Goal: Transaction & Acquisition: Purchase product/service

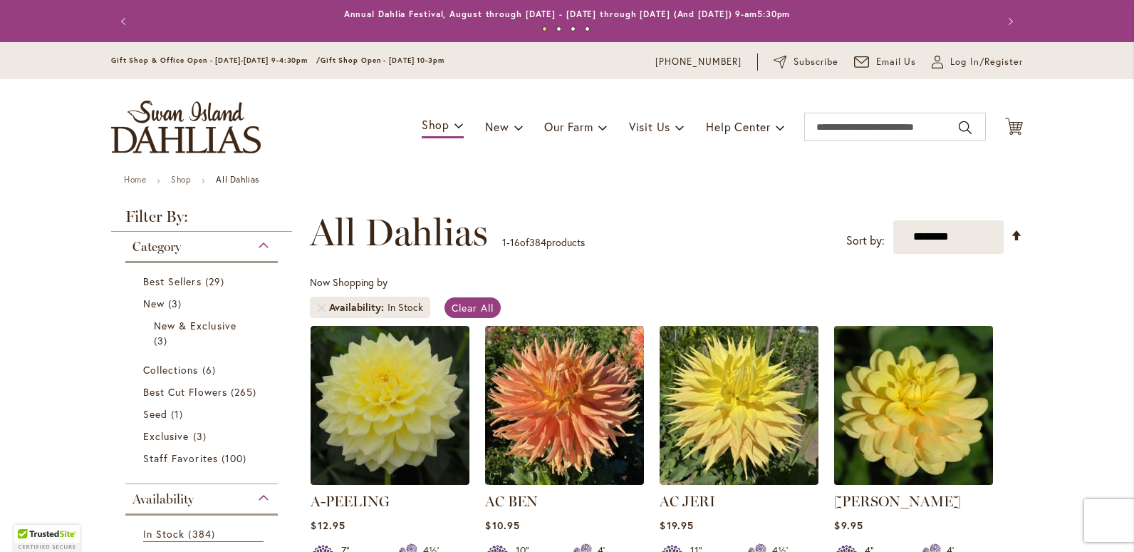
click at [924, 419] on img at bounding box center [914, 404] width 167 height 167
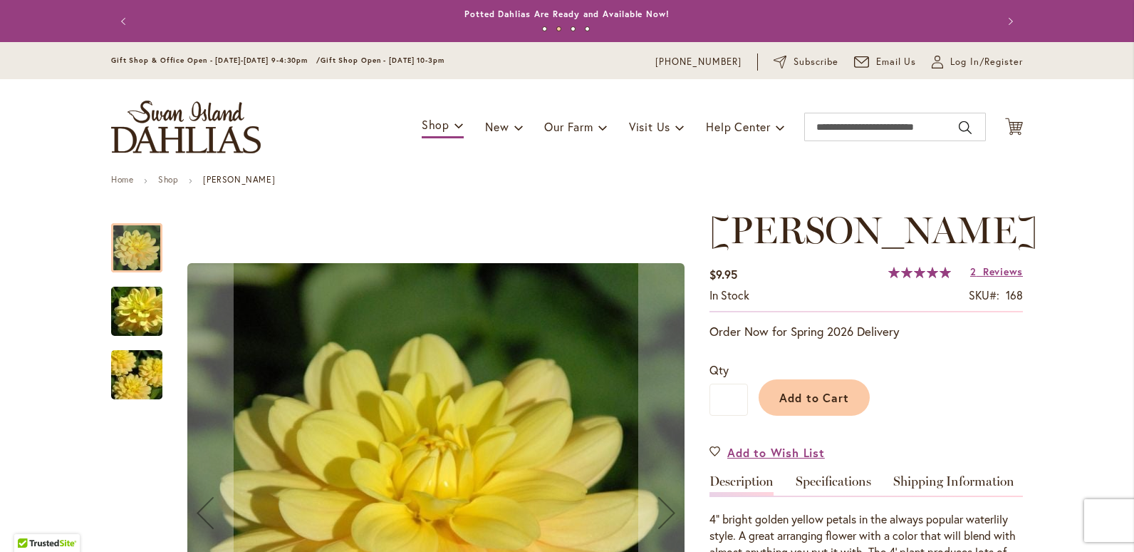
click at [135, 377] on img "AHOY MATEY" at bounding box center [137, 375] width 103 height 68
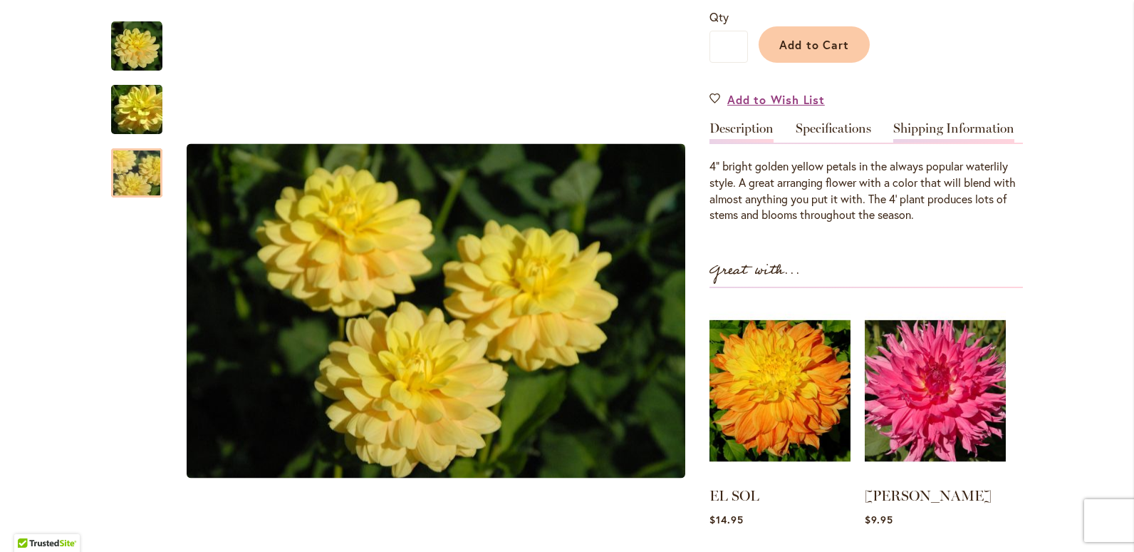
scroll to position [356, 0]
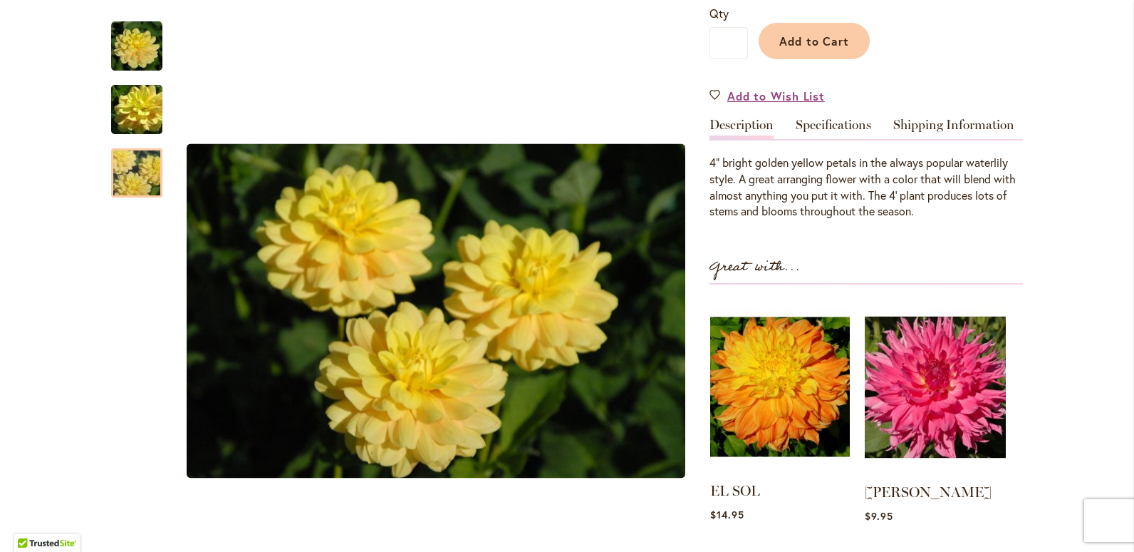
click at [804, 401] on img at bounding box center [780, 386] width 140 height 175
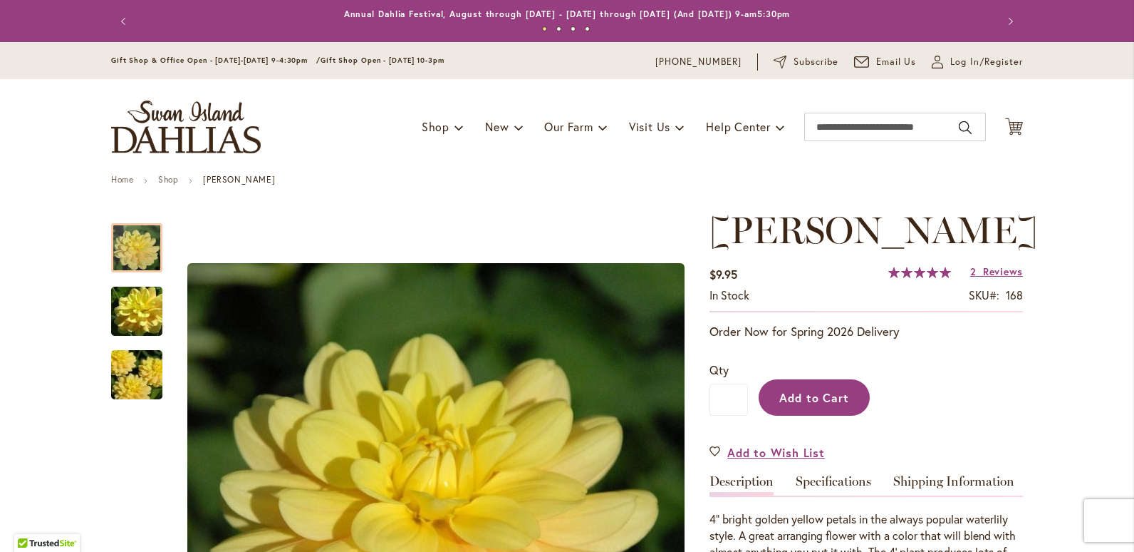
click at [792, 395] on span "Add to Cart" at bounding box center [815, 397] width 71 height 15
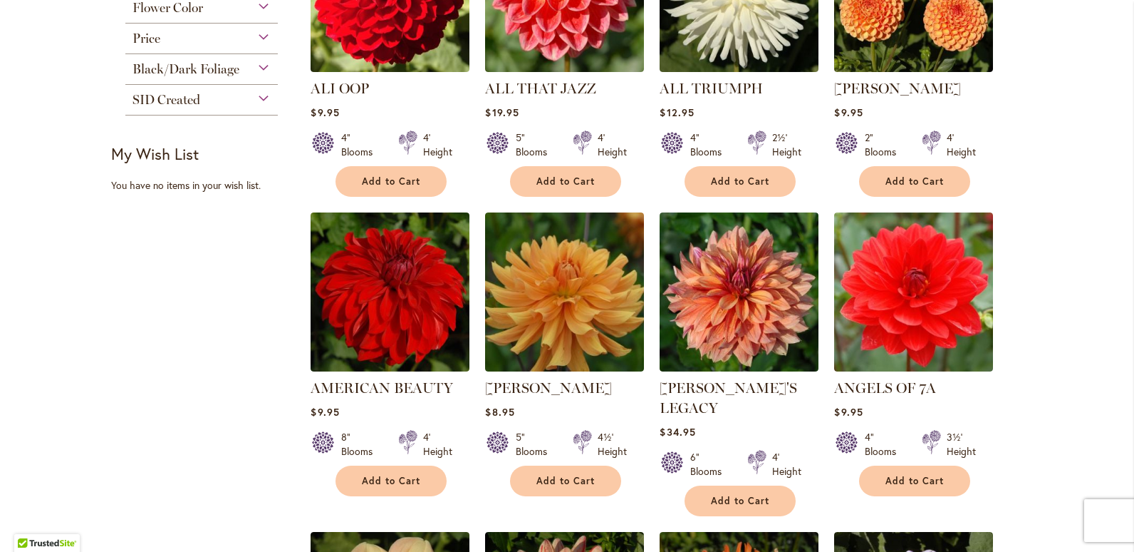
scroll to position [713, 0]
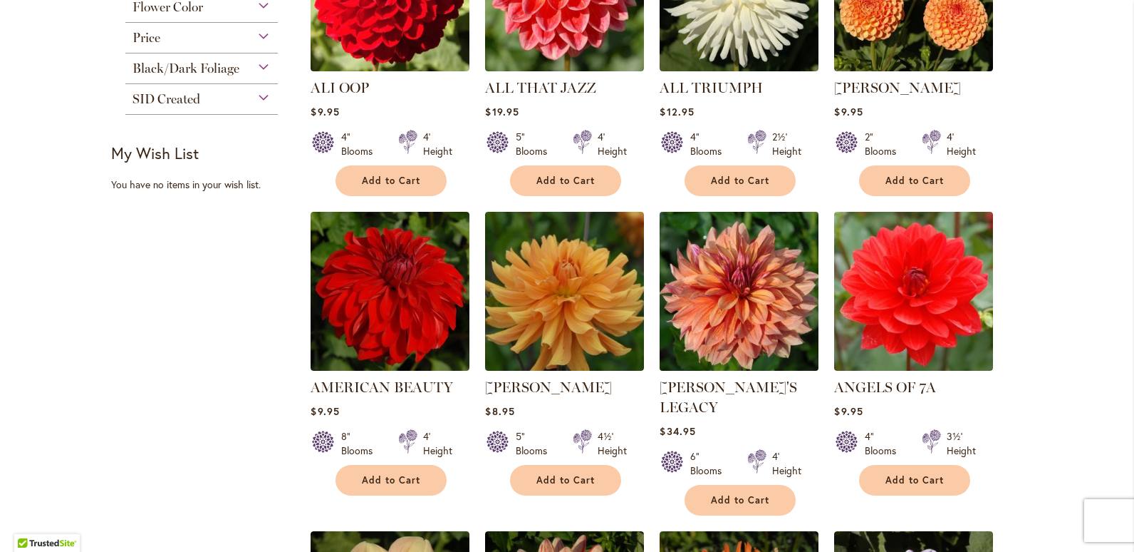
click at [733, 317] on img at bounding box center [739, 290] width 167 height 167
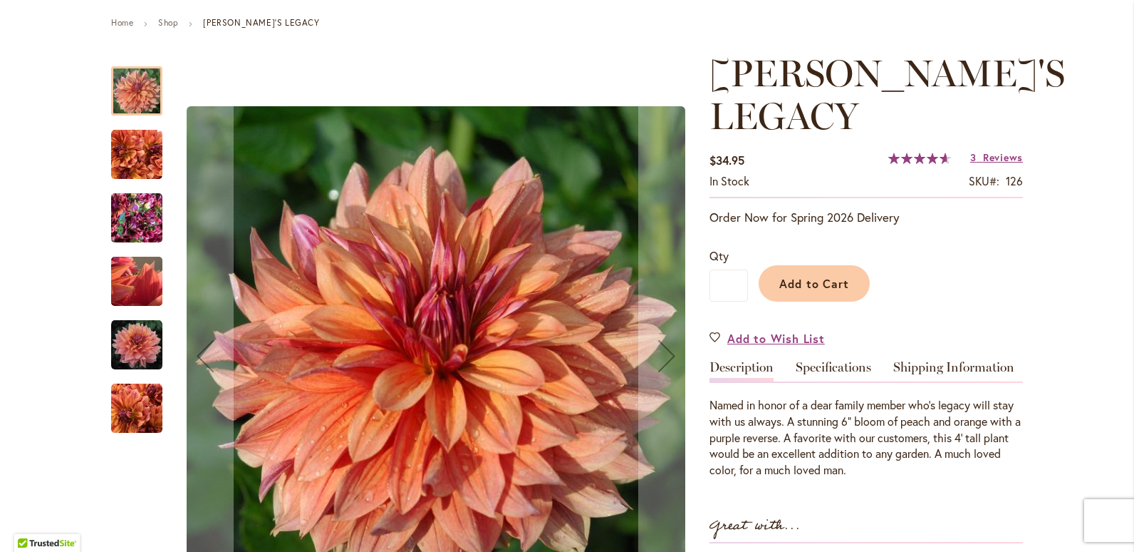
scroll to position [214, 0]
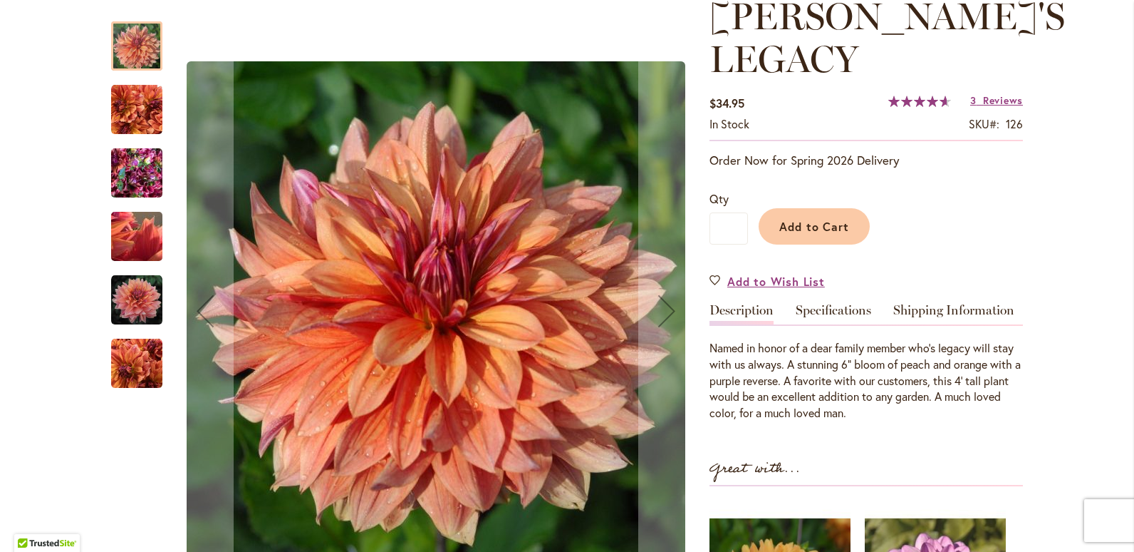
click at [135, 184] on img "Andy's Legacy" at bounding box center [136, 173] width 51 height 68
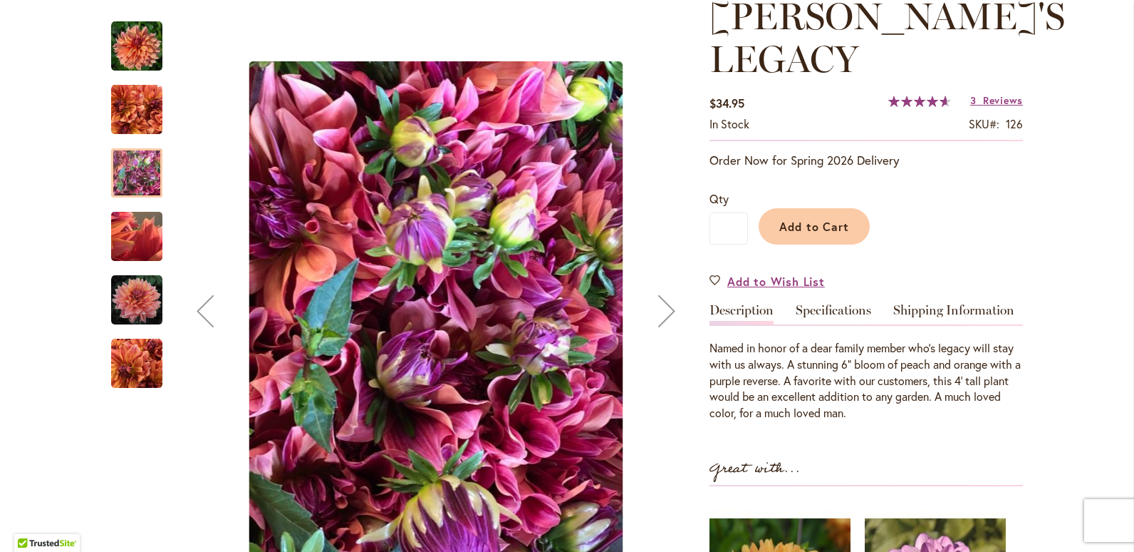
click at [139, 115] on img "Andy's Legacy" at bounding box center [136, 109] width 51 height 51
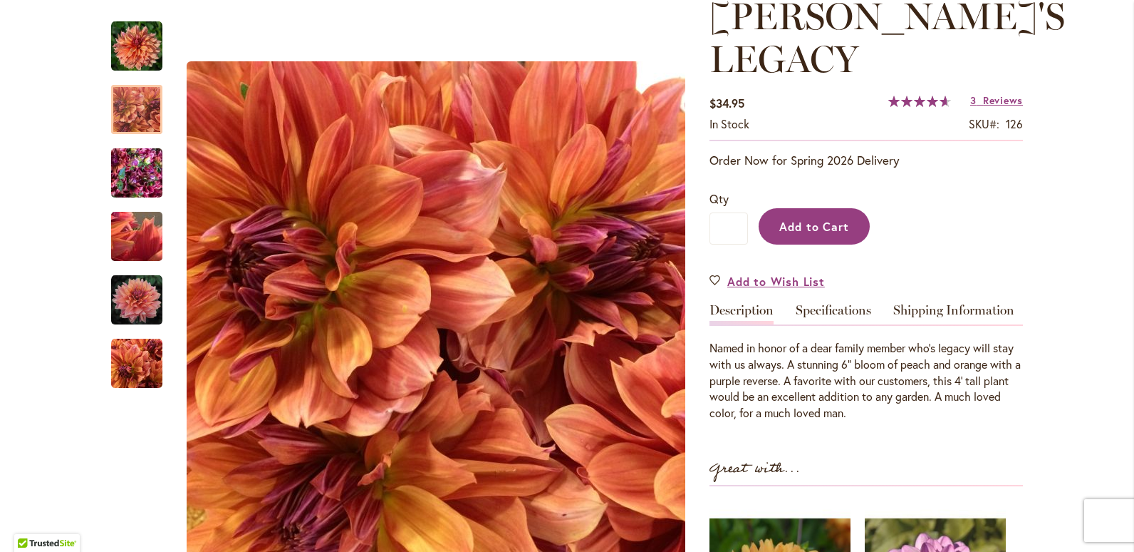
click at [804, 219] on span "Add to Cart" at bounding box center [815, 226] width 71 height 15
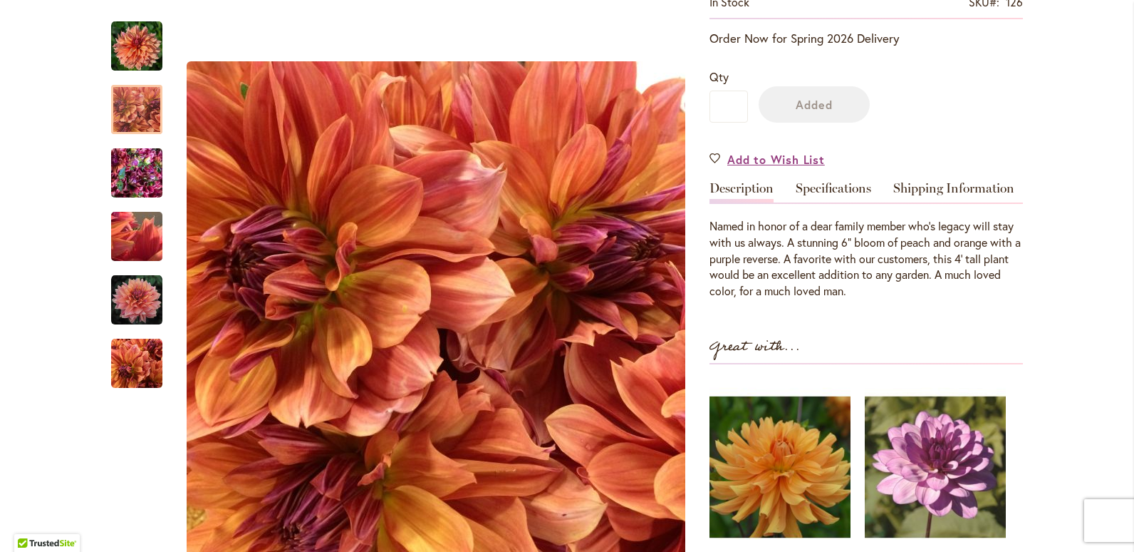
scroll to position [394, 0]
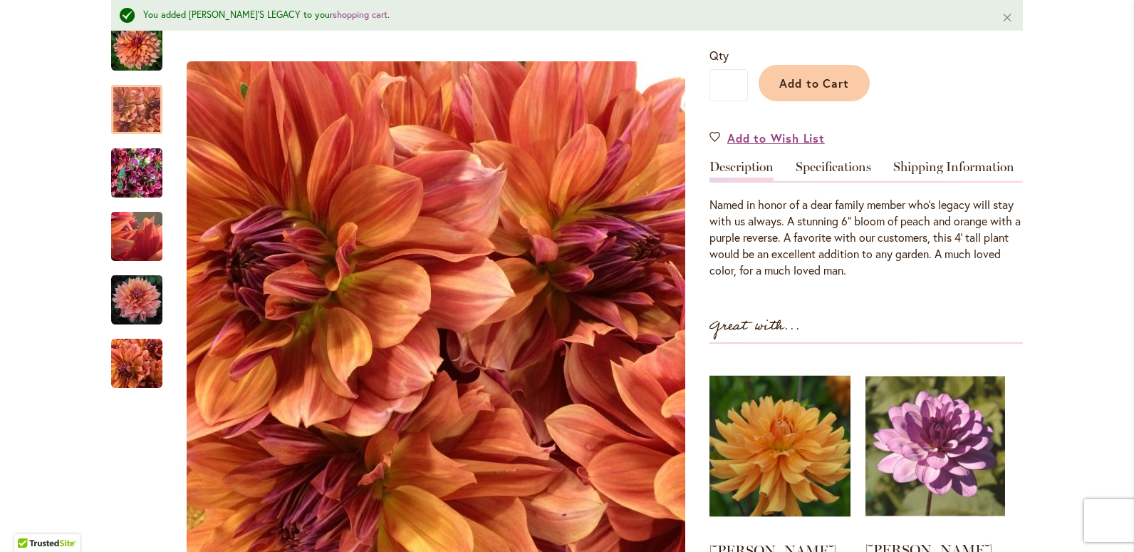
click at [958, 386] on img at bounding box center [936, 445] width 140 height 175
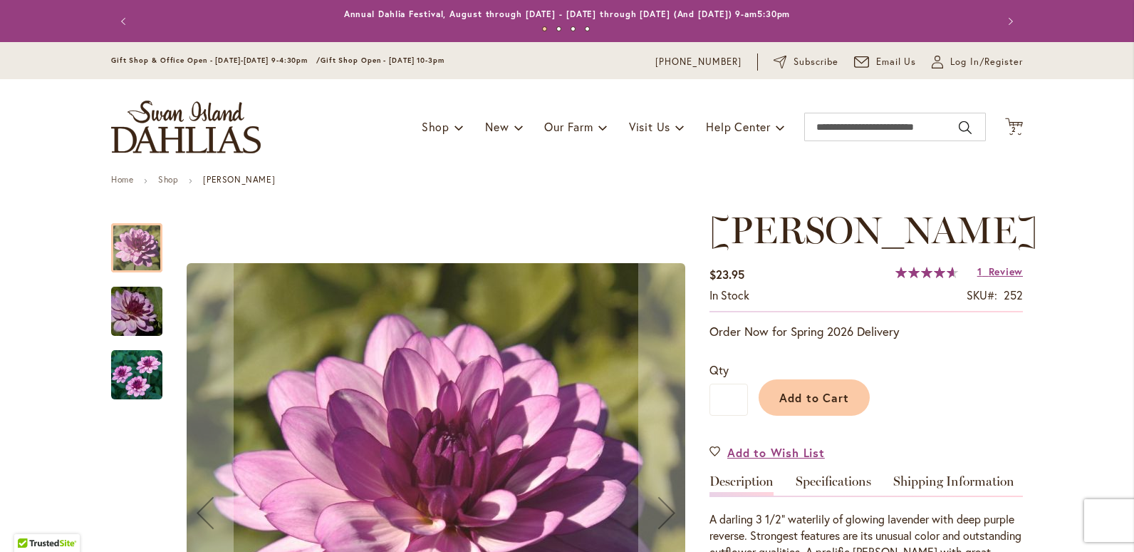
click at [125, 380] on img "LAUREN MICHELE" at bounding box center [136, 374] width 51 height 51
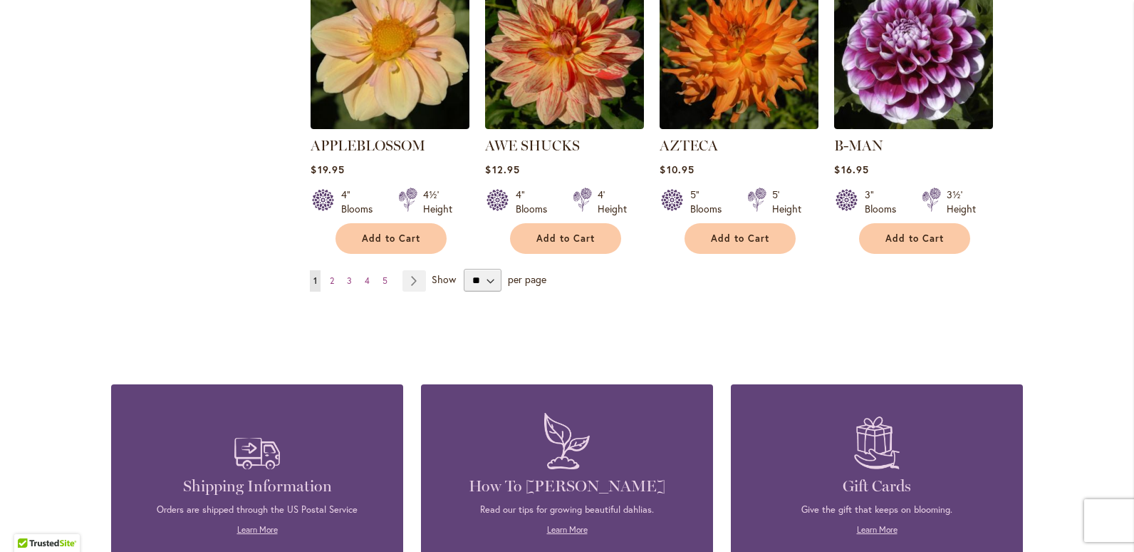
scroll to position [1283, 0]
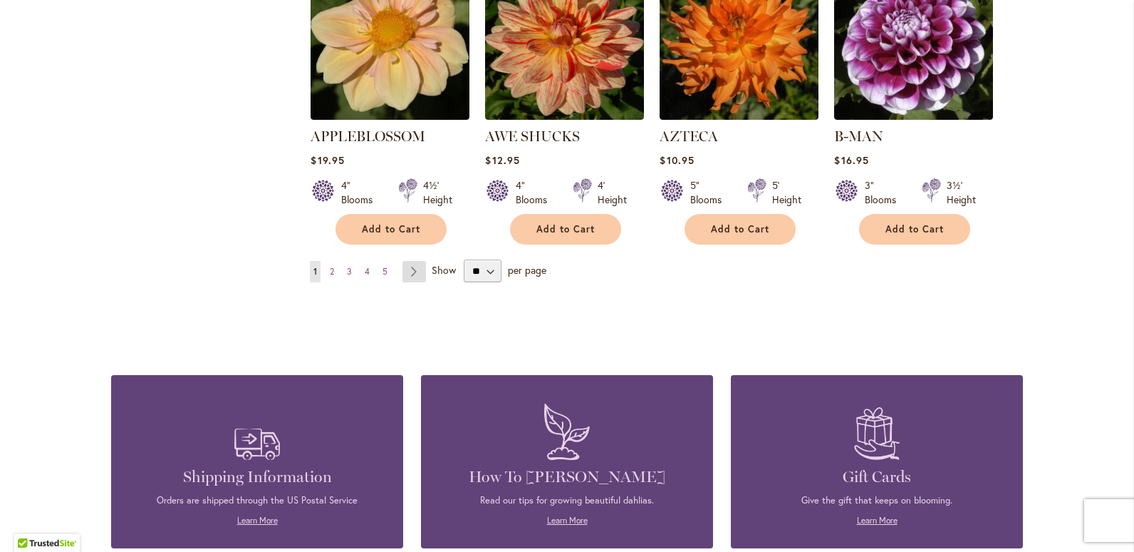
click at [408, 261] on link "Page Next" at bounding box center [415, 271] width 24 height 21
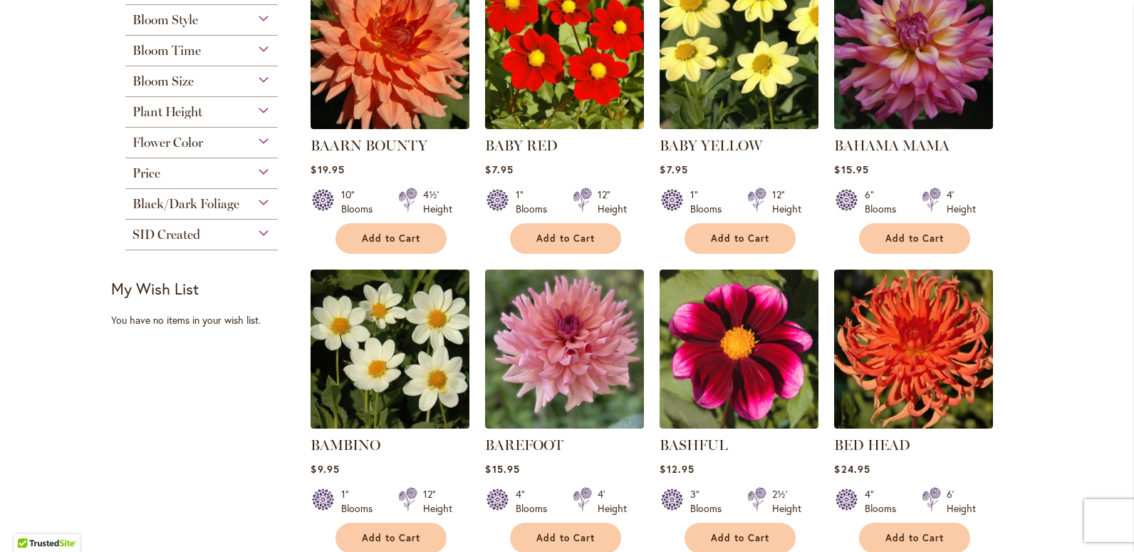
scroll to position [356, 0]
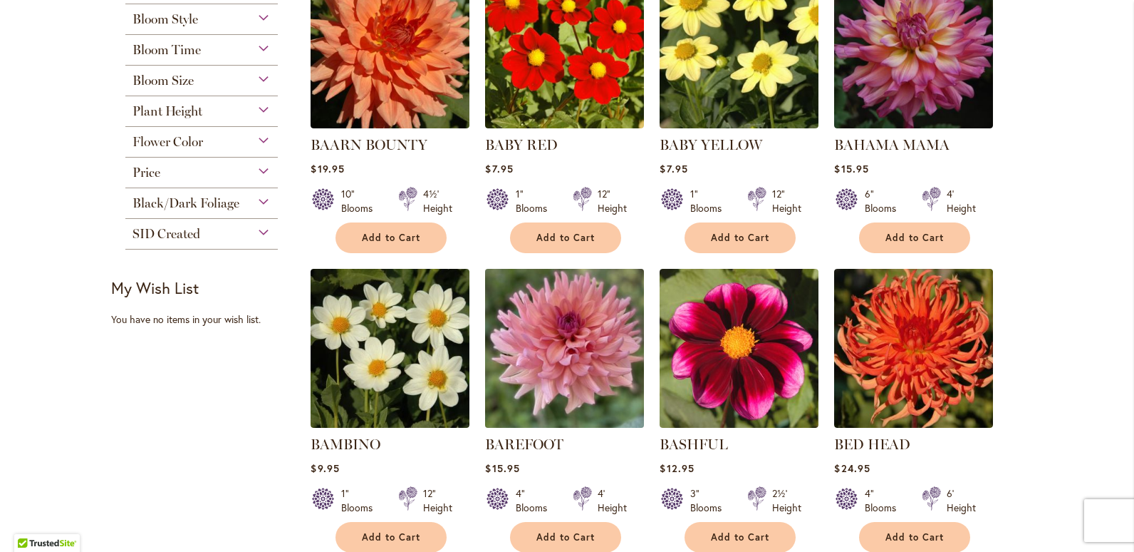
click at [554, 348] on img at bounding box center [565, 347] width 167 height 167
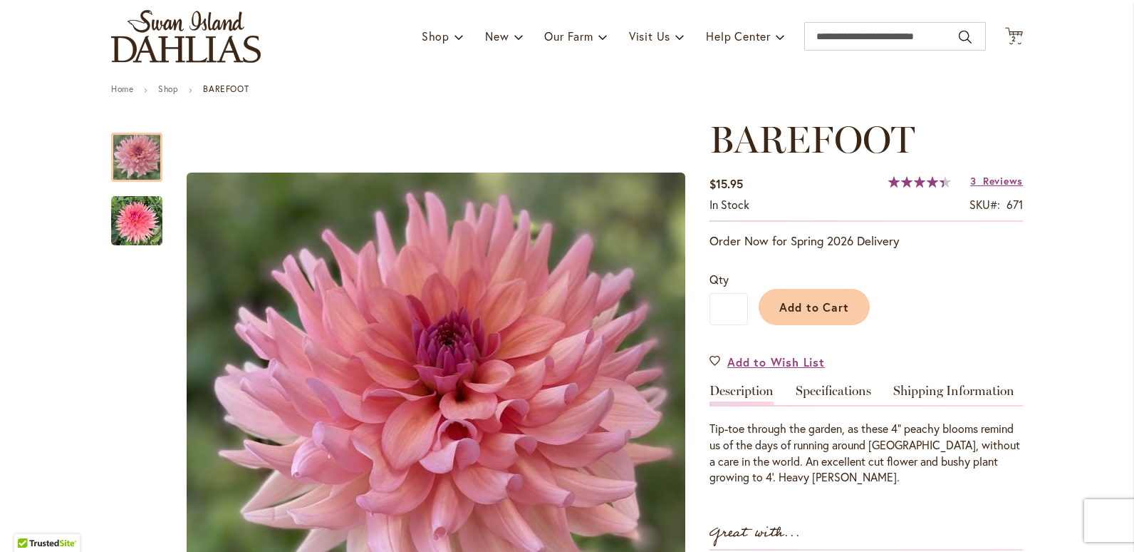
scroll to position [143, 0]
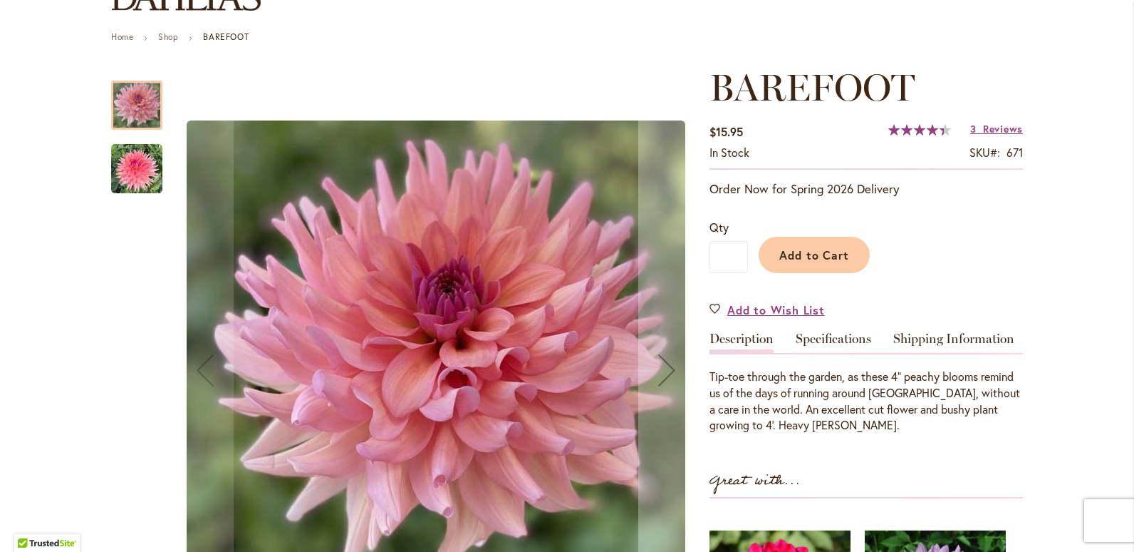
click at [133, 170] on img "BAREFOOT" at bounding box center [136, 168] width 51 height 51
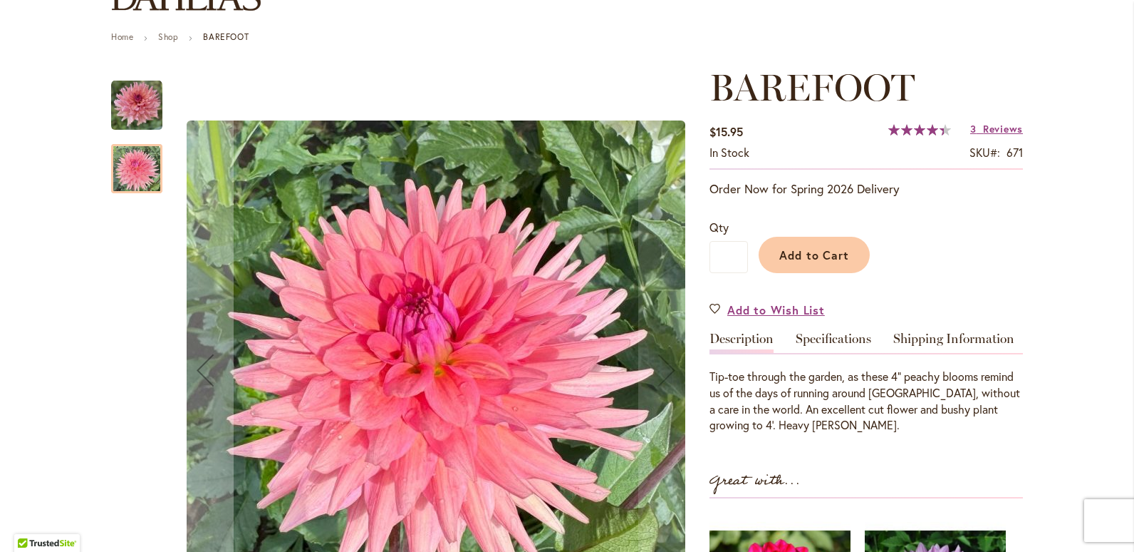
click at [121, 110] on img "BAREFOOT" at bounding box center [136, 105] width 51 height 51
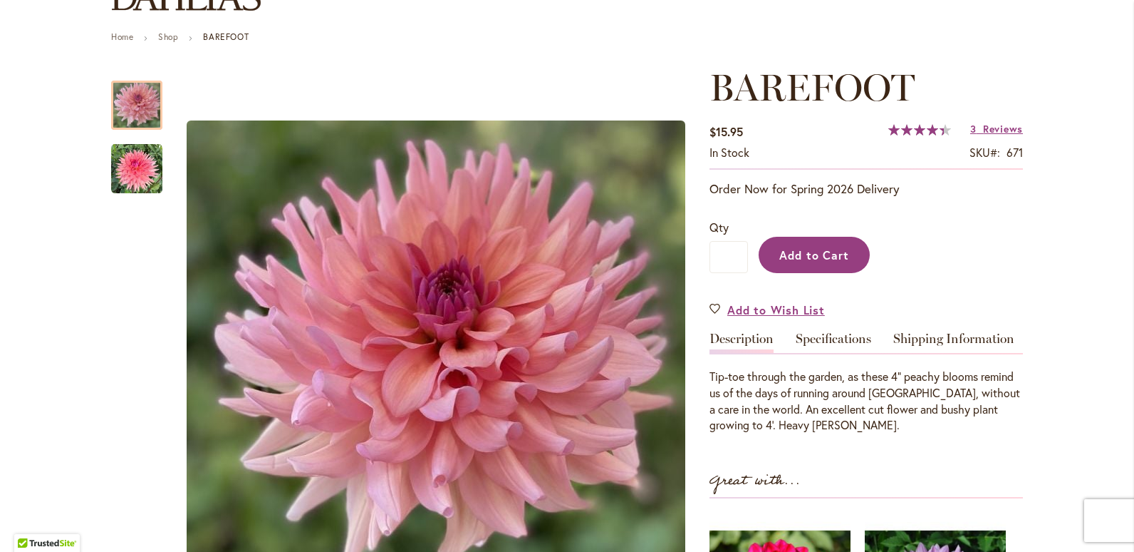
click at [791, 252] on span "Add to Cart" at bounding box center [815, 254] width 71 height 15
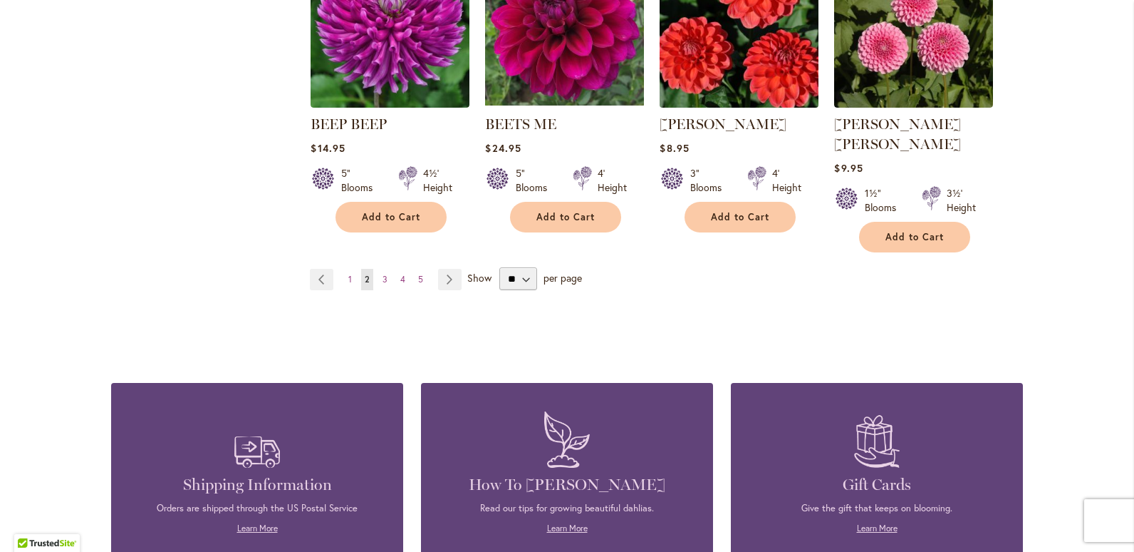
scroll to position [1283, 0]
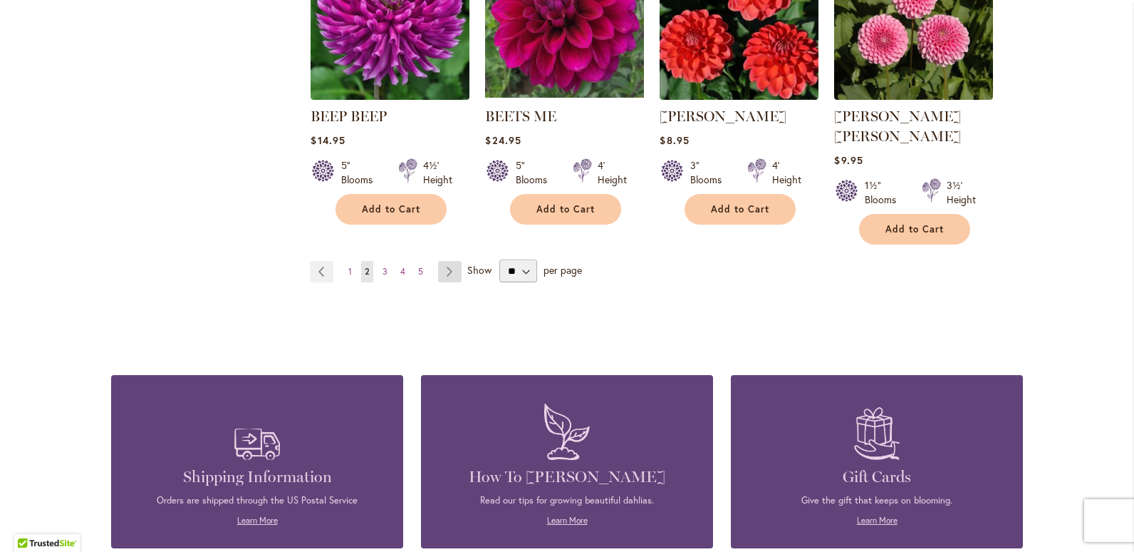
click at [443, 261] on link "Page Next" at bounding box center [450, 271] width 24 height 21
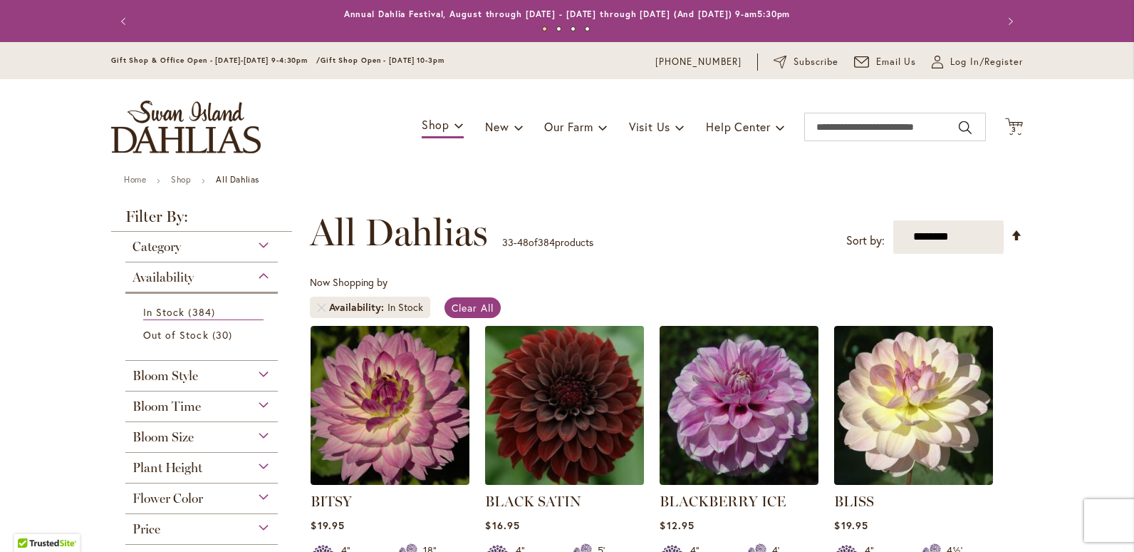
click at [571, 418] on img at bounding box center [565, 404] width 167 height 167
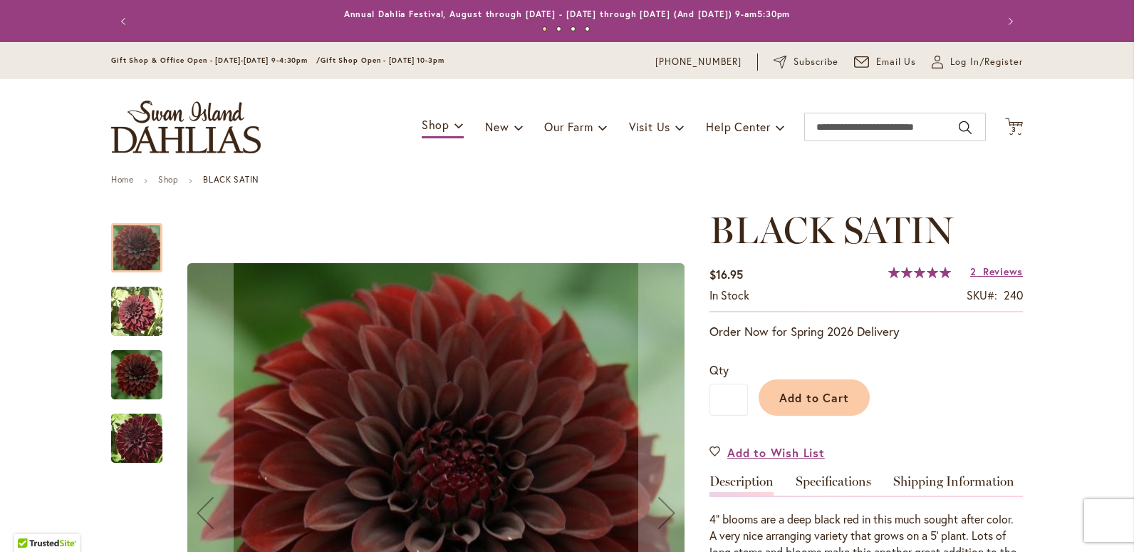
click at [134, 380] on img "BLACK SATIN" at bounding box center [136, 374] width 51 height 57
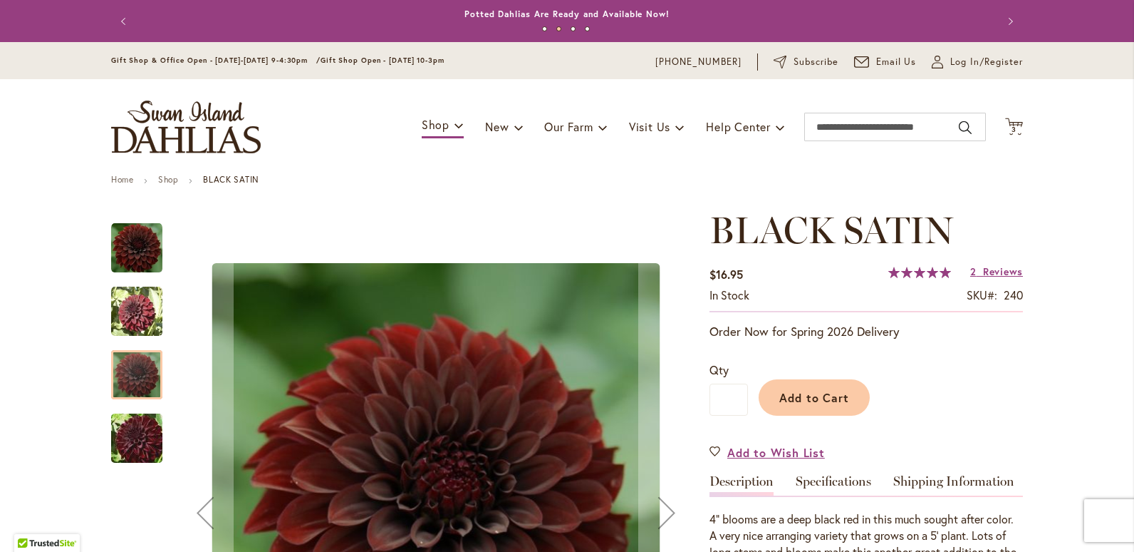
click at [133, 436] on img "BLACK SATIN" at bounding box center [137, 438] width 103 height 68
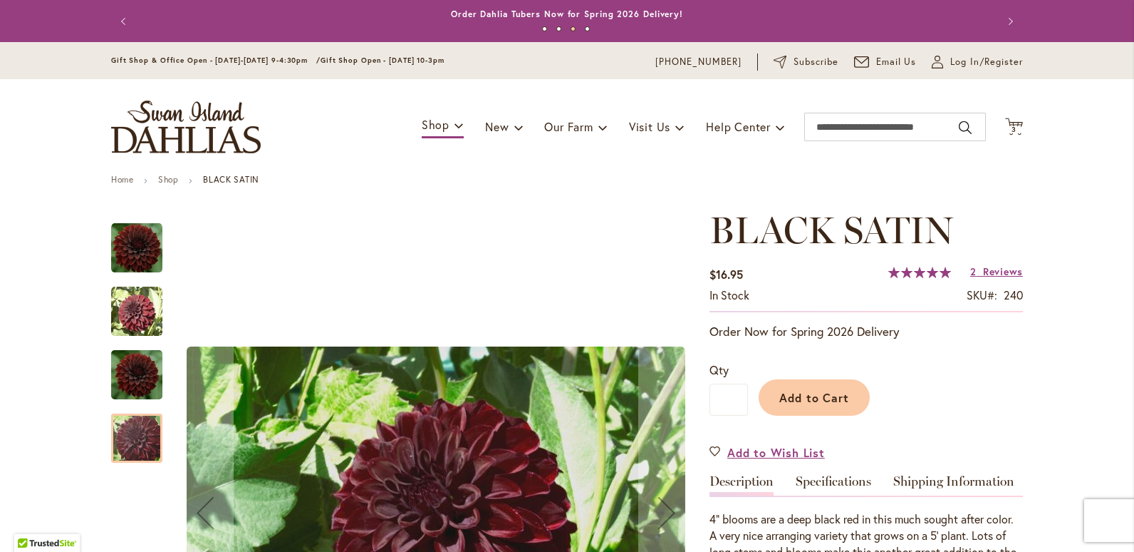
click at [135, 249] on img "BLACK SATIN" at bounding box center [136, 247] width 51 height 51
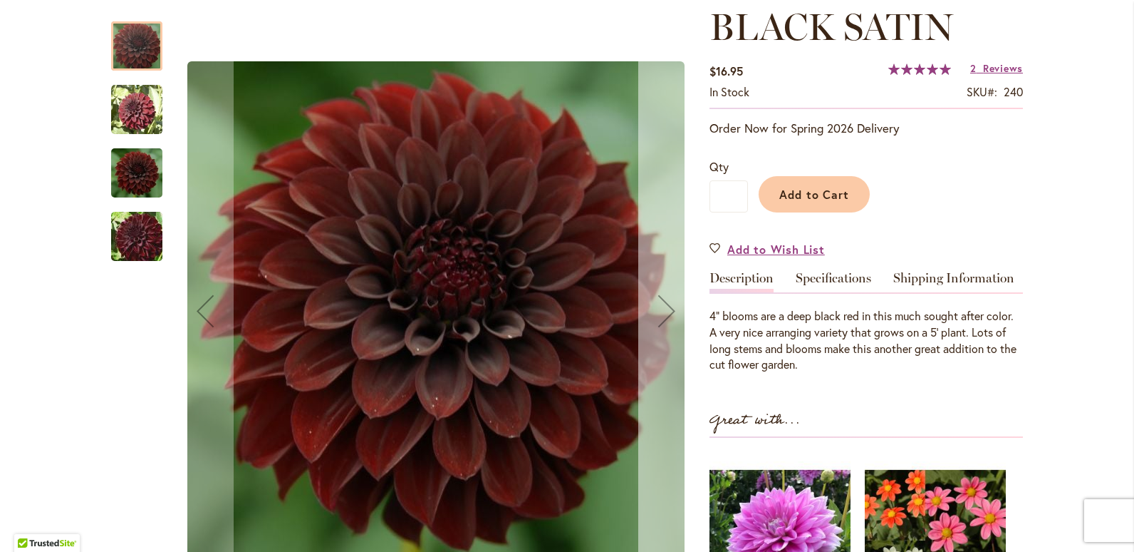
scroll to position [214, 0]
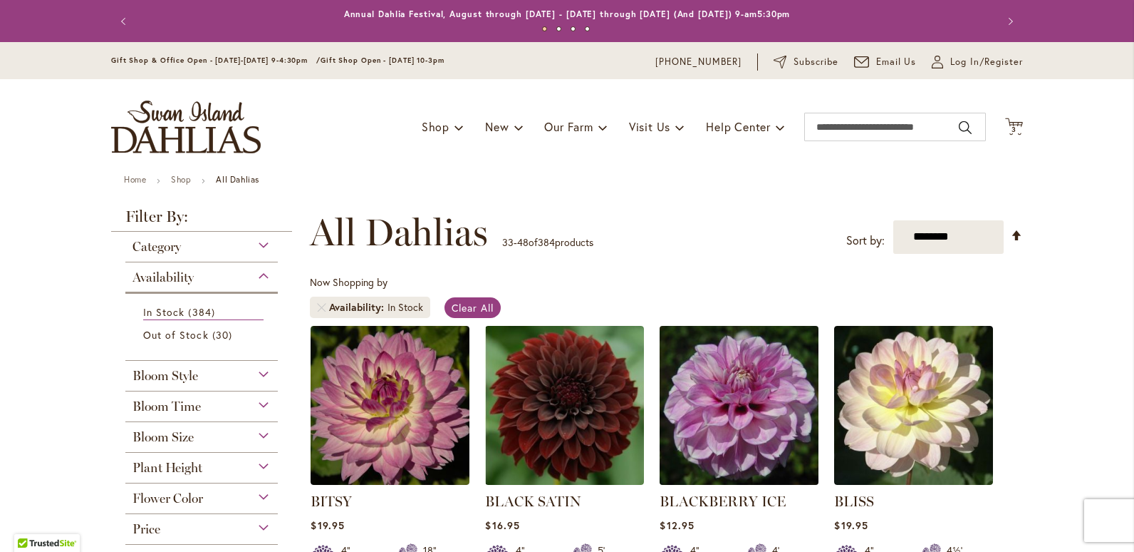
click at [721, 415] on img at bounding box center [739, 404] width 167 height 167
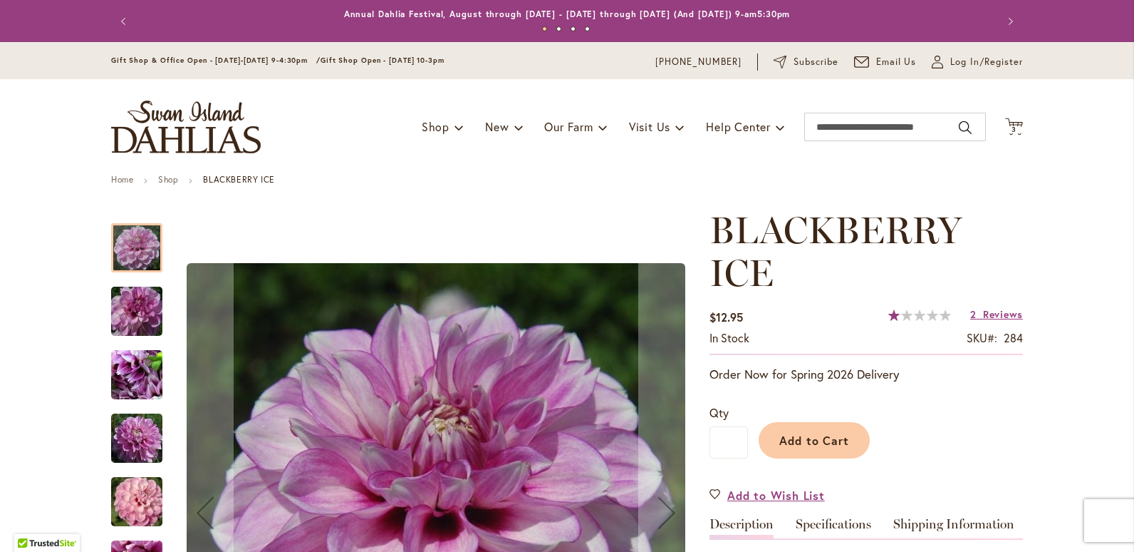
click at [121, 432] on img "BLACKBERRY ICE" at bounding box center [137, 438] width 103 height 68
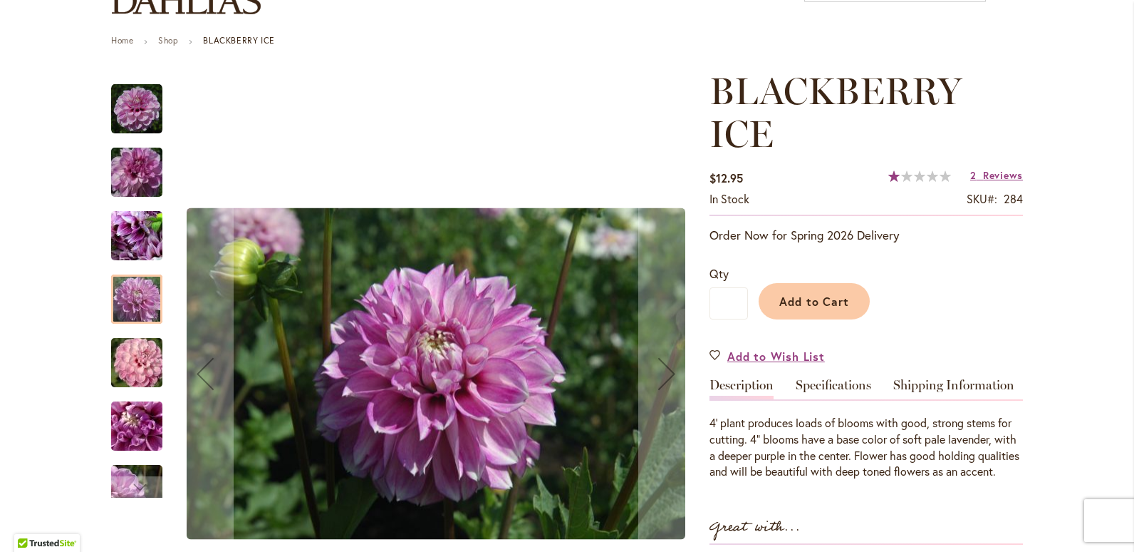
scroll to position [143, 0]
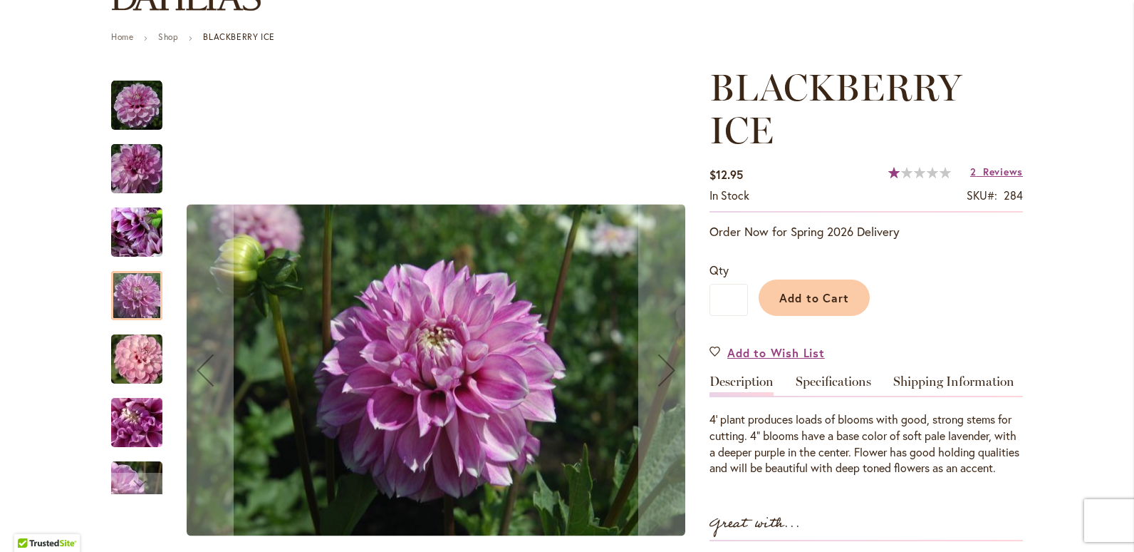
click at [130, 432] on img "BLACKBERRY ICE" at bounding box center [137, 422] width 103 height 68
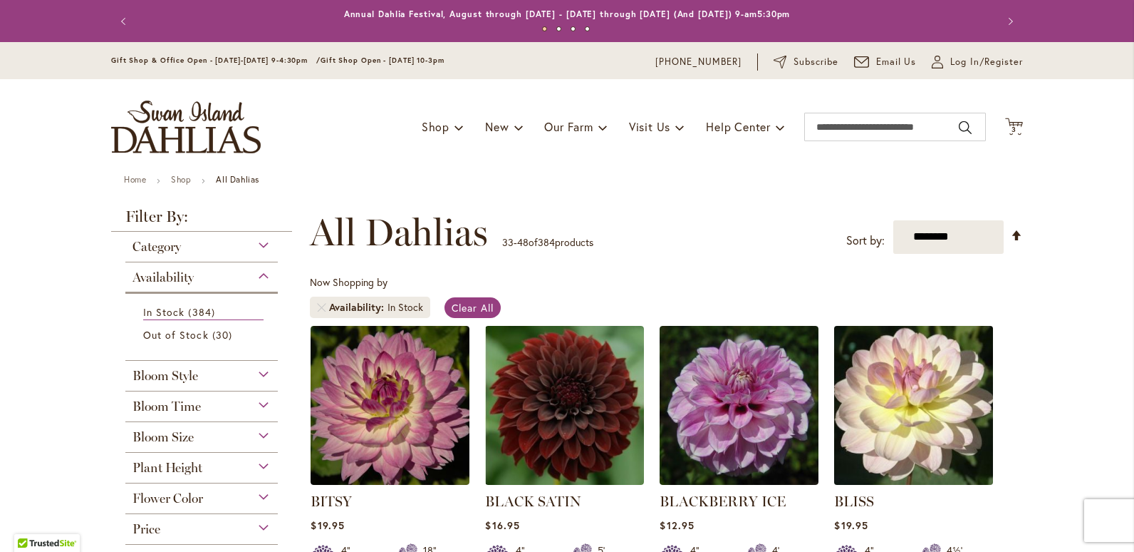
click at [937, 405] on img at bounding box center [914, 404] width 167 height 167
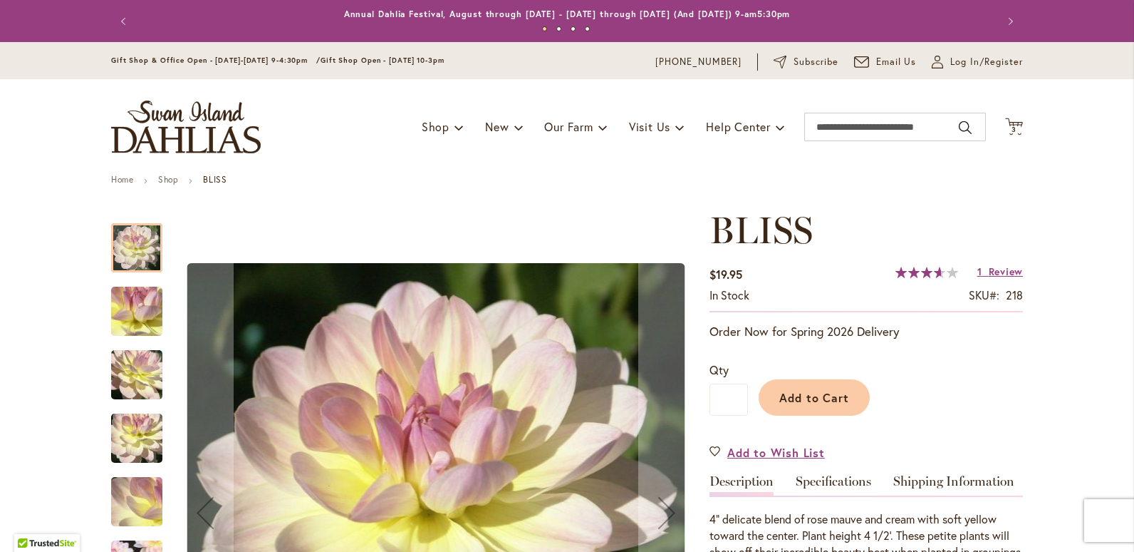
click at [135, 241] on div at bounding box center [136, 247] width 51 height 49
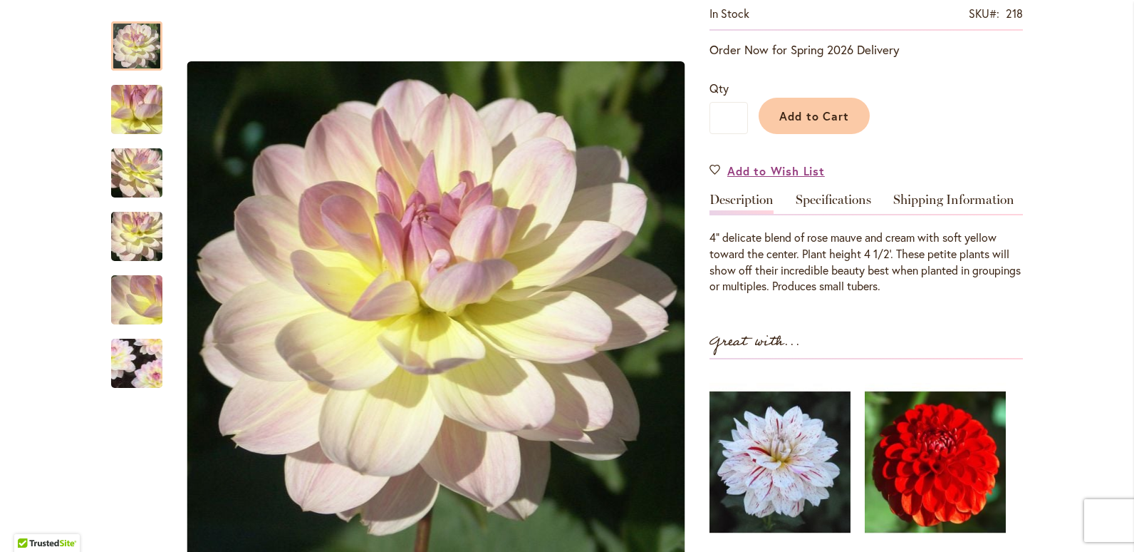
scroll to position [285, 0]
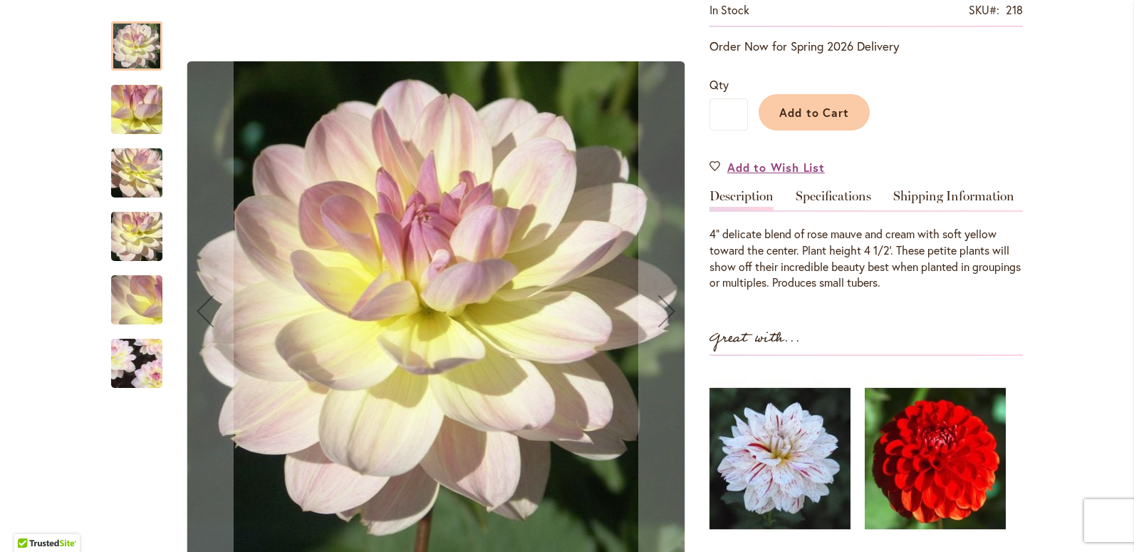
click at [144, 373] on img "BLISS" at bounding box center [137, 363] width 99 height 98
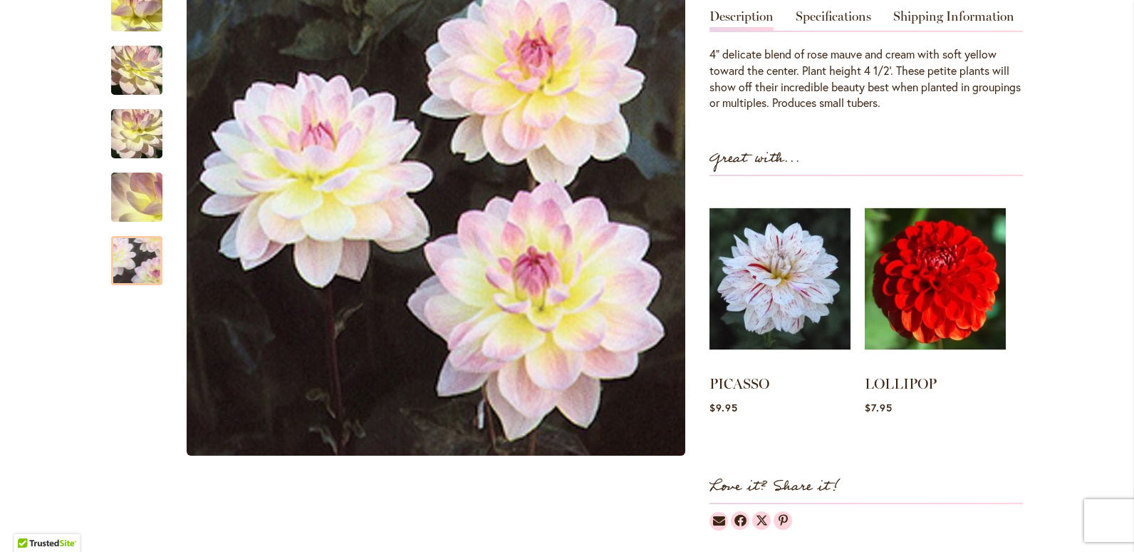
scroll to position [499, 0]
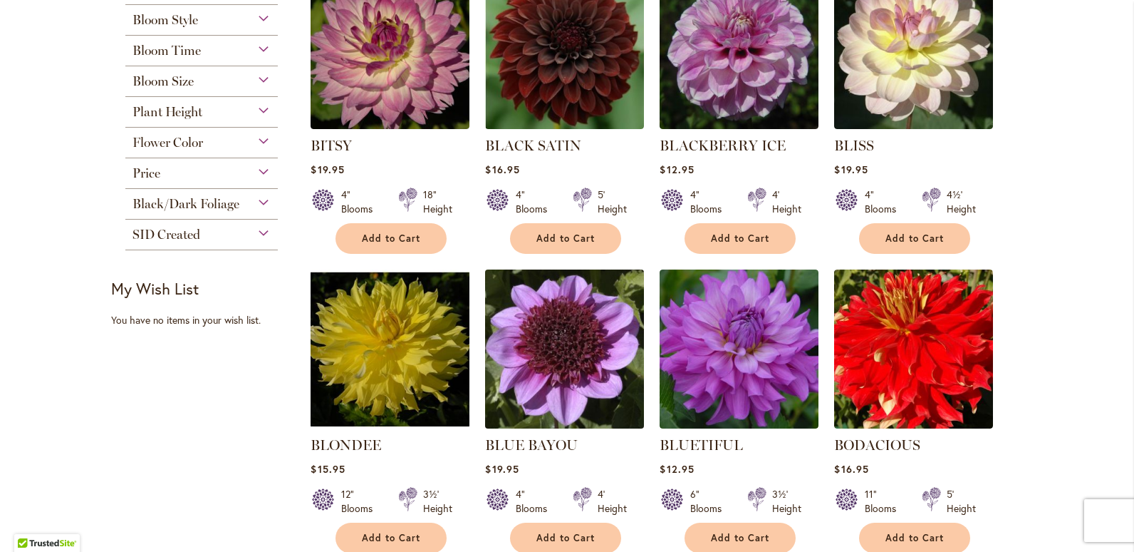
scroll to position [356, 0]
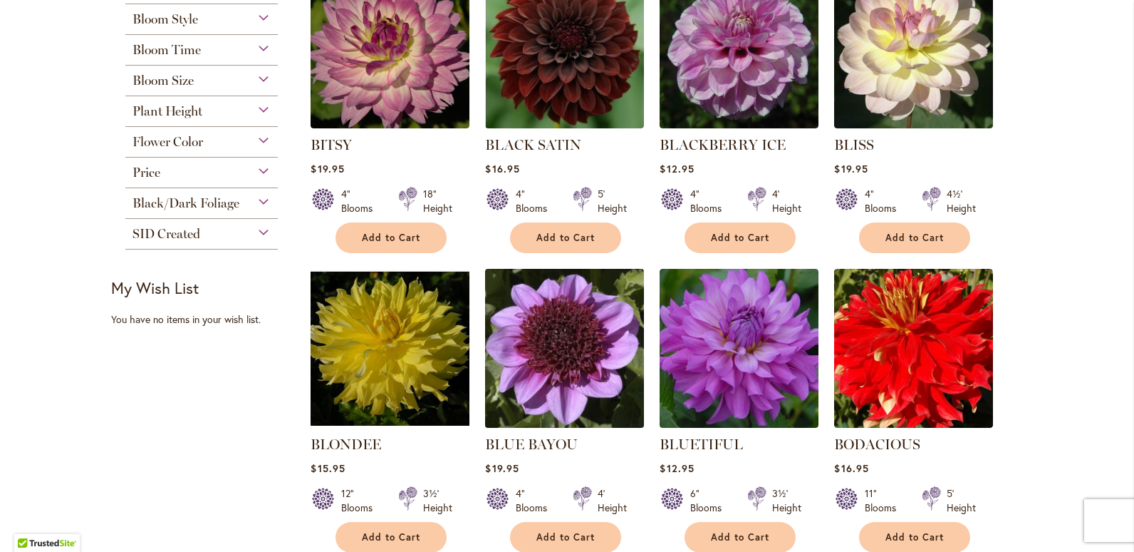
click at [566, 357] on img at bounding box center [565, 347] width 167 height 167
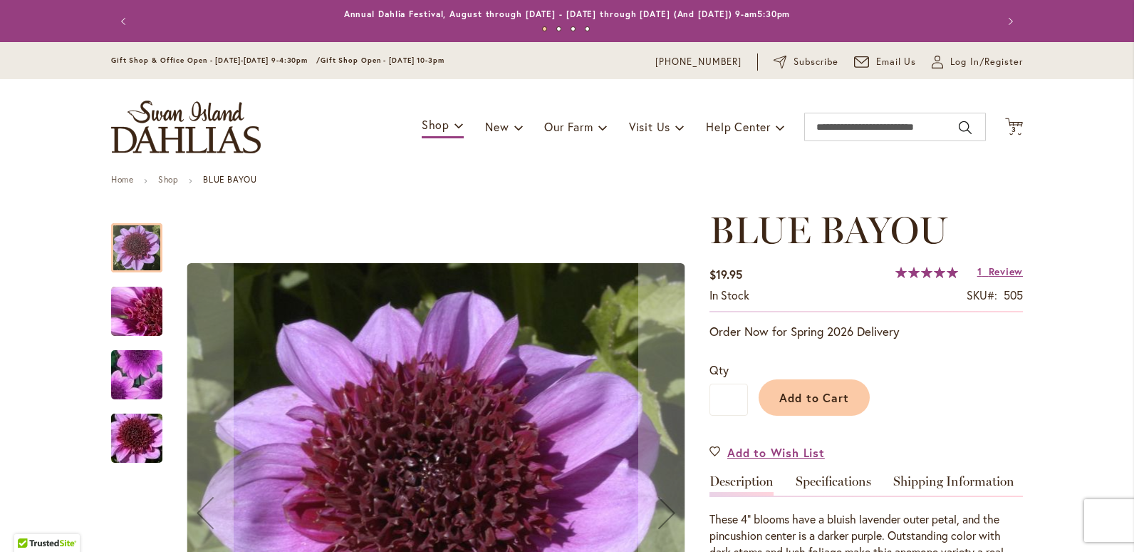
click at [129, 243] on div at bounding box center [136, 247] width 51 height 49
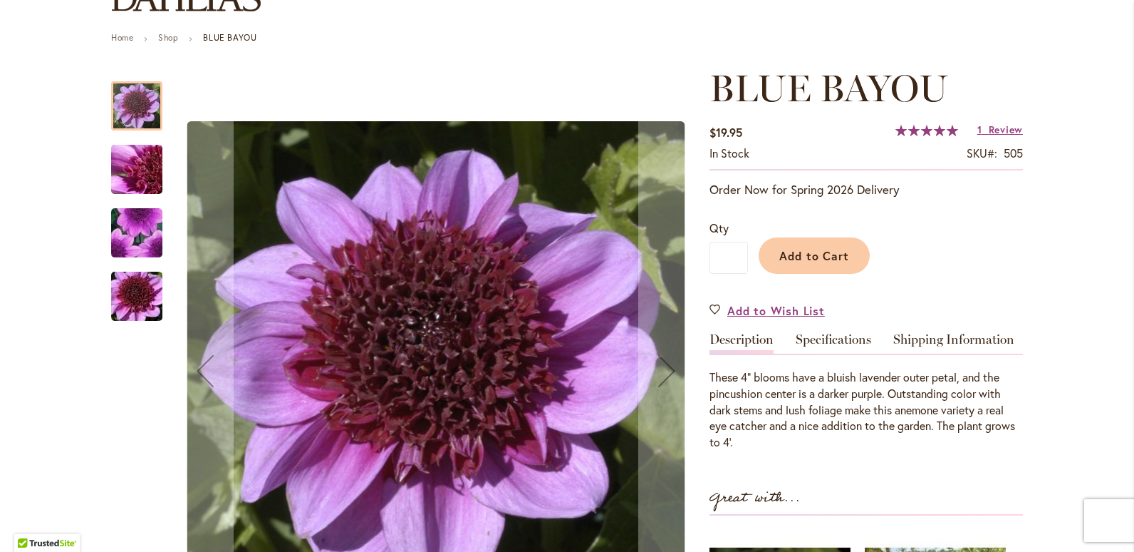
scroll to position [143, 0]
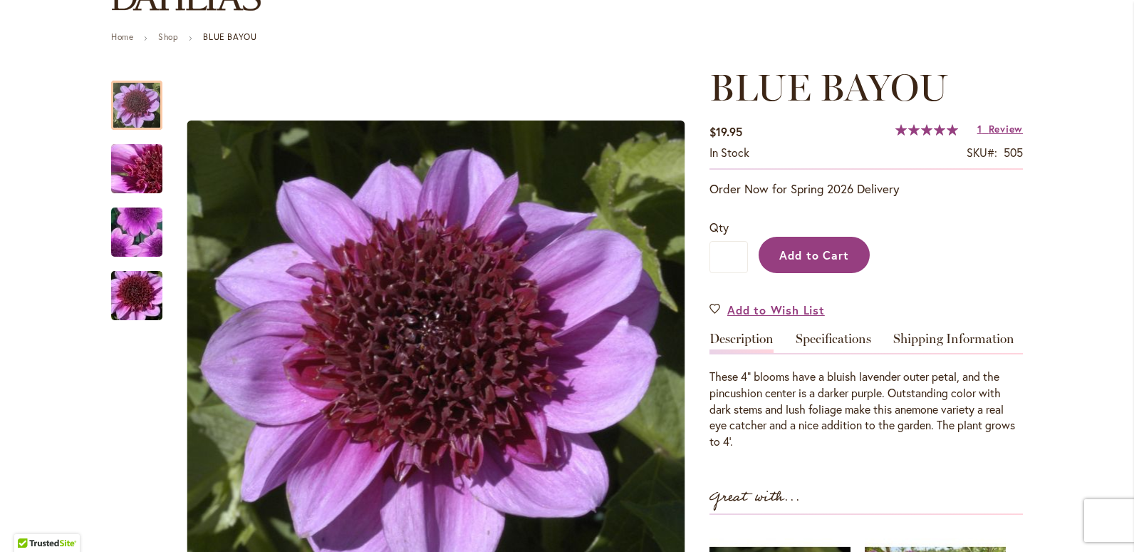
click at [787, 253] on span "Add to Cart" at bounding box center [815, 254] width 71 height 15
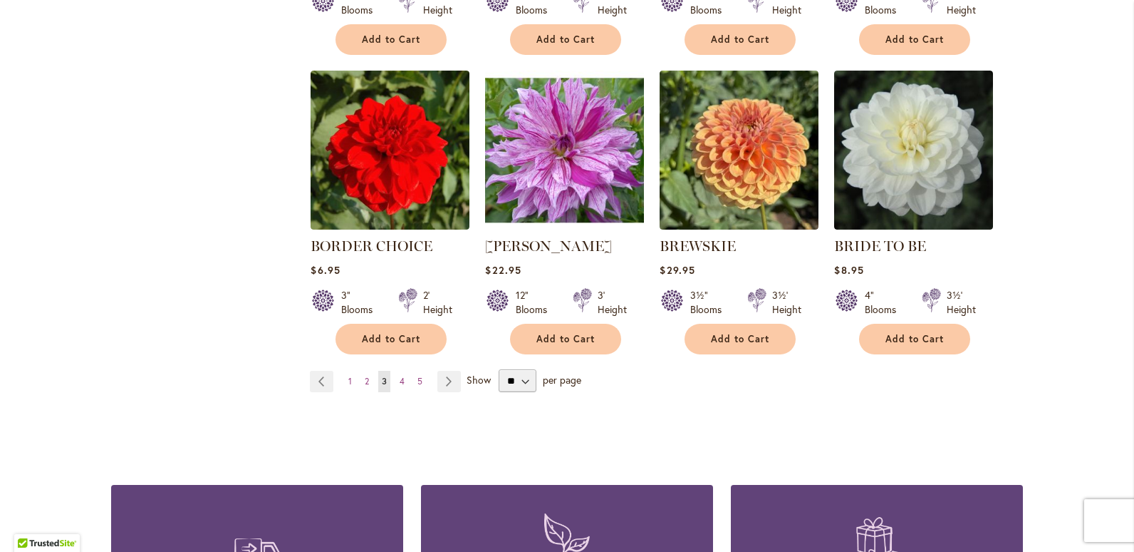
scroll to position [1211, 0]
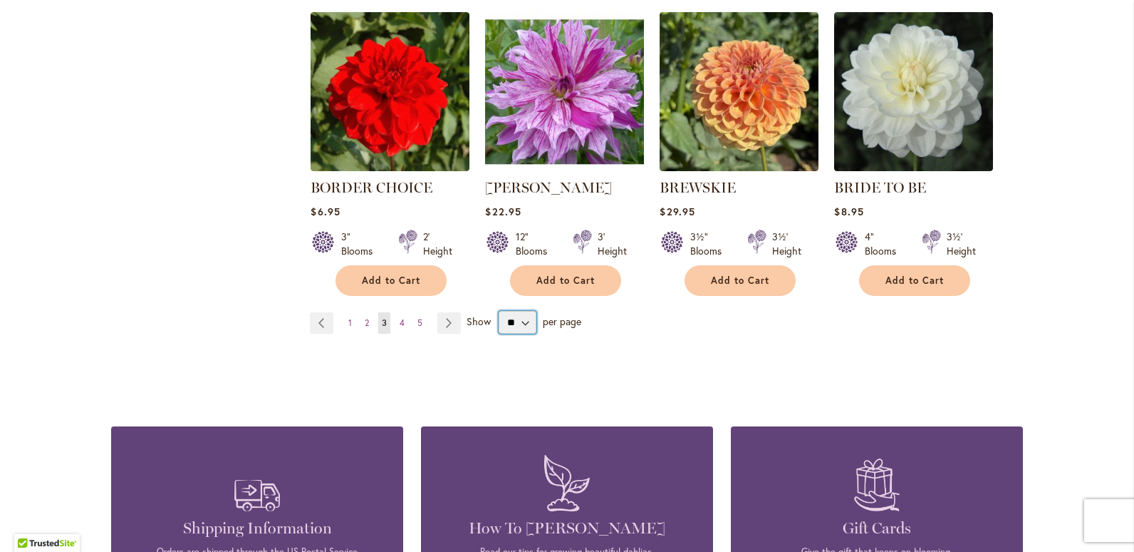
click at [520, 321] on select "** ** ** **" at bounding box center [518, 322] width 38 height 23
select select "**"
click at [499, 311] on select "** ** ** **" at bounding box center [518, 322] width 38 height 23
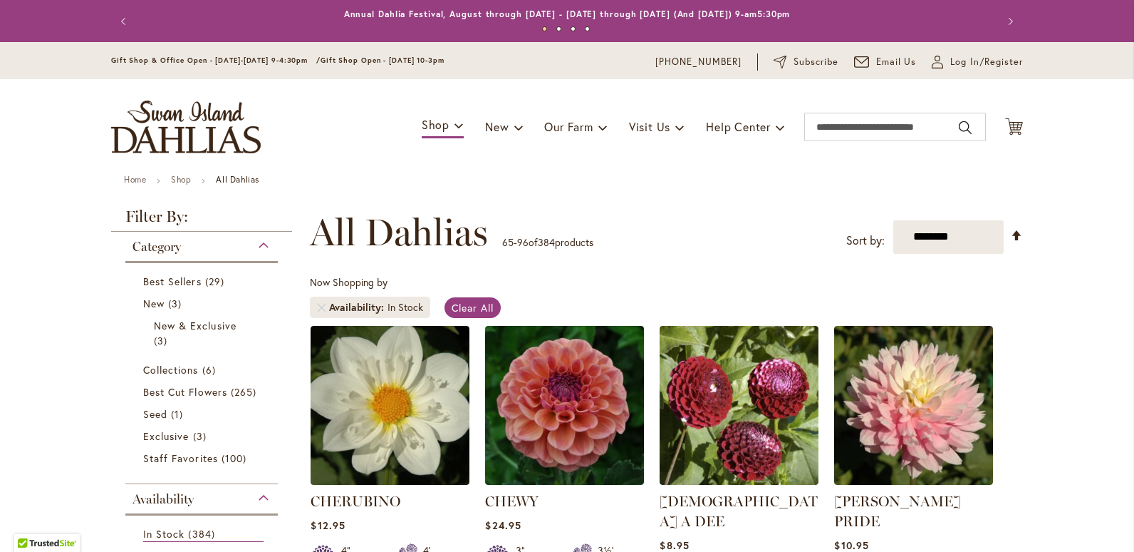
scroll to position [221, 0]
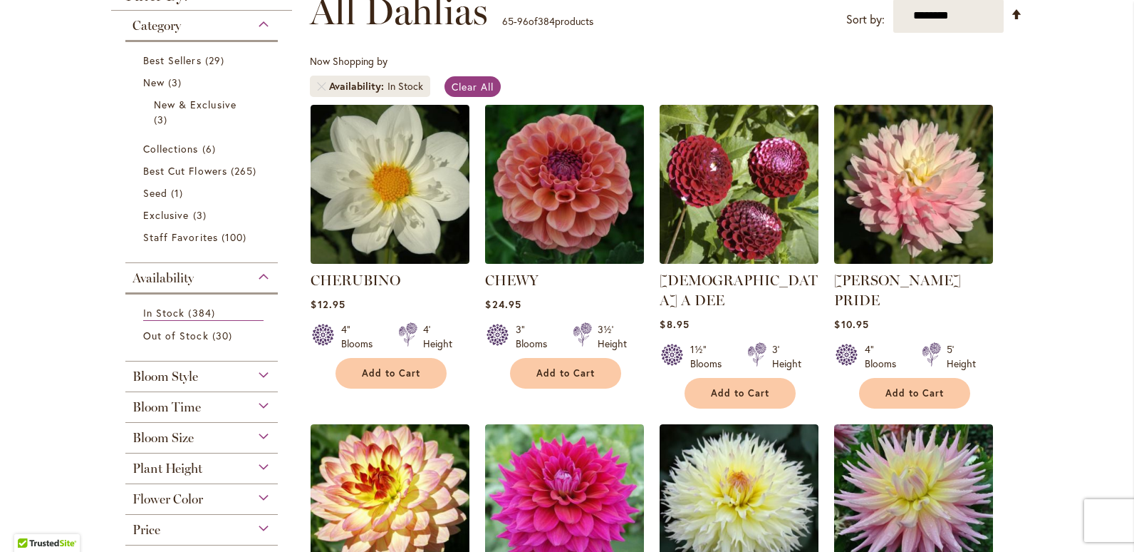
click at [544, 205] on img at bounding box center [565, 183] width 167 height 167
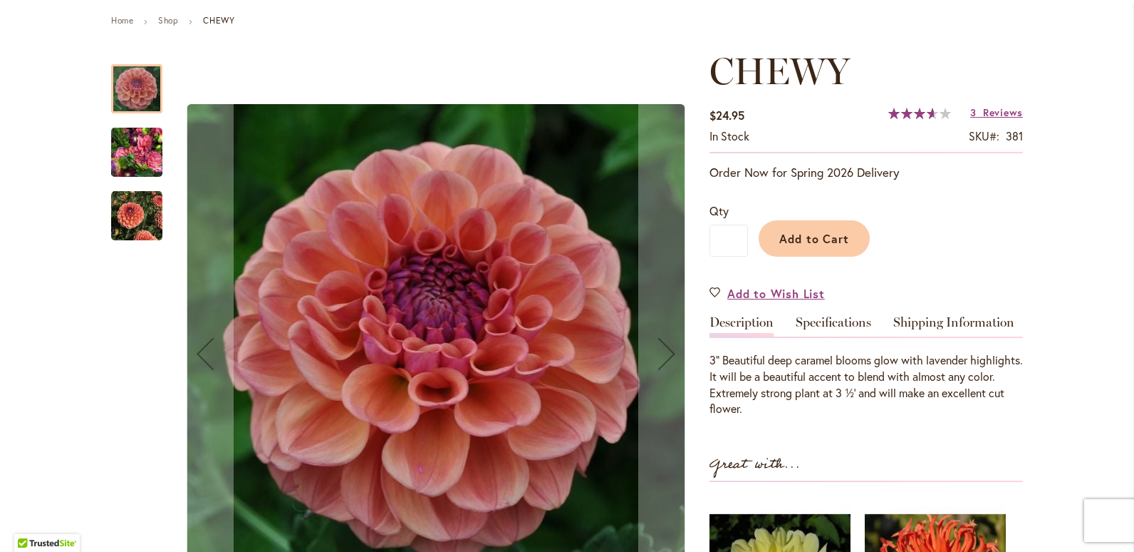
scroll to position [214, 0]
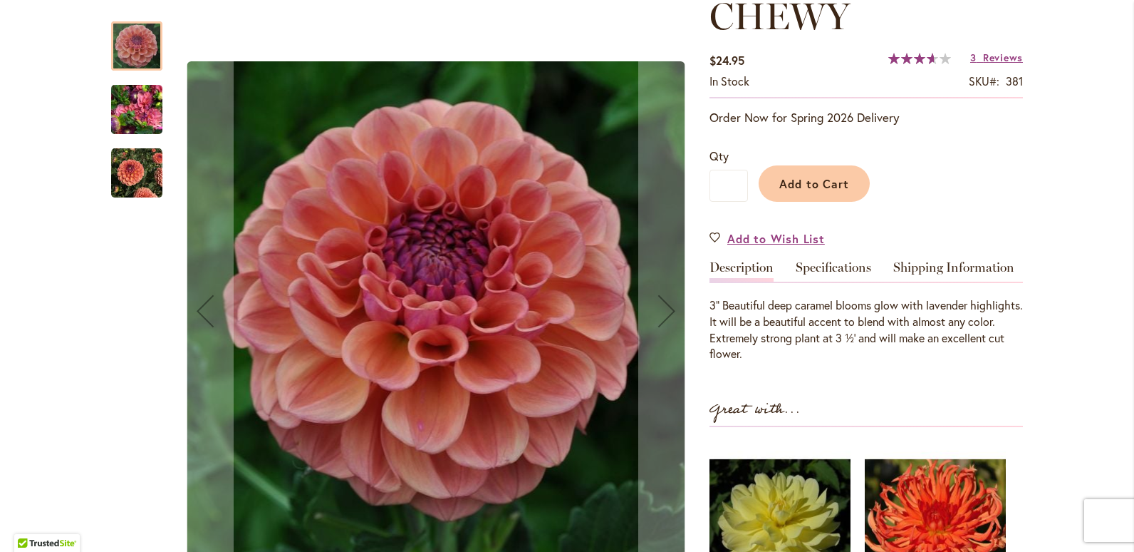
click at [122, 122] on img "CHEWY" at bounding box center [136, 110] width 51 height 68
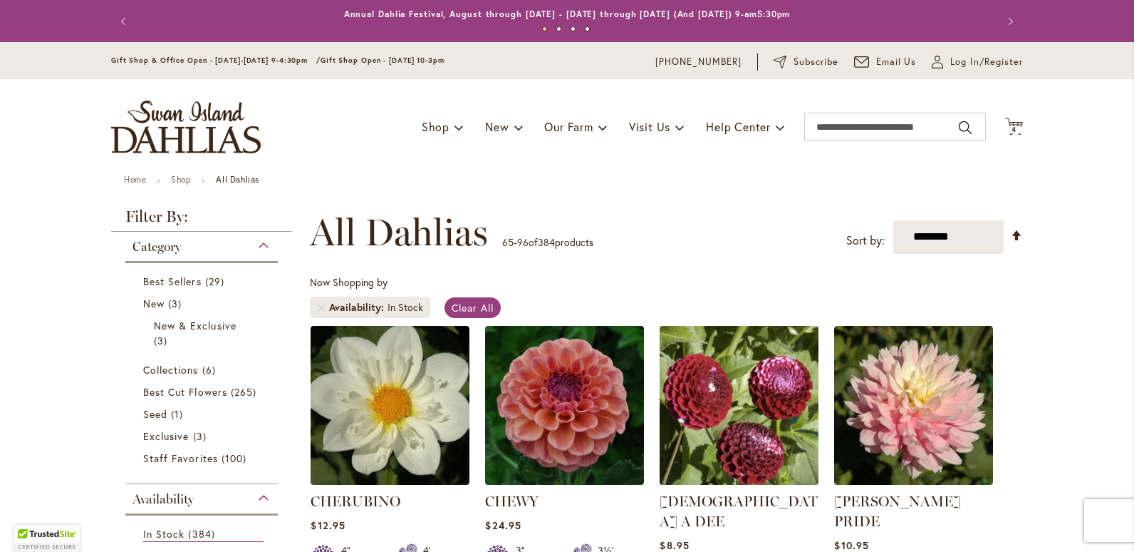
click at [767, 393] on img at bounding box center [739, 404] width 167 height 167
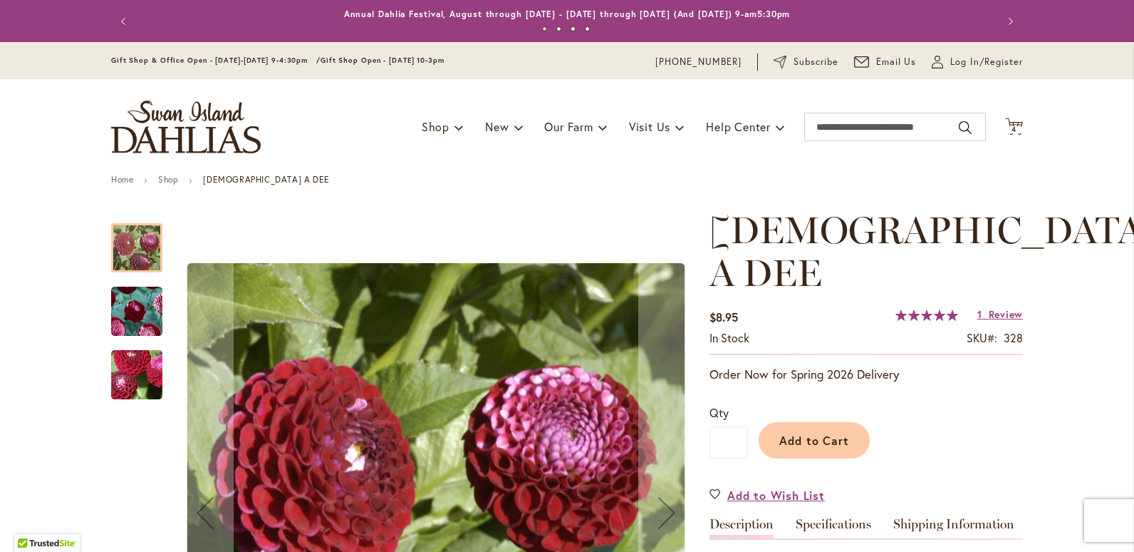
click at [123, 366] on img "CHICK A DEE" at bounding box center [137, 374] width 103 height 77
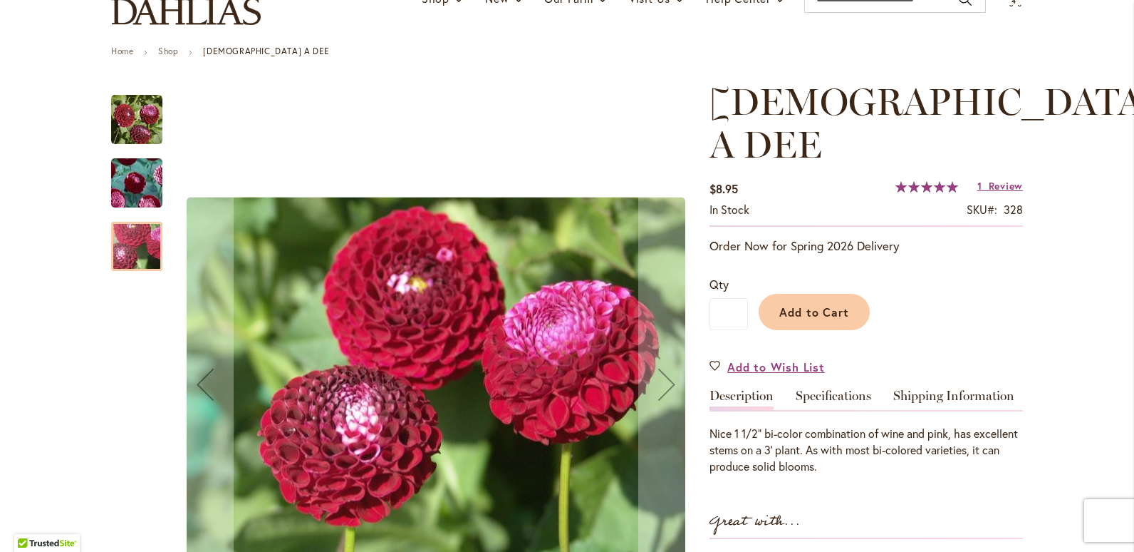
scroll to position [214, 0]
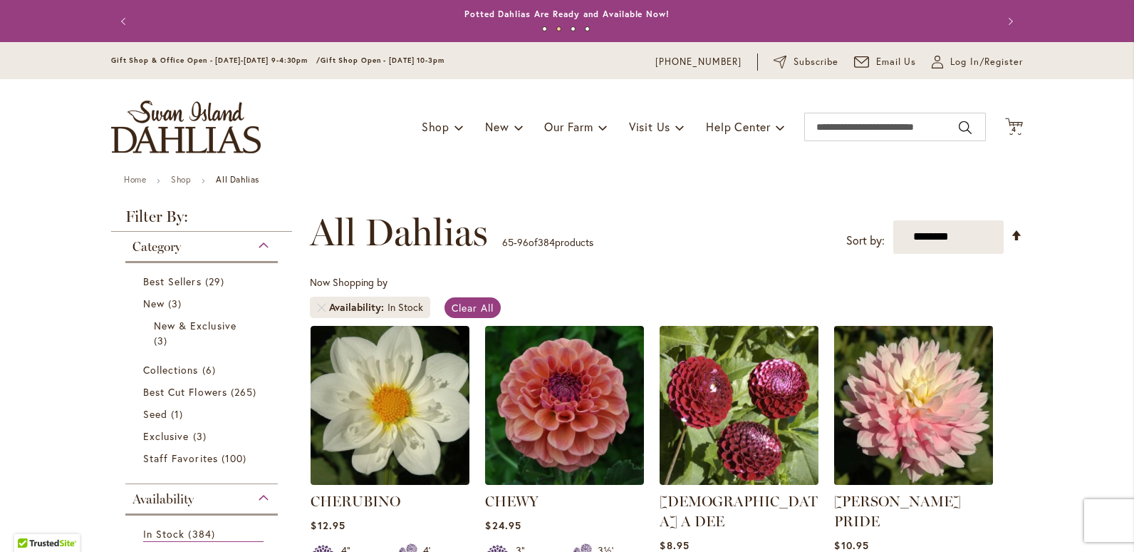
click at [884, 423] on img at bounding box center [914, 404] width 167 height 167
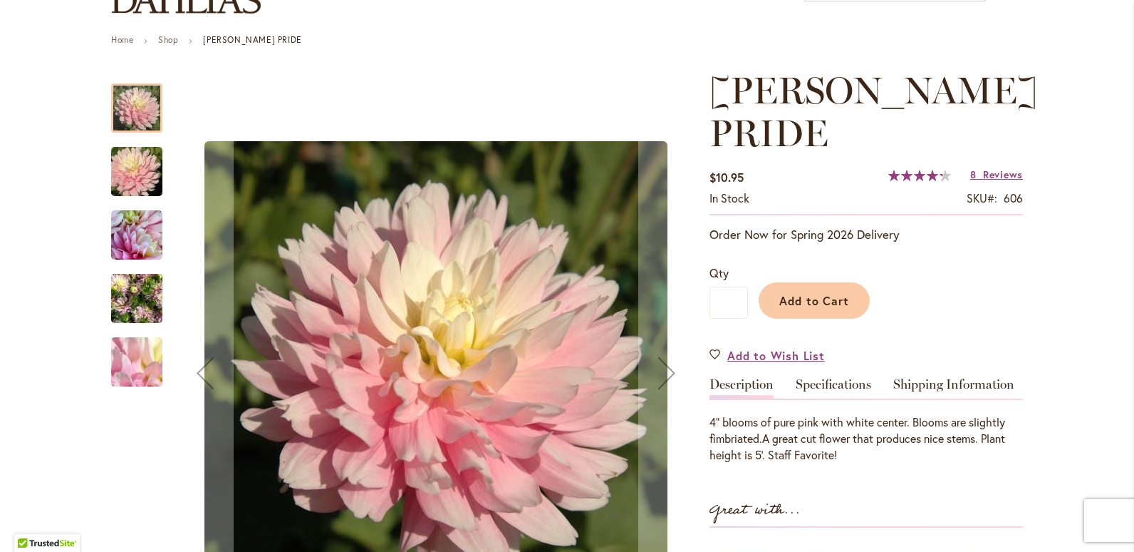
scroll to position [143, 0]
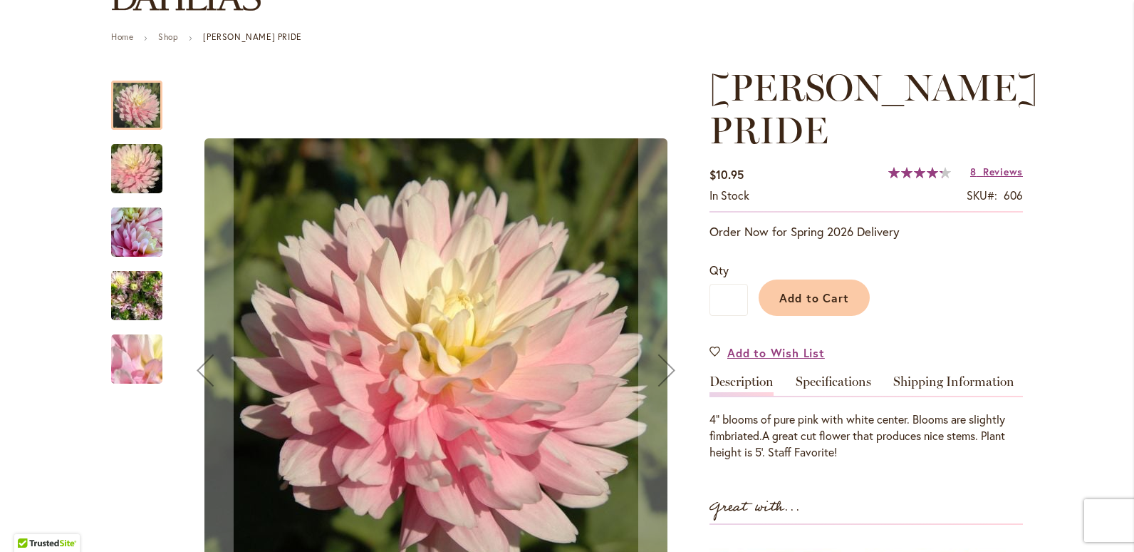
click at [138, 294] on img "CHILSON'S PRIDE" at bounding box center [136, 296] width 51 height 68
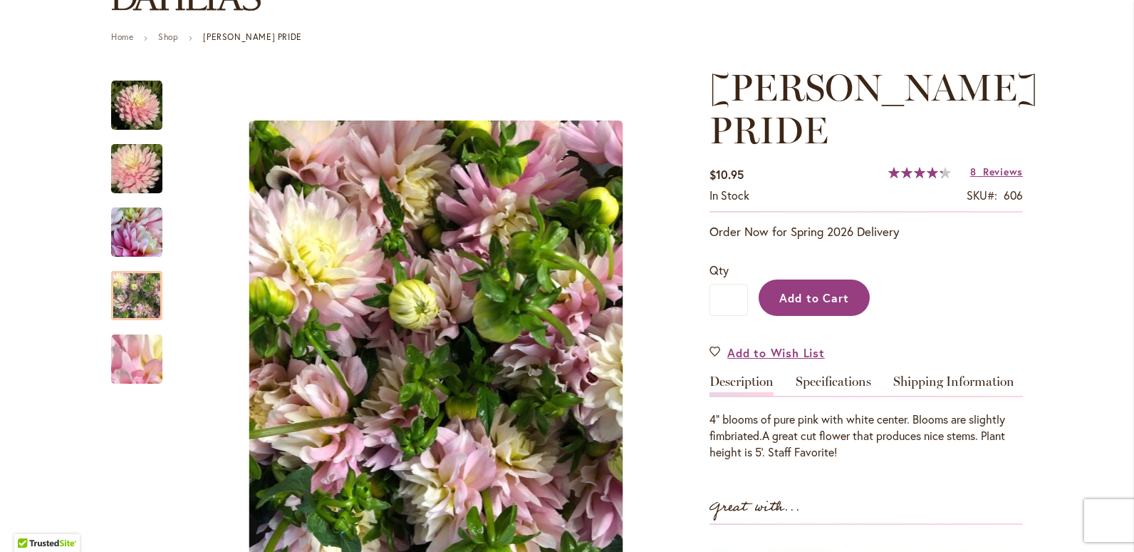
click at [821, 292] on span "Add to Cart" at bounding box center [815, 297] width 71 height 15
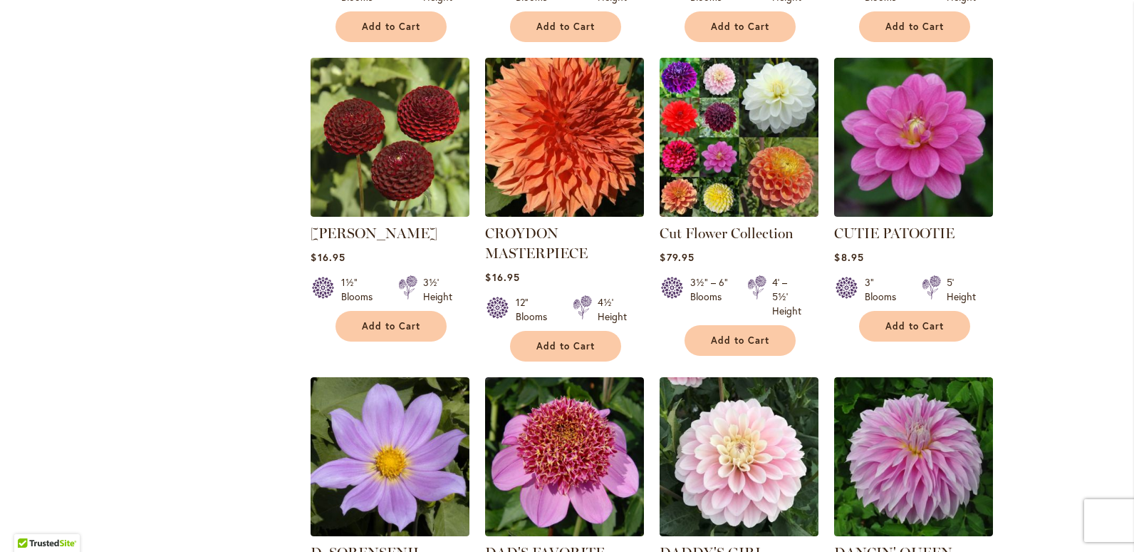
scroll to position [1568, 0]
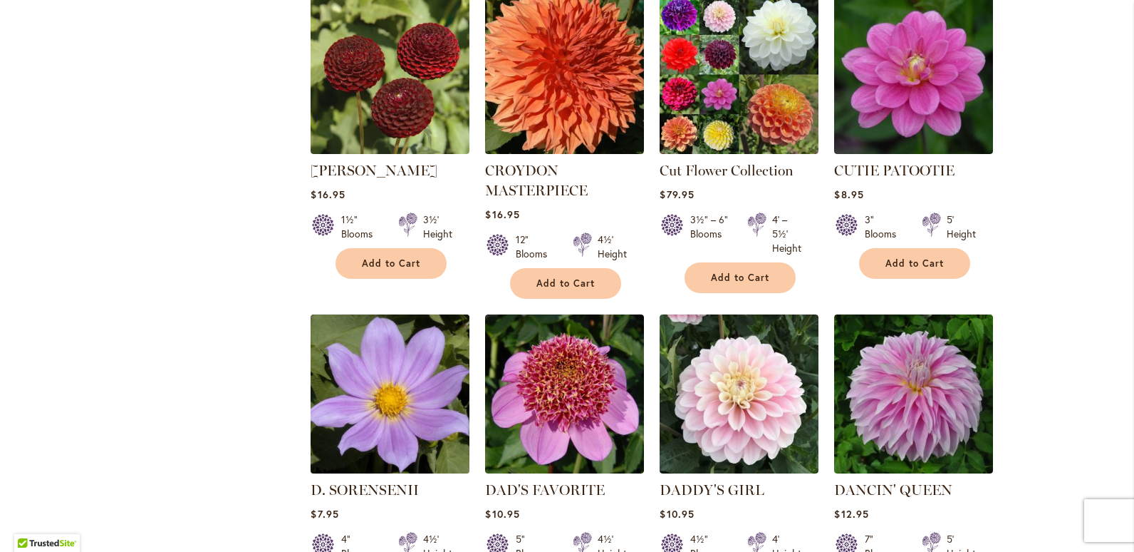
click at [413, 358] on img at bounding box center [390, 393] width 167 height 167
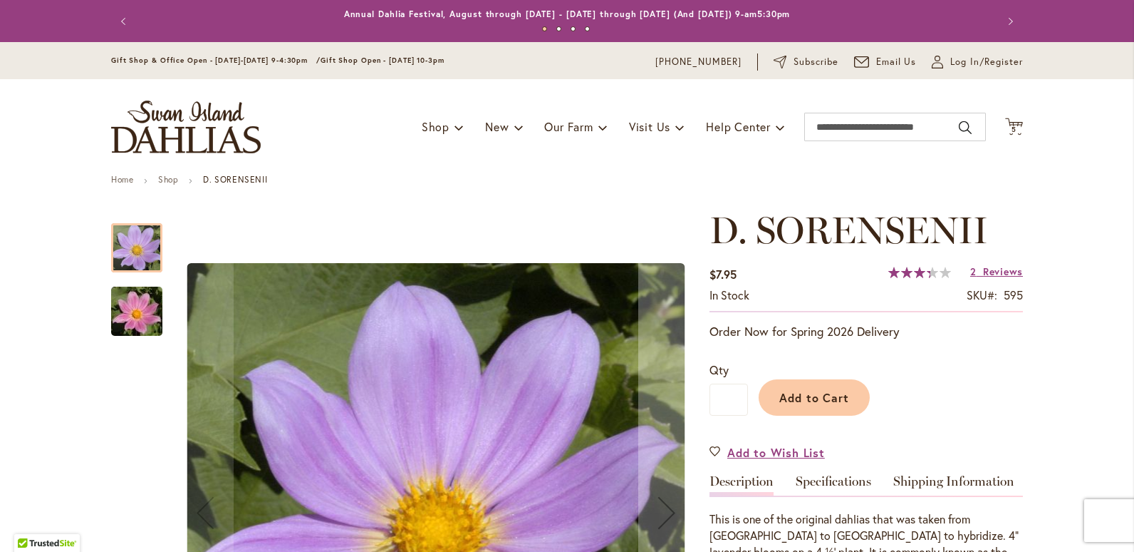
click at [144, 316] on img "D. SORENSENII" at bounding box center [137, 311] width 103 height 68
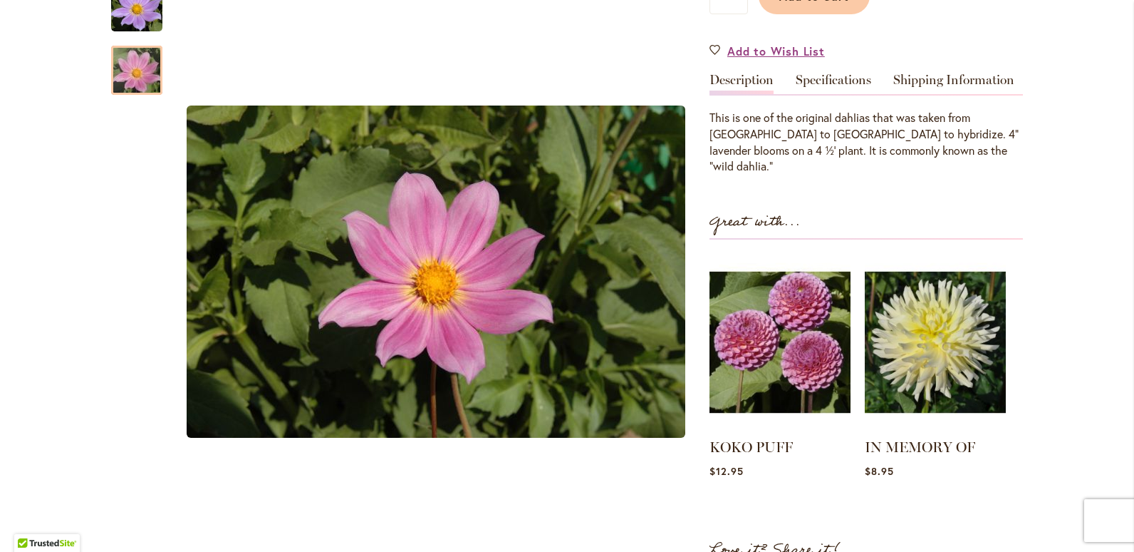
scroll to position [428, 0]
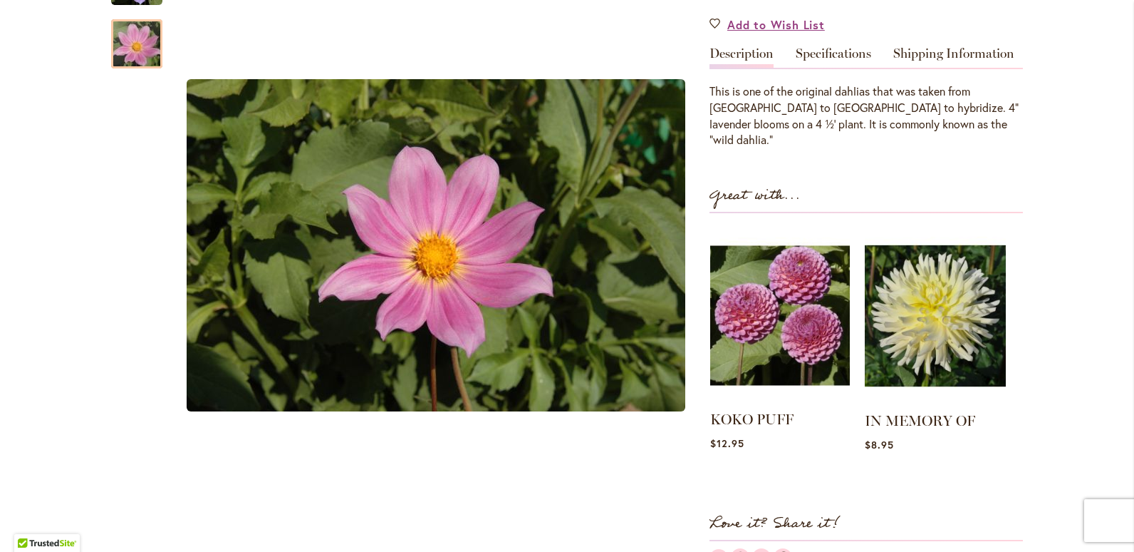
click at [814, 328] on img at bounding box center [780, 315] width 140 height 175
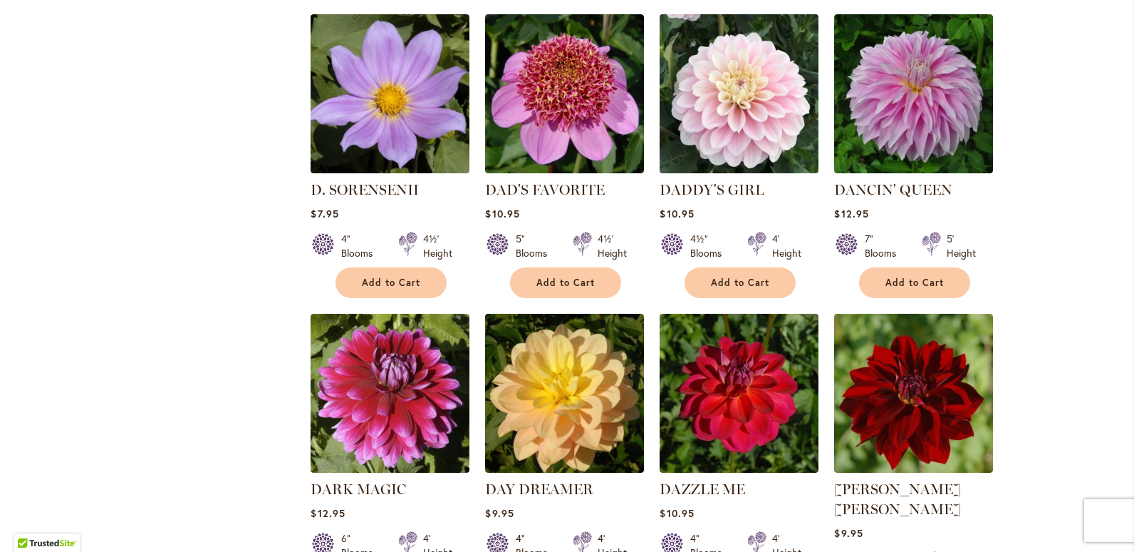
scroll to position [1924, 0]
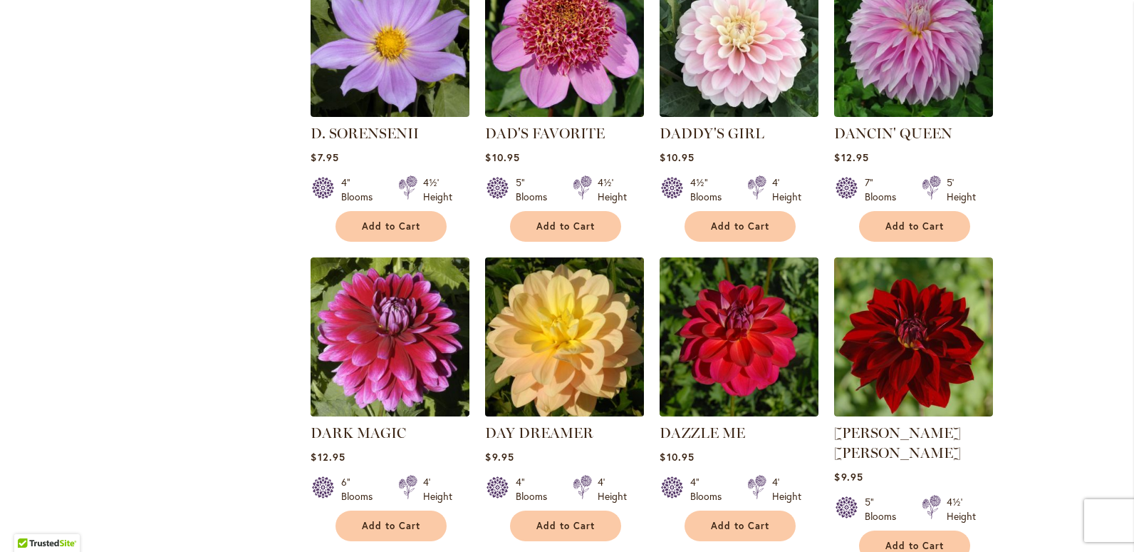
click at [578, 314] on img at bounding box center [565, 336] width 167 height 167
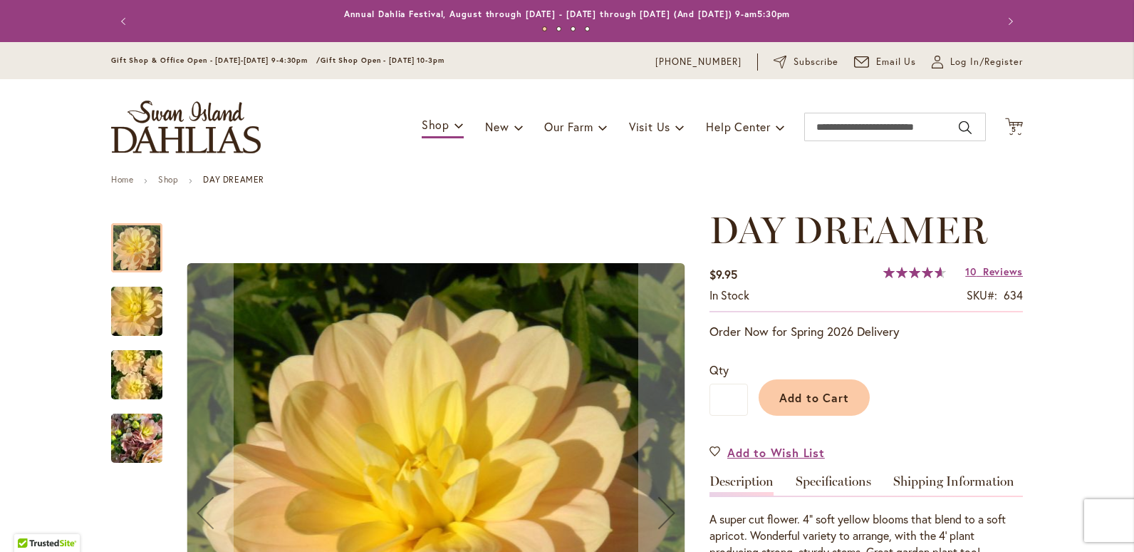
click at [118, 386] on img "DAY DREAMER" at bounding box center [137, 375] width 103 height 68
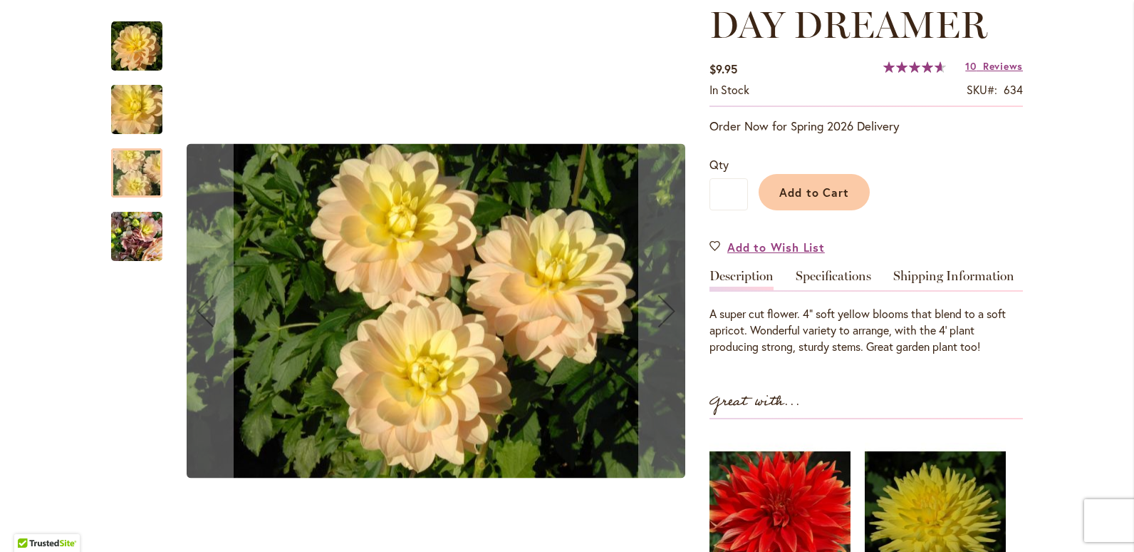
scroll to position [214, 0]
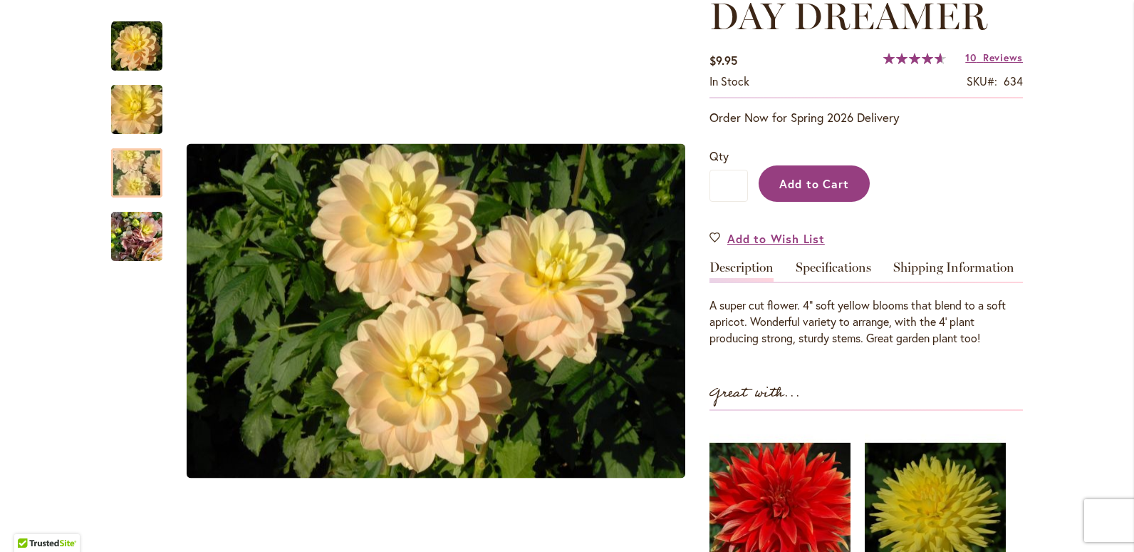
click at [839, 186] on span "Add to Cart" at bounding box center [815, 183] width 71 height 15
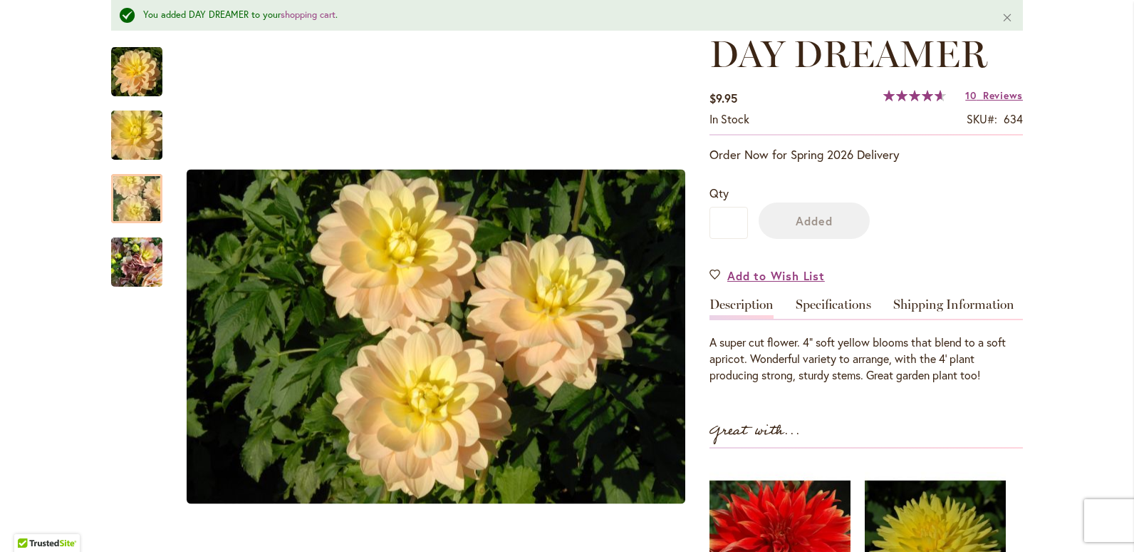
scroll to position [252, 0]
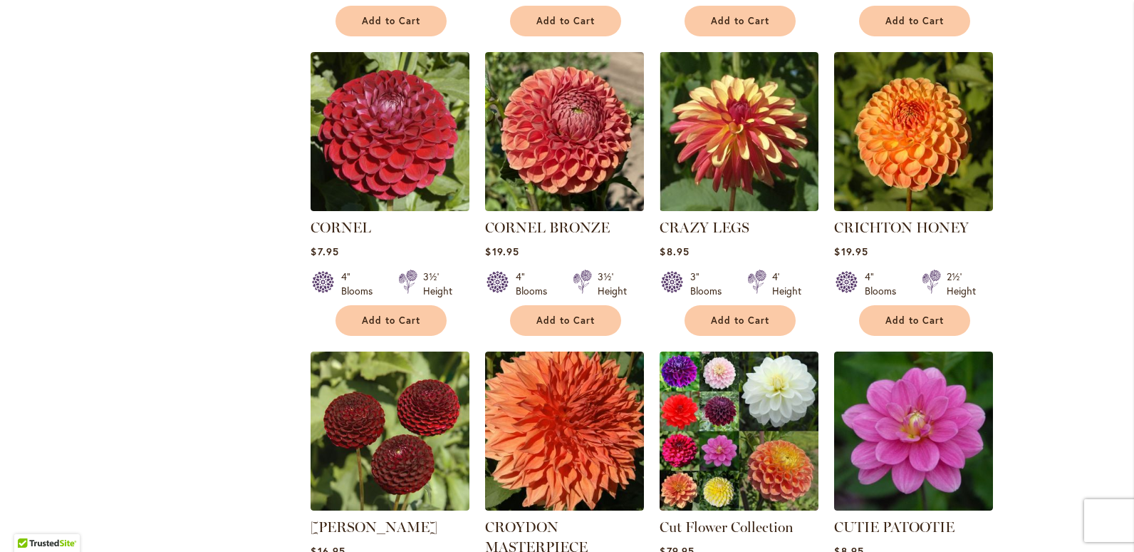
scroll to position [1283, 0]
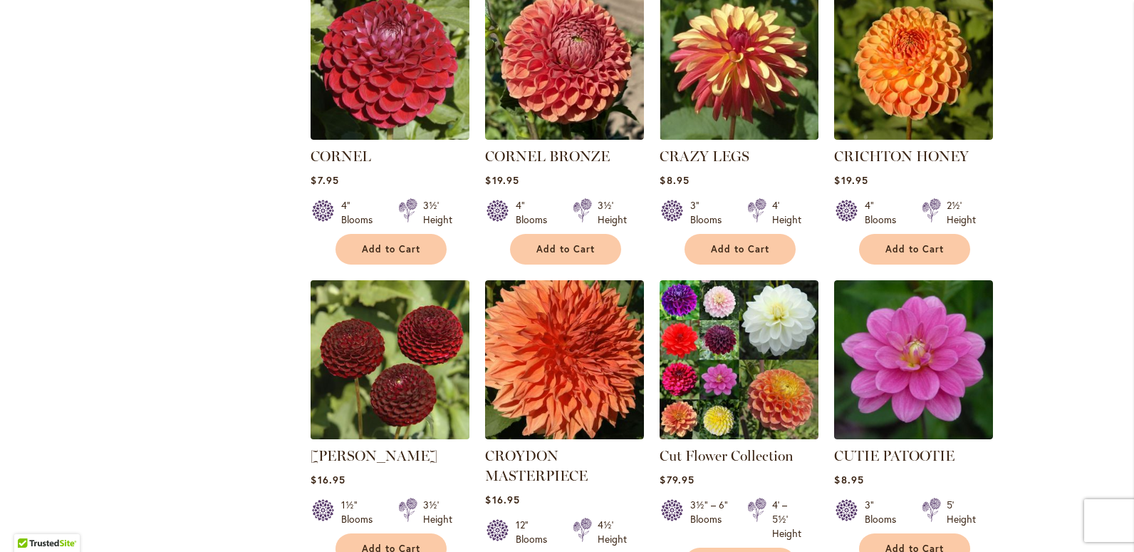
click at [420, 353] on img at bounding box center [390, 359] width 167 height 167
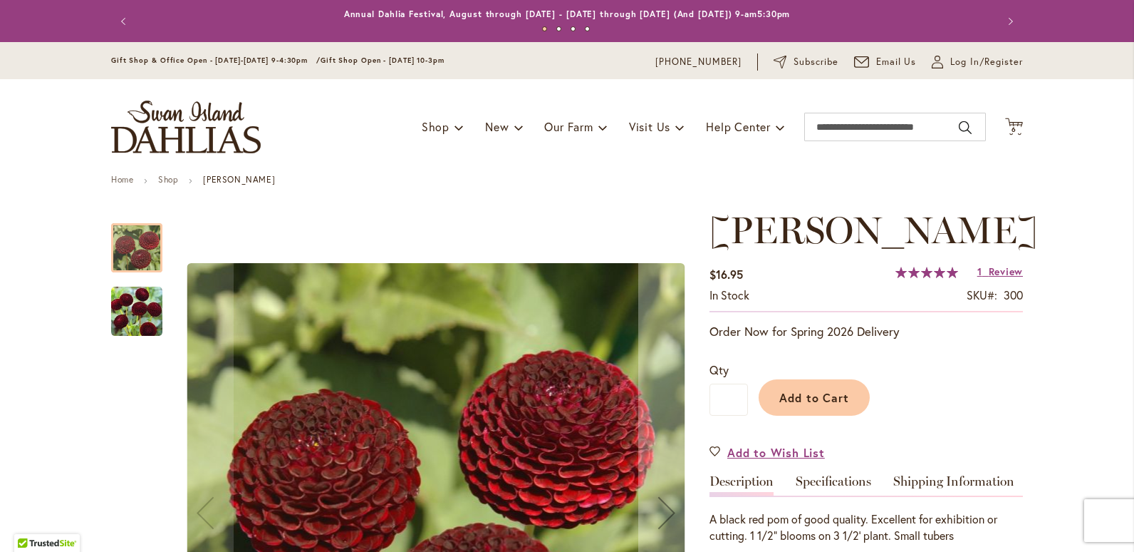
click at [132, 318] on img "CROSSFIELD EBONY" at bounding box center [136, 311] width 51 height 51
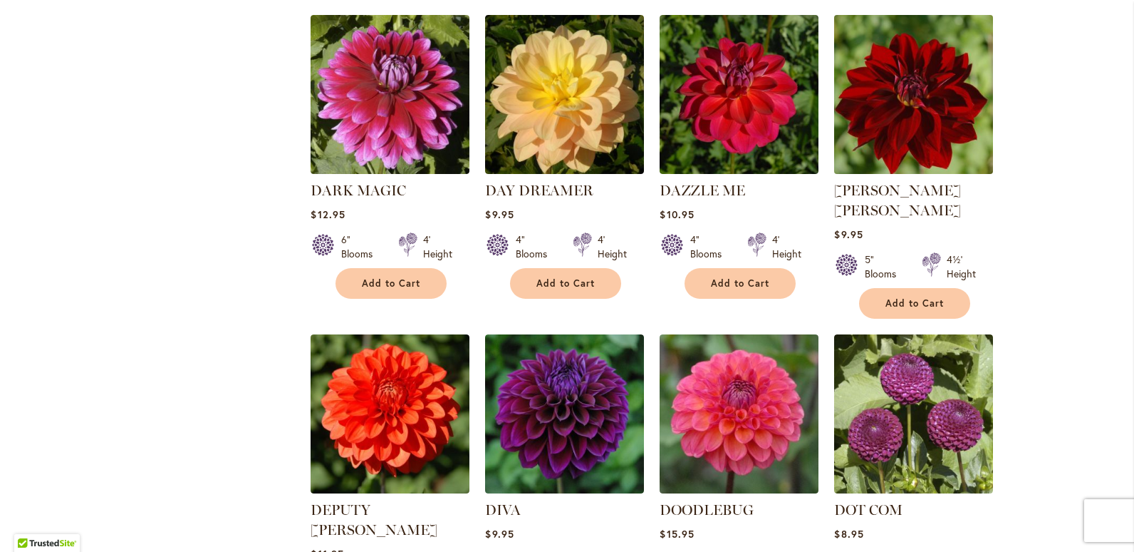
scroll to position [2209, 0]
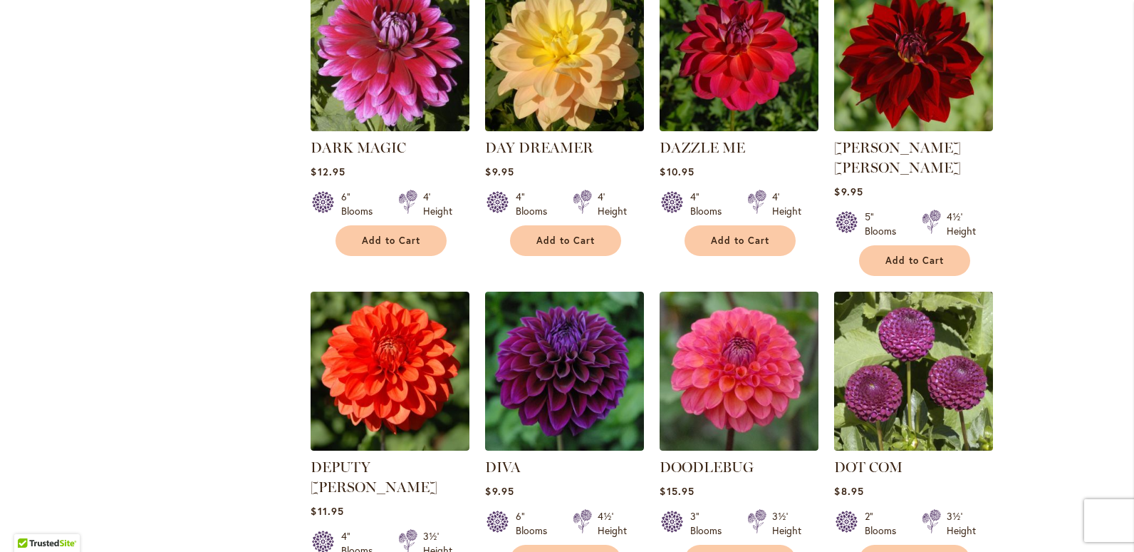
click at [875, 338] on img at bounding box center [914, 370] width 167 height 167
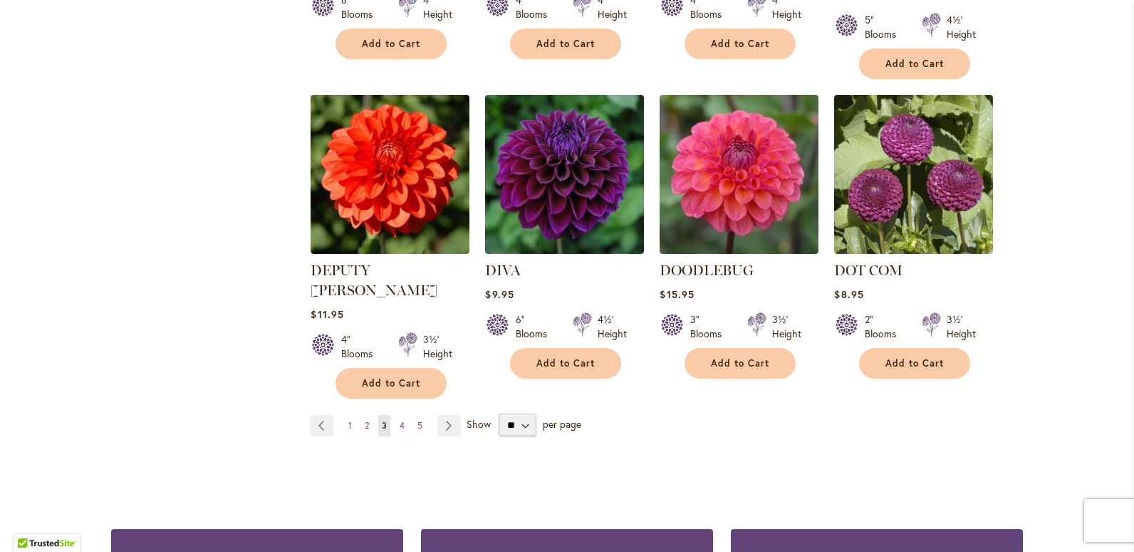
scroll to position [2423, 0]
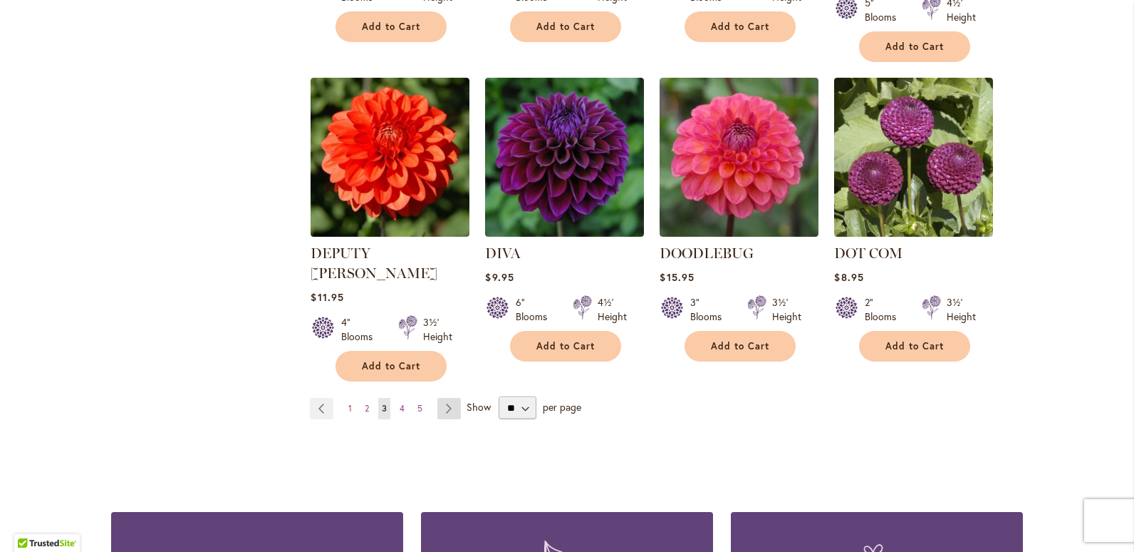
click at [443, 398] on link "Page Next" at bounding box center [450, 408] width 24 height 21
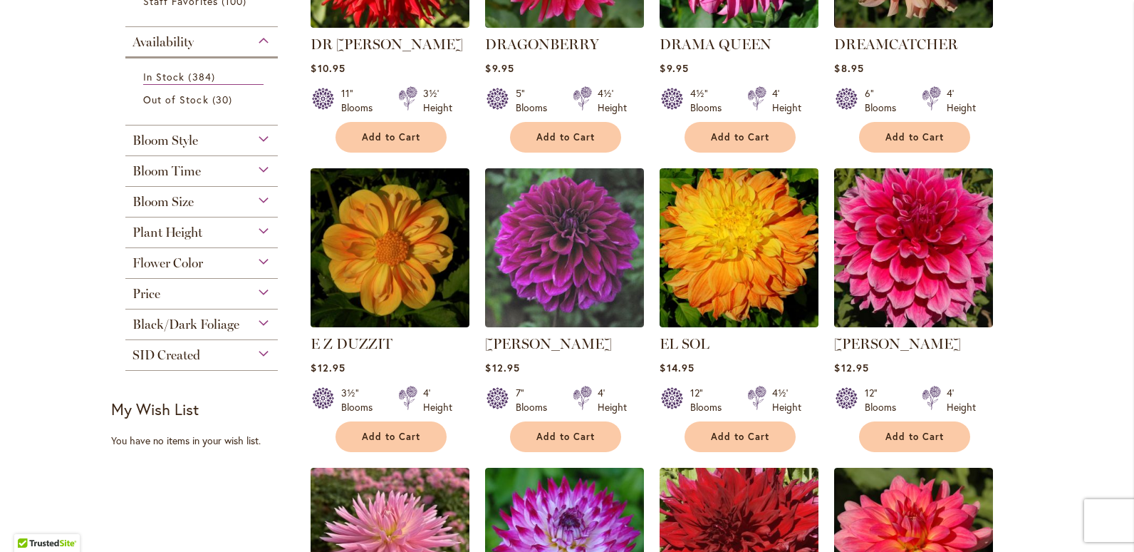
scroll to position [506, 0]
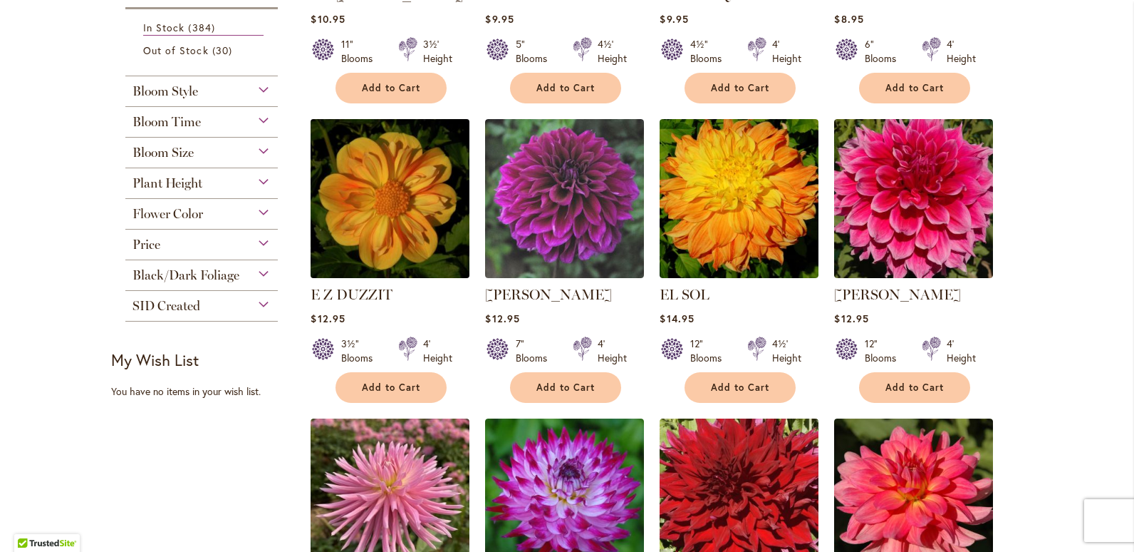
click at [376, 222] on img at bounding box center [390, 198] width 167 height 167
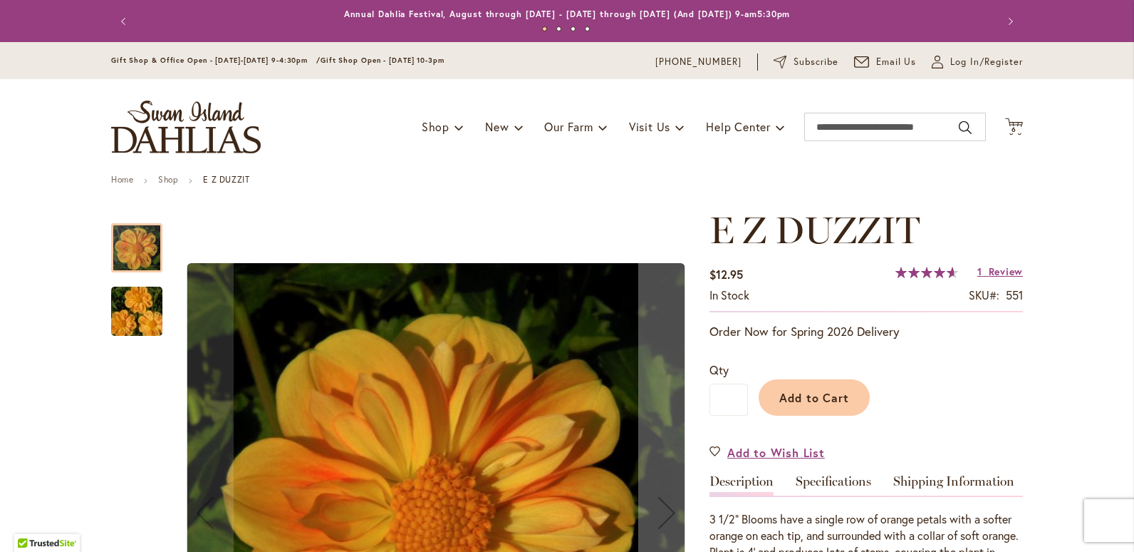
click at [128, 303] on img "E Z DUZZIT" at bounding box center [137, 311] width 103 height 68
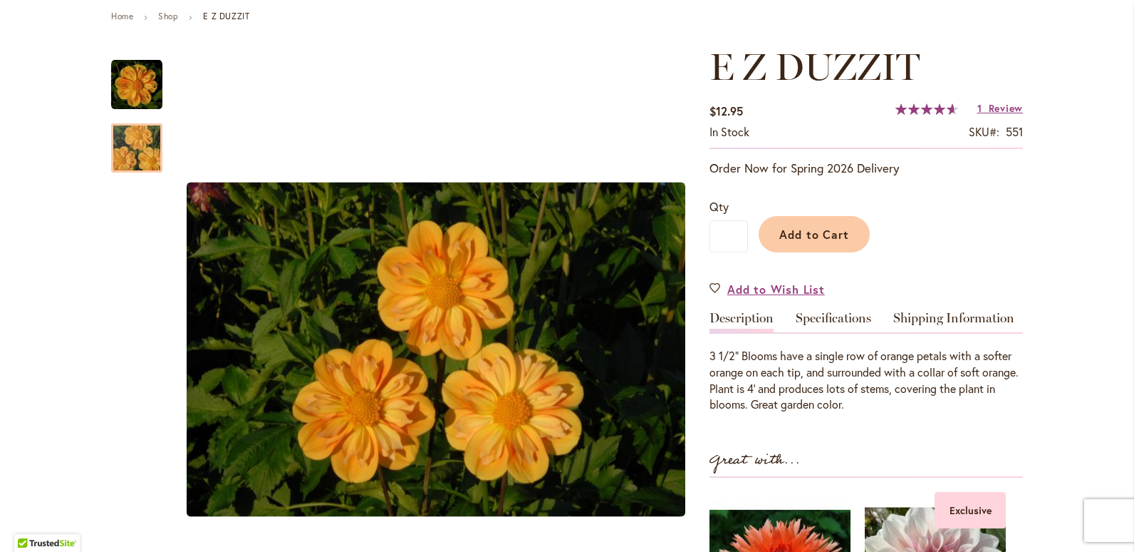
scroll to position [214, 0]
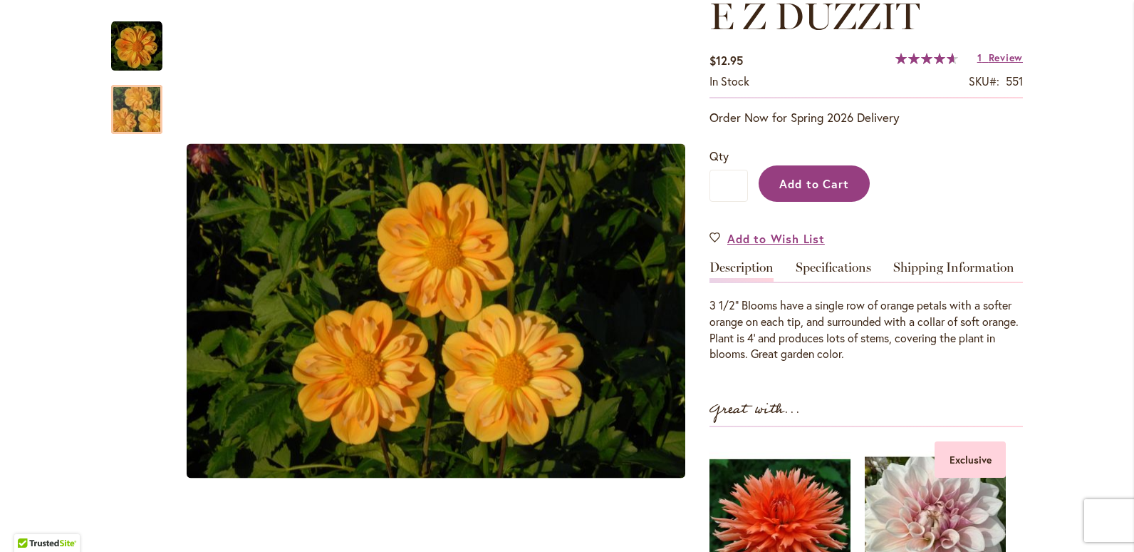
click at [790, 187] on span "Add to Cart" at bounding box center [815, 183] width 71 height 15
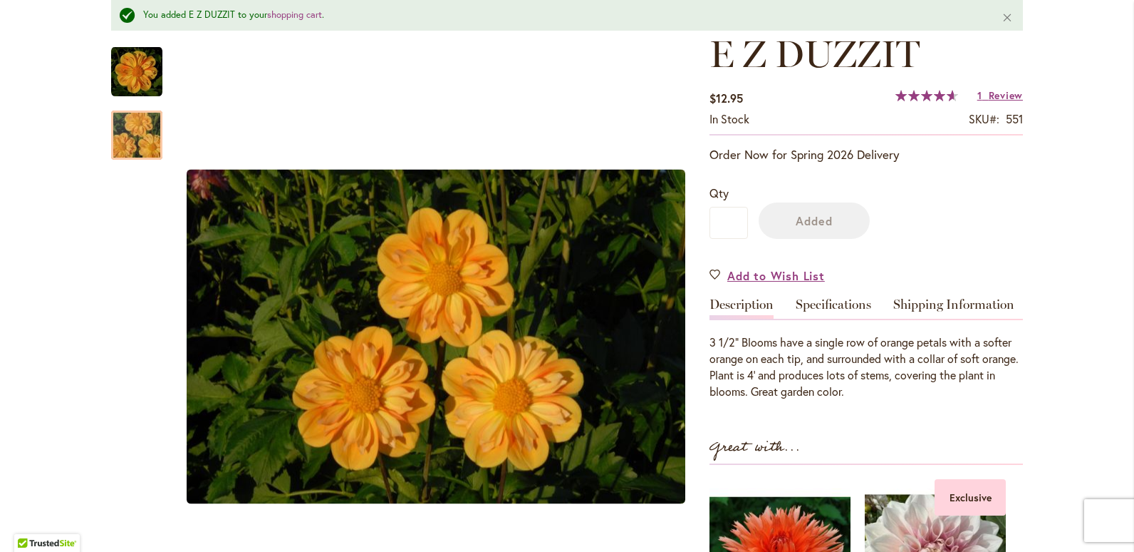
scroll to position [252, 0]
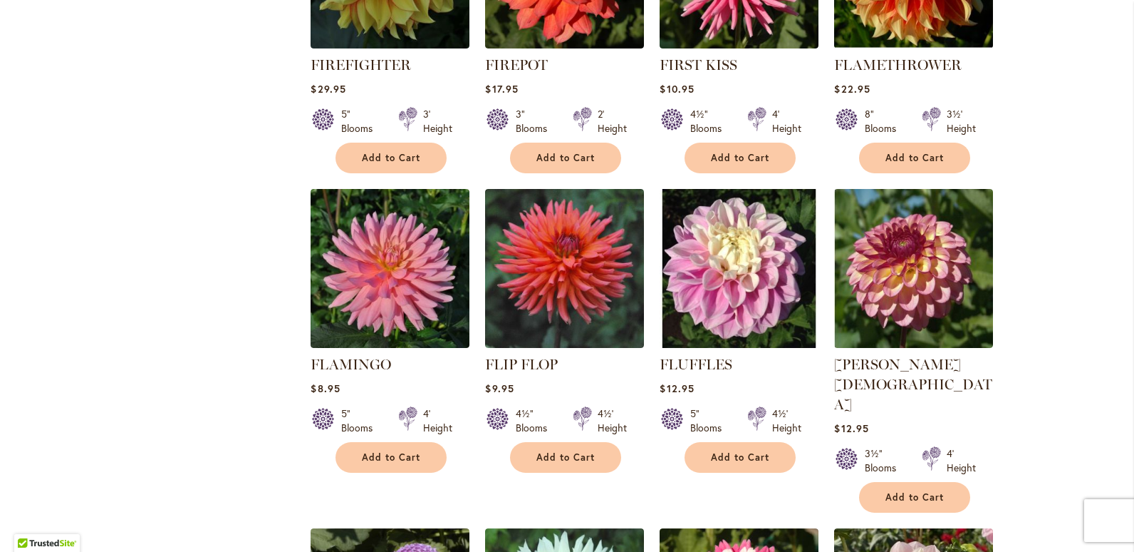
scroll to position [1995, 0]
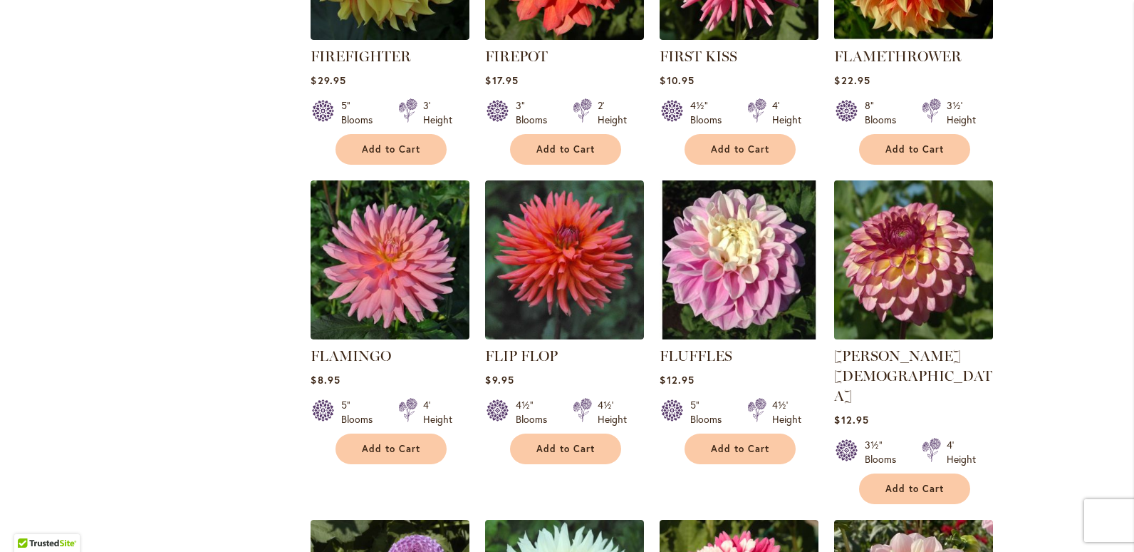
click at [921, 249] on img at bounding box center [914, 259] width 167 height 167
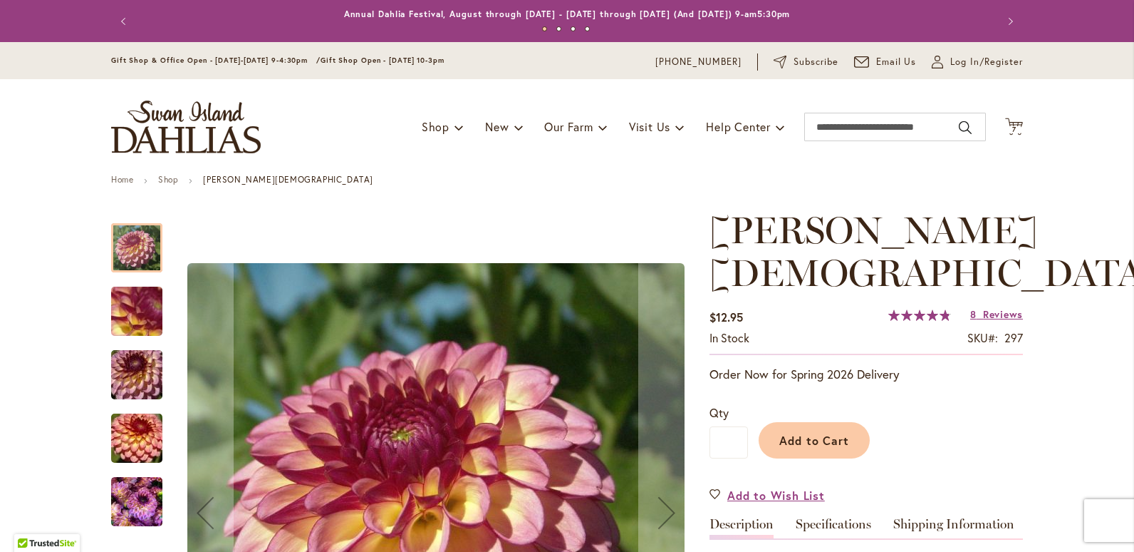
click at [141, 492] on img "Foxy Lady" at bounding box center [136, 501] width 51 height 68
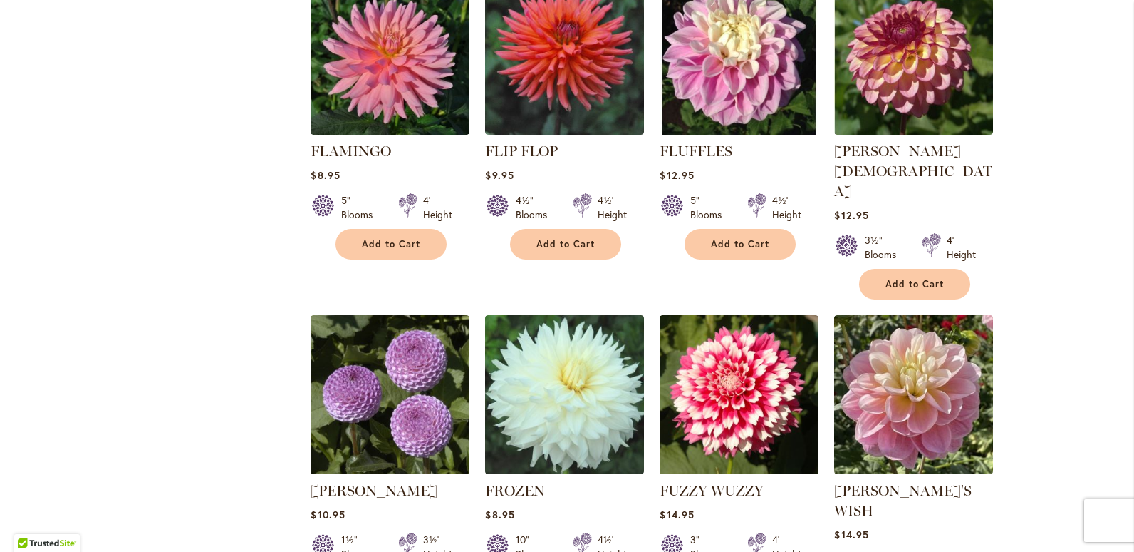
scroll to position [2280, 0]
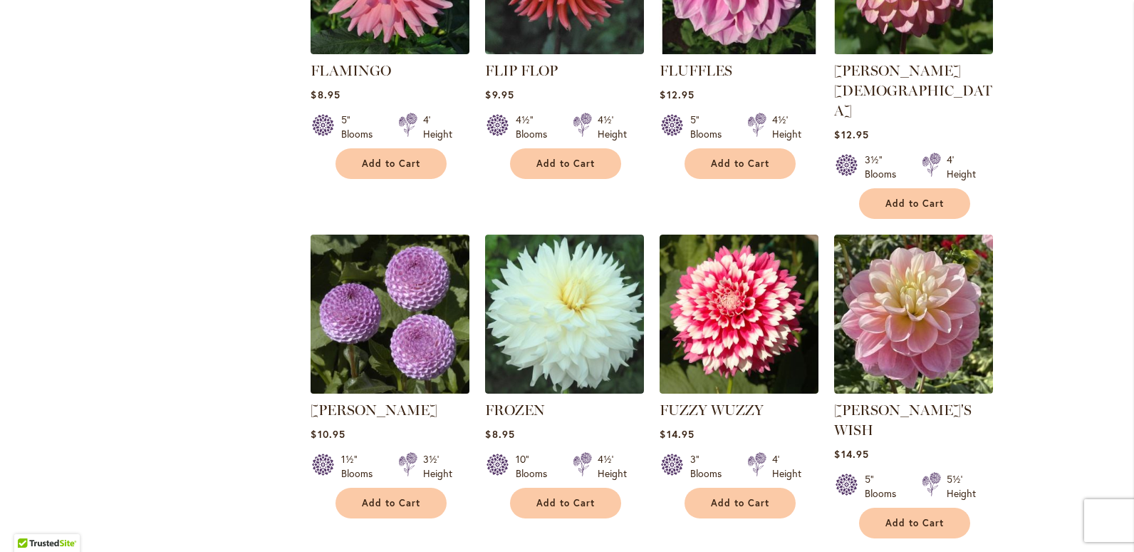
click at [420, 307] on img at bounding box center [390, 313] width 167 height 167
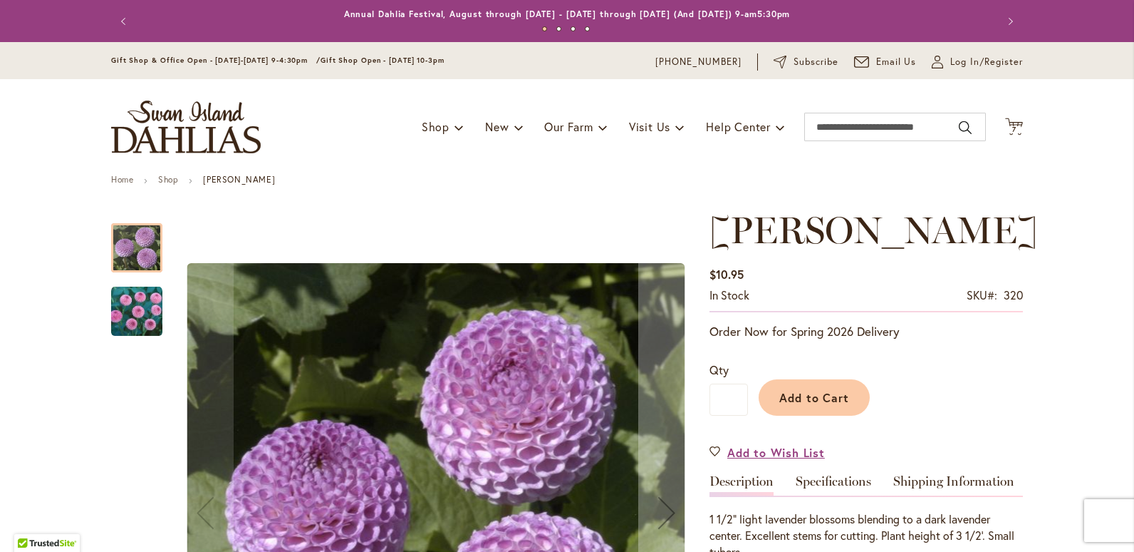
click at [145, 310] on img "FRANK HOLMES" at bounding box center [136, 311] width 51 height 51
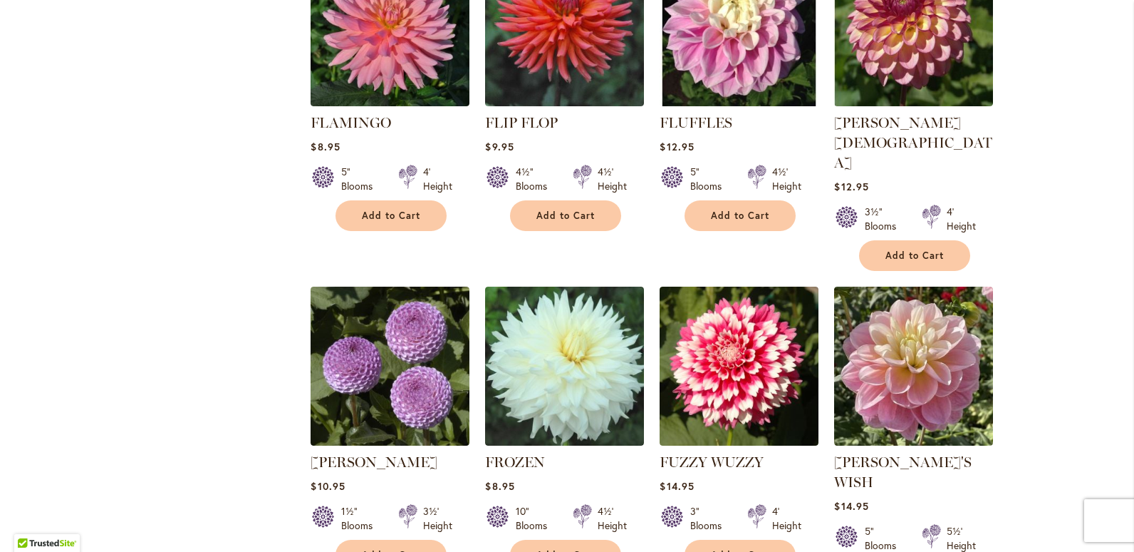
scroll to position [2280, 0]
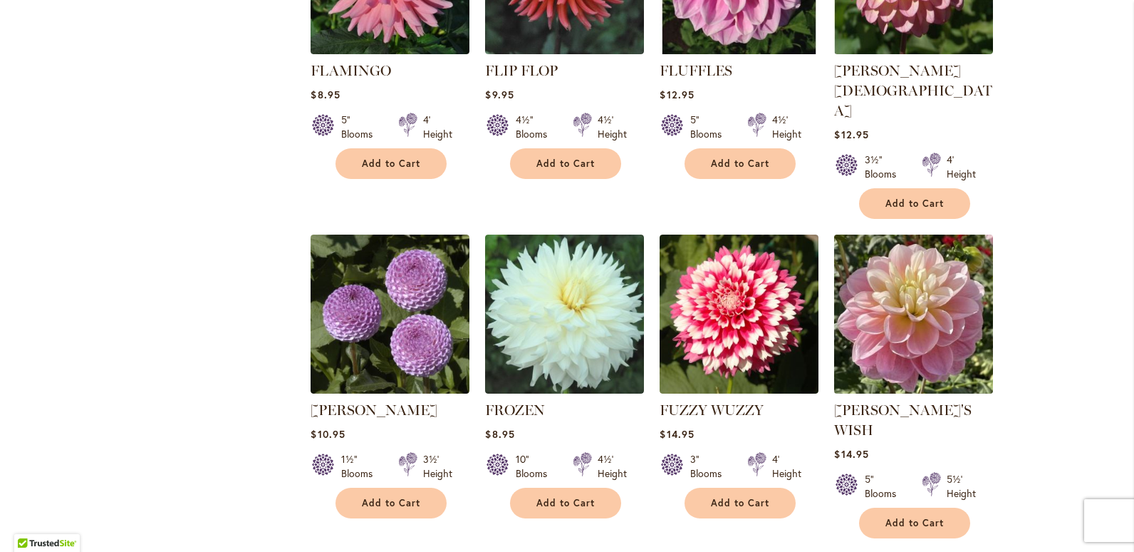
click at [919, 242] on img at bounding box center [914, 313] width 167 height 167
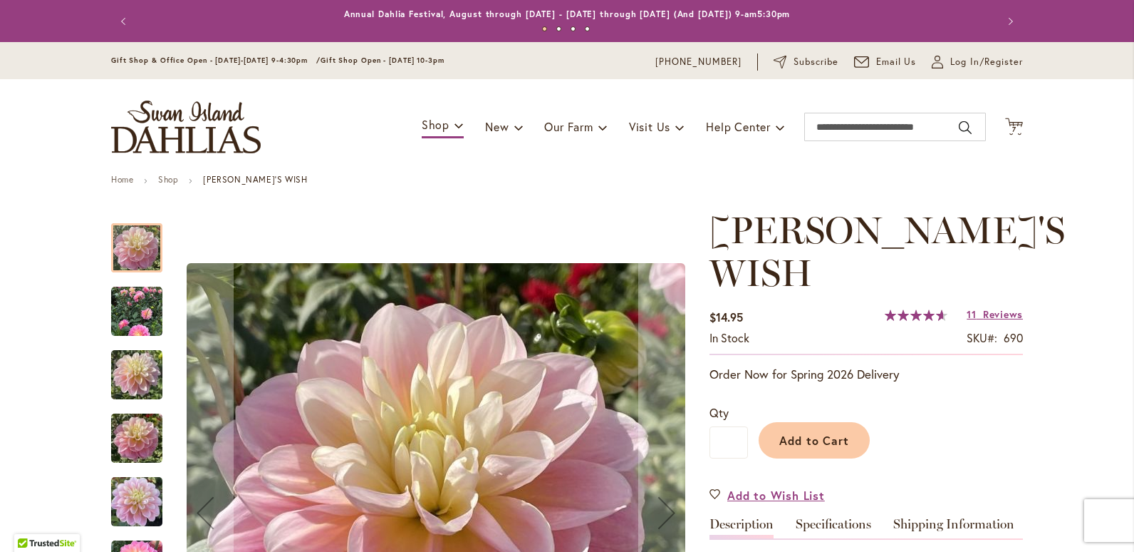
click at [144, 426] on img "GABBIE'S WISH" at bounding box center [136, 438] width 51 height 68
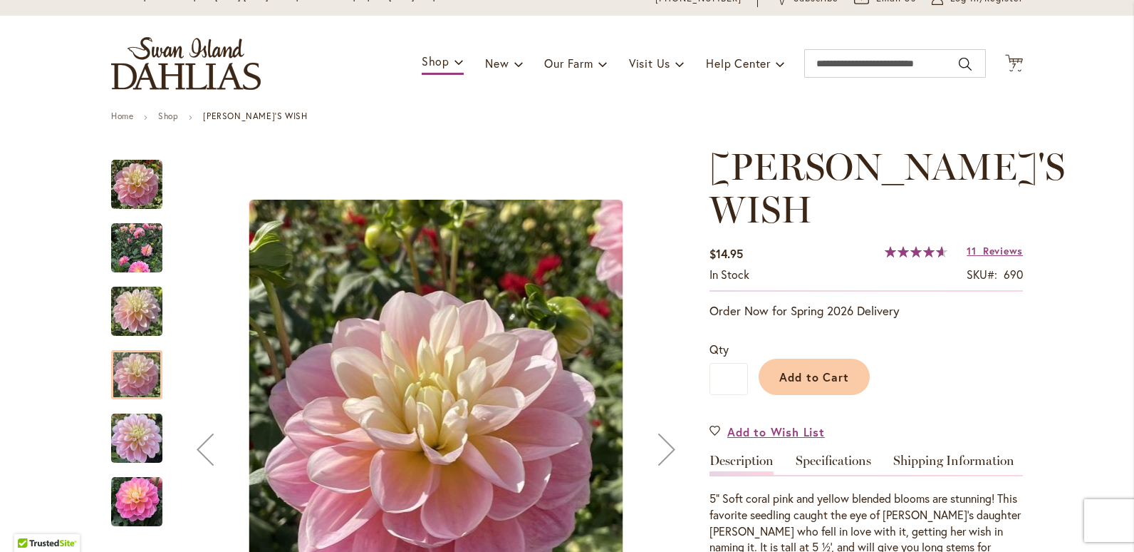
scroll to position [143, 0]
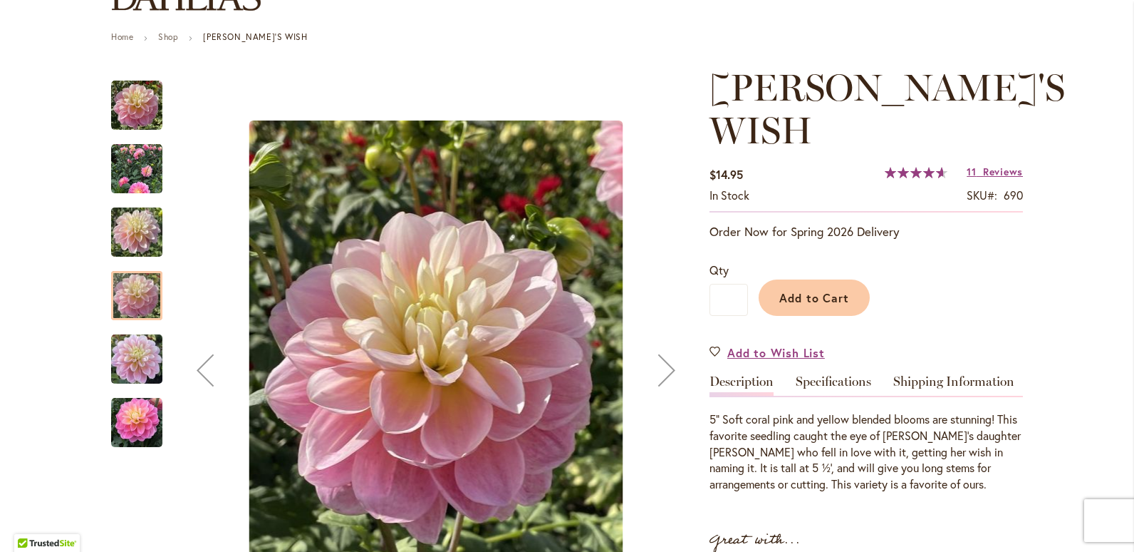
click at [131, 428] on img "Gabbie's Wish" at bounding box center [136, 422] width 51 height 51
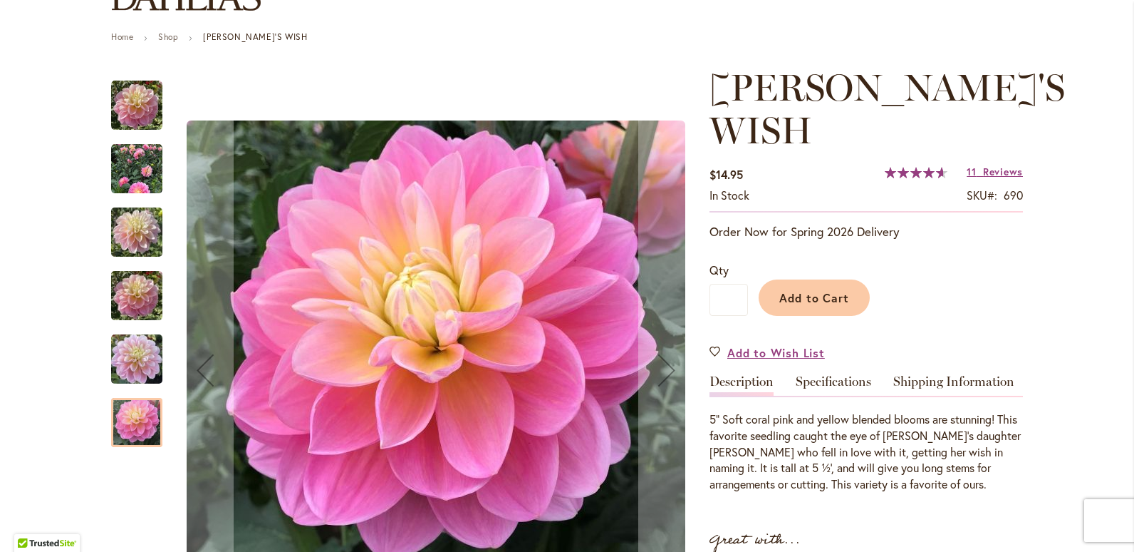
click at [120, 354] on img "GABBIE'S WISH" at bounding box center [136, 359] width 51 height 68
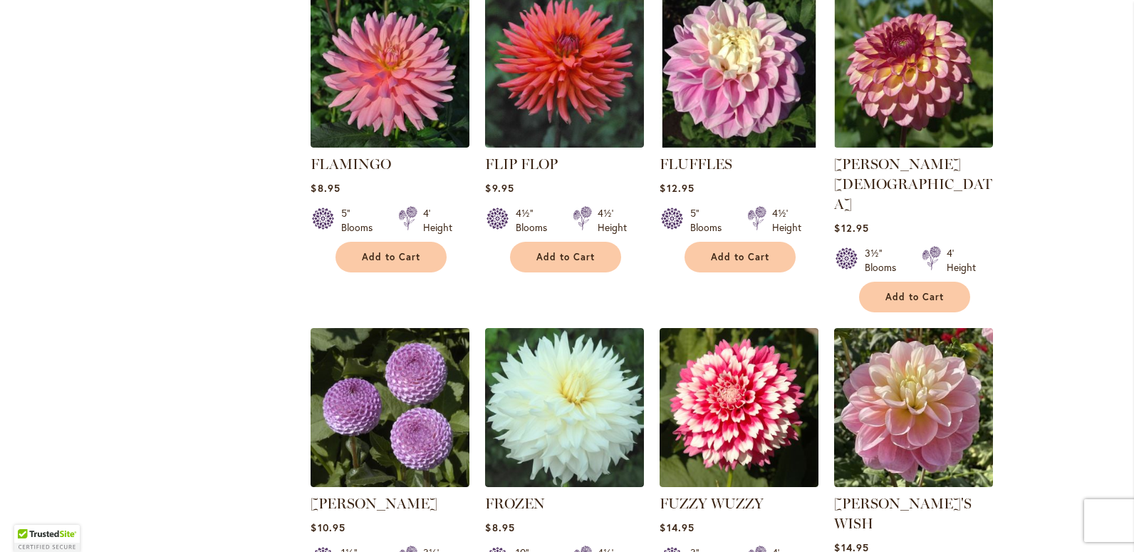
scroll to position [2280, 0]
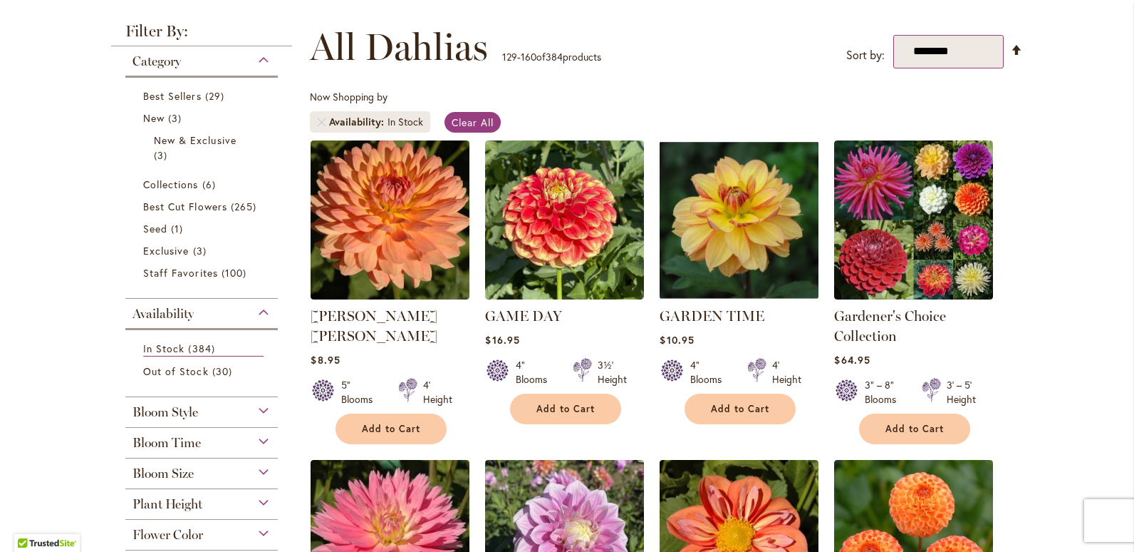
scroll to position [285, 0]
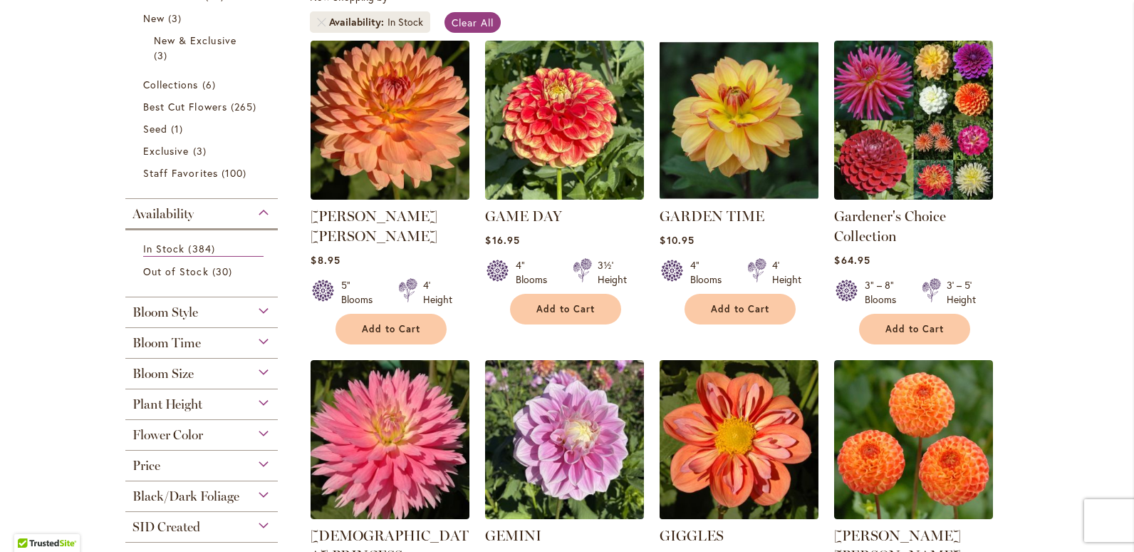
click at [766, 450] on img at bounding box center [739, 439] width 167 height 167
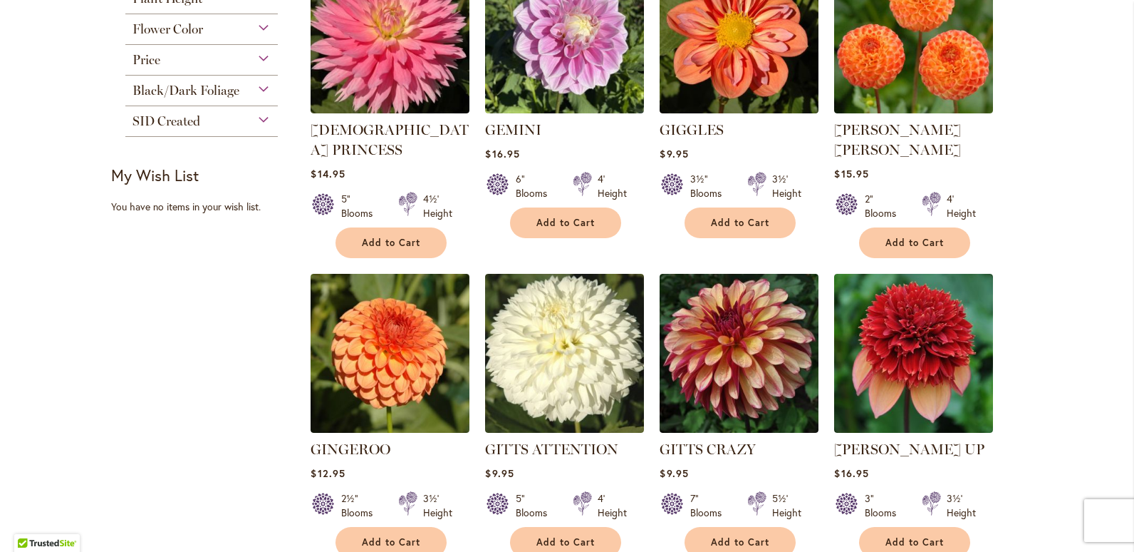
scroll to position [713, 0]
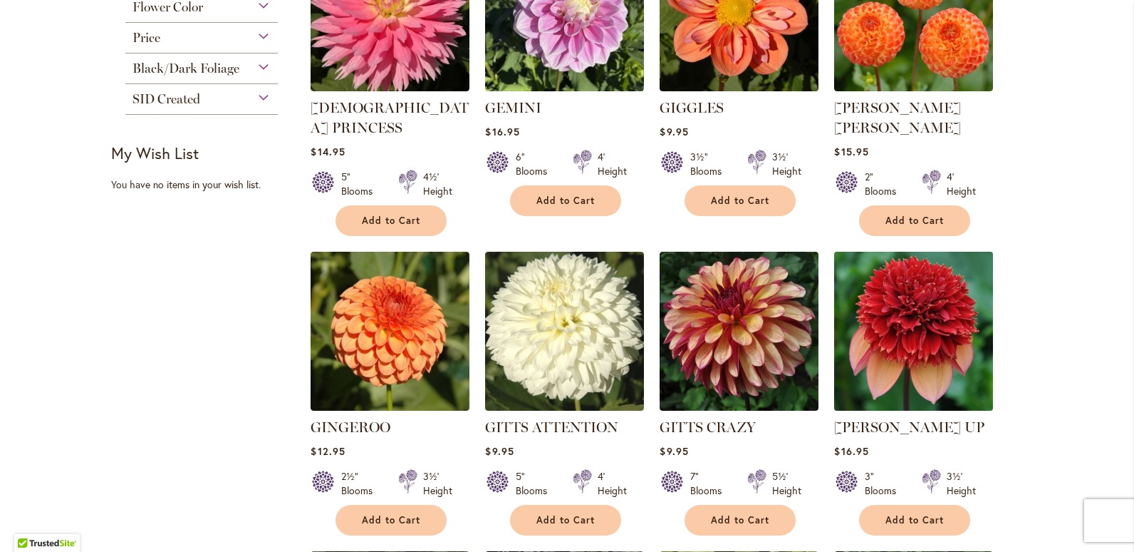
click at [929, 299] on img at bounding box center [914, 330] width 167 height 167
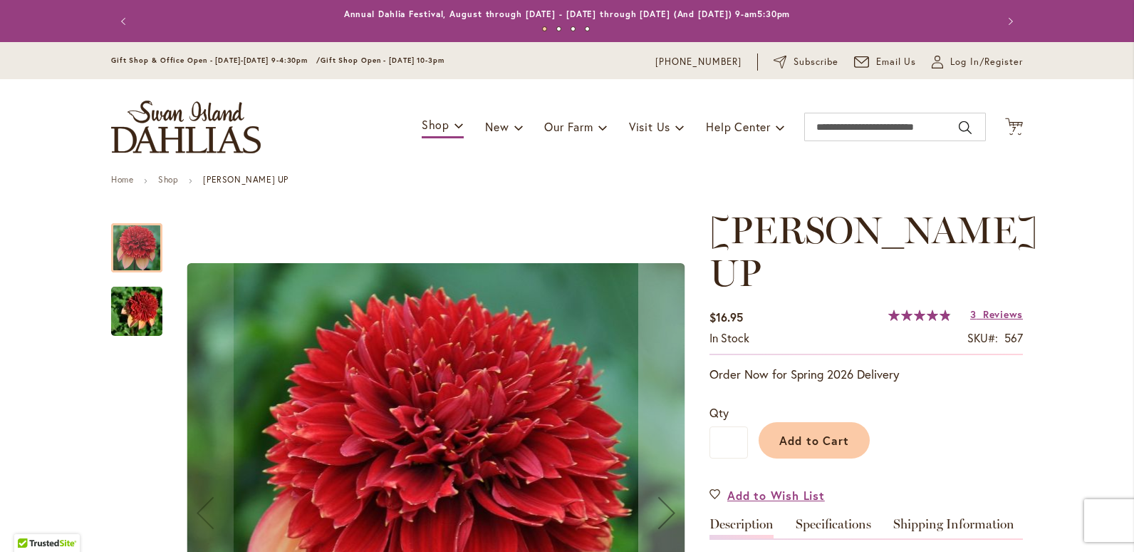
click at [141, 309] on img "GITTY UP" at bounding box center [137, 311] width 103 height 68
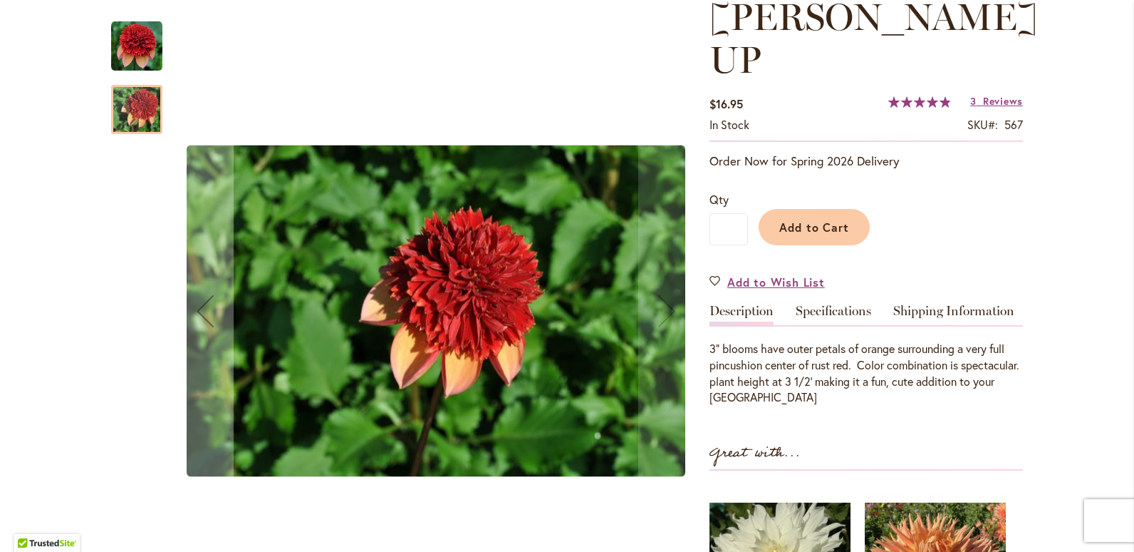
scroll to position [214, 0]
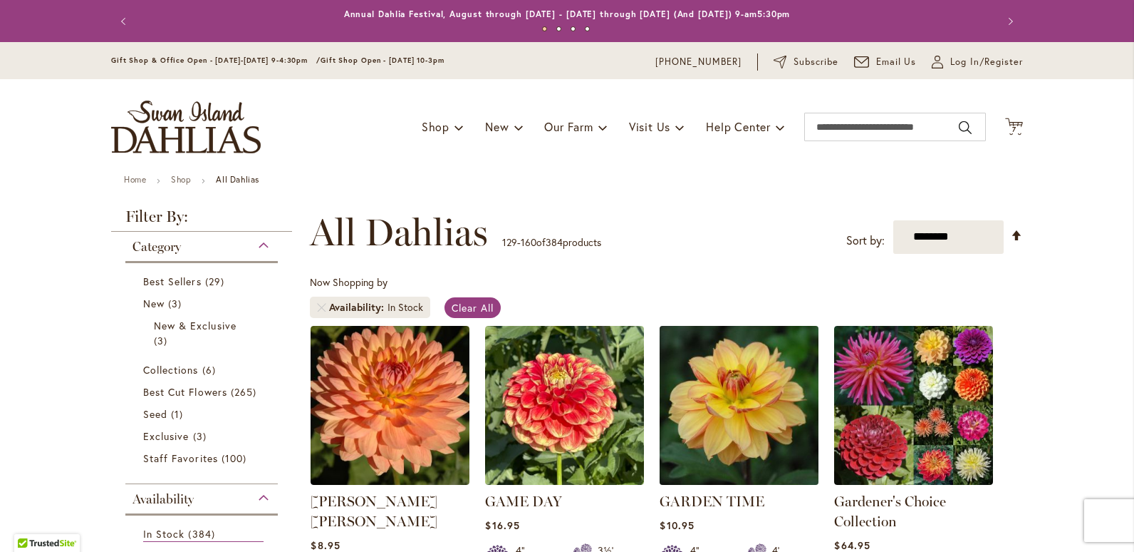
click at [713, 423] on img at bounding box center [739, 404] width 167 height 167
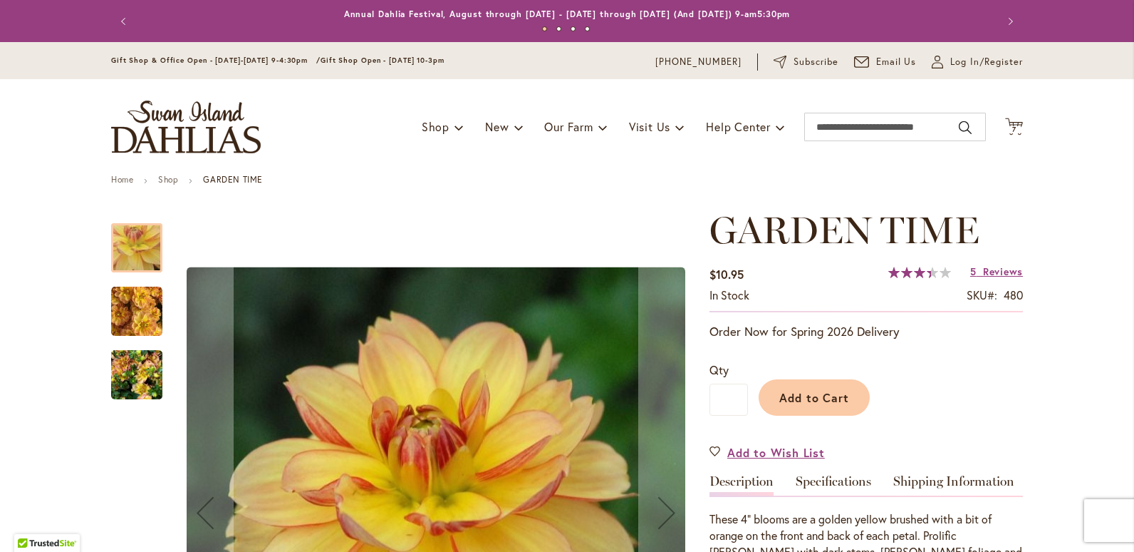
click at [137, 375] on img "GARDEN TIME" at bounding box center [136, 375] width 51 height 68
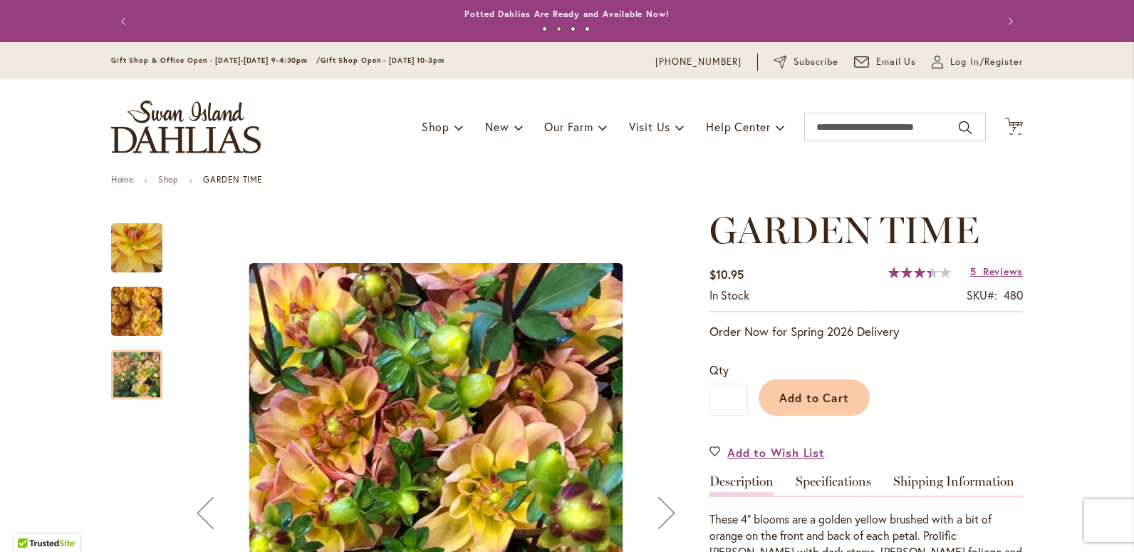
click at [137, 325] on img "GARDEN TIME" at bounding box center [136, 311] width 51 height 51
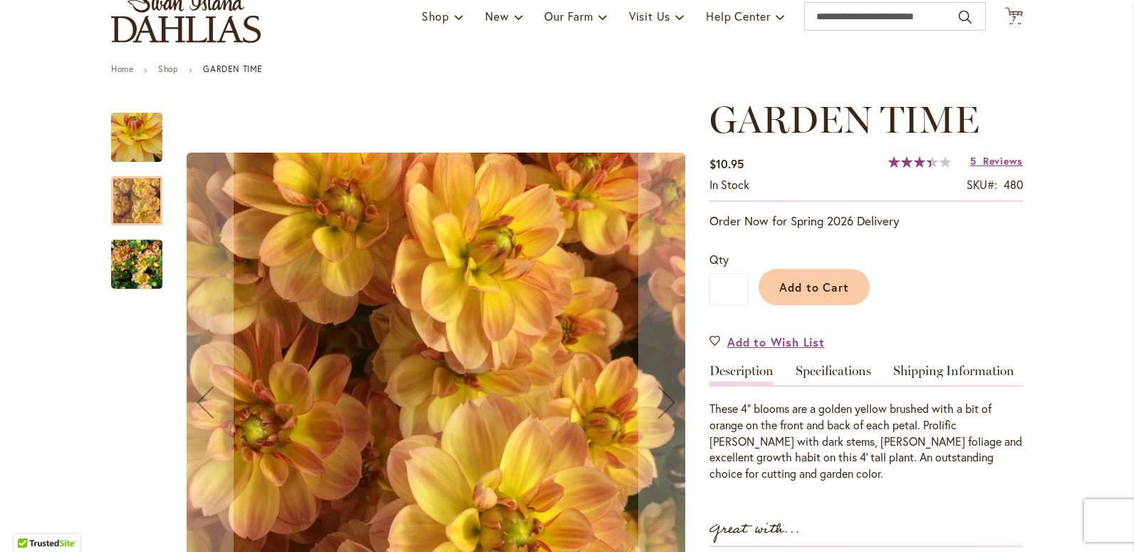
scroll to position [143, 0]
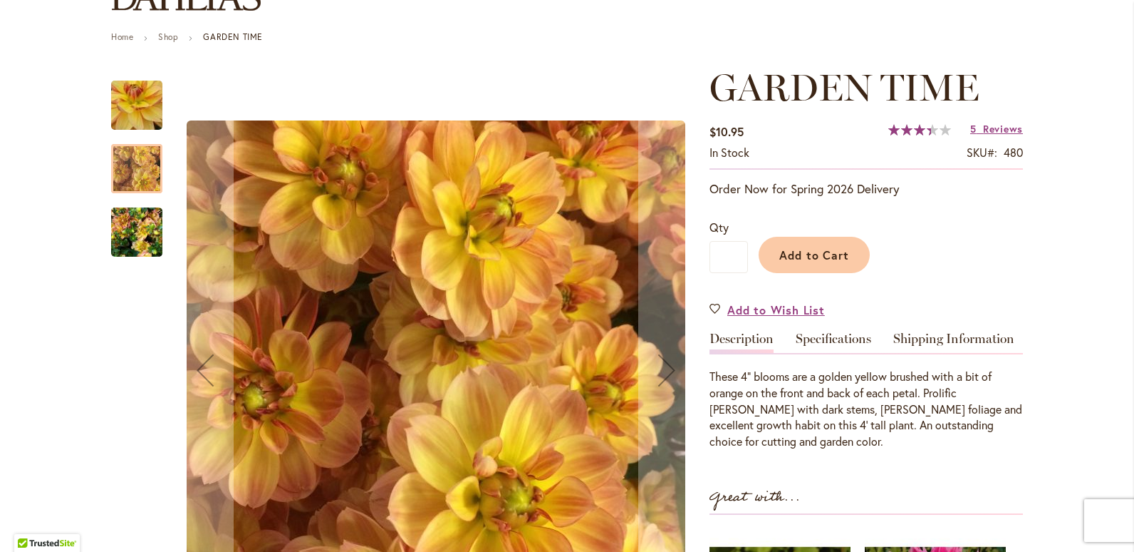
click at [132, 119] on img "GARDEN TIME" at bounding box center [137, 105] width 100 height 98
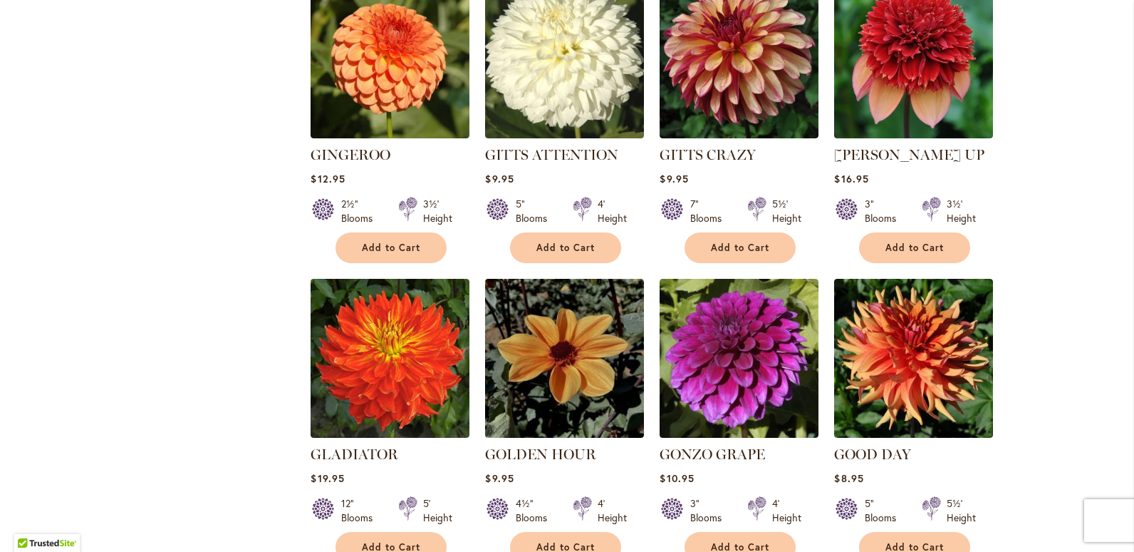
scroll to position [998, 0]
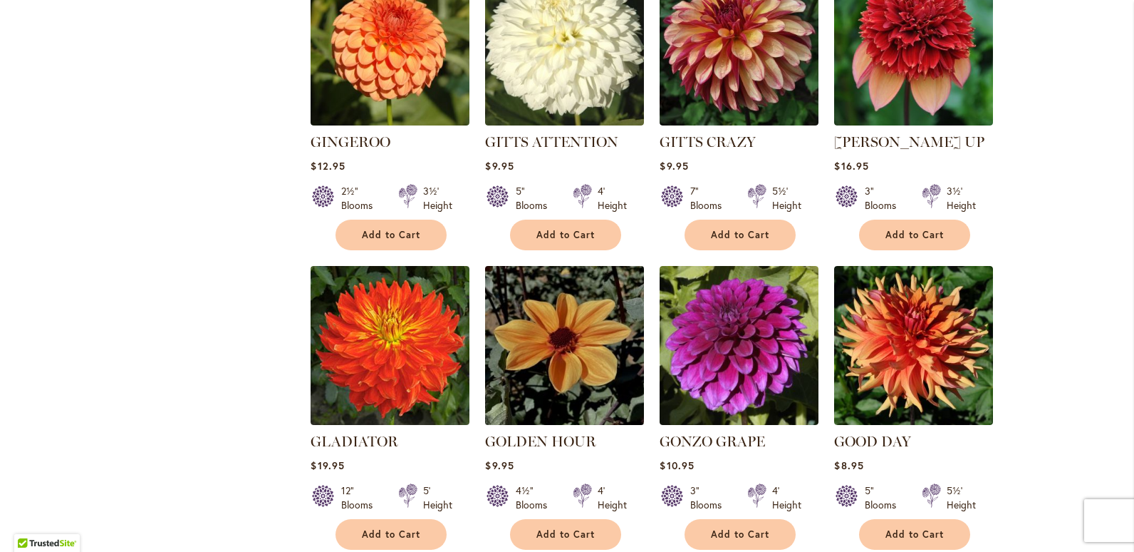
click at [561, 321] on img at bounding box center [565, 345] width 167 height 167
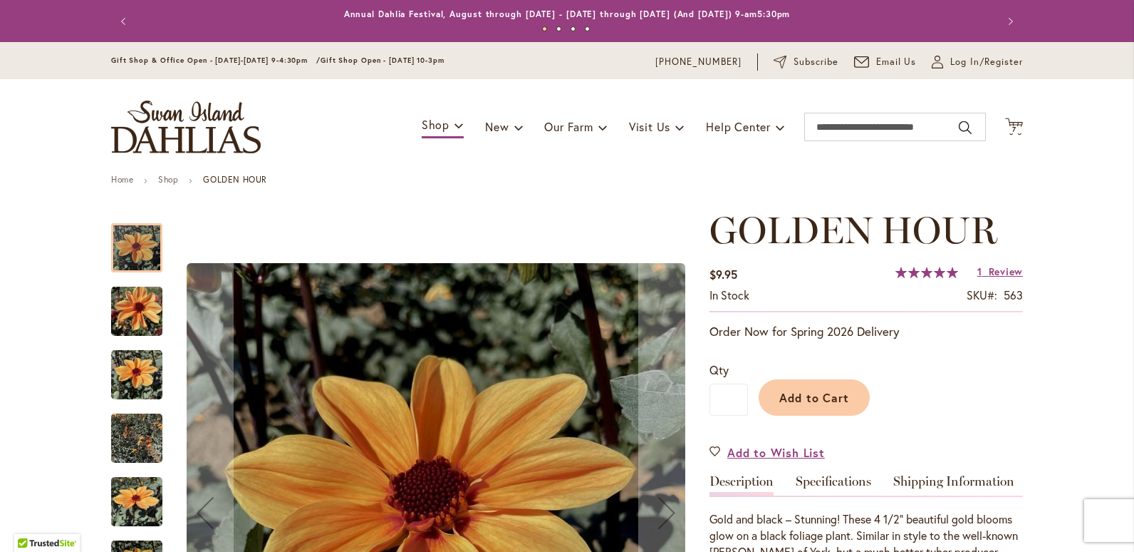
click at [137, 497] on img "Golden Hour" at bounding box center [136, 501] width 51 height 68
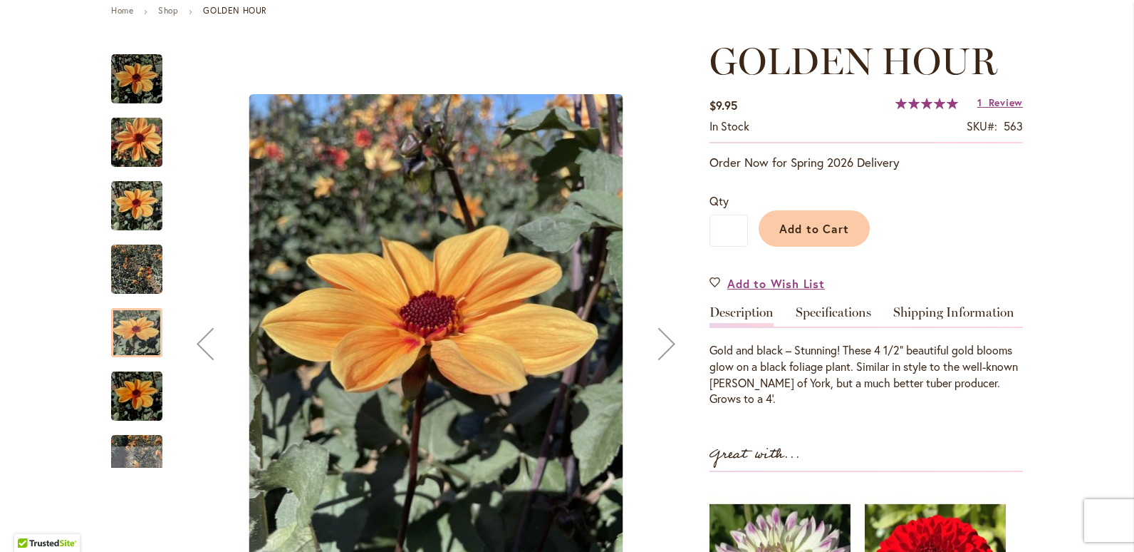
scroll to position [214, 0]
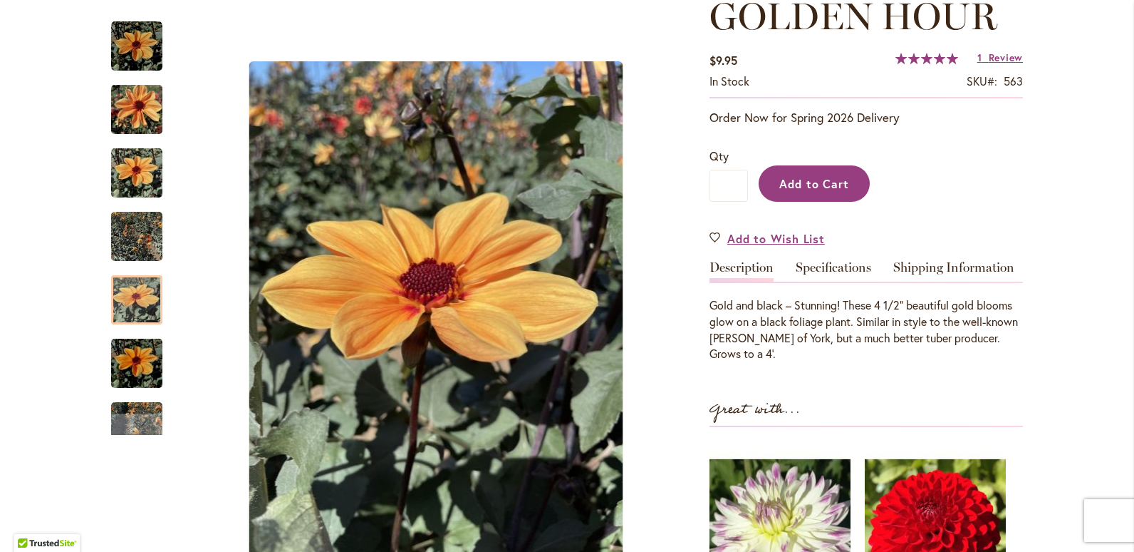
click at [810, 187] on span "Add to Cart" at bounding box center [815, 183] width 71 height 15
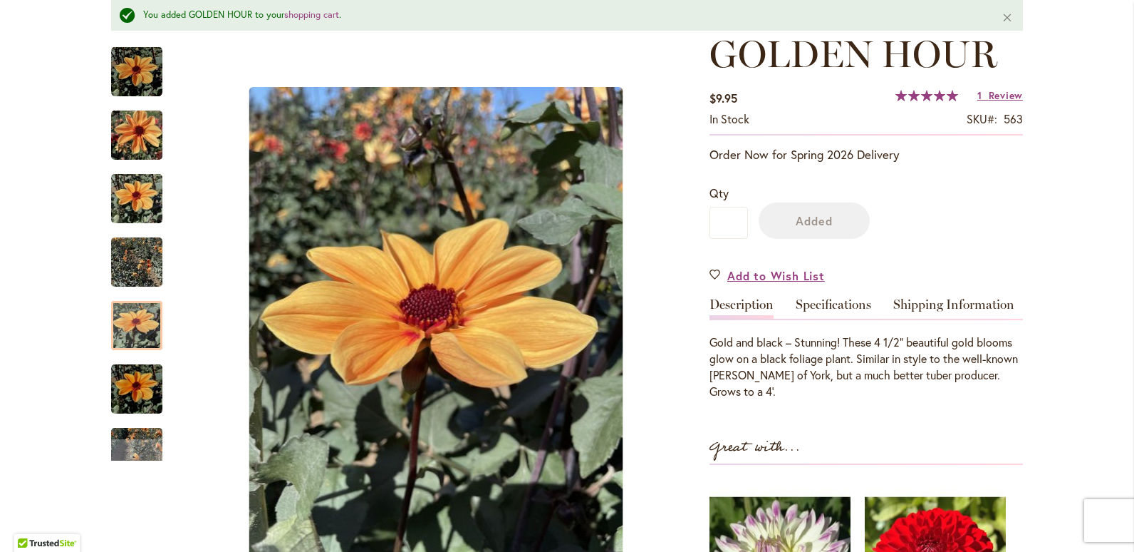
scroll to position [252, 0]
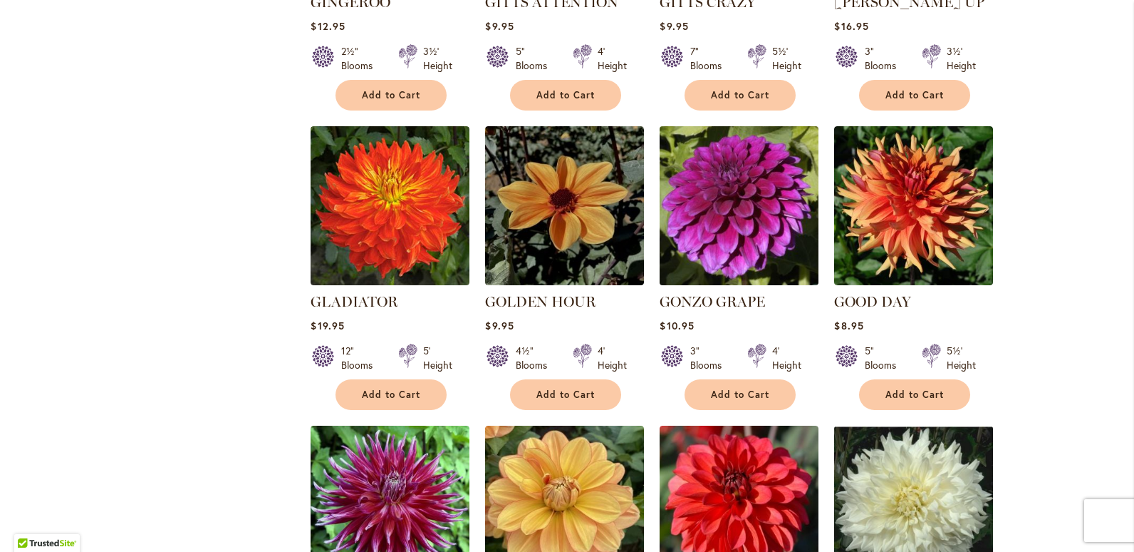
scroll to position [1283, 0]
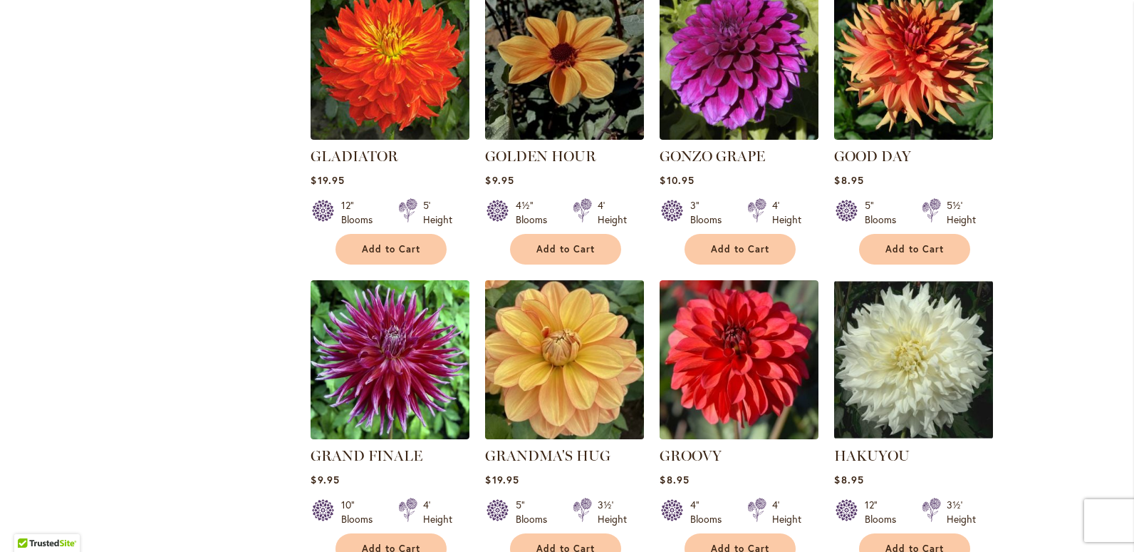
click at [601, 360] on img at bounding box center [565, 359] width 167 height 167
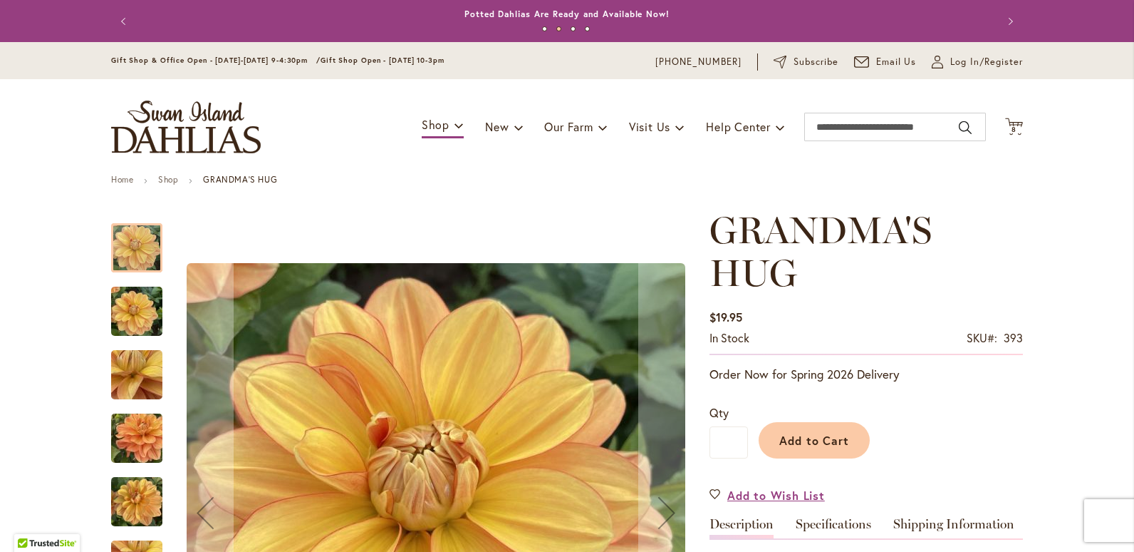
click at [131, 395] on img "GRANDMA'S HUG" at bounding box center [137, 374] width 103 height 77
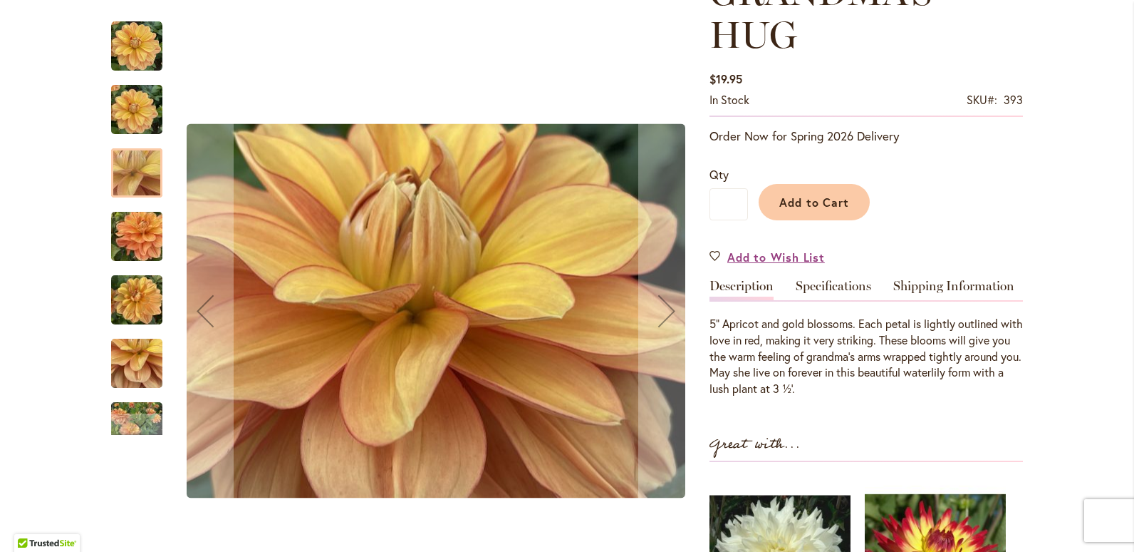
scroll to position [285, 0]
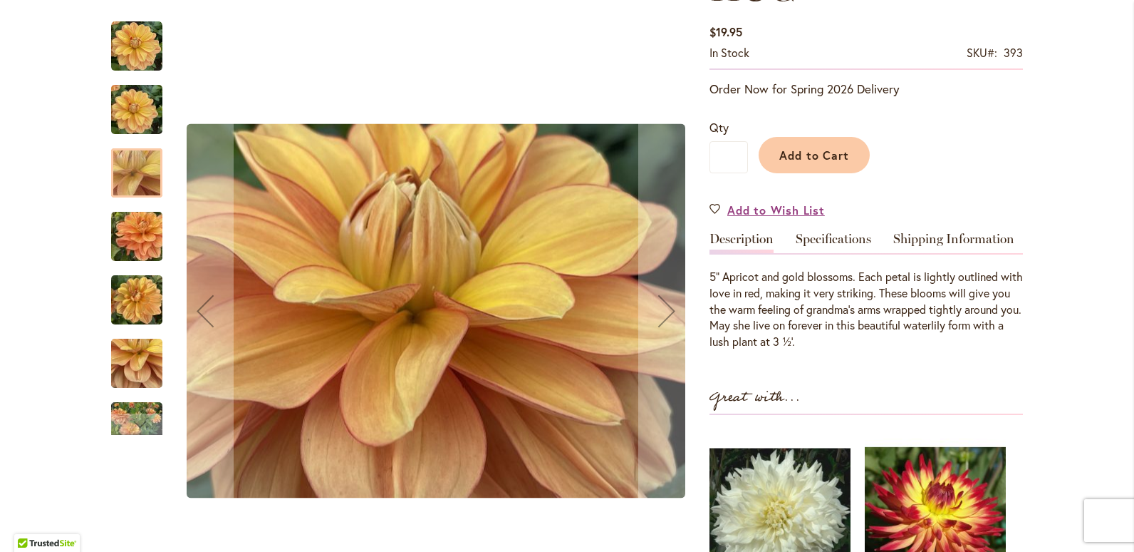
click at [134, 376] on img "GRANDMA'S HUG" at bounding box center [136, 363] width 51 height 68
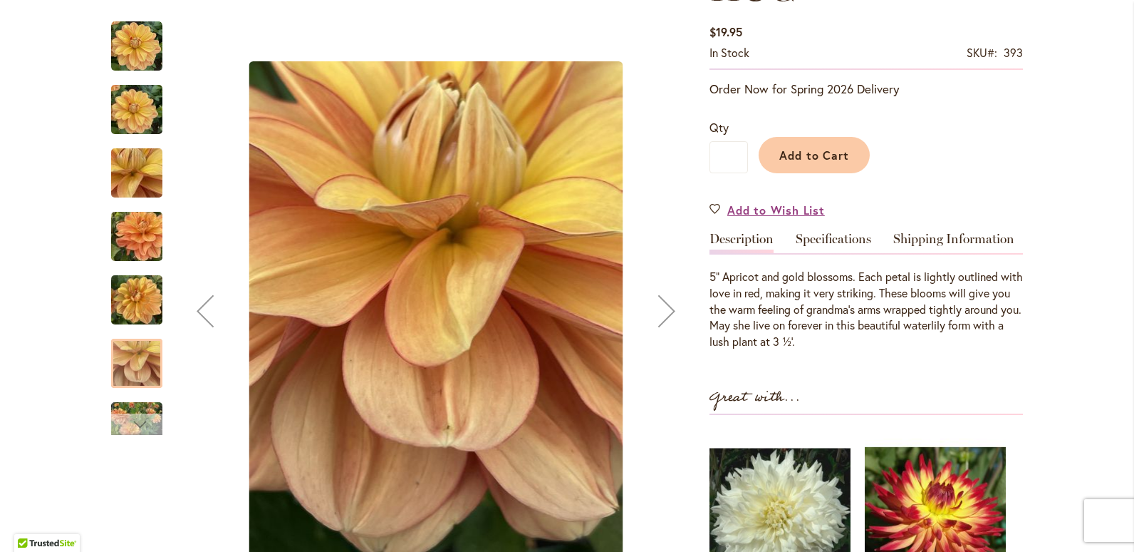
click at [135, 425] on div "Next" at bounding box center [136, 423] width 21 height 21
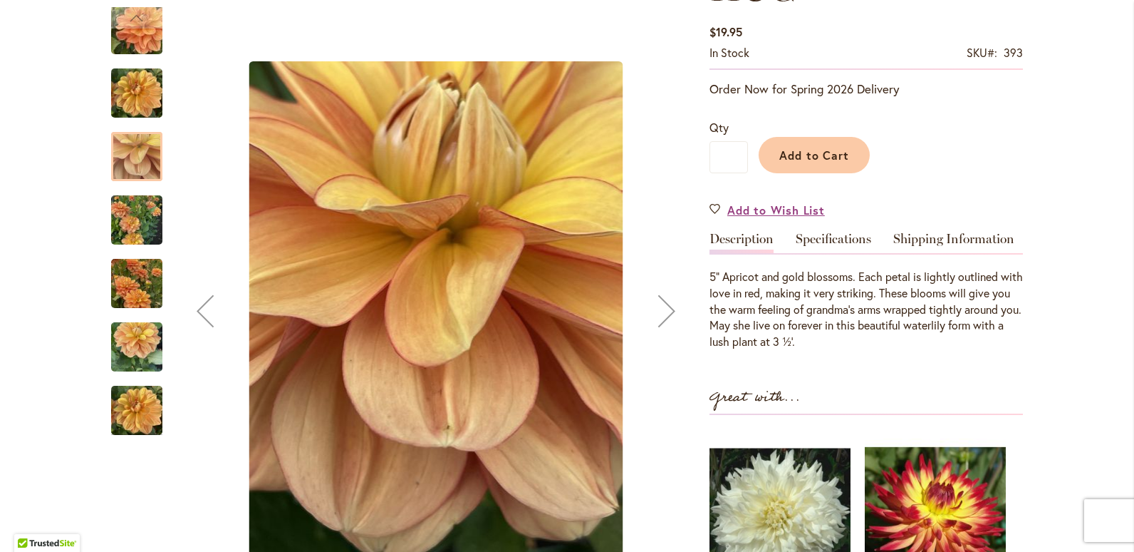
click at [126, 284] on img "GRANDMA'S HUG" at bounding box center [136, 283] width 51 height 68
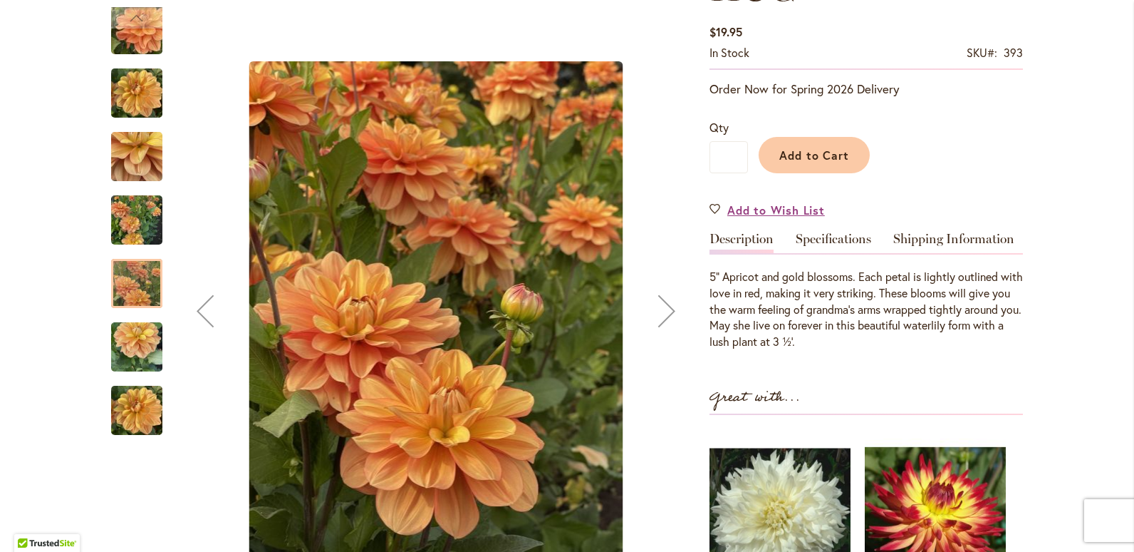
click at [143, 417] on img "GRANDMA'S HUG" at bounding box center [136, 410] width 51 height 68
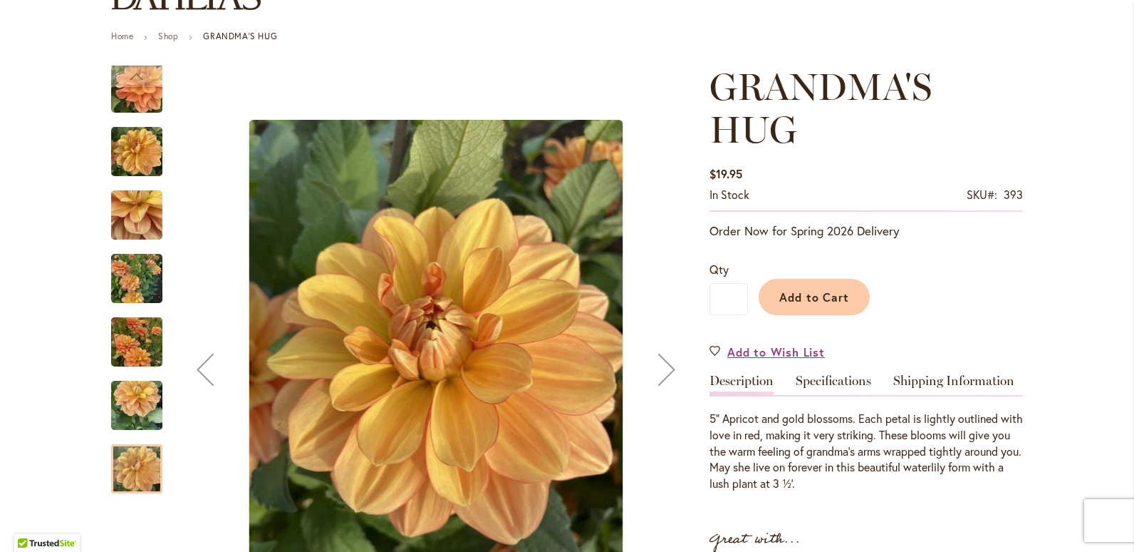
scroll to position [143, 0]
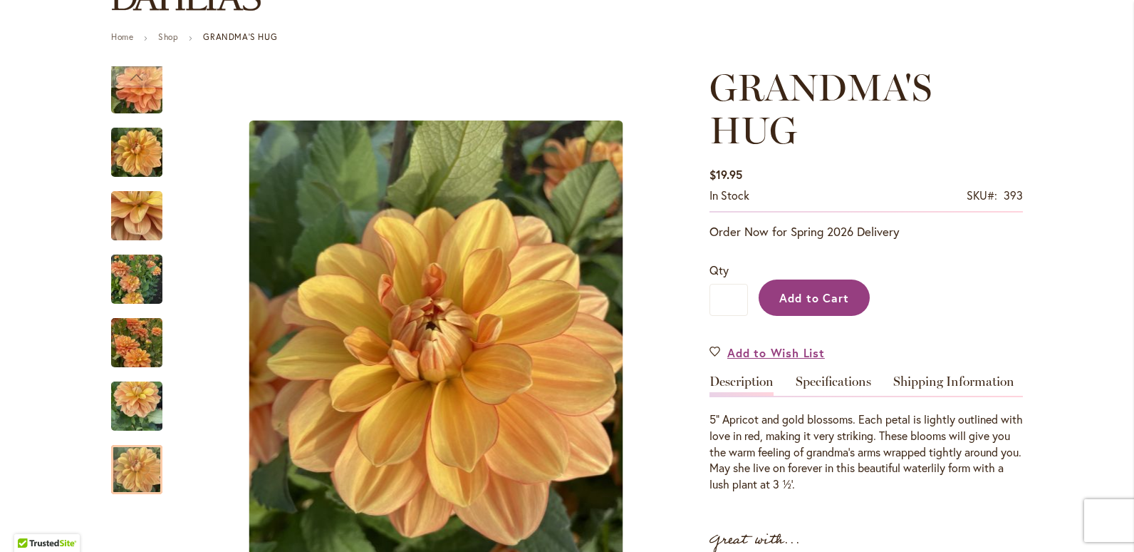
click at [822, 297] on span "Add to Cart" at bounding box center [815, 297] width 71 height 15
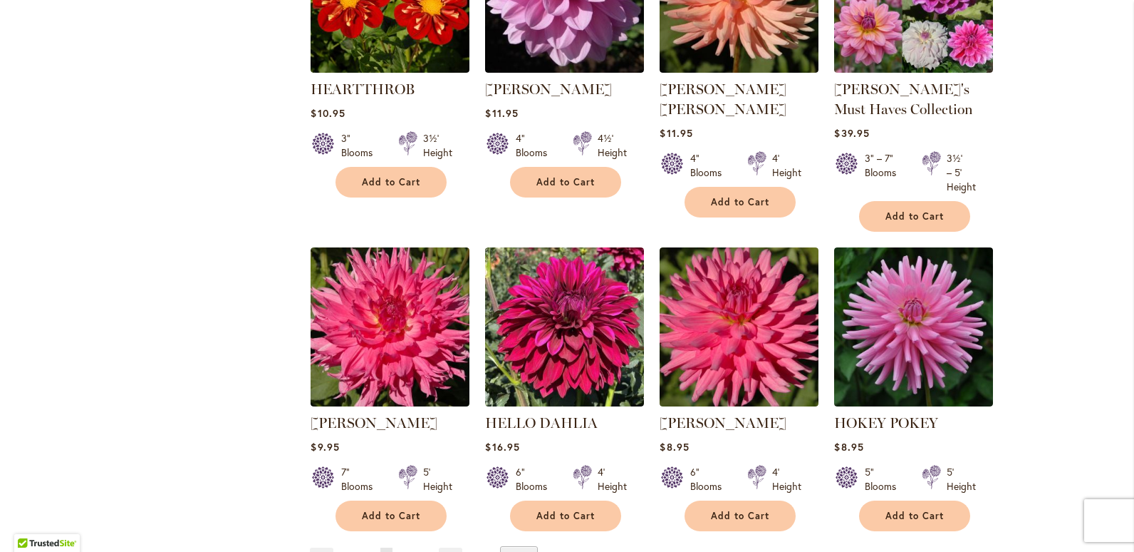
scroll to position [2351, 0]
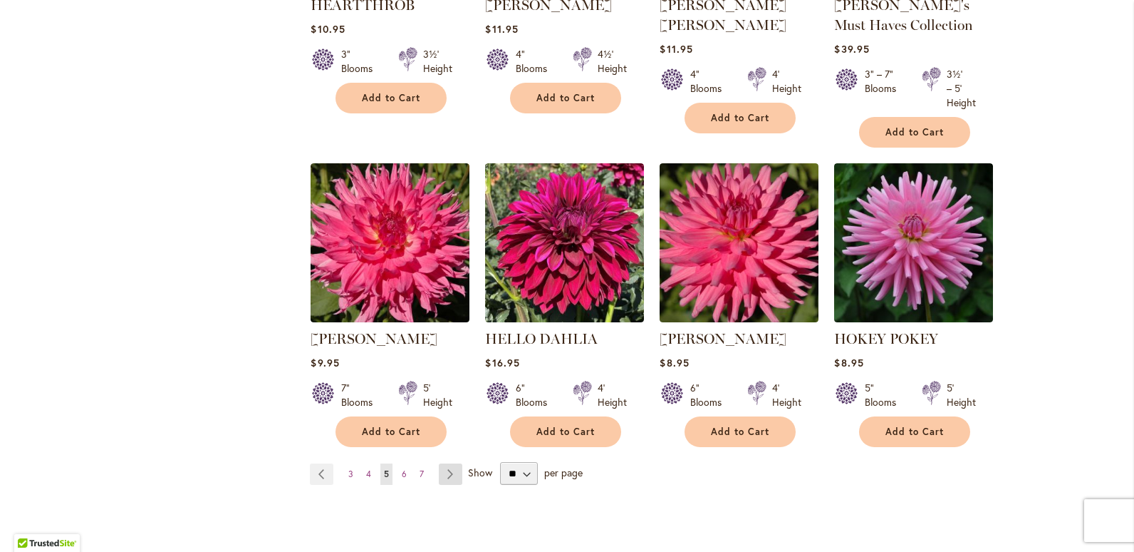
click at [446, 463] on link "Page Next" at bounding box center [451, 473] width 24 height 21
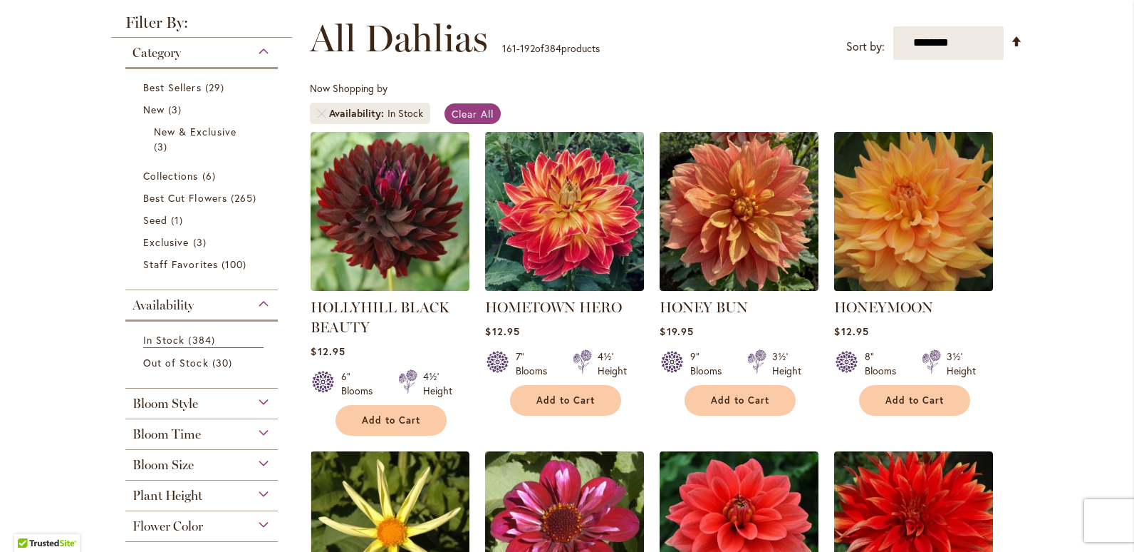
scroll to position [285, 0]
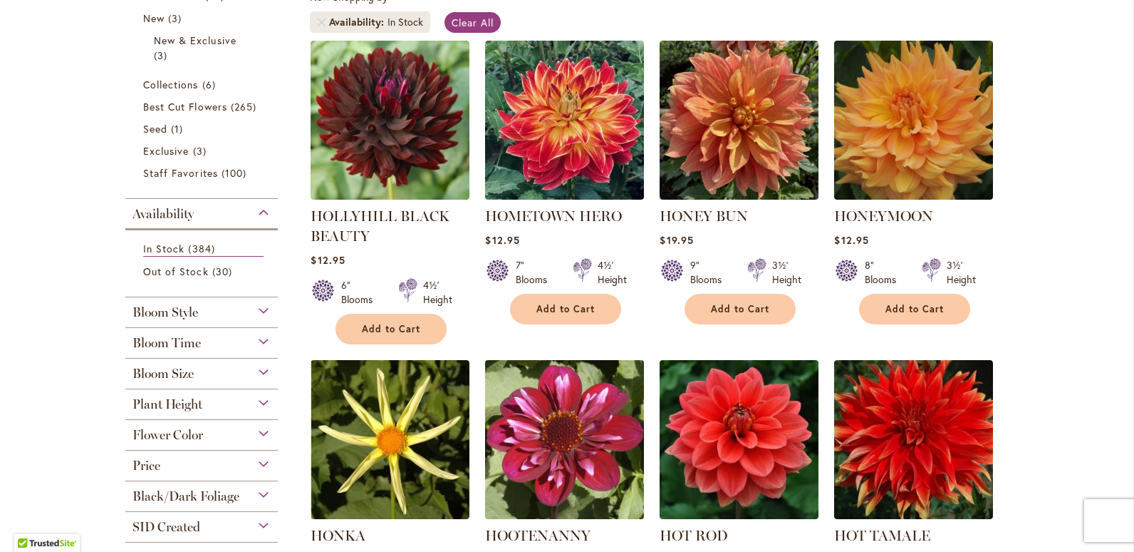
click at [569, 436] on img at bounding box center [565, 439] width 167 height 167
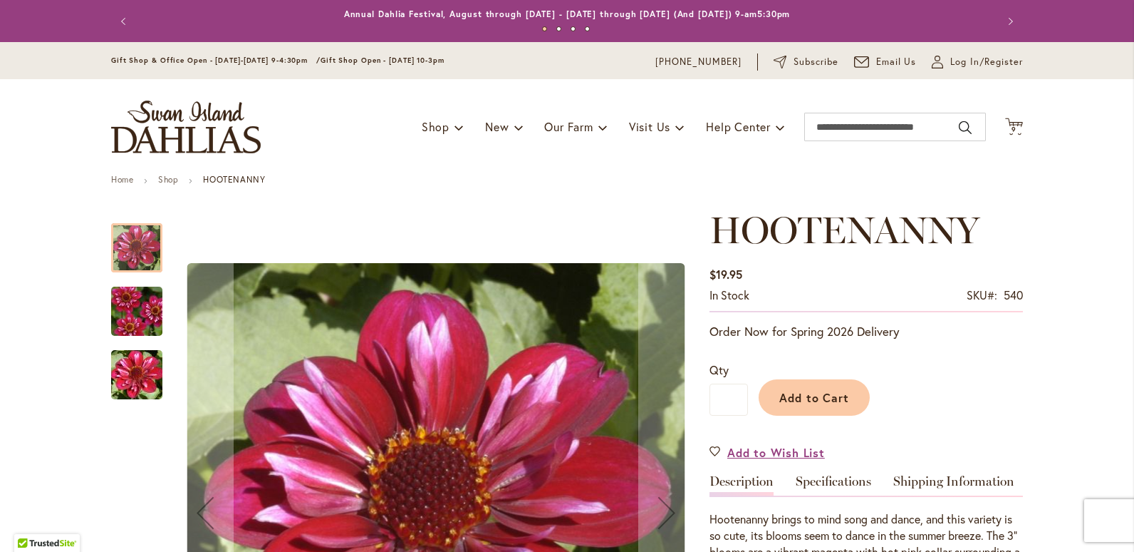
click at [126, 312] on img "HOOTENANNY" at bounding box center [137, 311] width 103 height 68
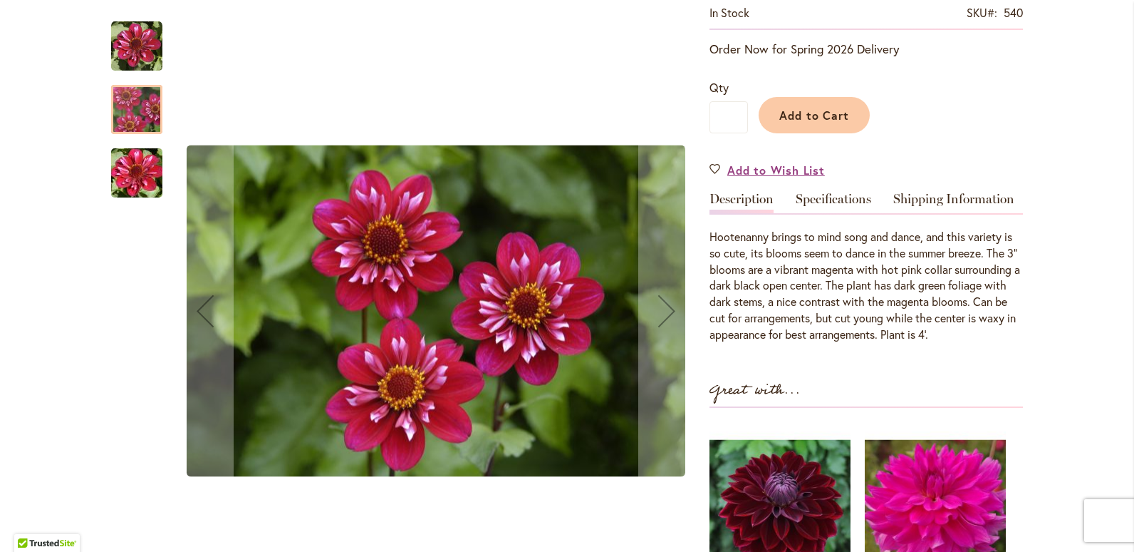
scroll to position [285, 0]
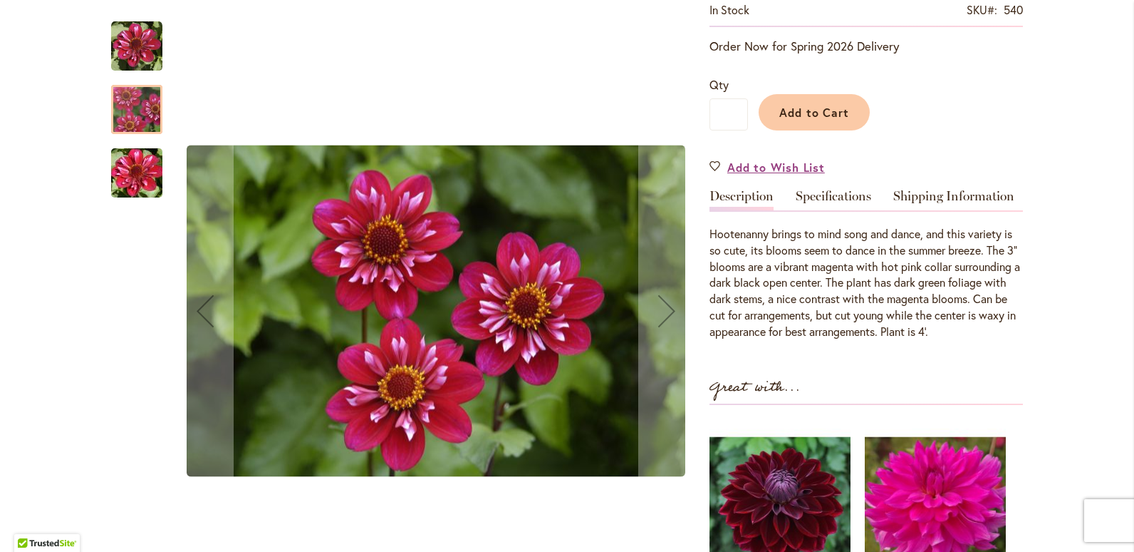
click at [138, 182] on img "HOOTENANNY" at bounding box center [137, 173] width 103 height 68
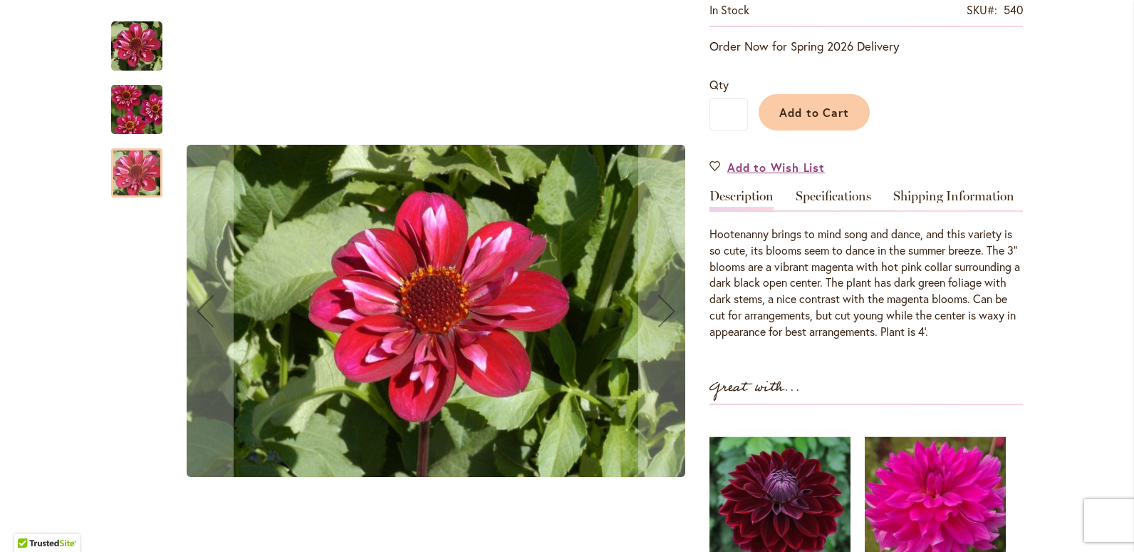
click at [138, 109] on img "HOOTENANNY" at bounding box center [137, 110] width 103 height 68
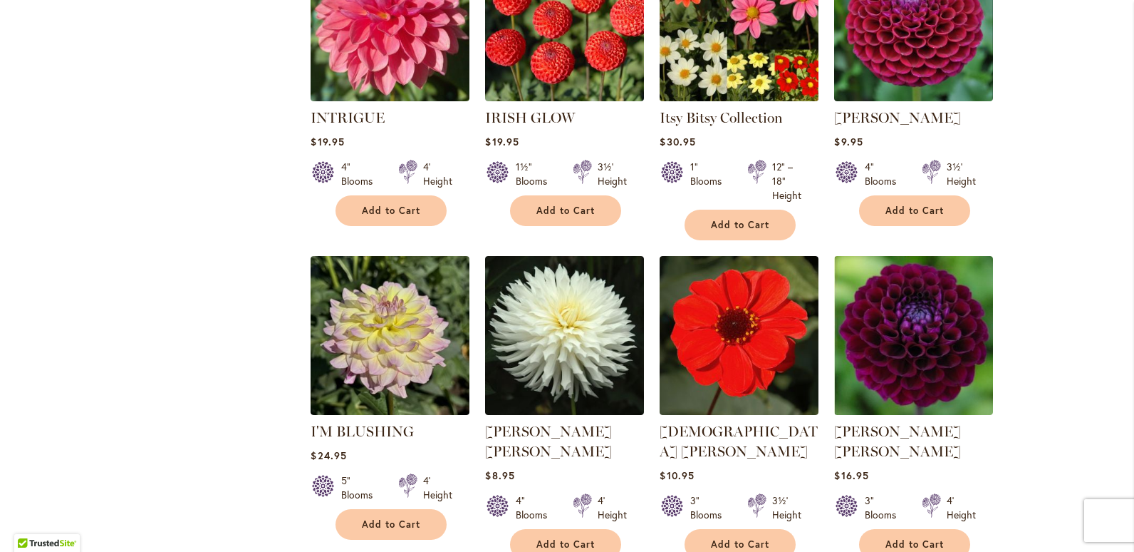
scroll to position [1924, 0]
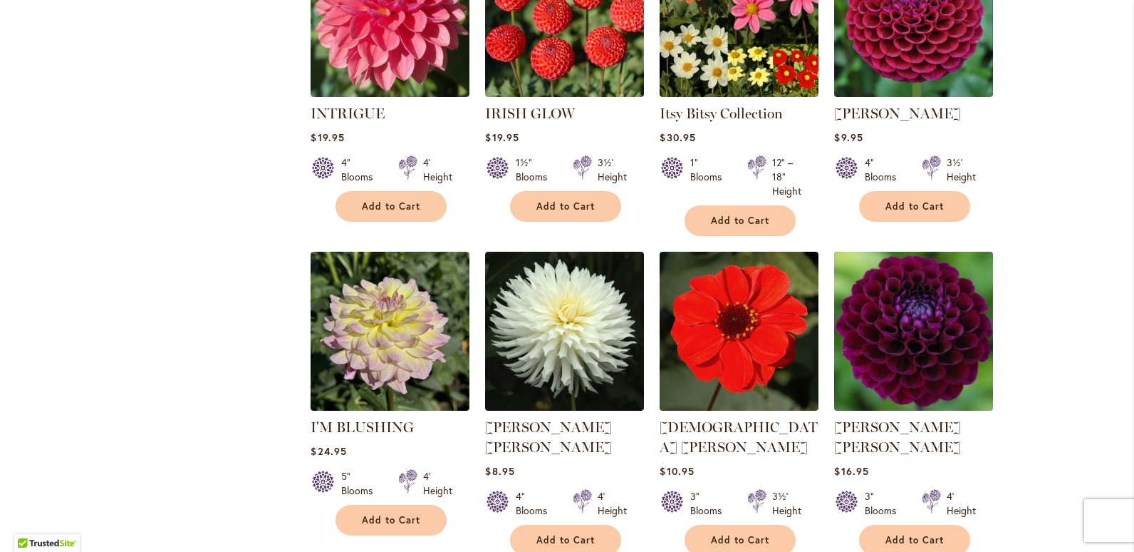
click at [942, 342] on img at bounding box center [914, 330] width 167 height 167
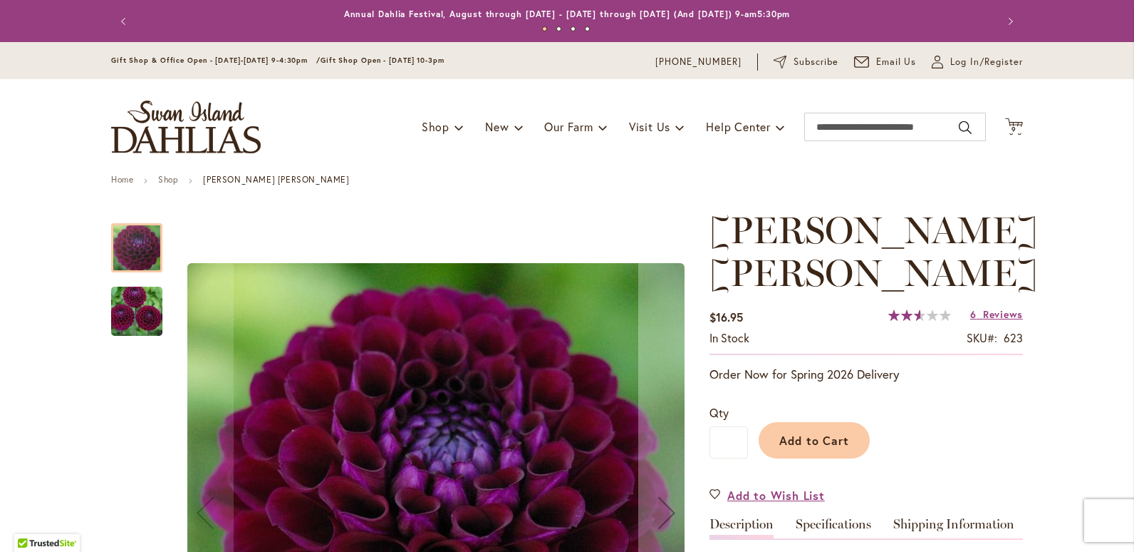
click at [139, 312] on img "JASON MATTHEW" at bounding box center [137, 311] width 103 height 68
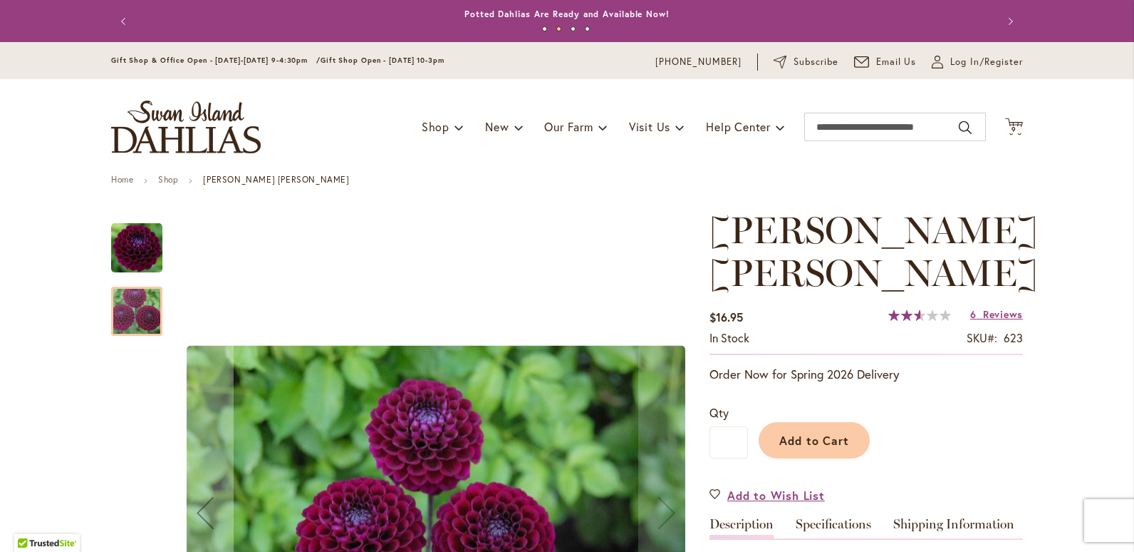
click at [120, 255] on img "JASON MATTHEW" at bounding box center [136, 247] width 51 height 51
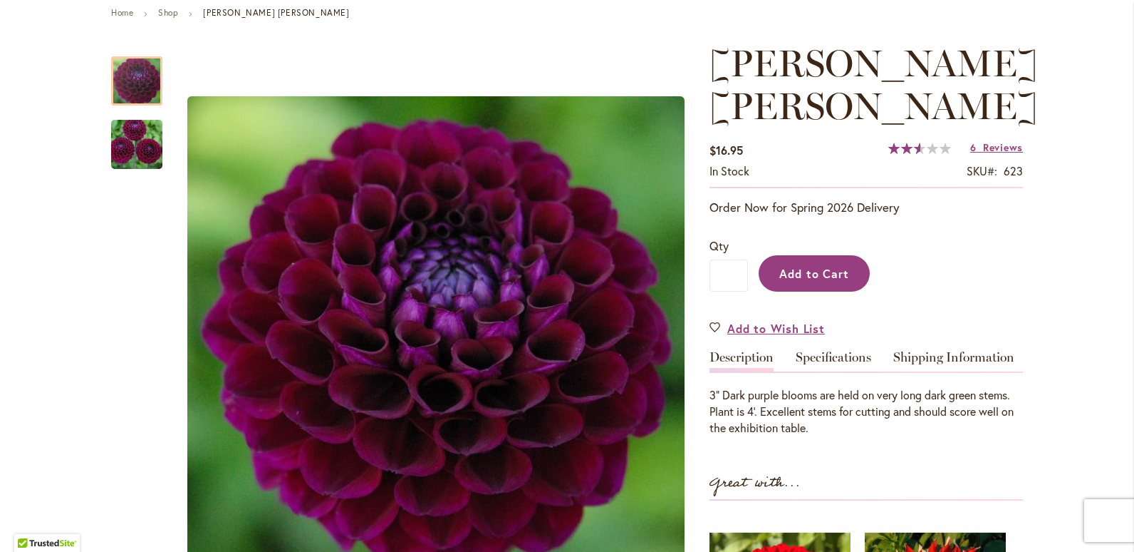
scroll to position [214, 0]
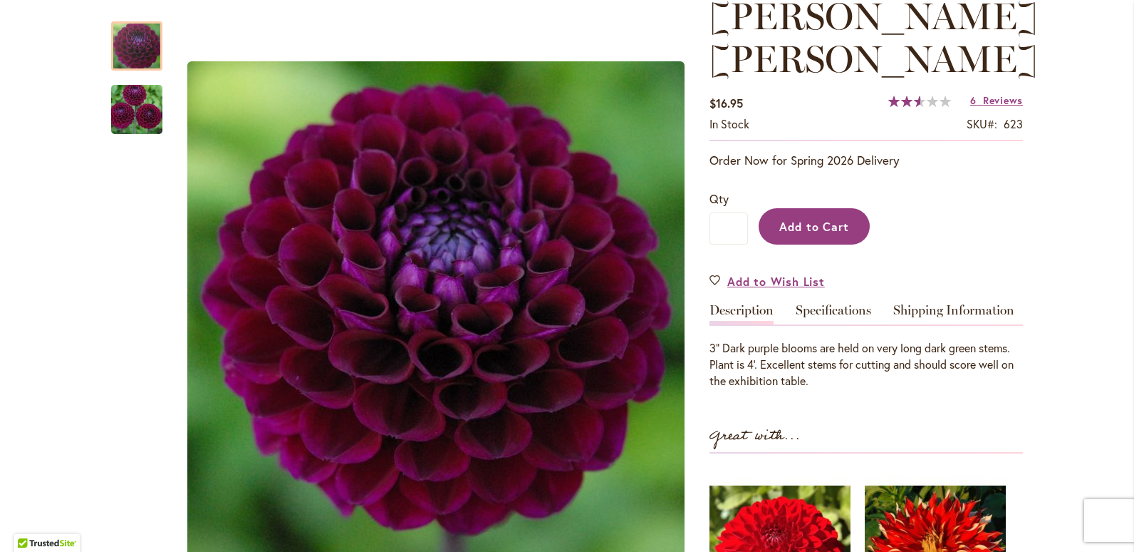
click at [798, 219] on span "Add to Cart" at bounding box center [815, 226] width 71 height 15
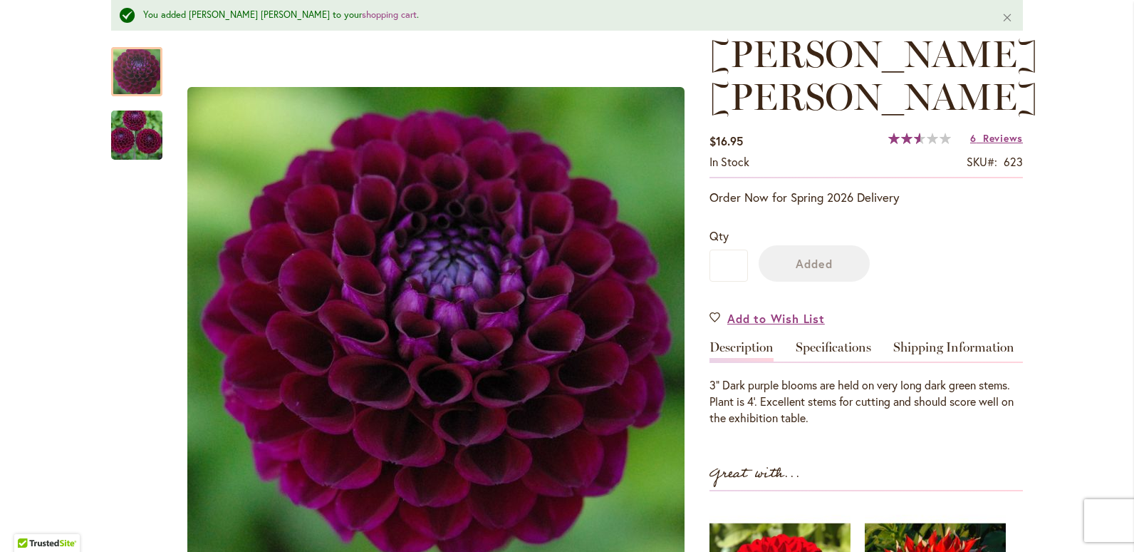
scroll to position [252, 0]
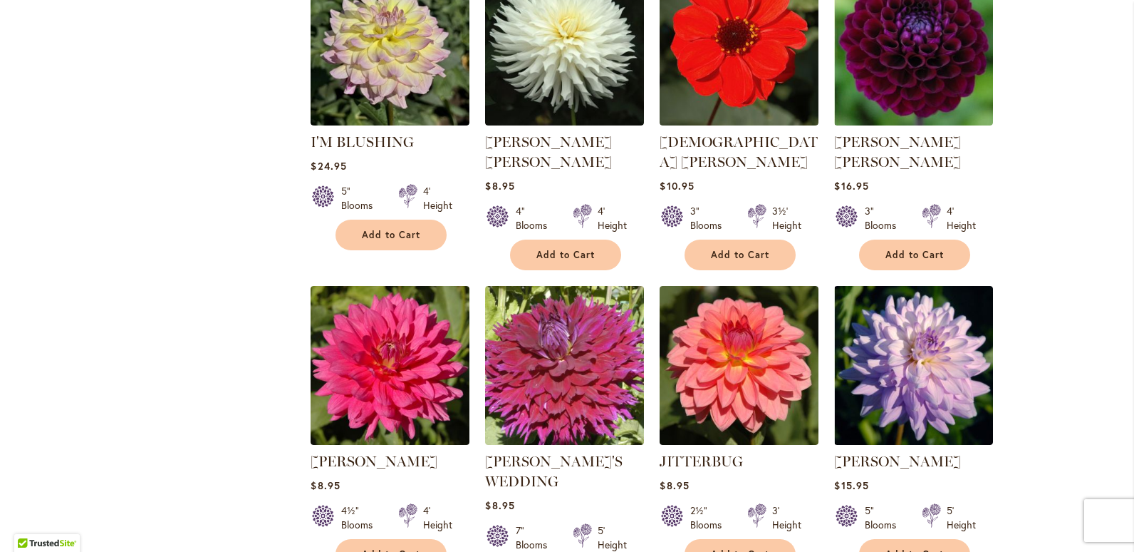
scroll to position [2280, 0]
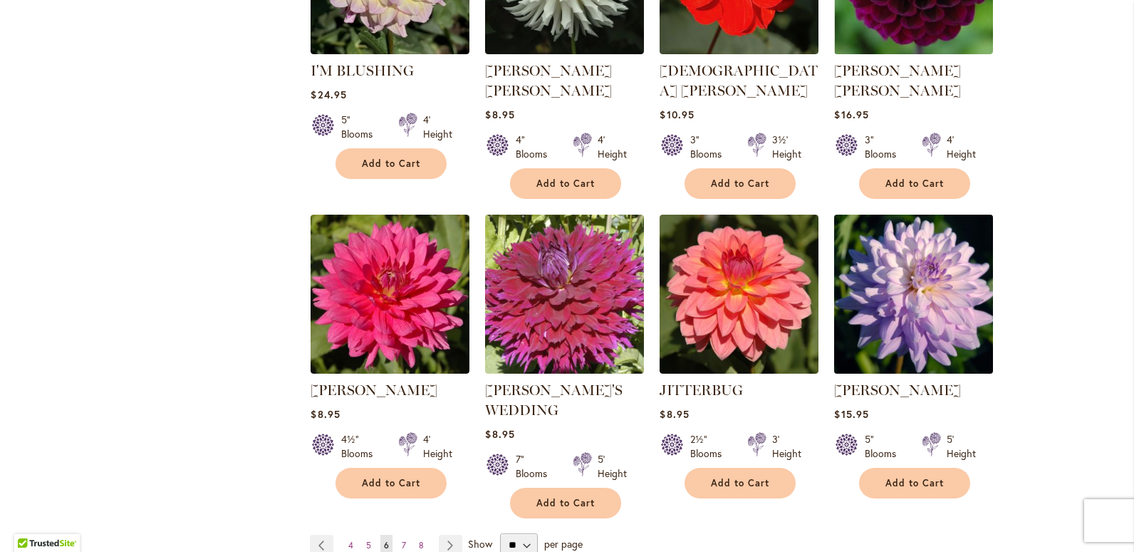
click at [898, 266] on img at bounding box center [914, 293] width 167 height 167
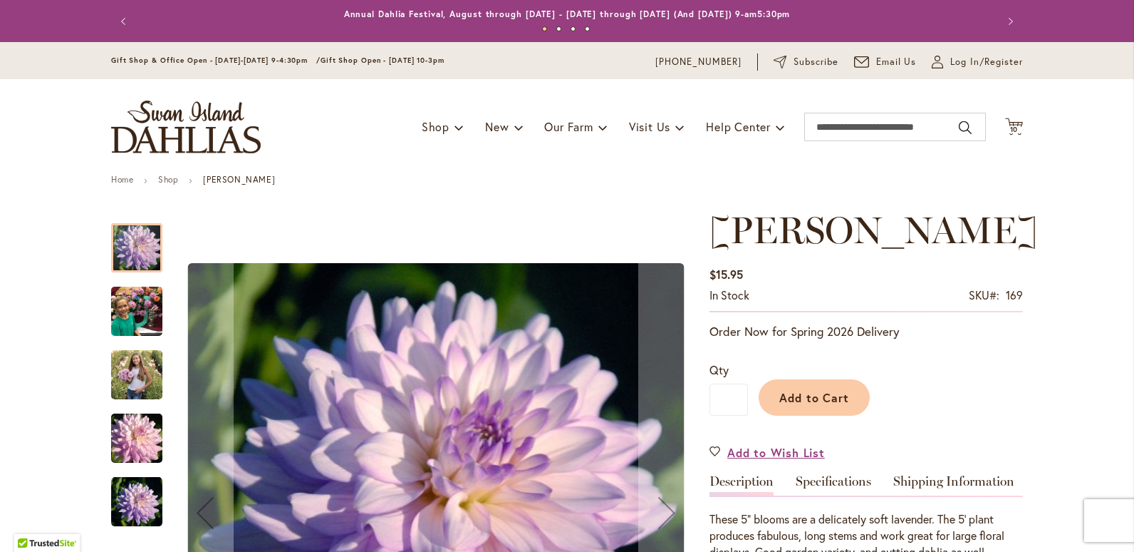
click at [128, 507] on img "JORDAN NICOLE" at bounding box center [136, 501] width 51 height 51
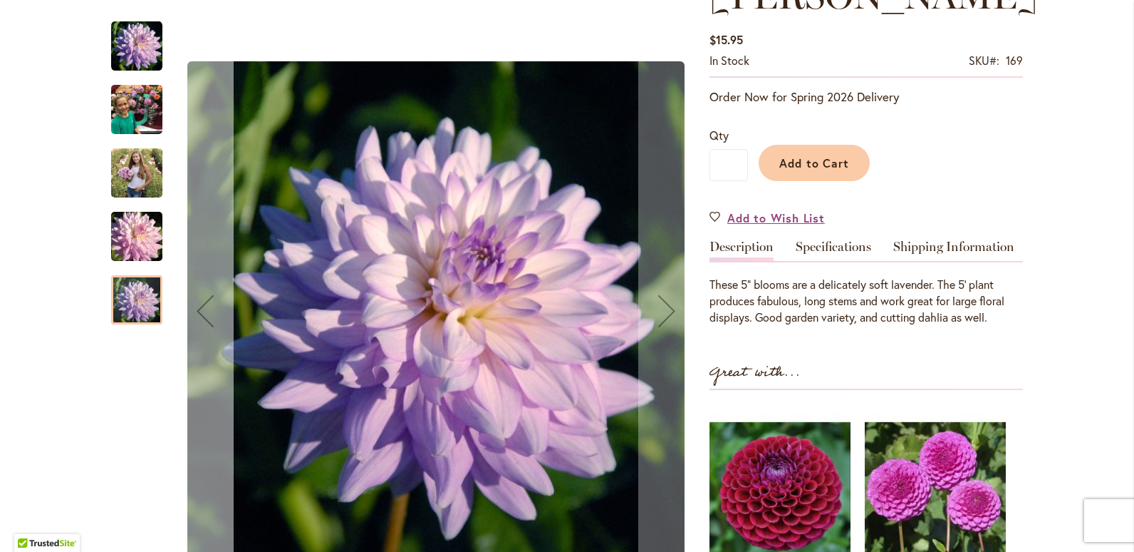
scroll to position [285, 0]
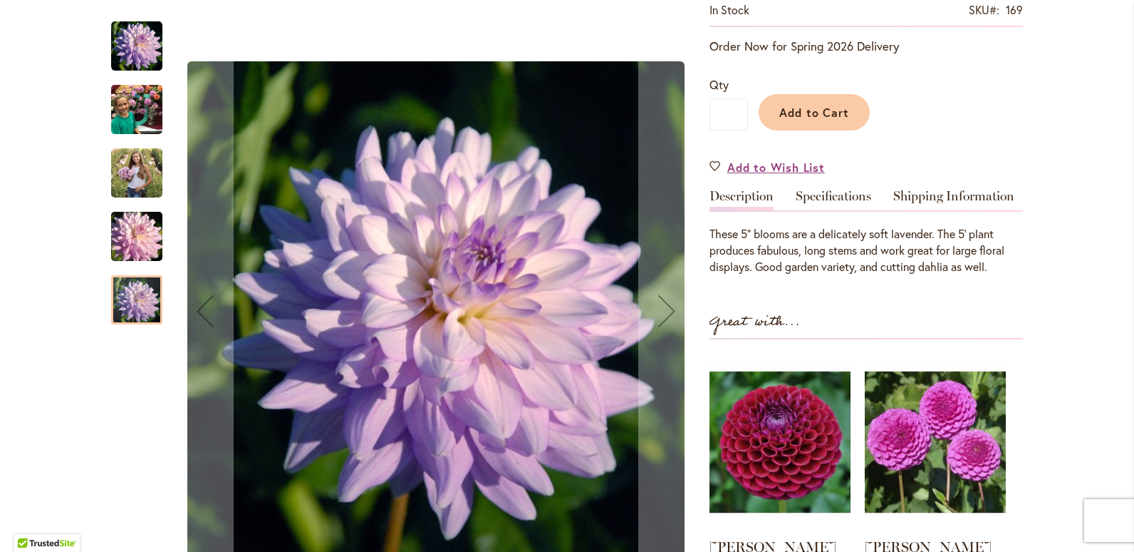
click at [130, 175] on img "JORDAN NICOLE" at bounding box center [136, 172] width 51 height 64
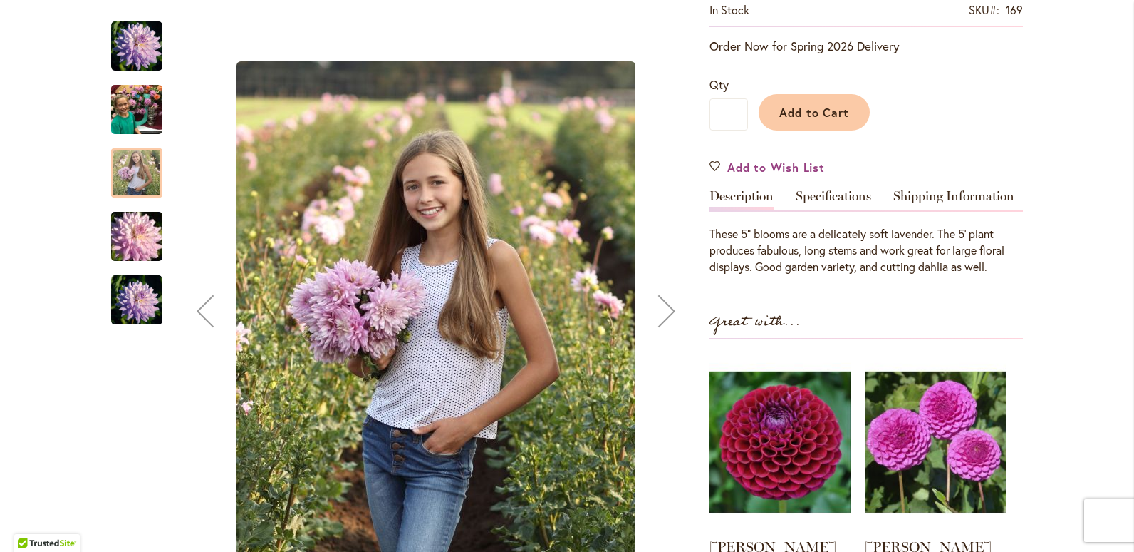
click at [123, 103] on img "JORDAN NICOLE" at bounding box center [136, 110] width 51 height 68
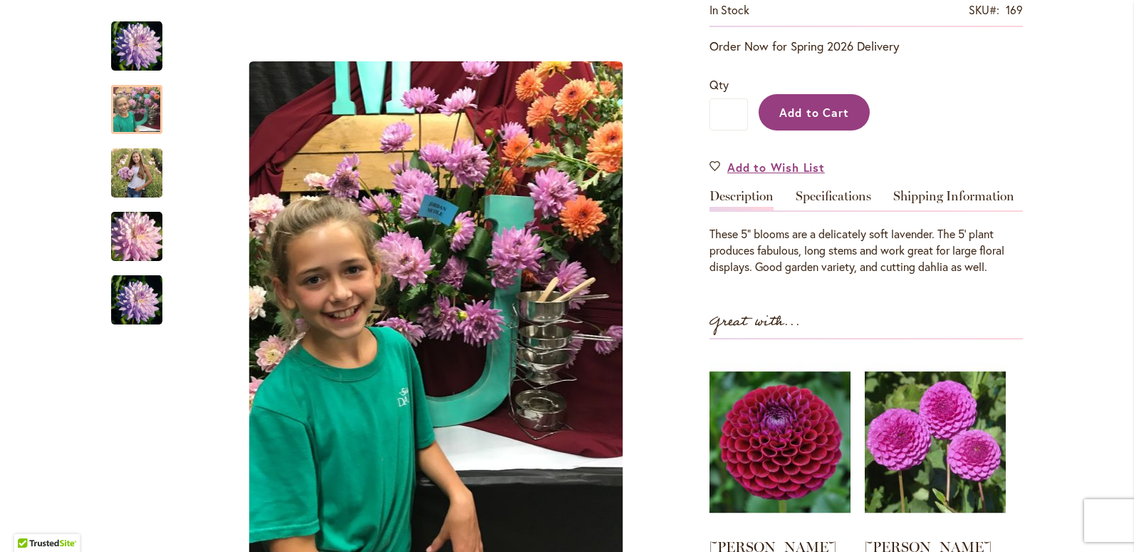
click at [837, 112] on span "Add to Cart" at bounding box center [815, 112] width 71 height 15
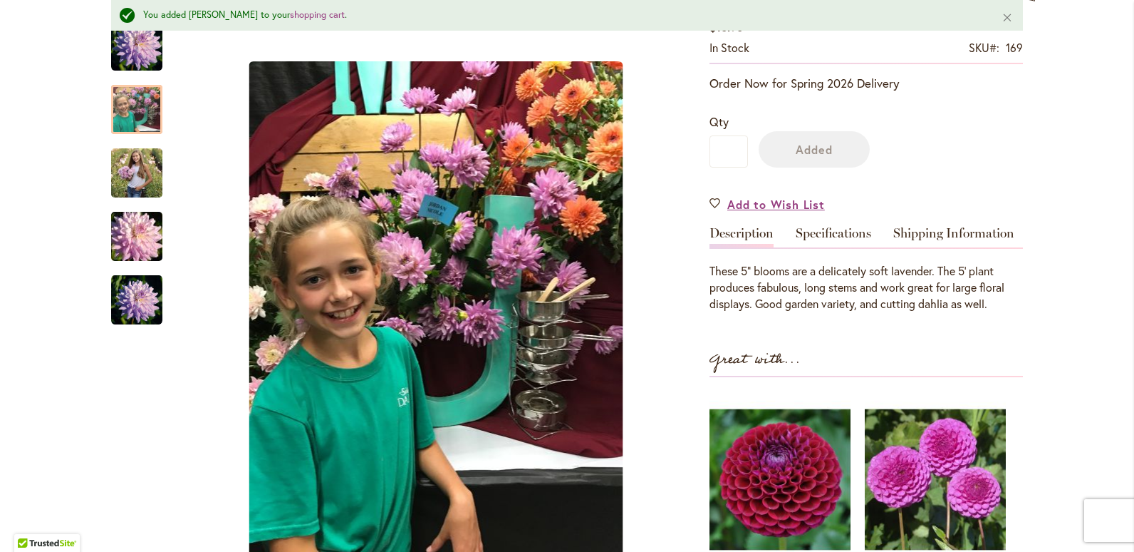
scroll to position [323, 0]
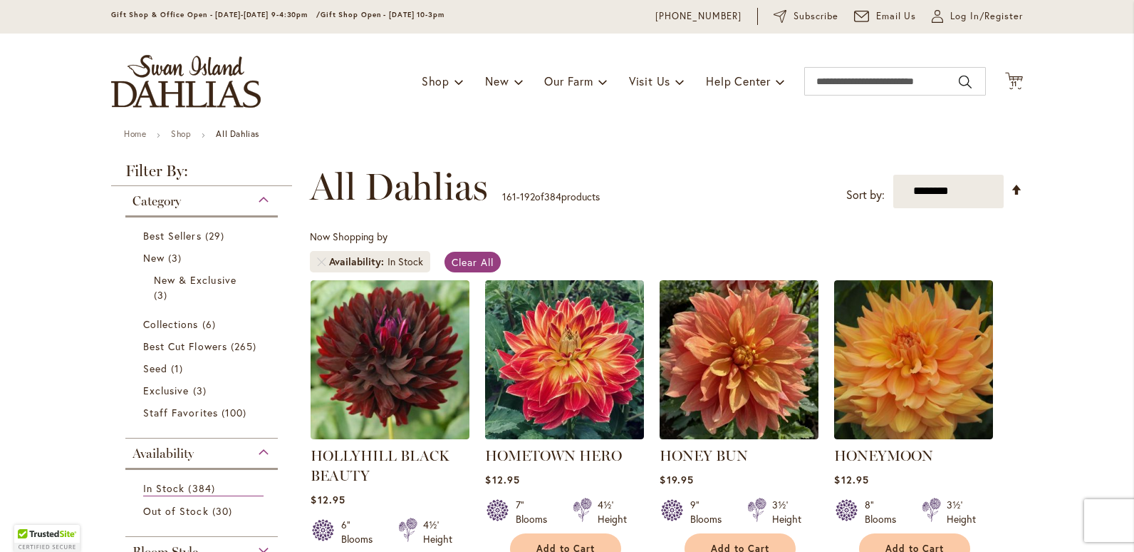
scroll to position [71, 0]
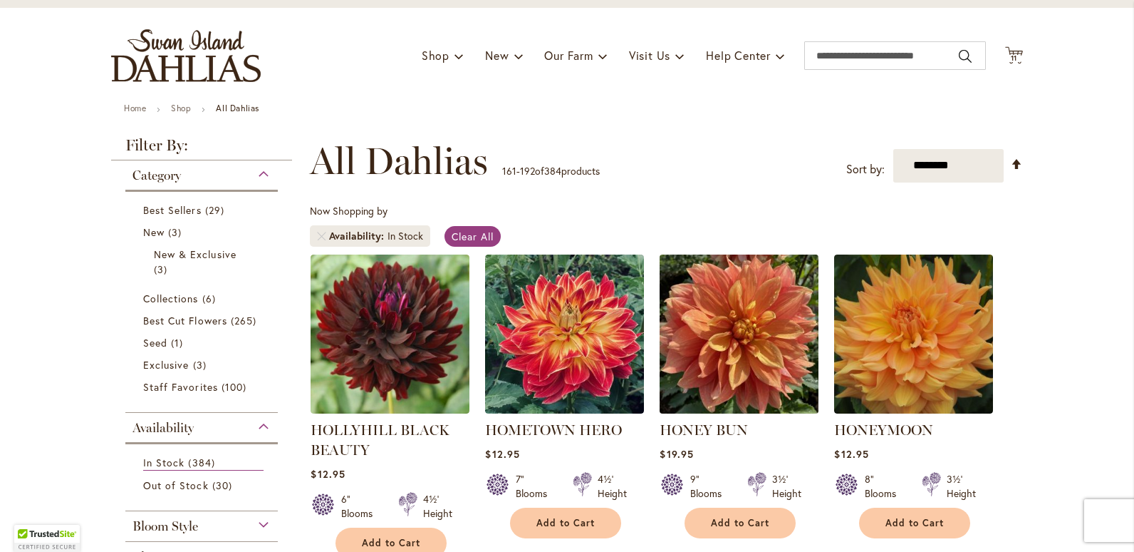
click at [747, 359] on img at bounding box center [739, 333] width 167 height 167
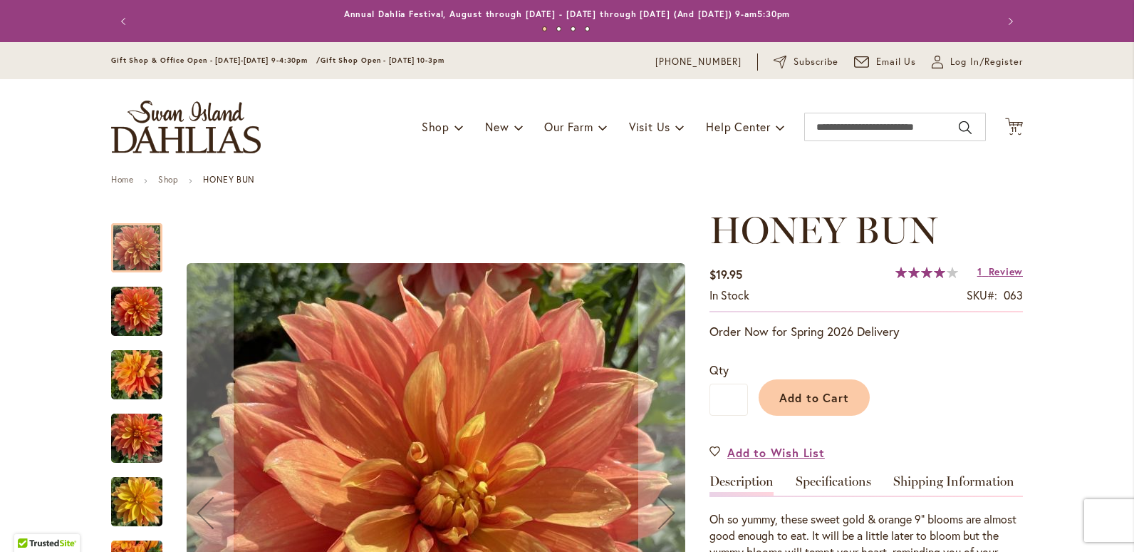
scroll to position [71, 0]
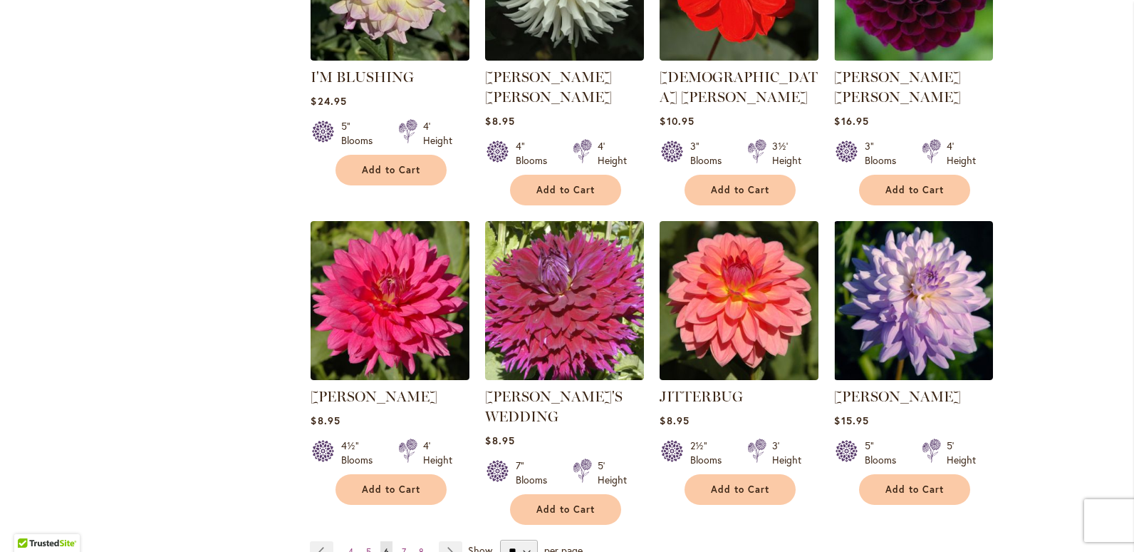
scroll to position [2280, 0]
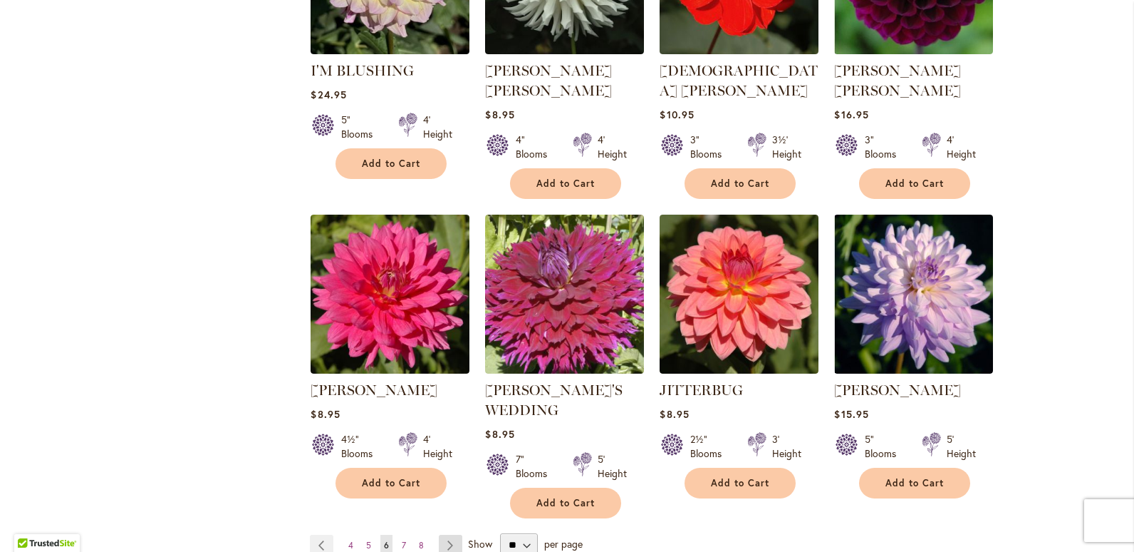
click at [443, 534] on link "Page Next" at bounding box center [451, 544] width 24 height 21
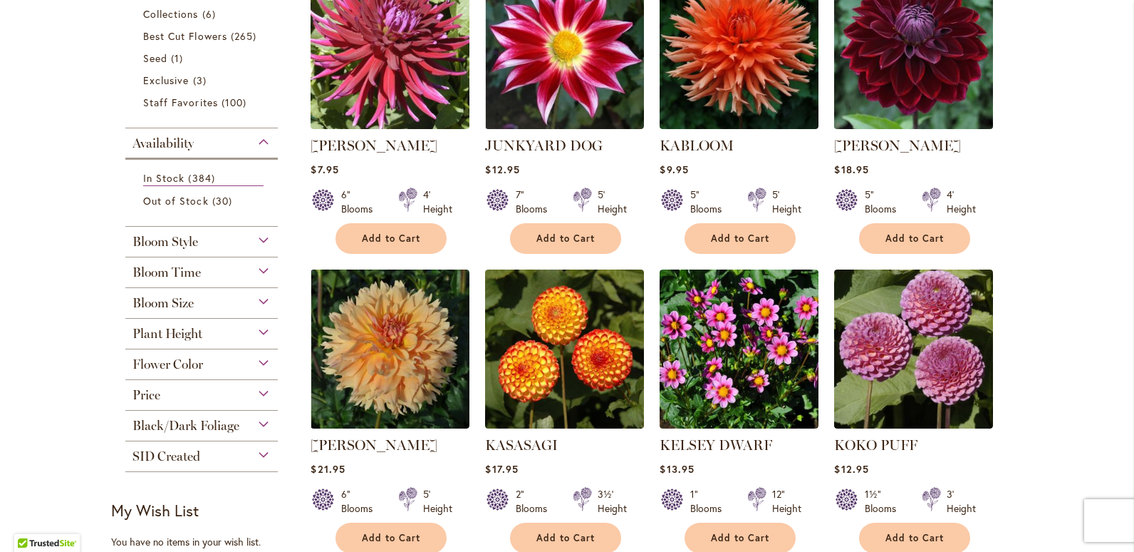
scroll to position [356, 0]
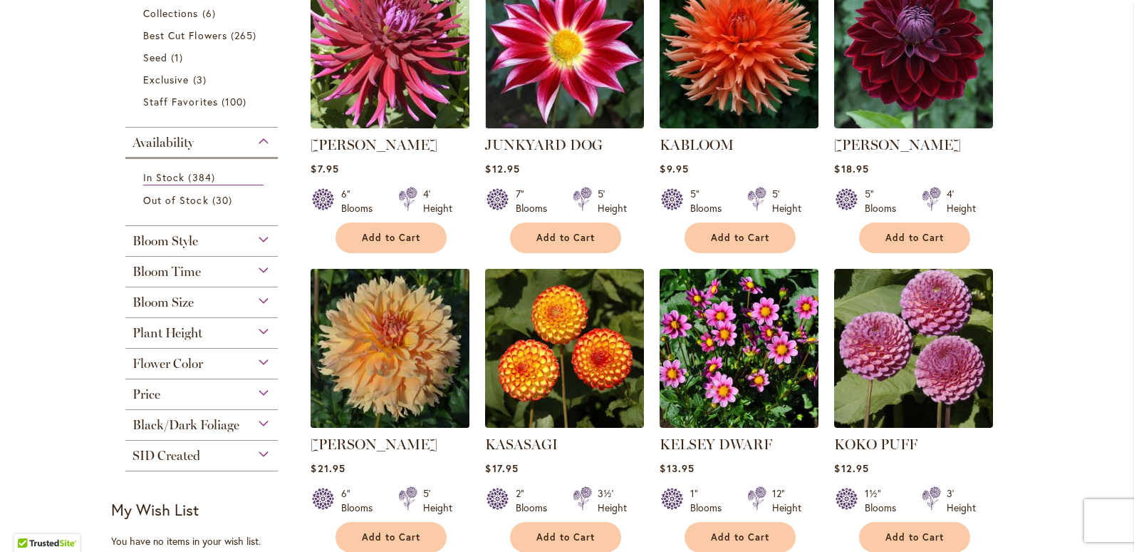
click at [409, 348] on img at bounding box center [390, 347] width 167 height 167
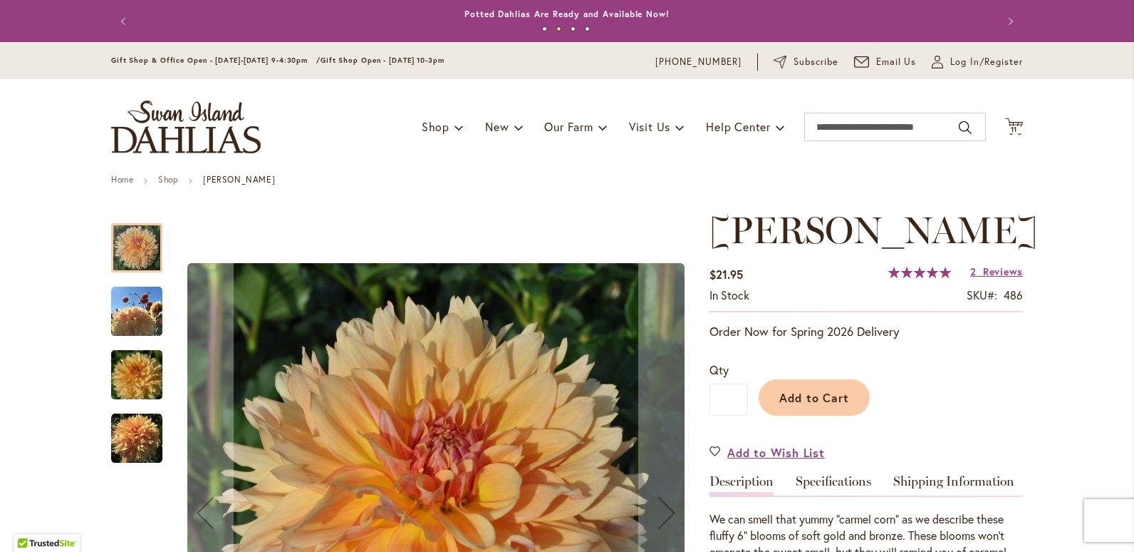
click at [142, 371] on img "KARMEL KORN" at bounding box center [137, 375] width 103 height 68
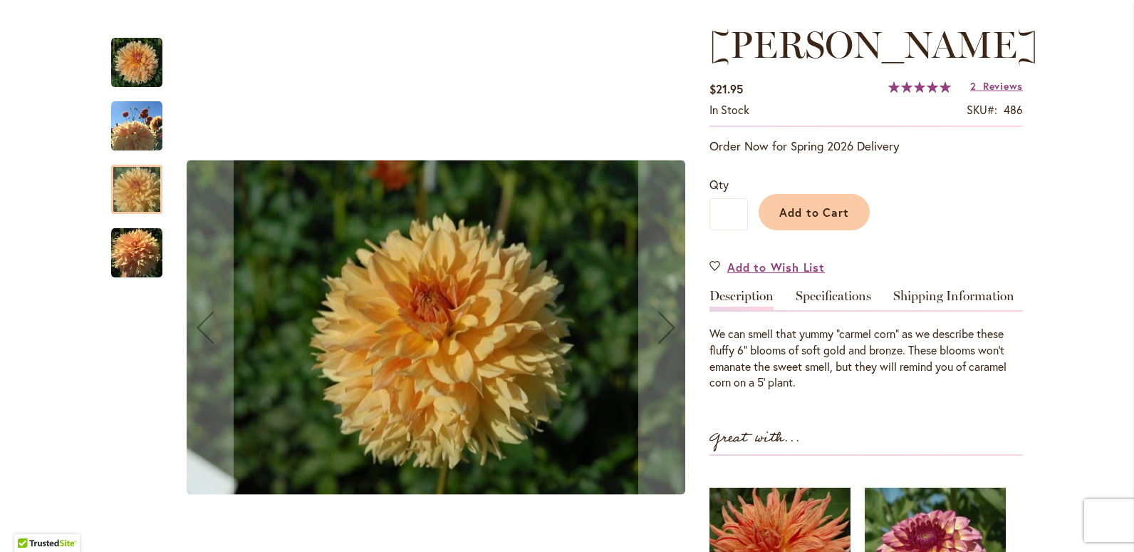
scroll to position [214, 0]
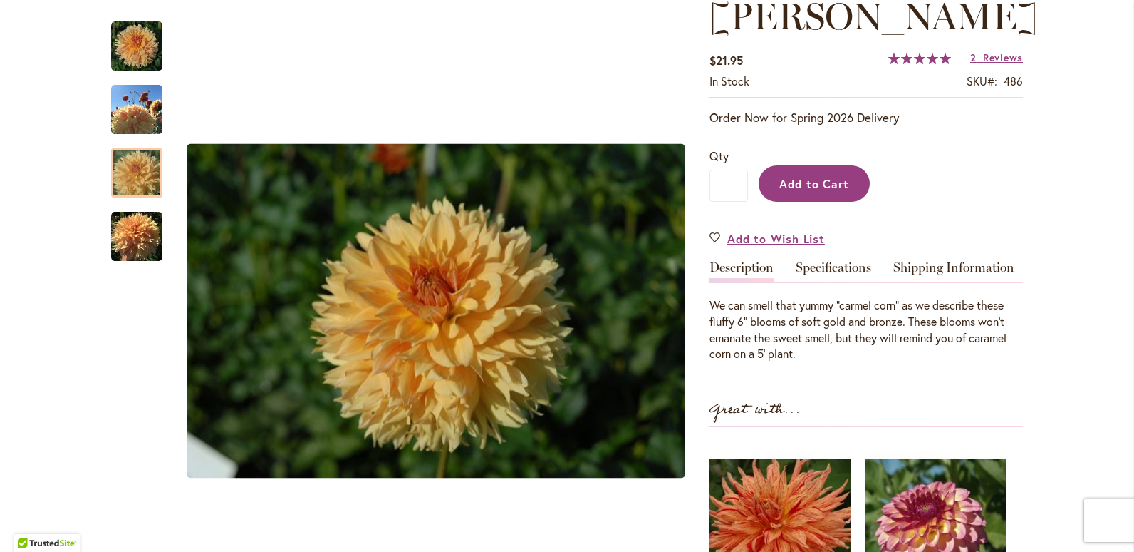
click at [790, 185] on span "Add to Cart" at bounding box center [815, 183] width 71 height 15
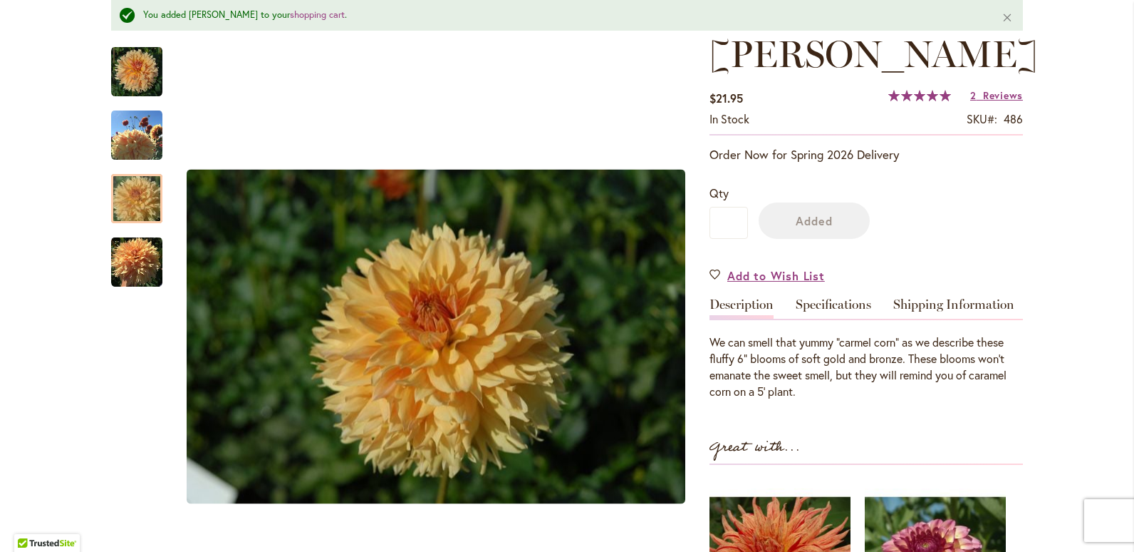
scroll to position [252, 0]
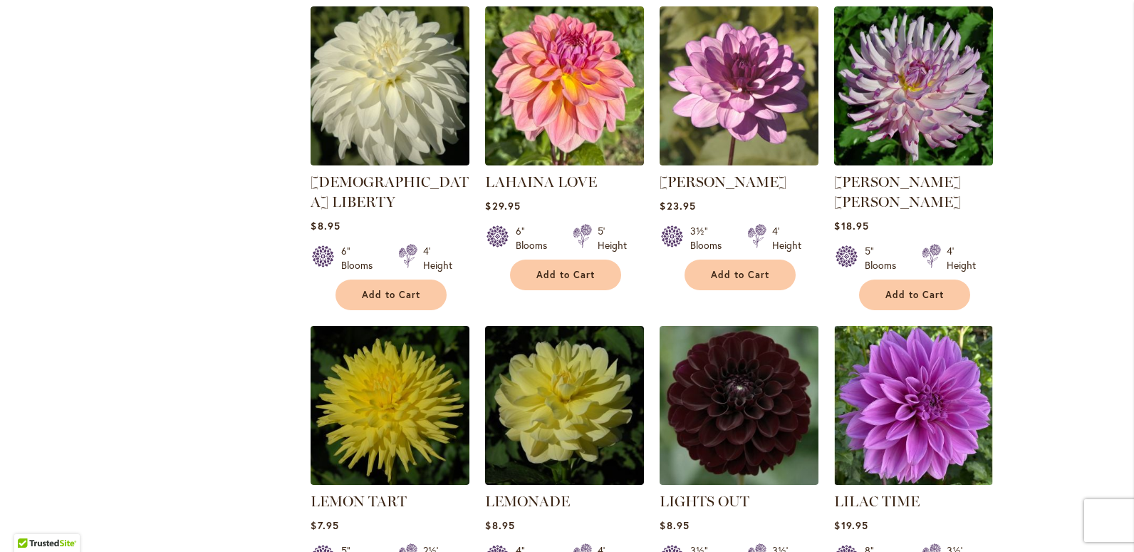
scroll to position [1354, 0]
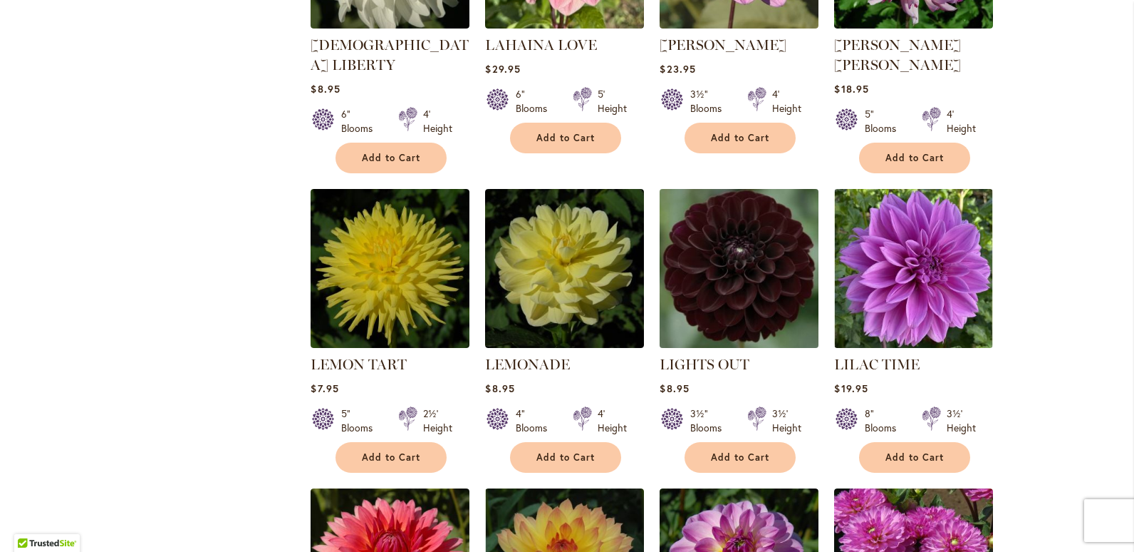
click at [757, 247] on img at bounding box center [739, 268] width 167 height 167
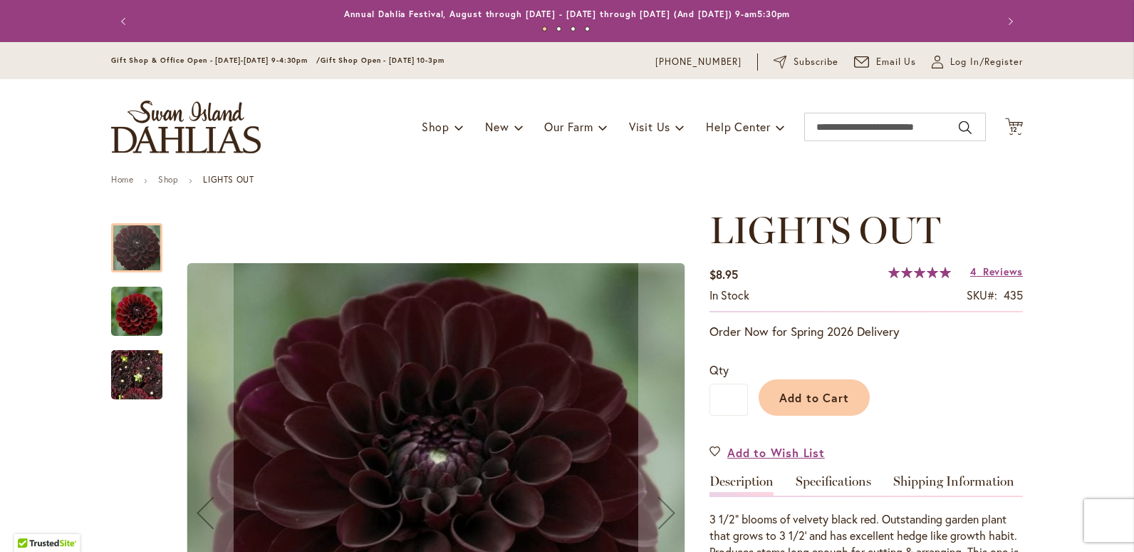
click at [133, 366] on img "LIGHTS OUT" at bounding box center [136, 375] width 51 height 68
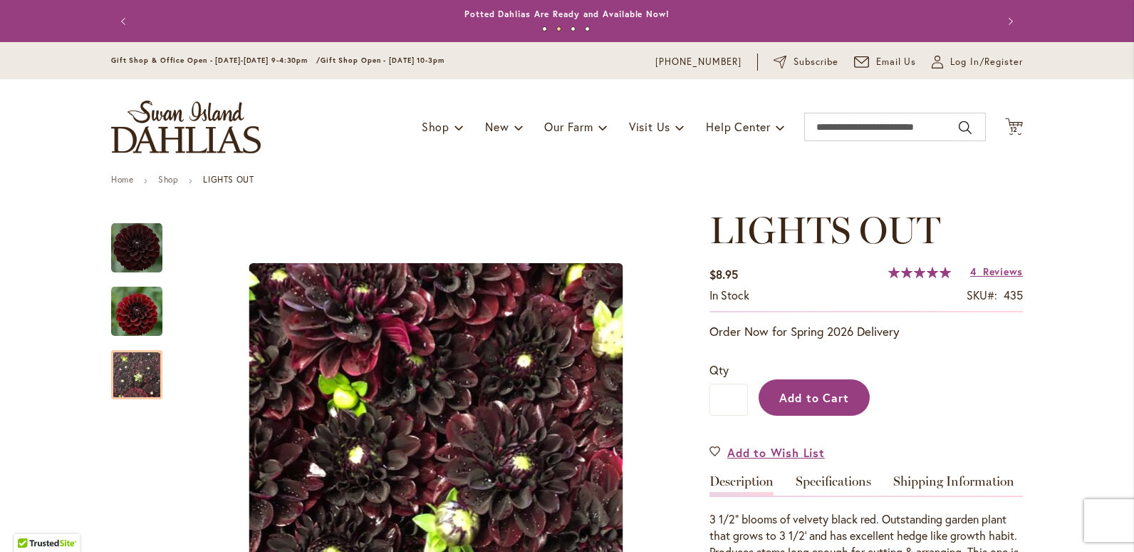
click at [820, 403] on span "Add to Cart" at bounding box center [815, 397] width 71 height 15
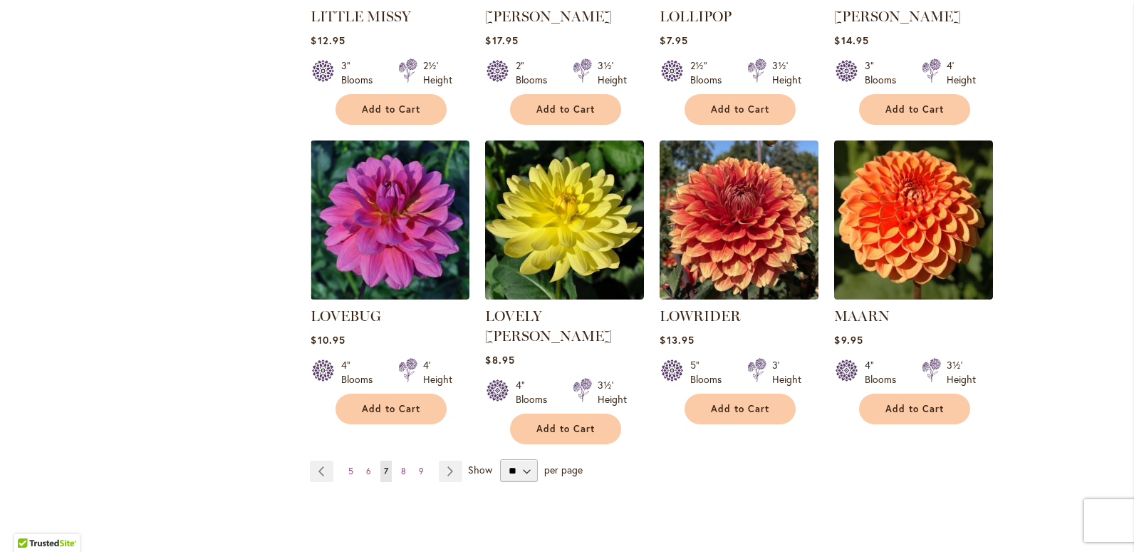
scroll to position [2351, 0]
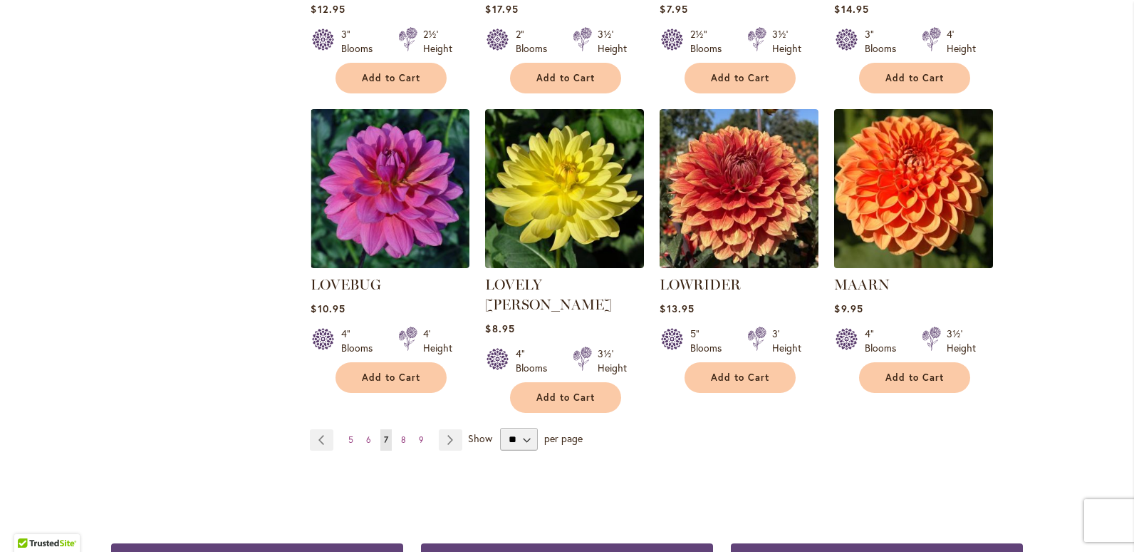
click at [899, 166] on img at bounding box center [914, 188] width 167 height 167
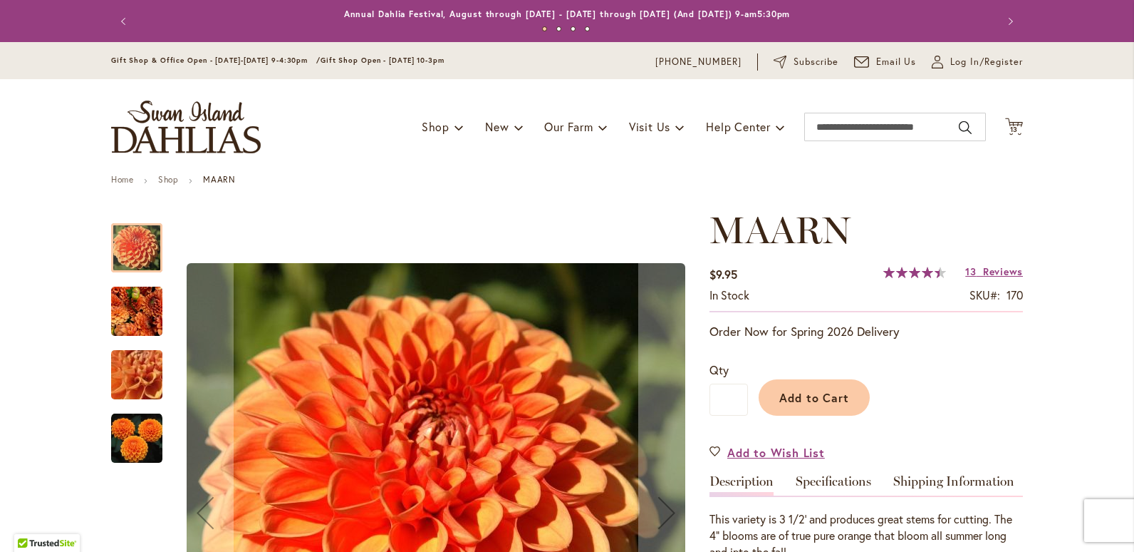
click at [130, 432] on img "MAARN" at bounding box center [136, 438] width 51 height 51
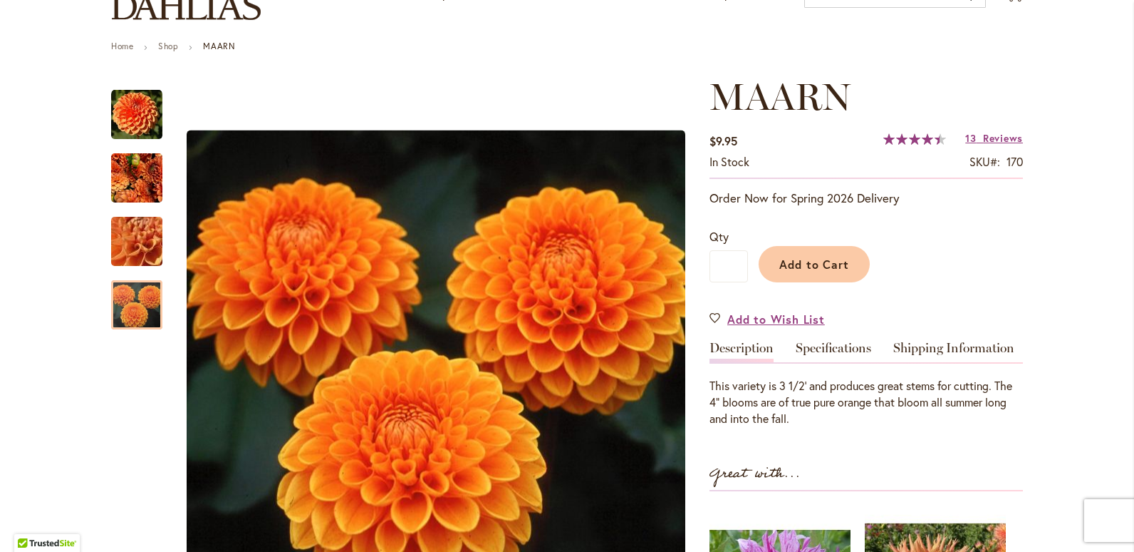
scroll to position [143, 0]
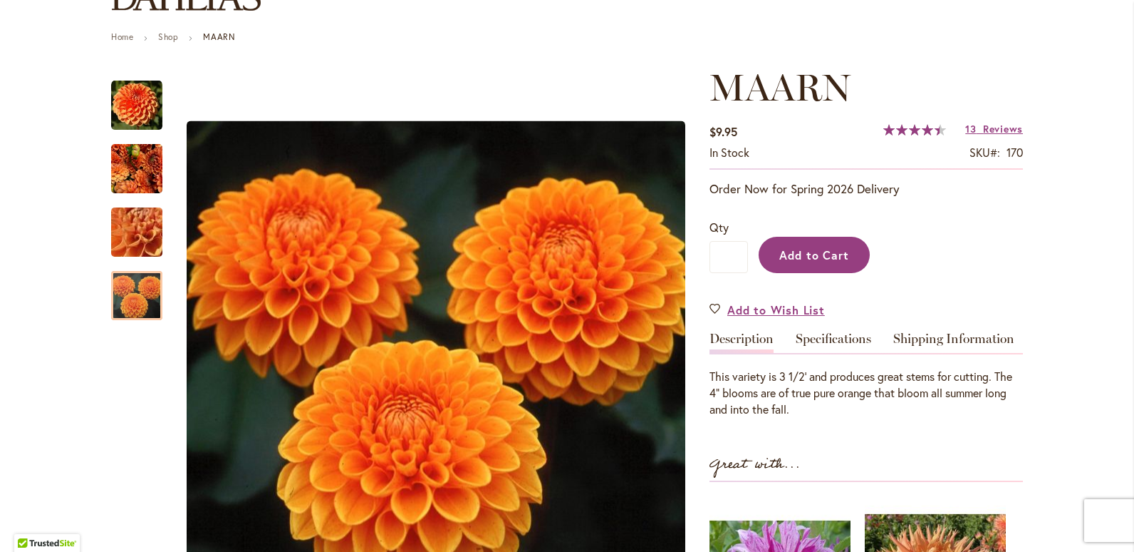
click at [821, 252] on span "Add to Cart" at bounding box center [815, 254] width 71 height 15
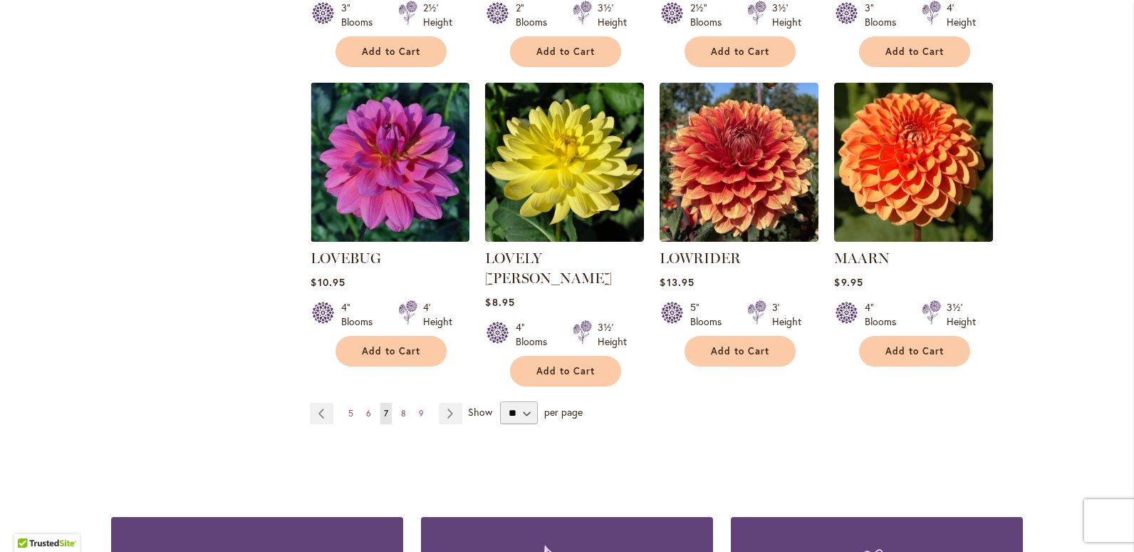
scroll to position [2423, 0]
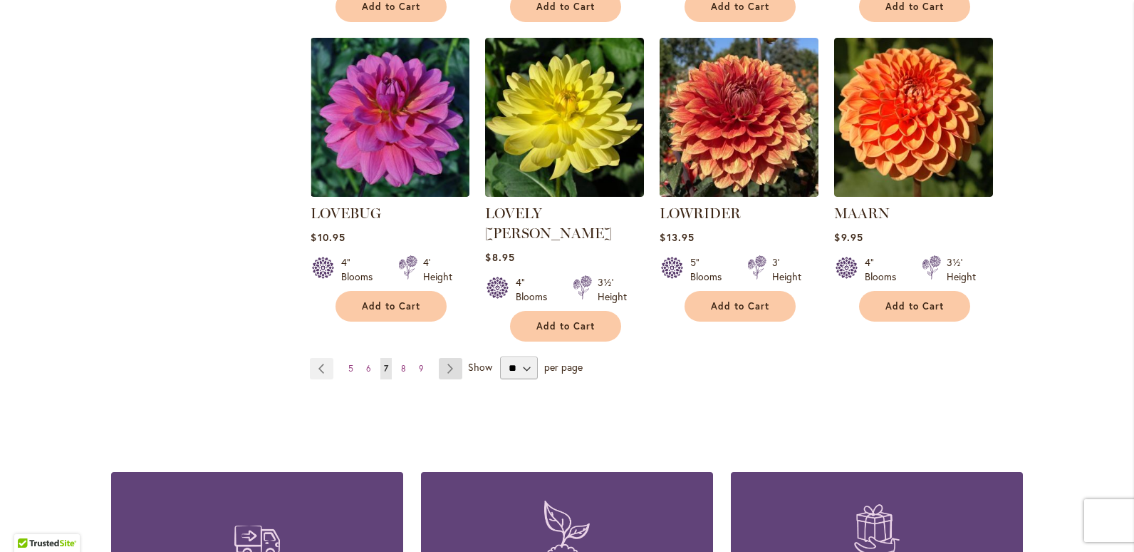
click at [445, 358] on link "Page Next" at bounding box center [451, 368] width 24 height 21
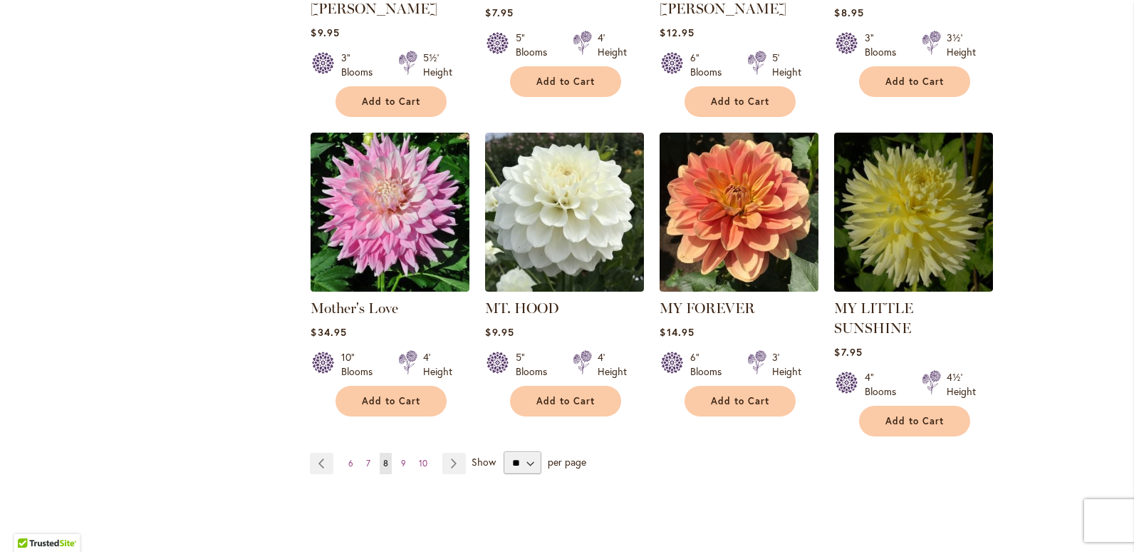
scroll to position [2423, 0]
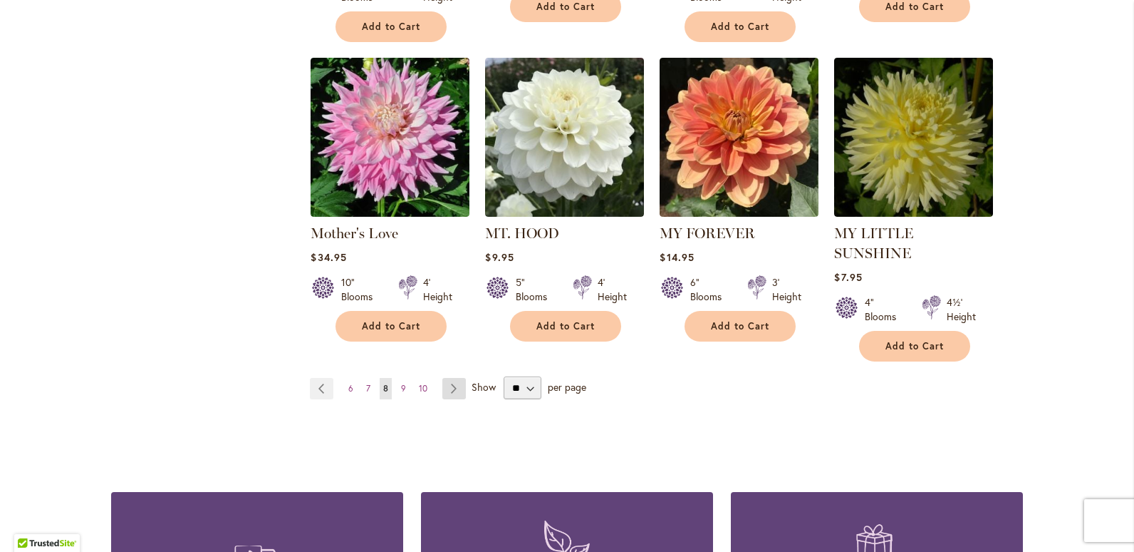
click at [449, 378] on link "Page Next" at bounding box center [455, 388] width 24 height 21
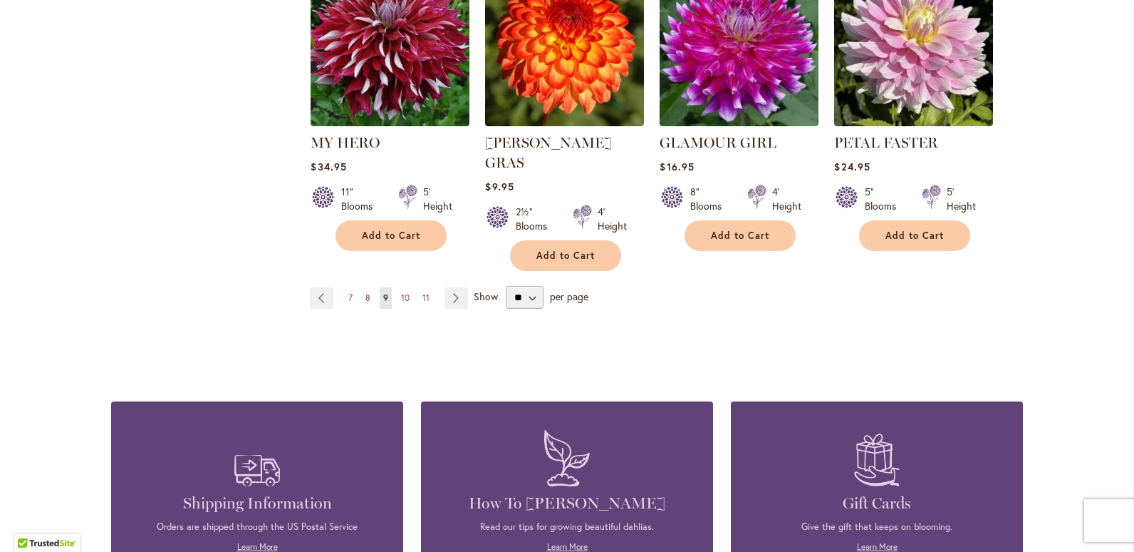
scroll to position [2494, 0]
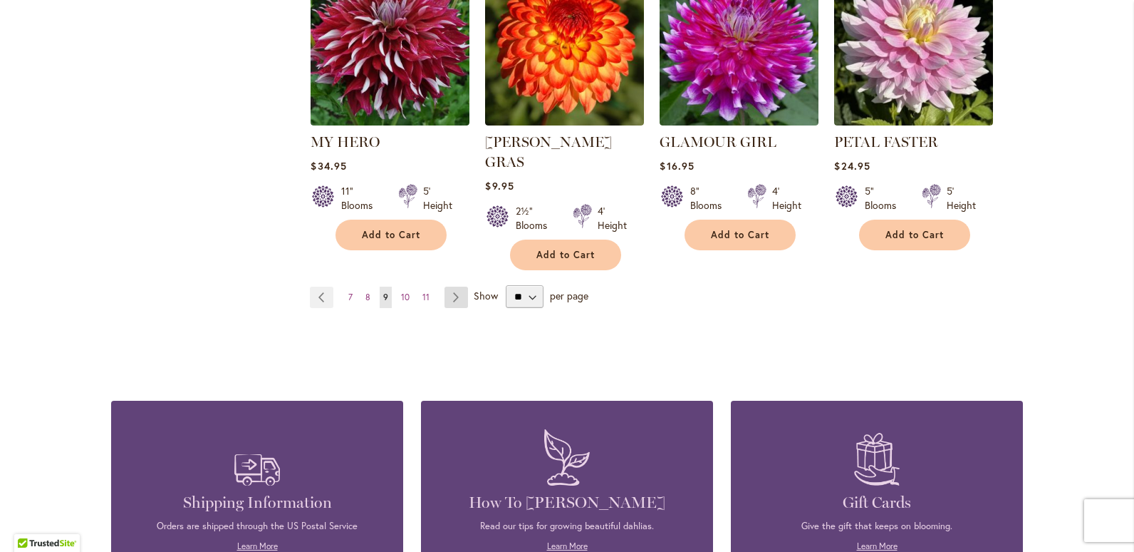
click at [451, 286] on link "Page Next" at bounding box center [457, 296] width 24 height 21
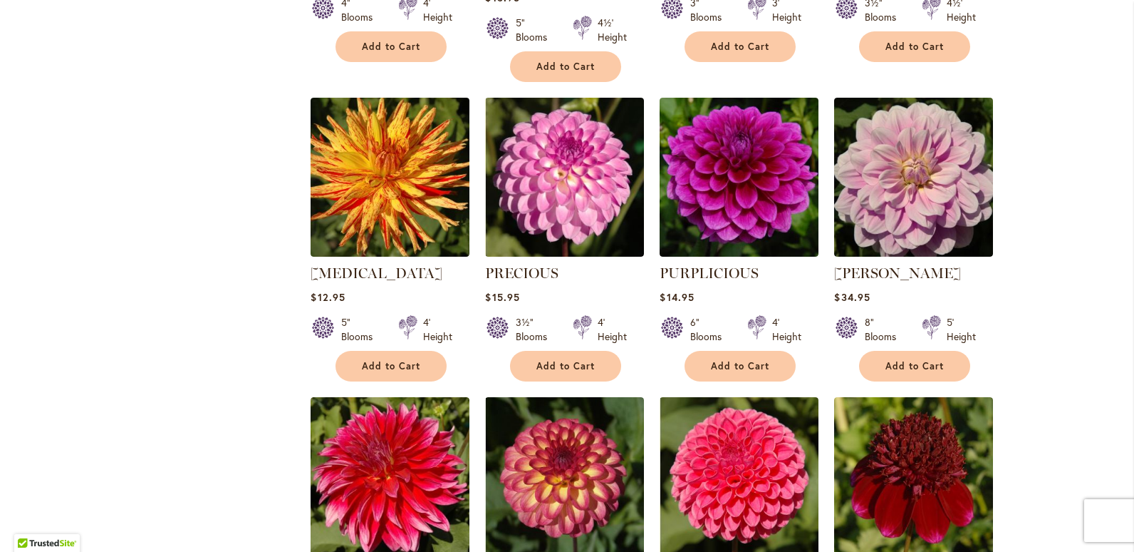
scroll to position [1211, 0]
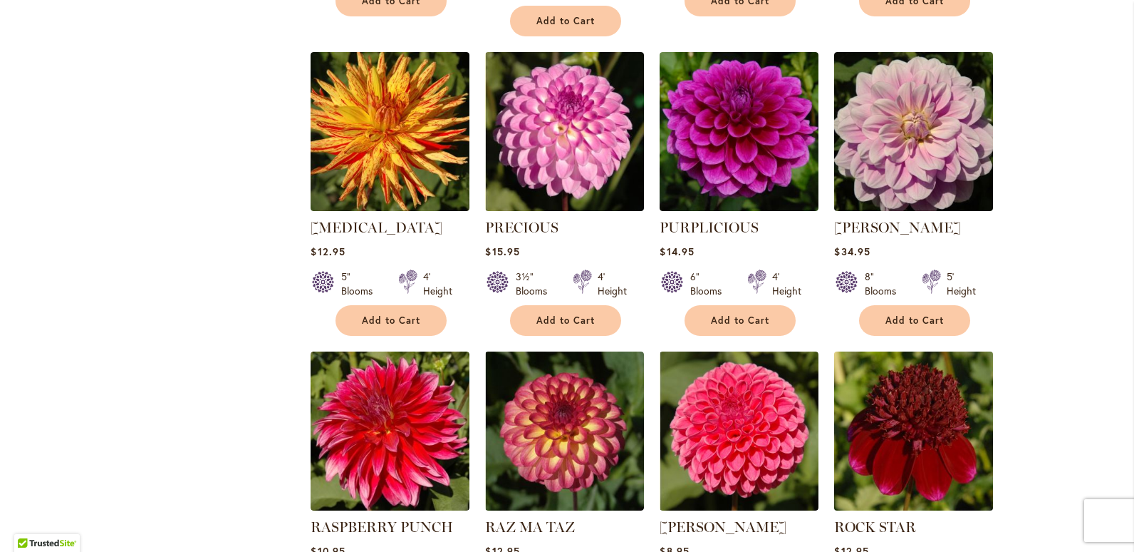
click at [892, 403] on img at bounding box center [914, 430] width 167 height 167
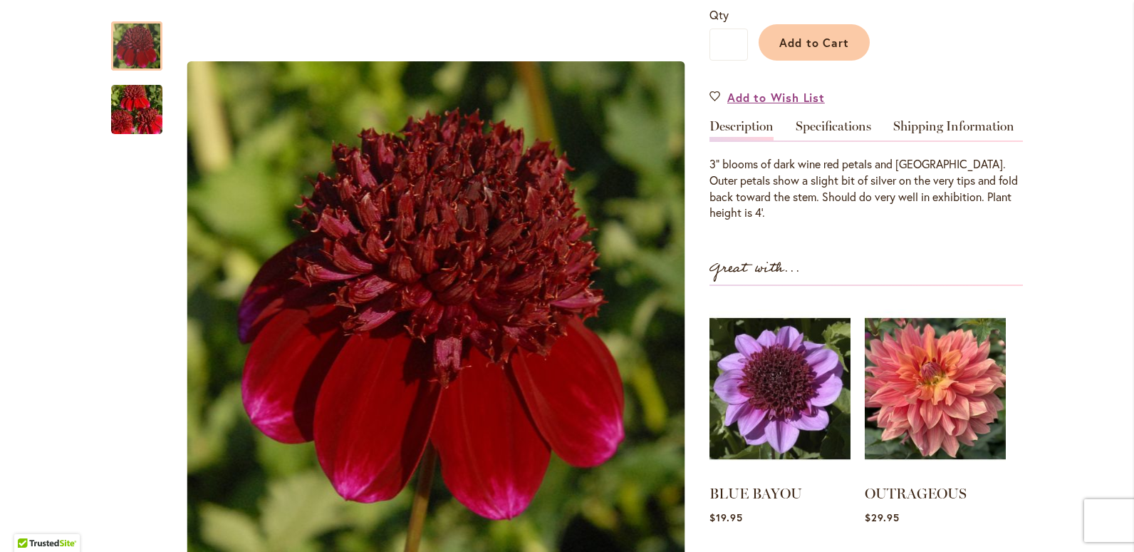
scroll to position [356, 0]
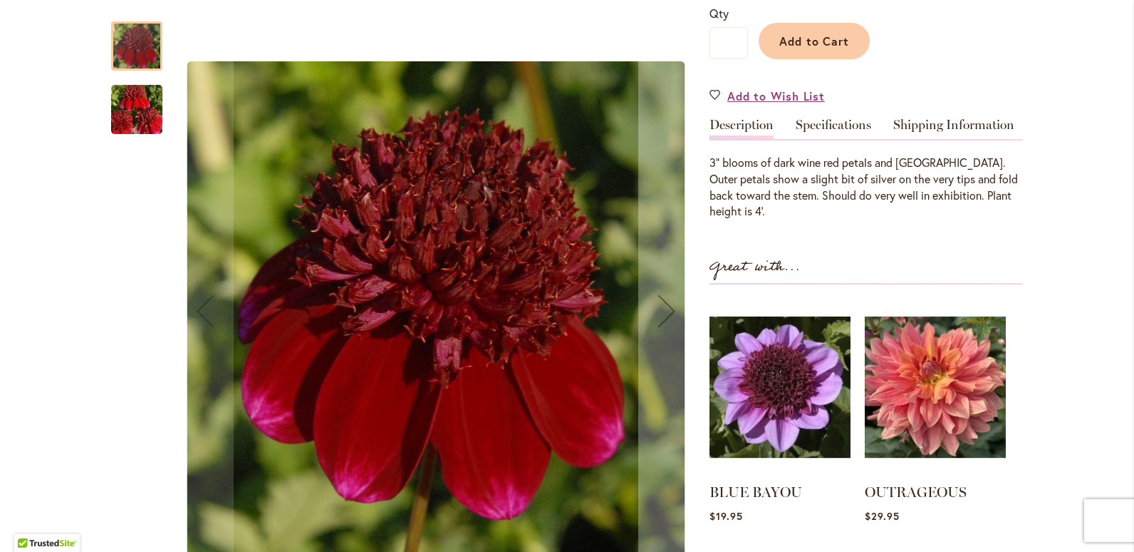
click at [140, 128] on img "ROCK STAR" at bounding box center [137, 110] width 103 height 68
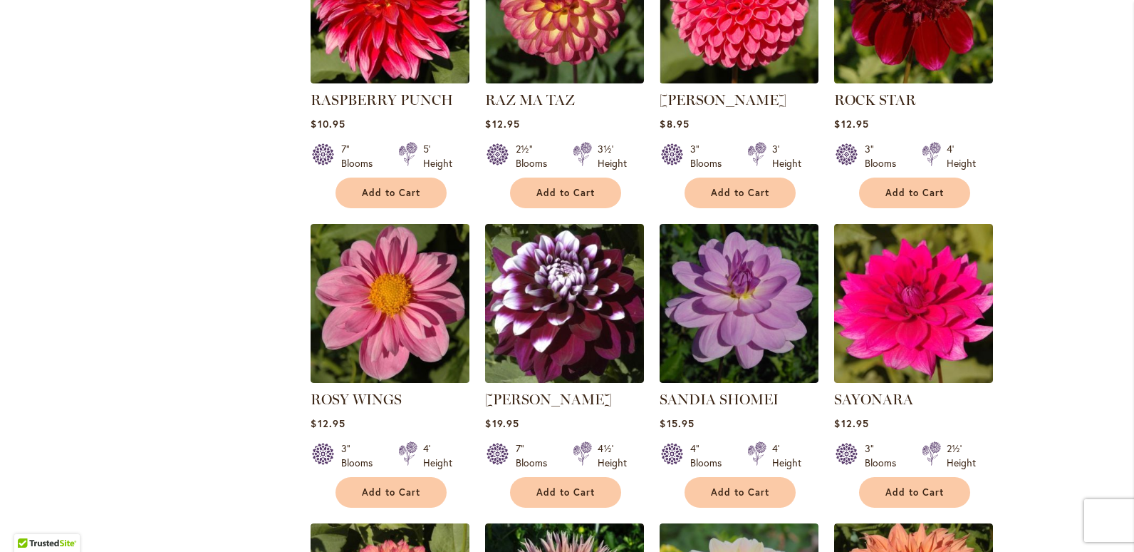
scroll to position [1639, 0]
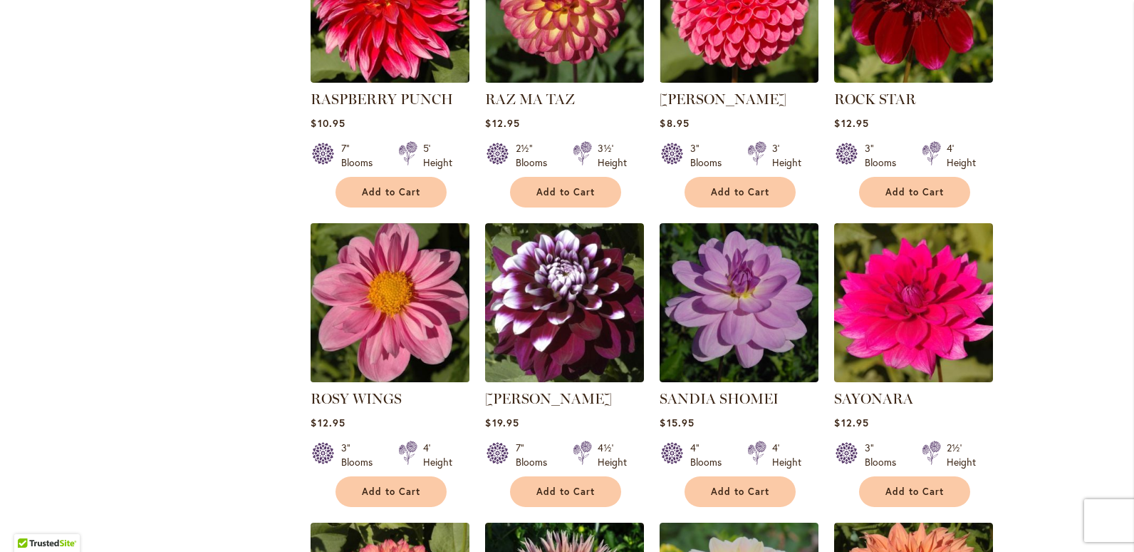
click at [417, 284] on img at bounding box center [390, 302] width 167 height 167
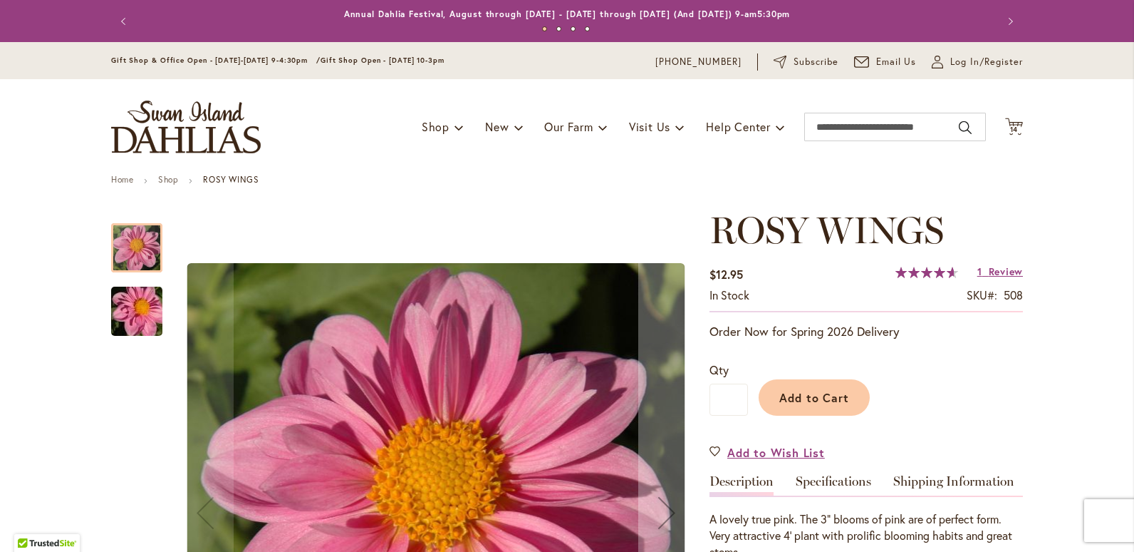
click at [140, 314] on img "ROSY WINGS" at bounding box center [137, 311] width 103 height 68
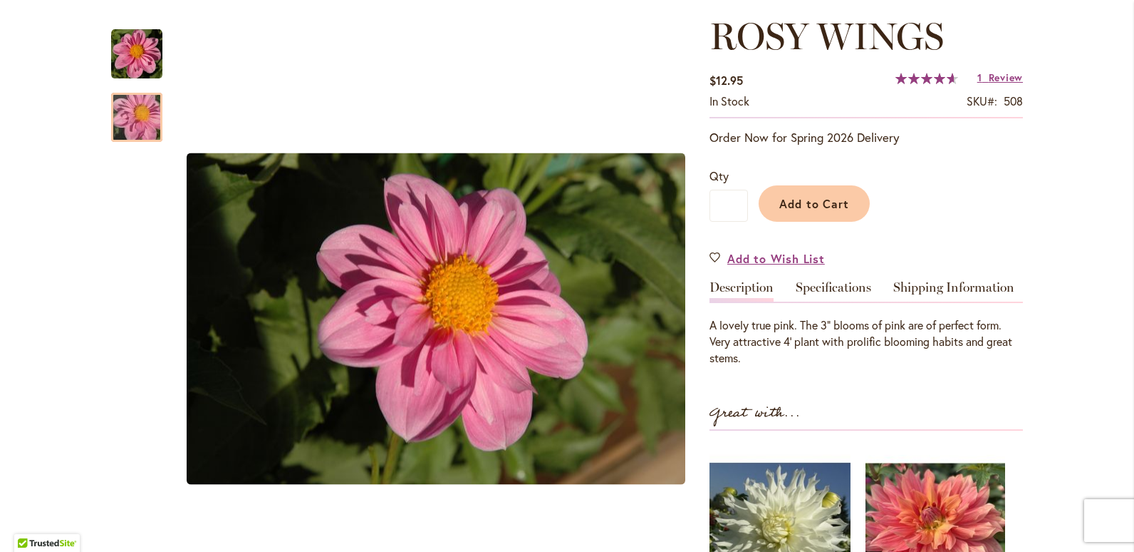
scroll to position [214, 0]
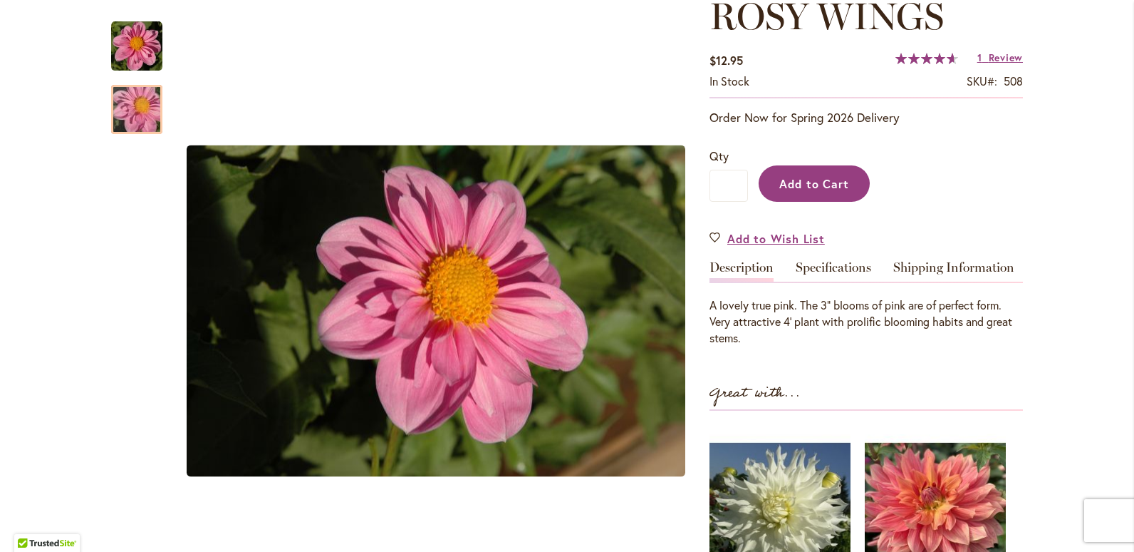
click at [801, 189] on span "Add to Cart" at bounding box center [815, 183] width 71 height 15
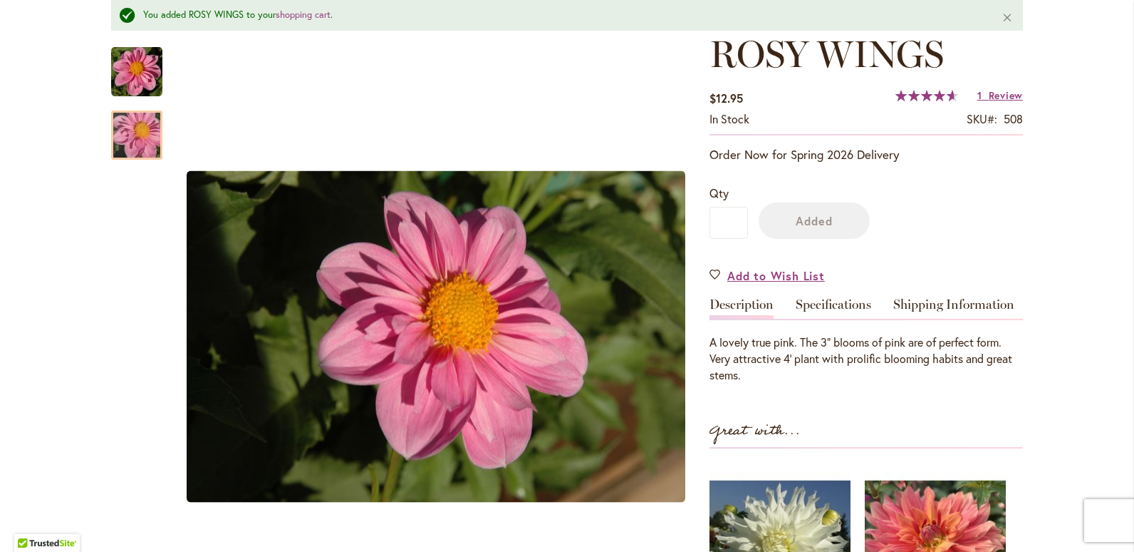
scroll to position [252, 0]
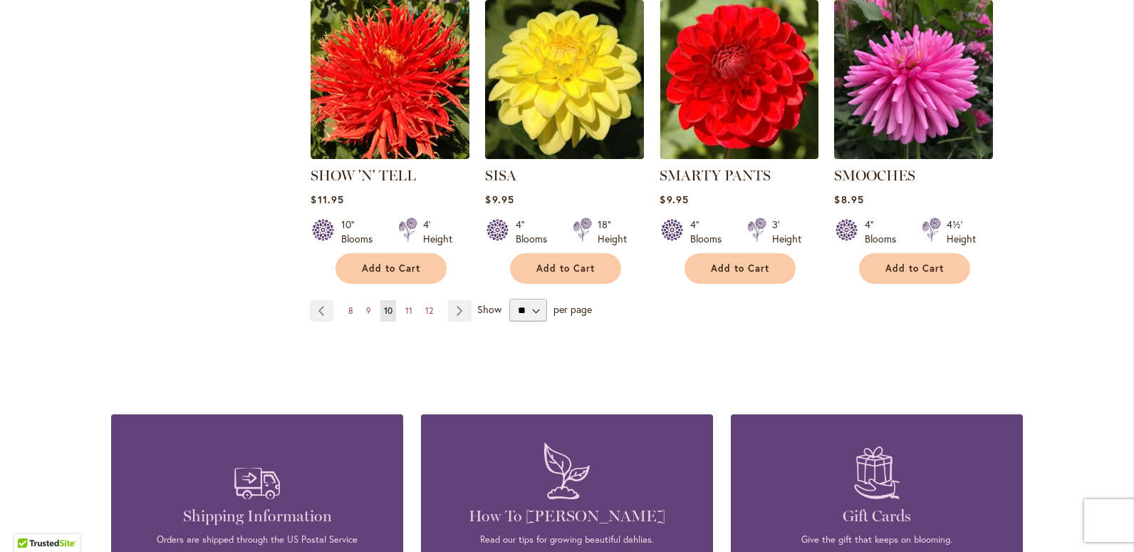
scroll to position [2494, 0]
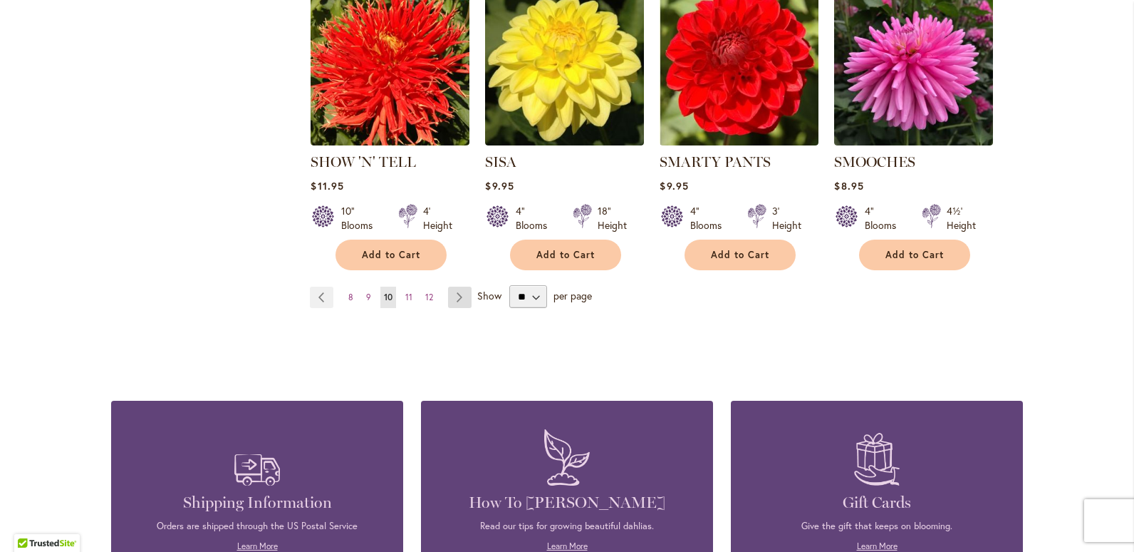
click at [453, 286] on link "Page Next" at bounding box center [460, 296] width 24 height 21
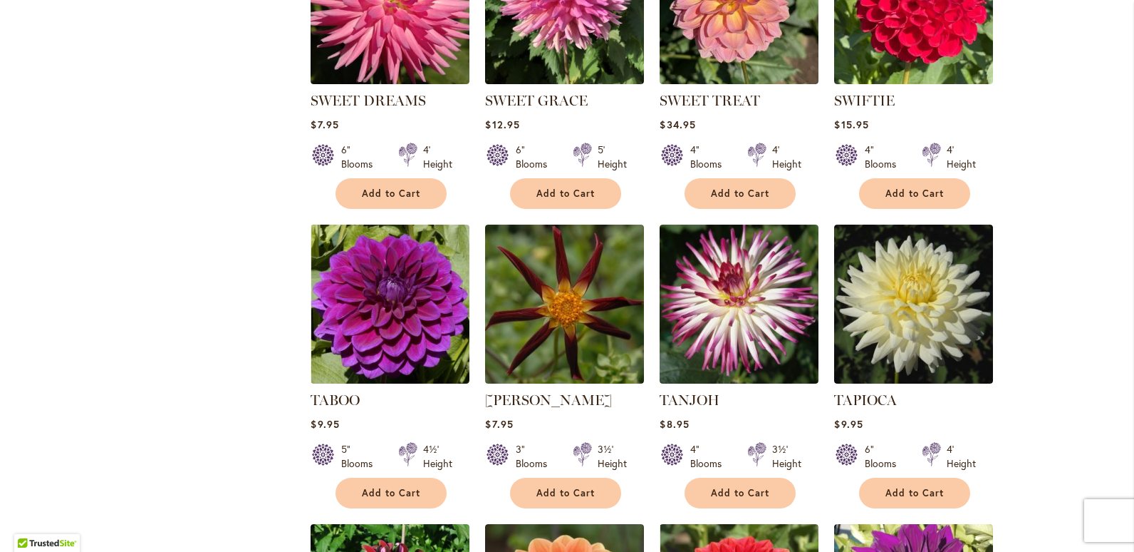
scroll to position [1639, 0]
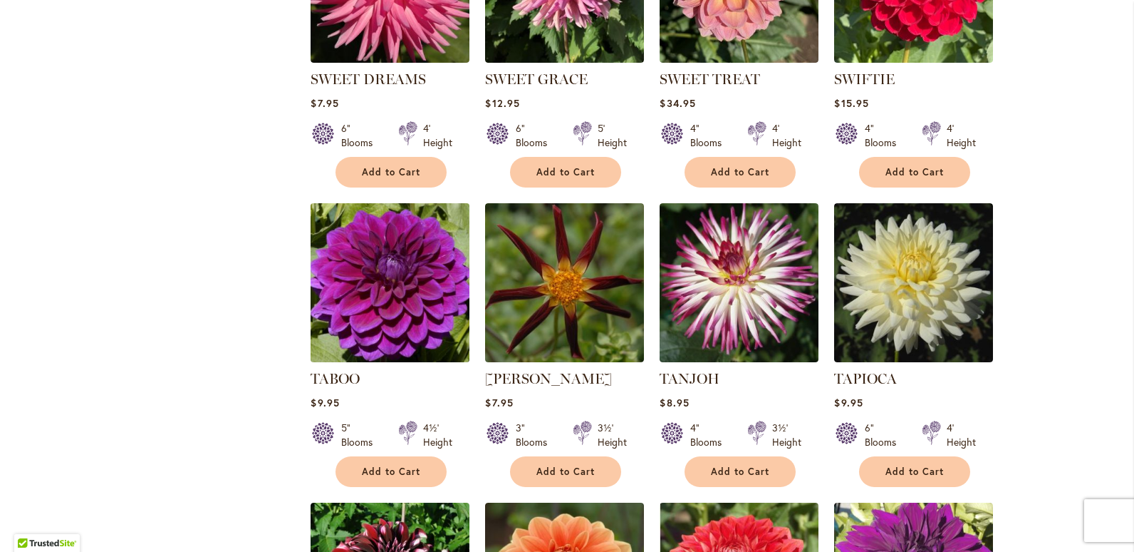
click at [397, 312] on img at bounding box center [390, 282] width 167 height 167
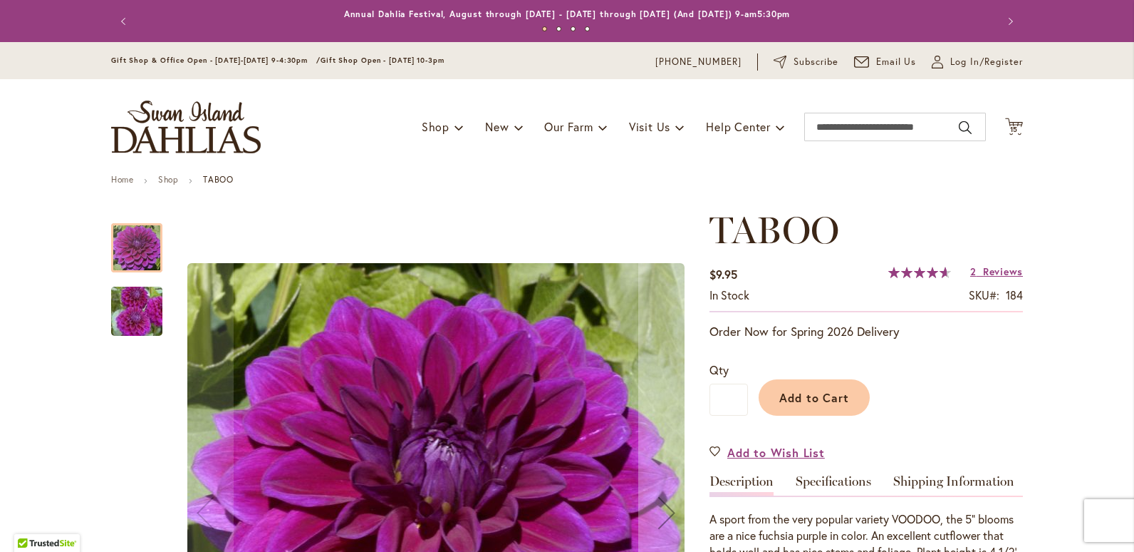
click at [135, 324] on img "TABOO" at bounding box center [137, 311] width 103 height 68
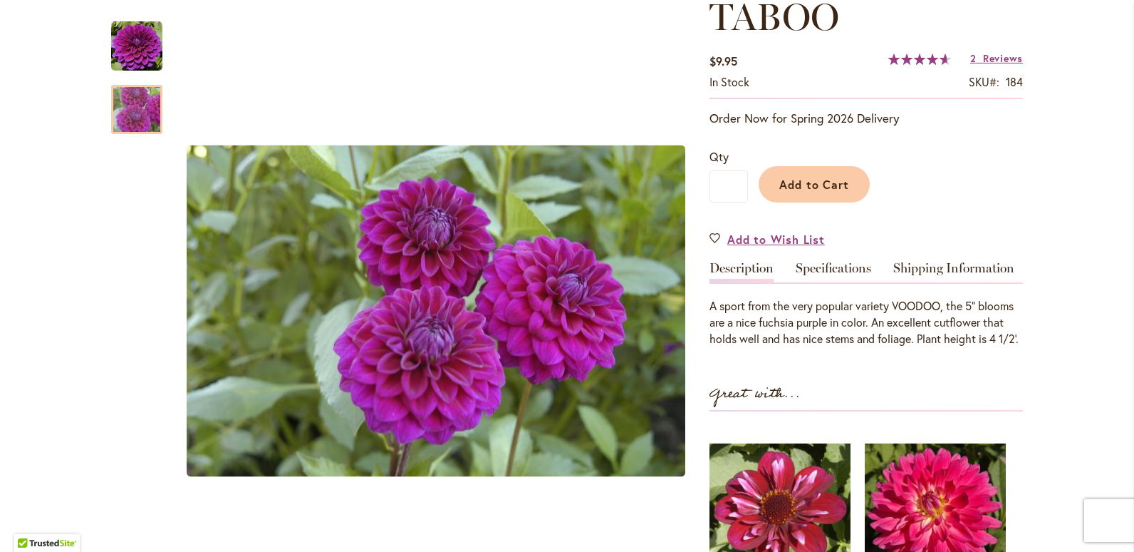
scroll to position [214, 0]
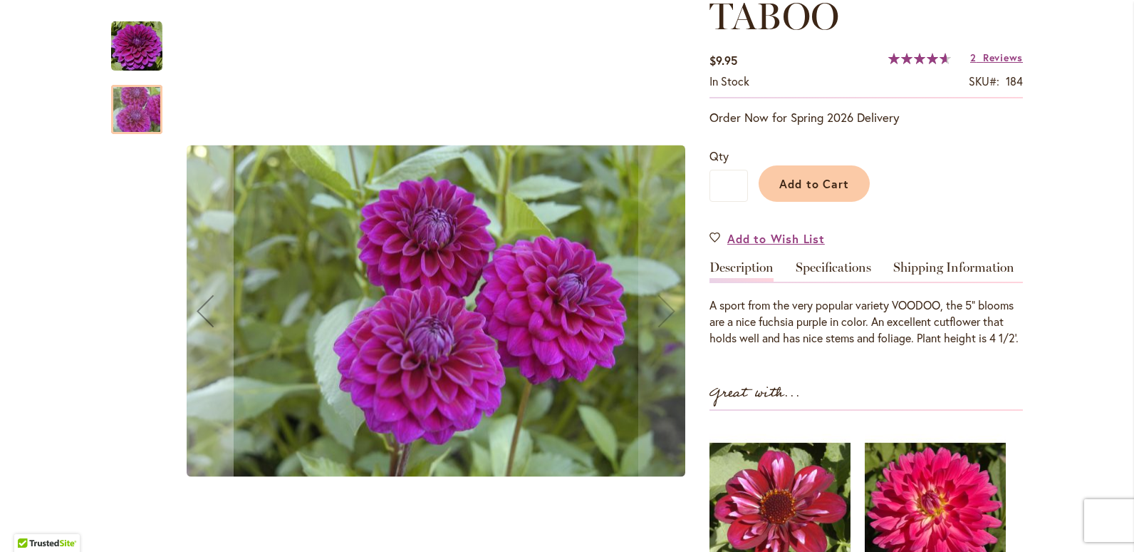
click at [142, 48] on img "TABOO" at bounding box center [136, 46] width 51 height 51
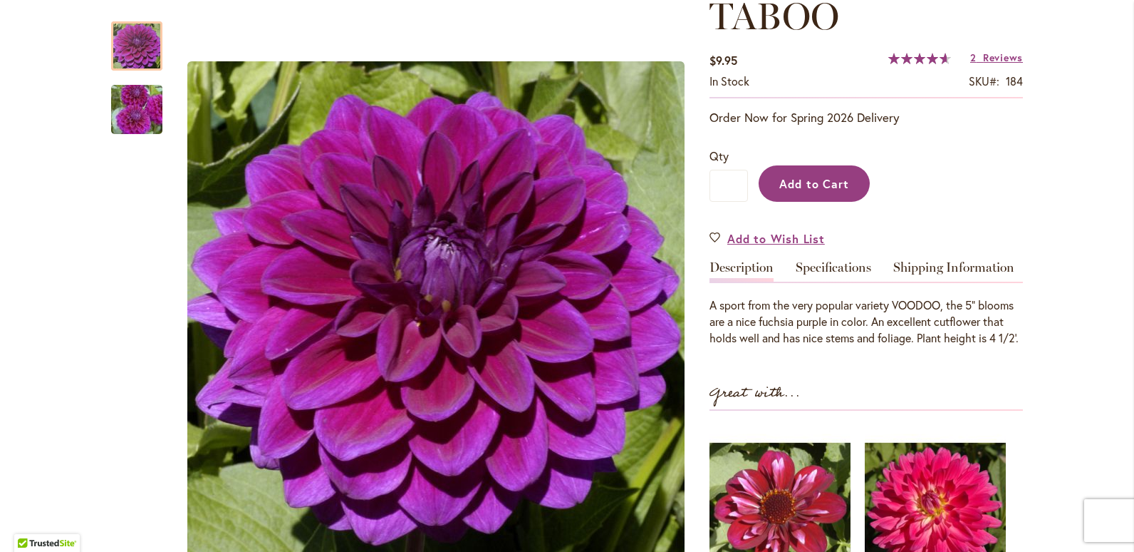
click at [829, 176] on span "Add to Cart" at bounding box center [815, 183] width 71 height 15
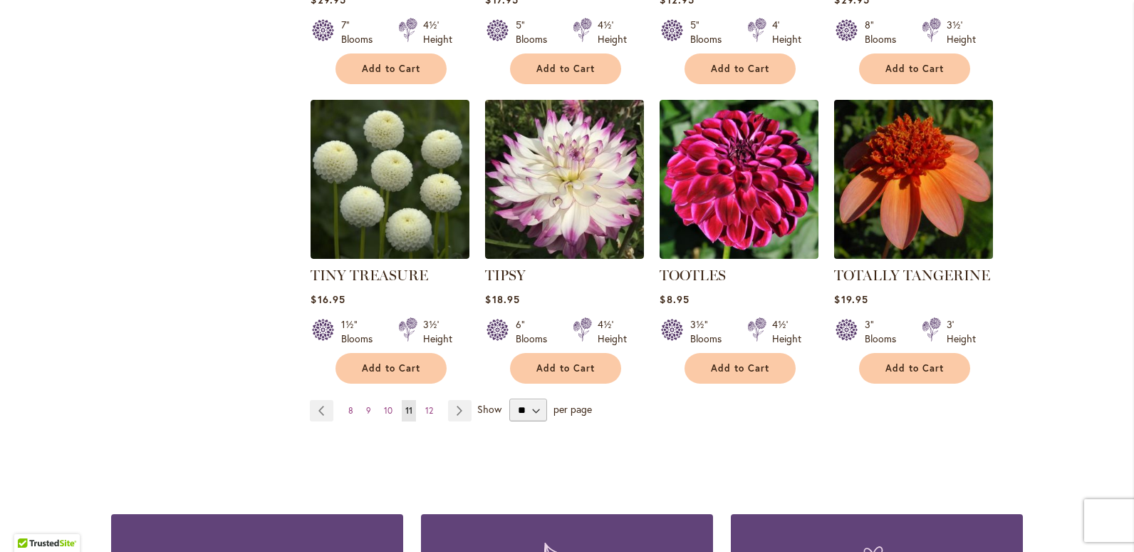
scroll to position [2351, 0]
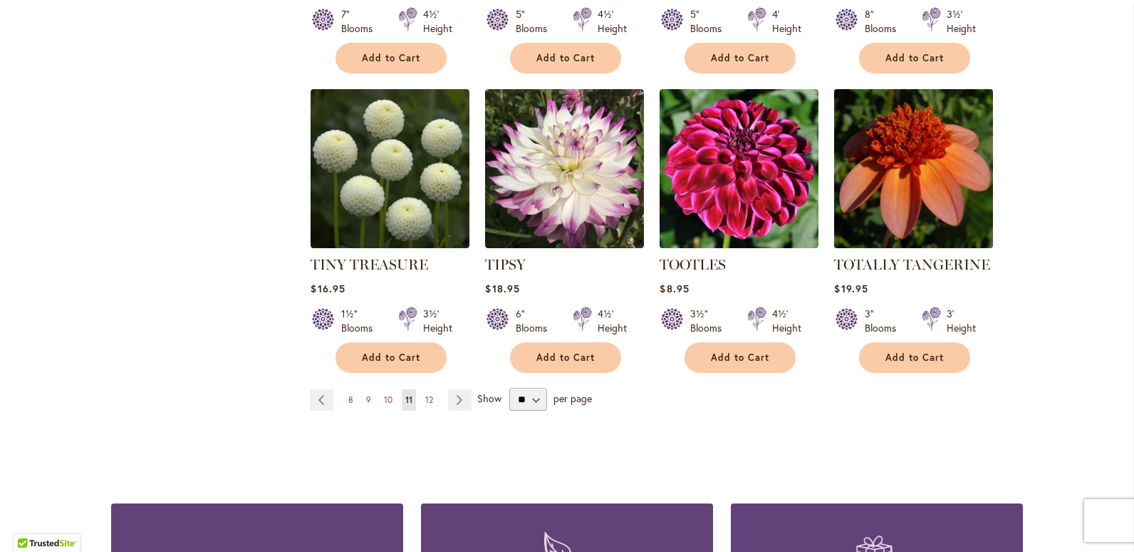
click at [904, 134] on img at bounding box center [914, 168] width 167 height 167
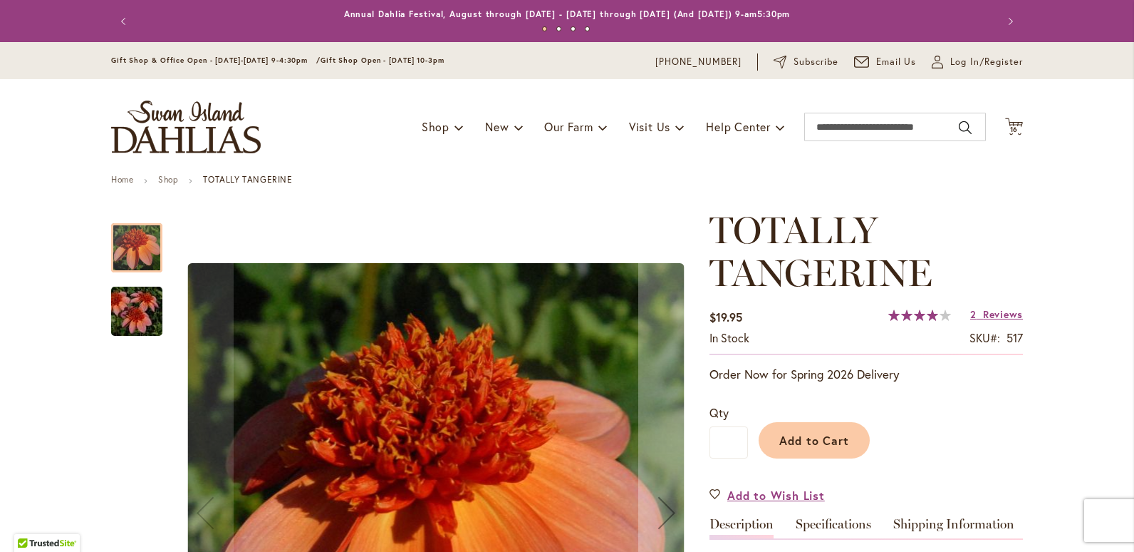
click at [125, 313] on img "TOTALLY TANGERINE" at bounding box center [137, 311] width 103 height 68
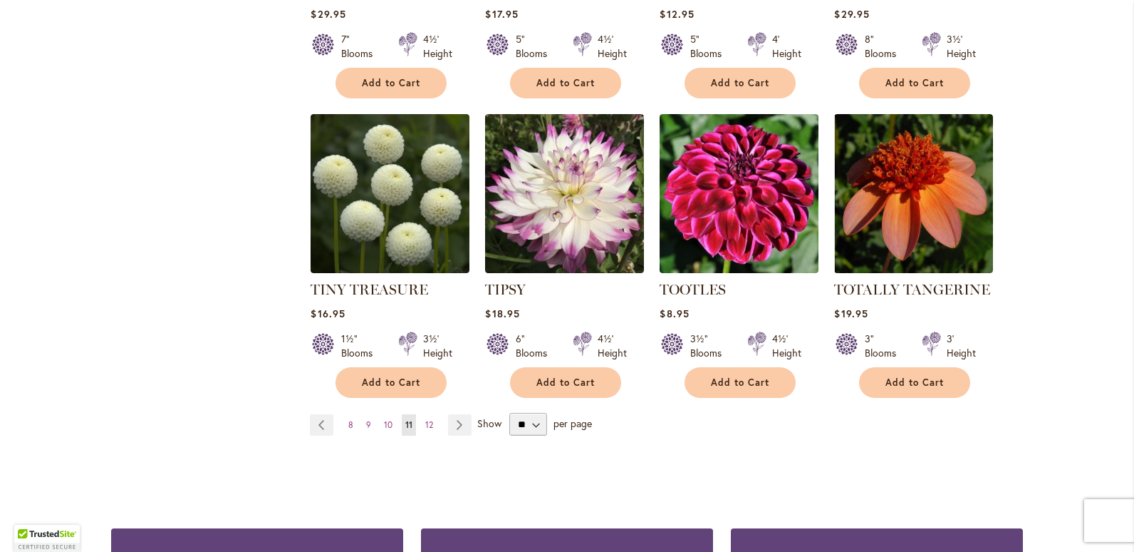
scroll to position [2494, 0]
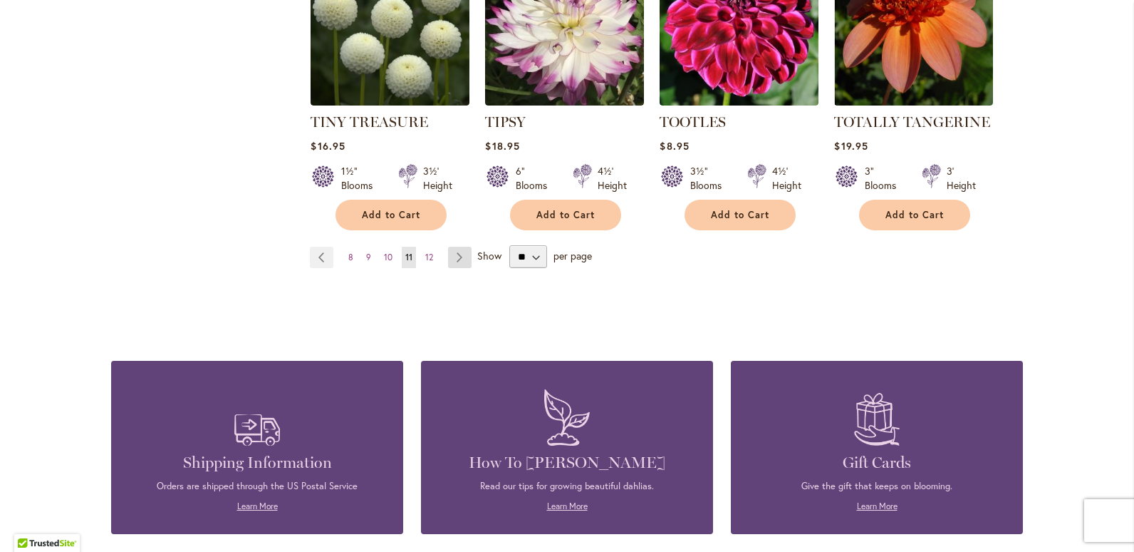
click at [449, 247] on link "Page Next" at bounding box center [460, 257] width 24 height 21
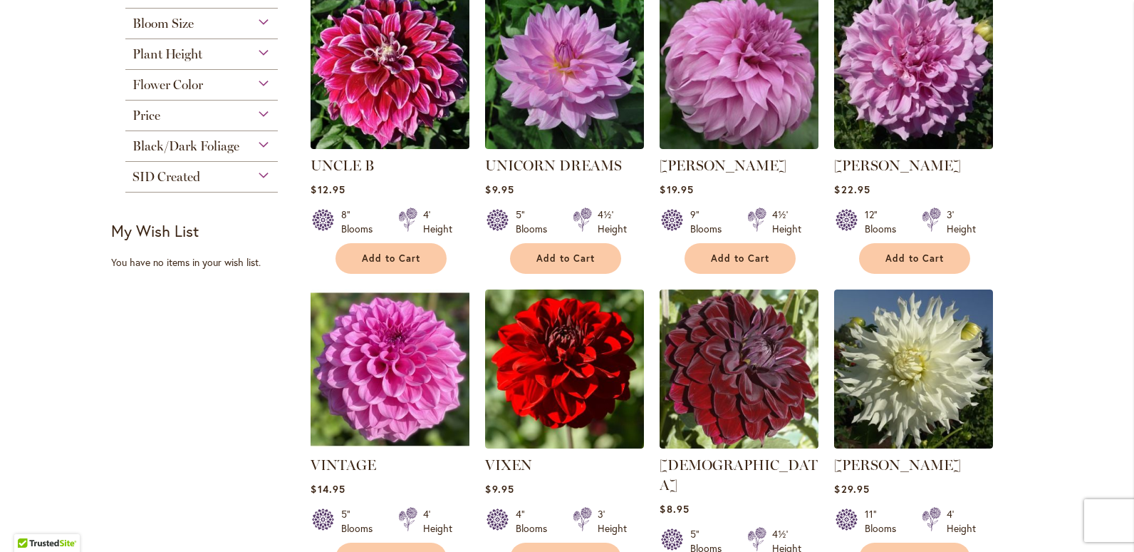
scroll to position [641, 0]
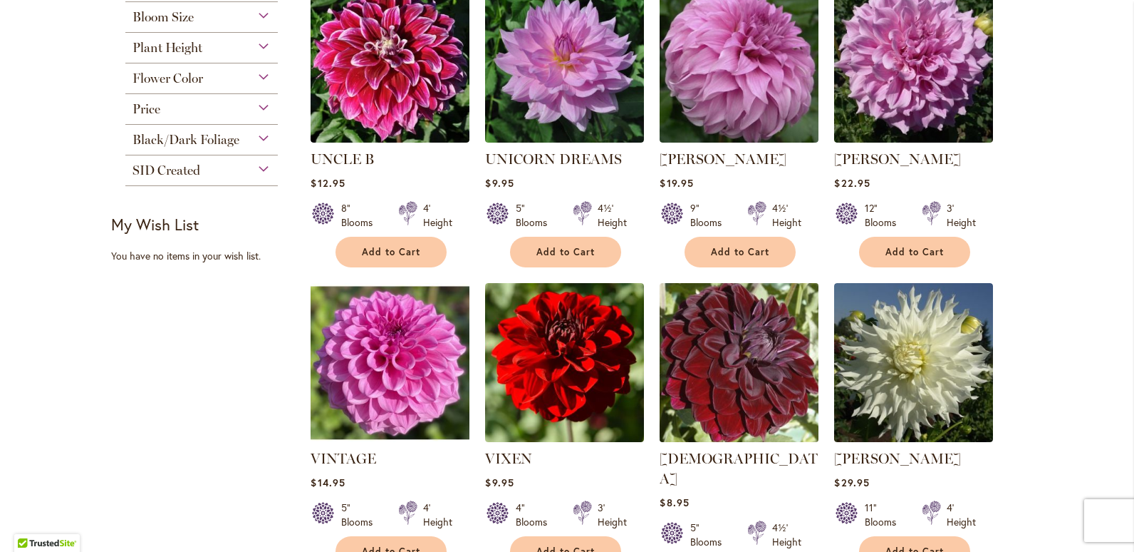
click at [768, 348] on img at bounding box center [739, 362] width 167 height 167
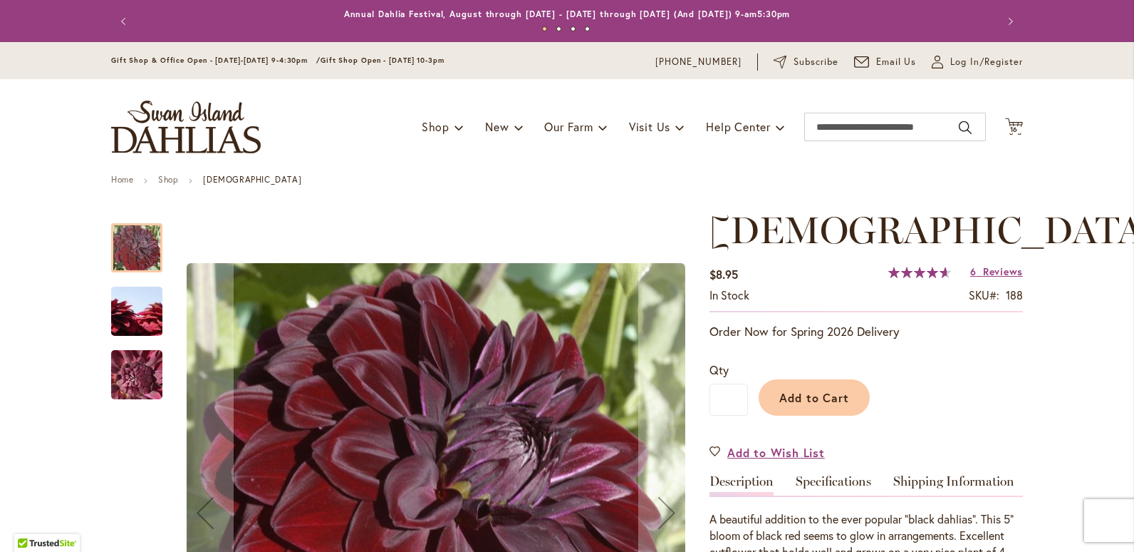
click at [132, 378] on img "VOODOO" at bounding box center [137, 374] width 103 height 77
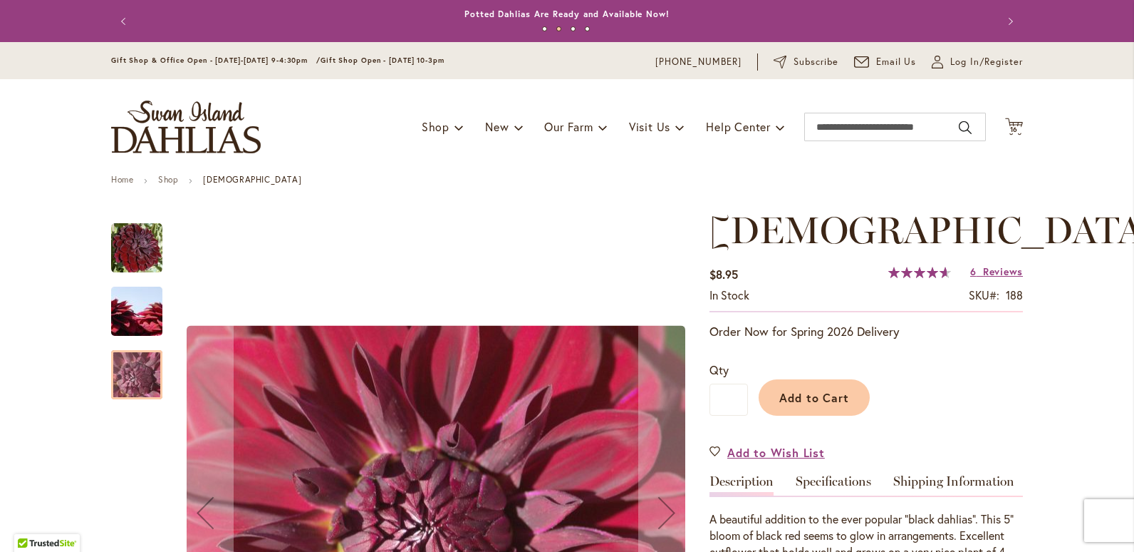
click at [145, 250] on img "VOODOO" at bounding box center [136, 247] width 51 height 51
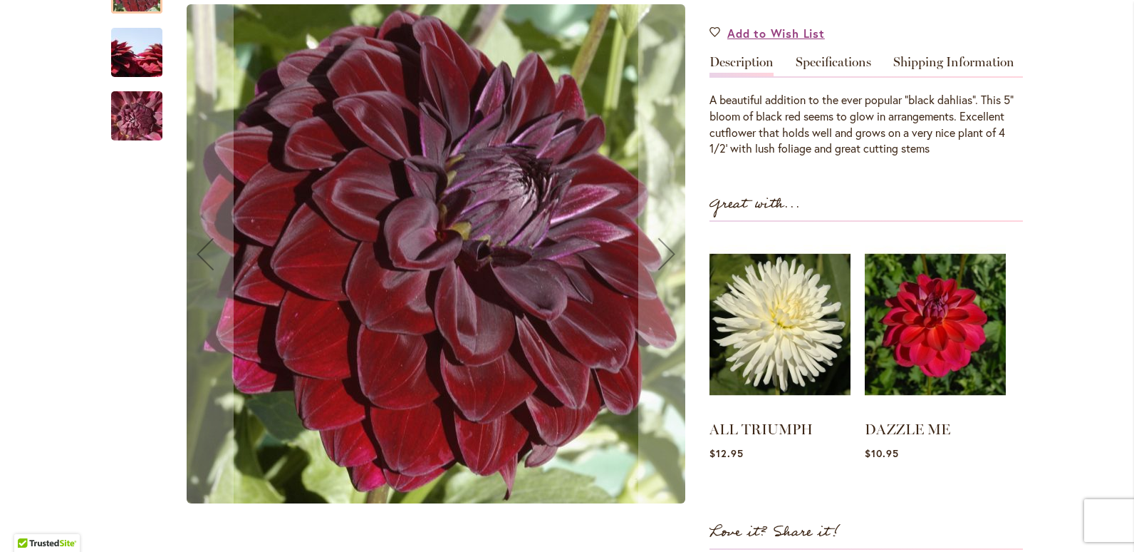
scroll to position [428, 0]
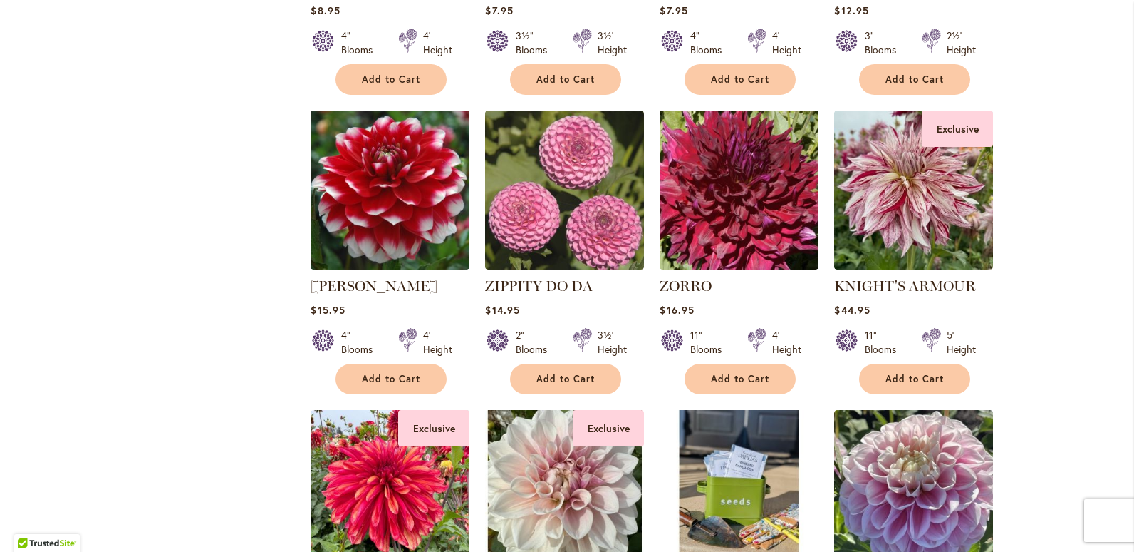
scroll to position [2138, 0]
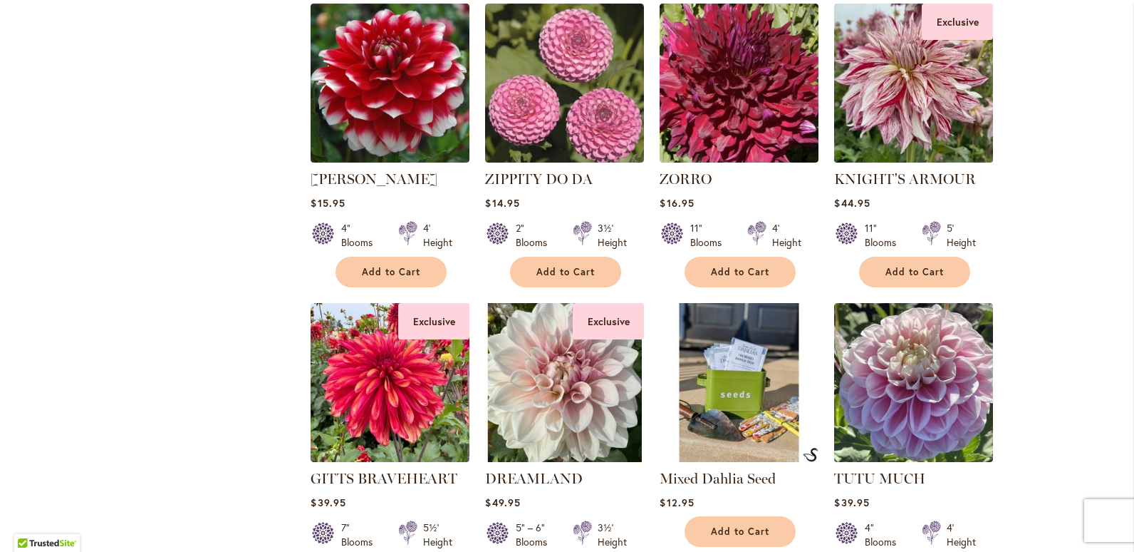
click at [923, 72] on img at bounding box center [914, 82] width 167 height 167
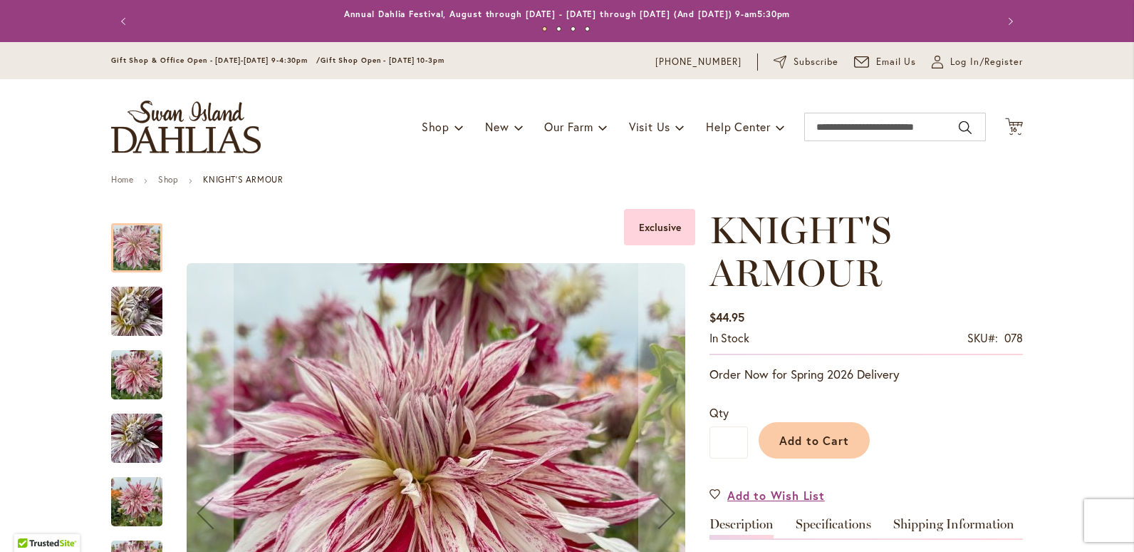
click at [135, 502] on img "KNIGHT'S ARMOUR" at bounding box center [136, 501] width 51 height 68
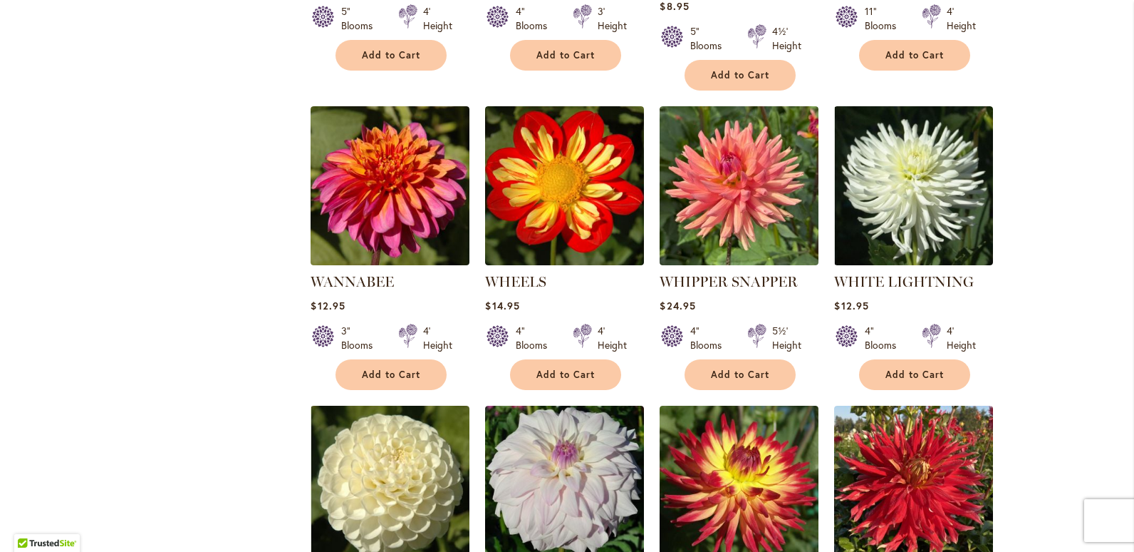
scroll to position [1140, 0]
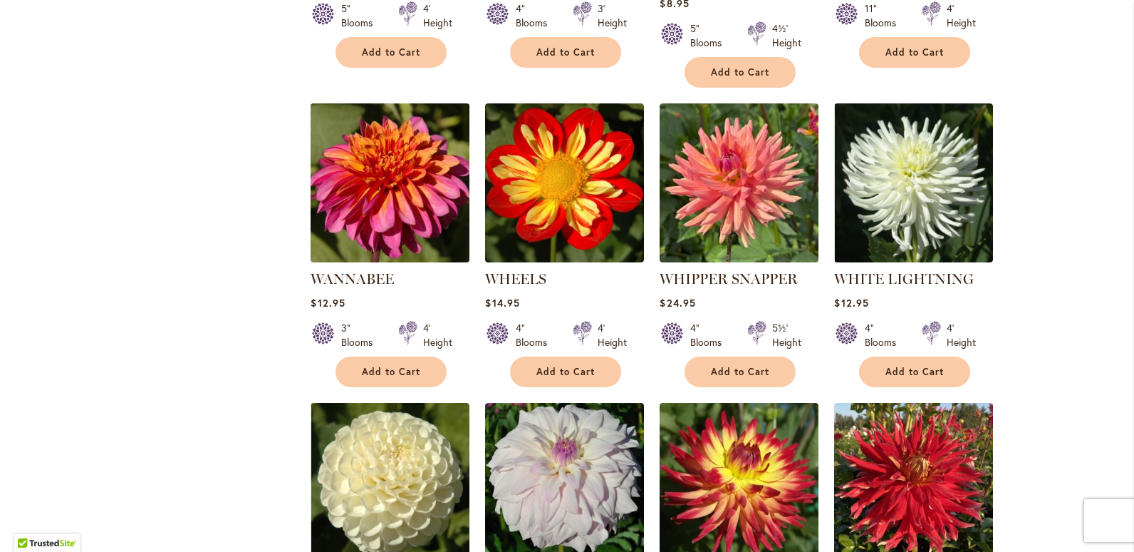
click at [388, 190] on img at bounding box center [390, 182] width 167 height 167
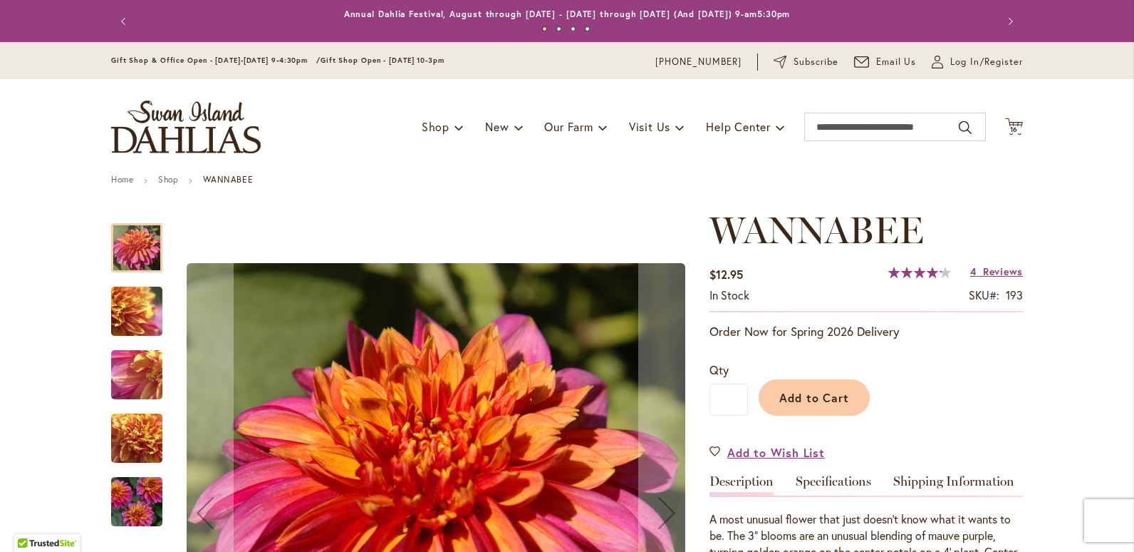
click at [144, 510] on img "WANNABEE" at bounding box center [137, 501] width 103 height 68
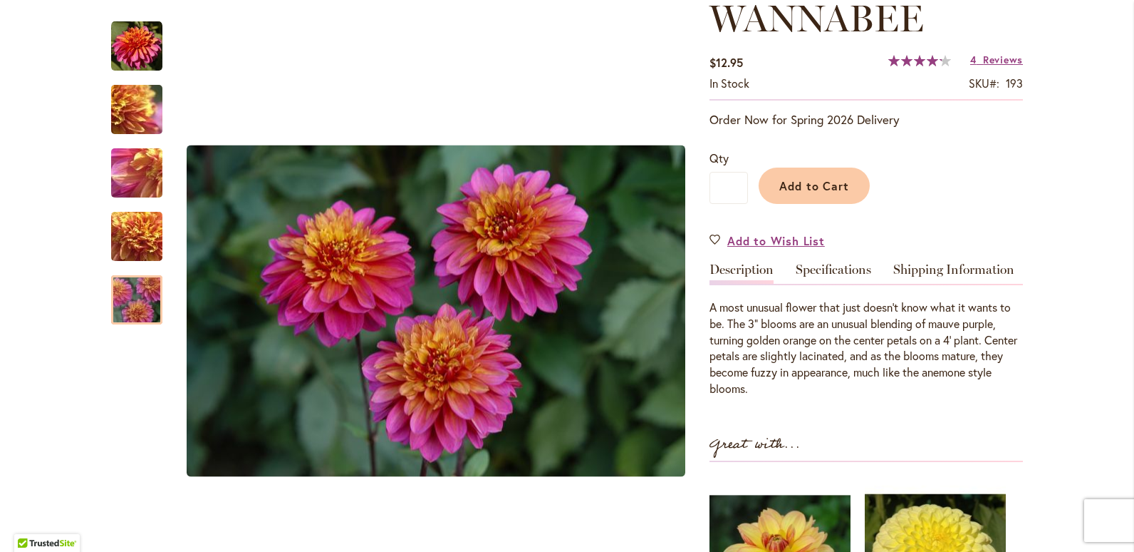
scroll to position [285, 0]
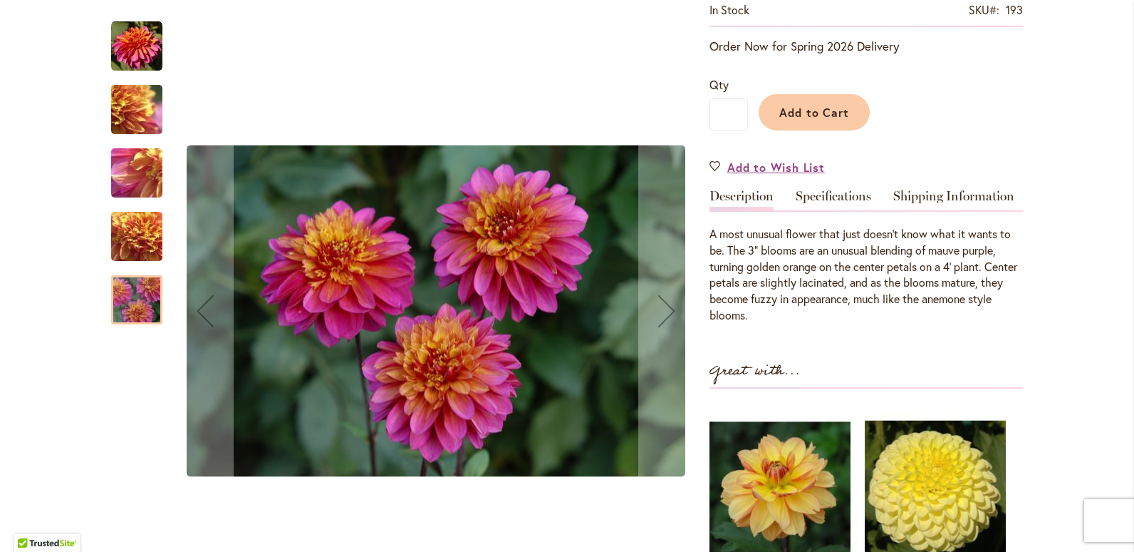
click at [138, 54] on img "WANNABEE" at bounding box center [136, 46] width 51 height 51
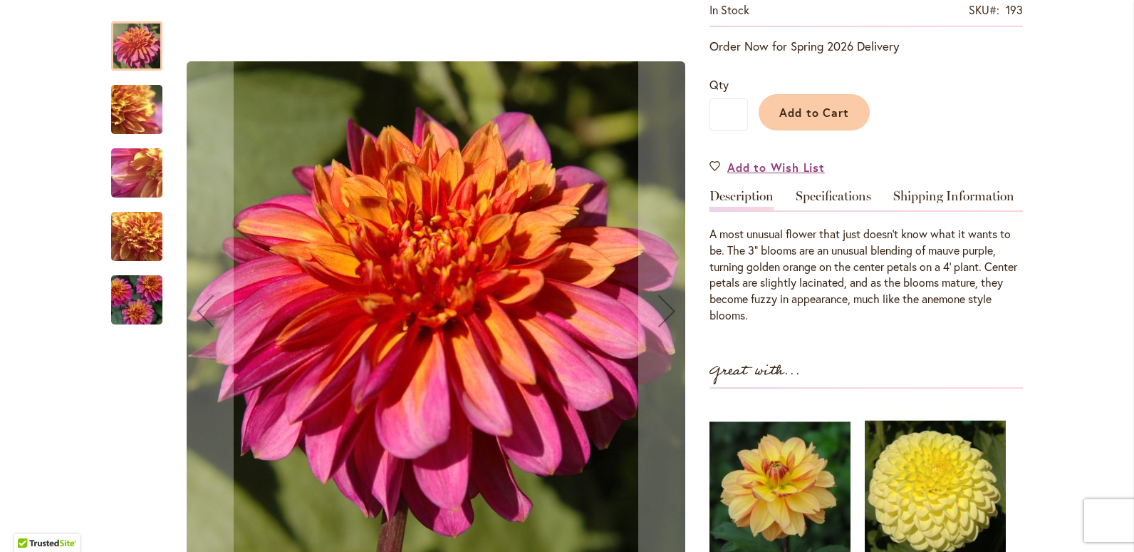
click at [126, 105] on img "WANNABEE" at bounding box center [137, 109] width 103 height 77
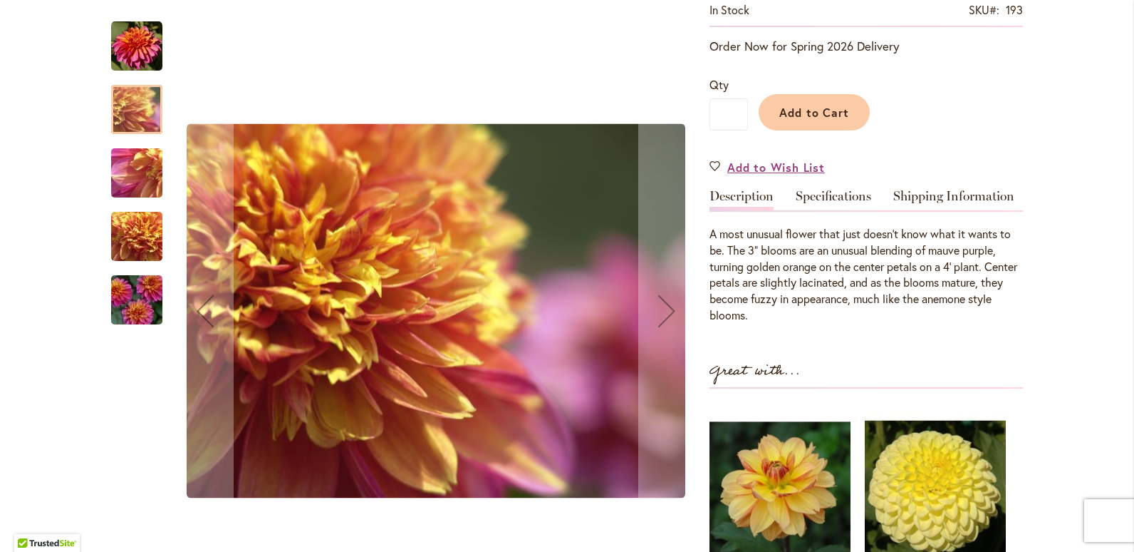
click at [145, 232] on img "WANNABEE" at bounding box center [137, 236] width 103 height 77
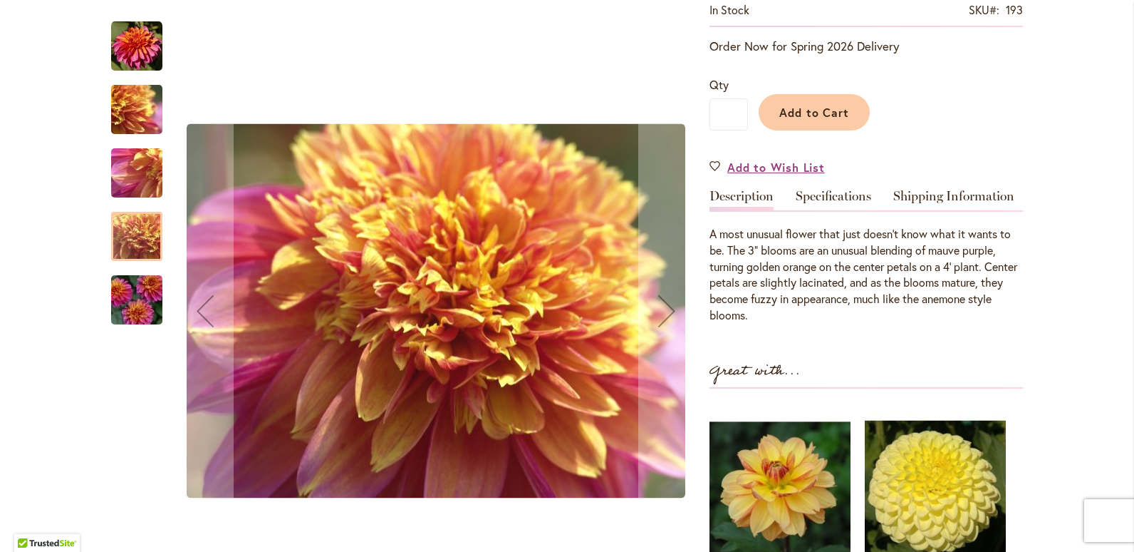
click at [143, 165] on img "WANNABEE" at bounding box center [137, 173] width 103 height 77
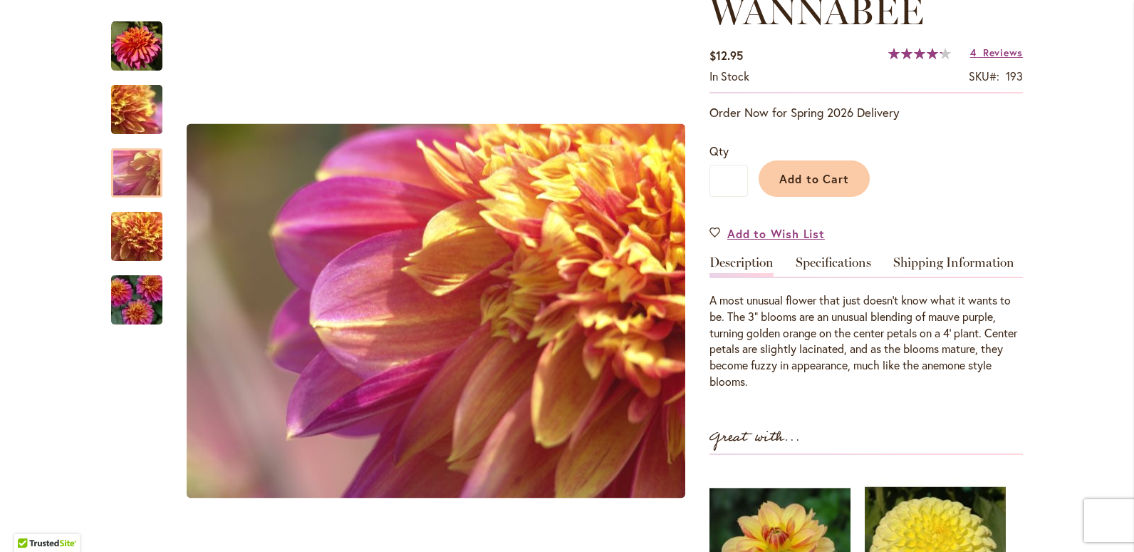
scroll to position [143, 0]
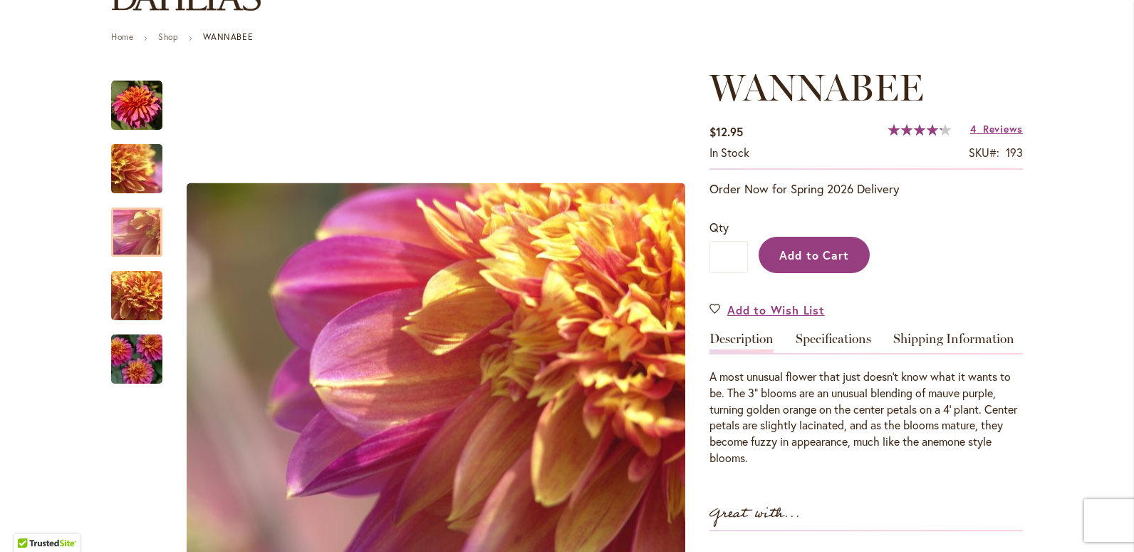
click at [821, 254] on span "Add to Cart" at bounding box center [815, 254] width 71 height 15
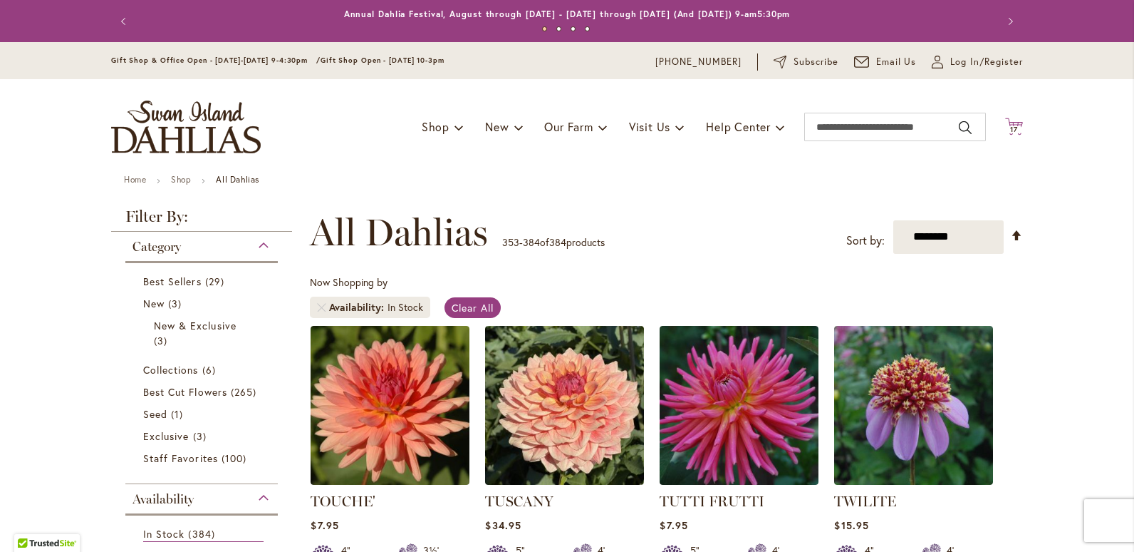
click at [1010, 123] on icon "Cart .cls-1 { fill: #231f20; }" at bounding box center [1014, 127] width 18 height 18
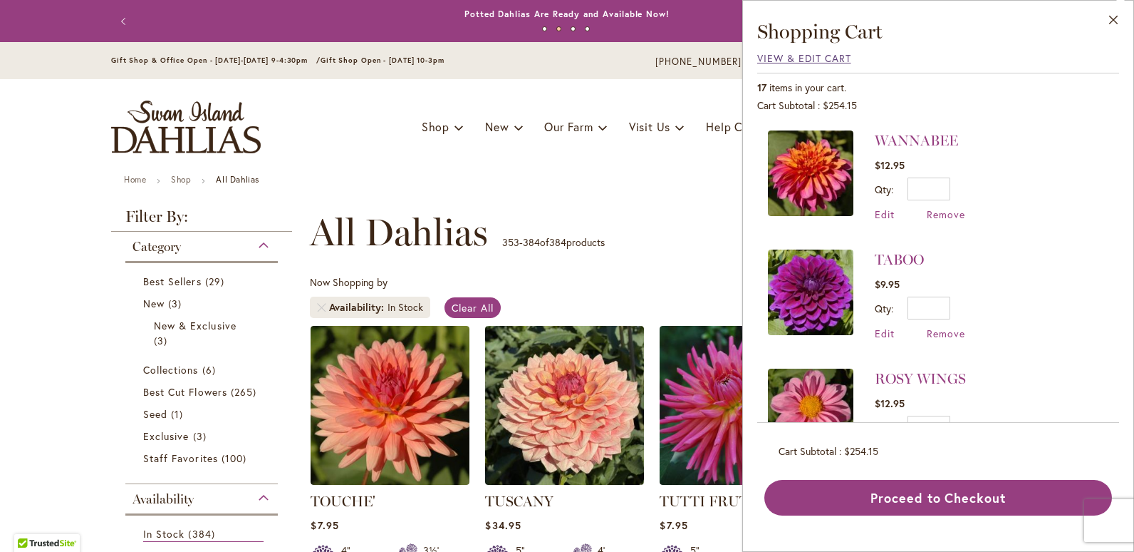
click at [831, 54] on span "View & Edit Cart" at bounding box center [804, 58] width 94 height 14
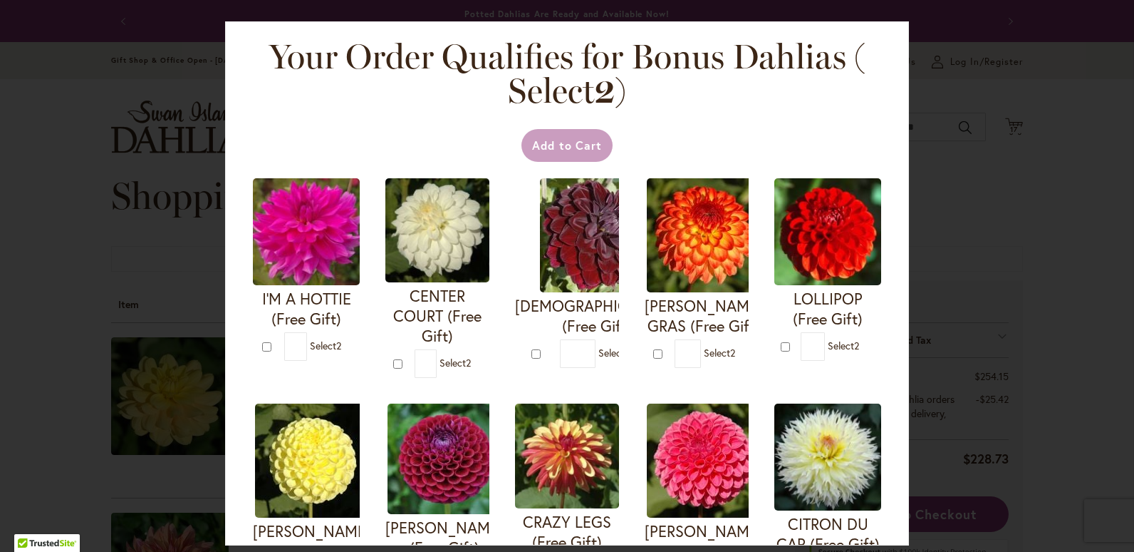
click at [966, 309] on div "Your Order Qualifies for Bonus Dahlias ( Select 2 ) Add to Cart I'M A HOTTIE (F…" at bounding box center [567, 276] width 1134 height 552
click at [53, 247] on div "Your Order Qualifies for Bonus Dahlias ( Select 2 ) Add to Cart I'M A HOTTIE (F…" at bounding box center [567, 276] width 1134 height 552
click at [502, 460] on img at bounding box center [445, 458] width 114 height 110
type input "*"
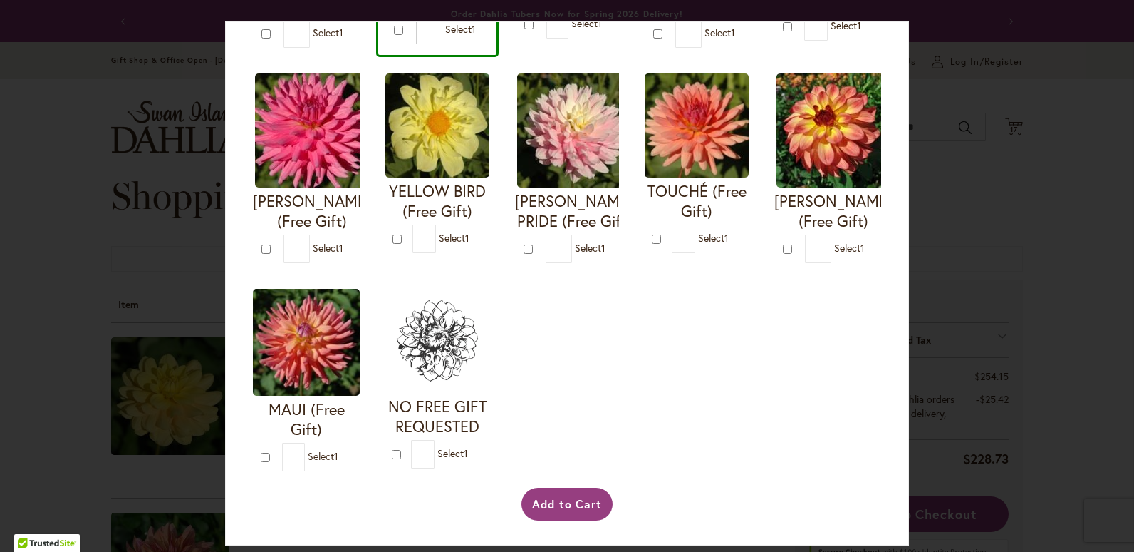
scroll to position [570, 0]
click at [517, 187] on img at bounding box center [574, 130] width 114 height 114
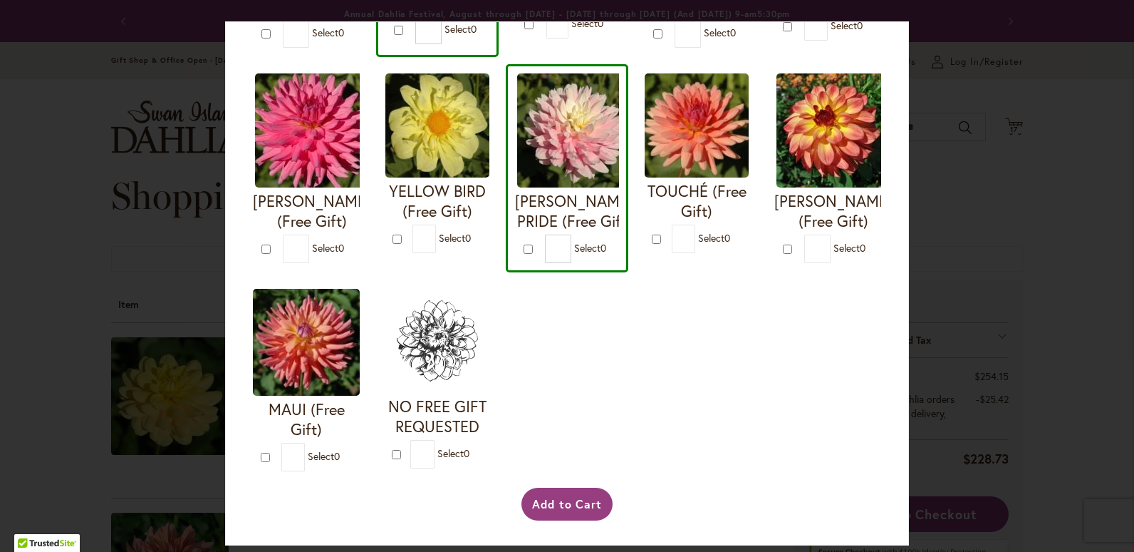
scroll to position [758, 0]
click at [386, 429] on h4 "NO FREE GIFT REQUESTED" at bounding box center [438, 416] width 104 height 40
click at [386, 351] on img at bounding box center [438, 341] width 104 height 104
type input "*"
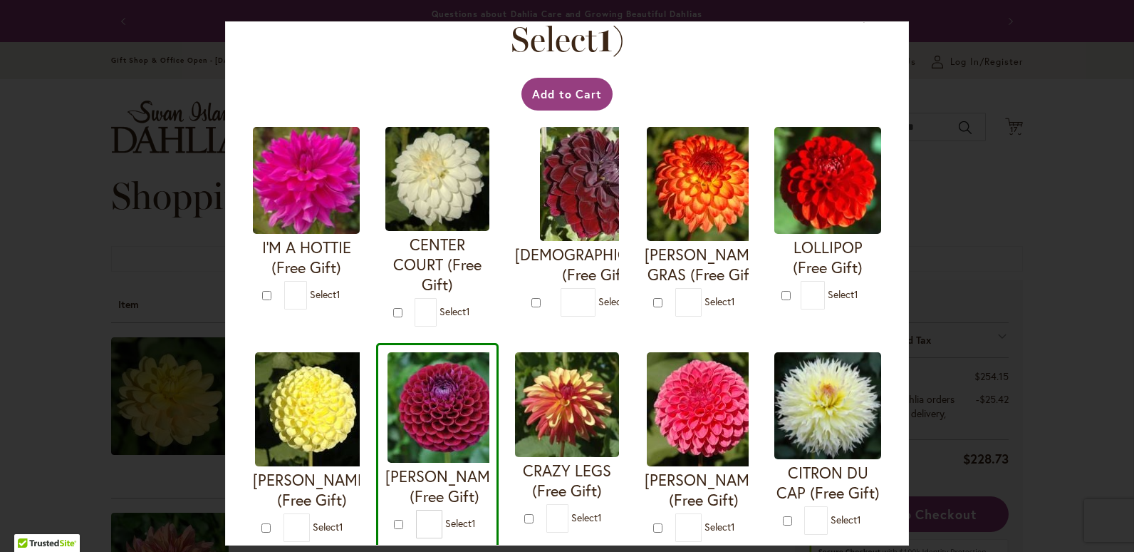
scroll to position [46, 0]
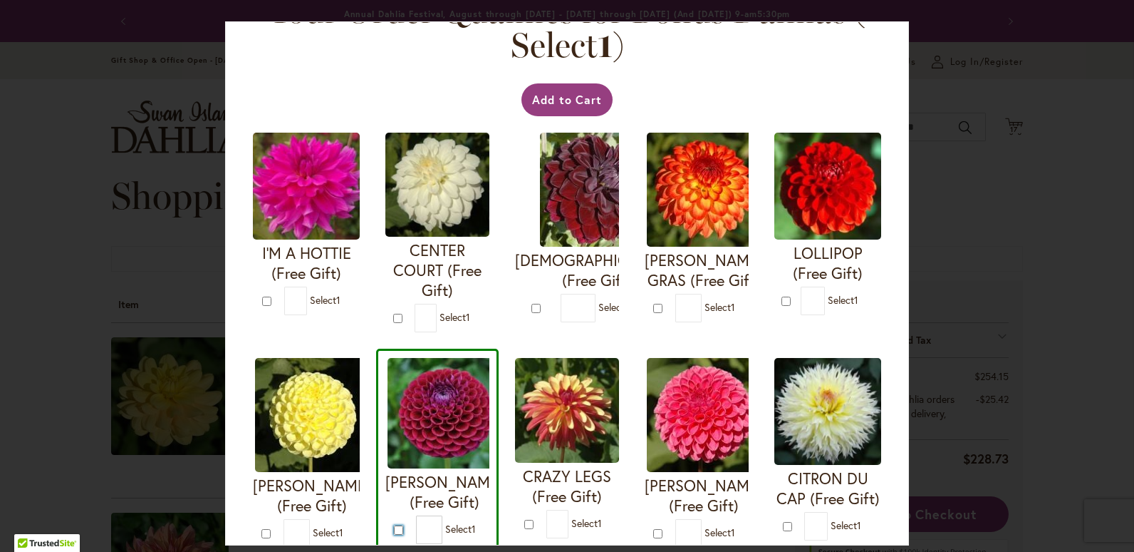
type input "*"
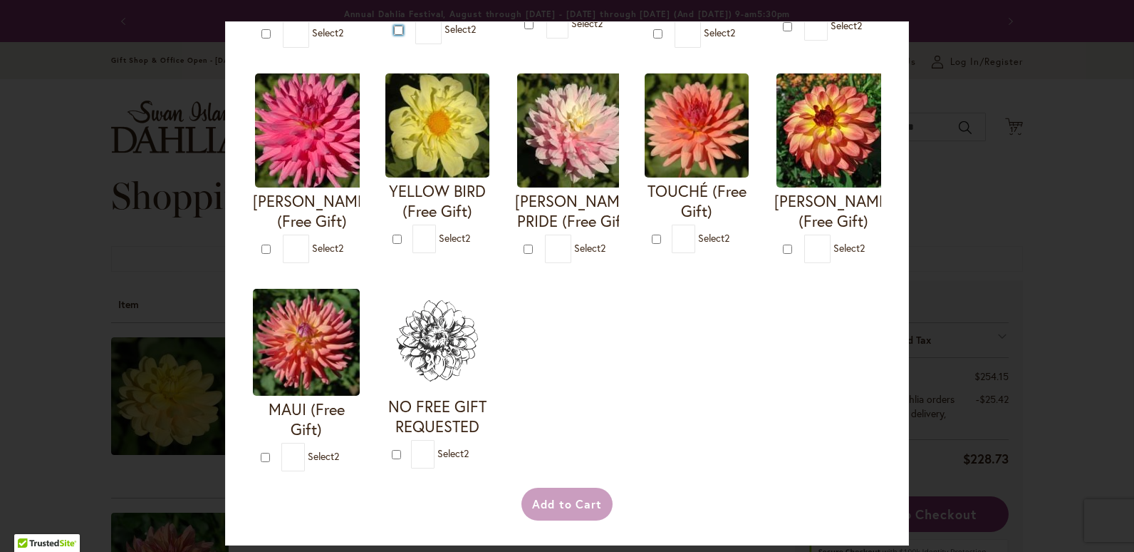
scroll to position [758, 0]
click at [577, 504] on div "Add to Cart" at bounding box center [567, 503] width 633 height 33
click at [937, 6] on div "Your Order Qualifies for Bonus Dahlias ( Select 2 ) Add to Cart I'M A HOTTIE (F…" at bounding box center [567, 276] width 1134 height 552
click at [79, 199] on div "Your Order Qualifies for Bonus Dahlias ( Select 2 ) Add to Cart I'M A HOTTIE (F…" at bounding box center [567, 276] width 1134 height 552
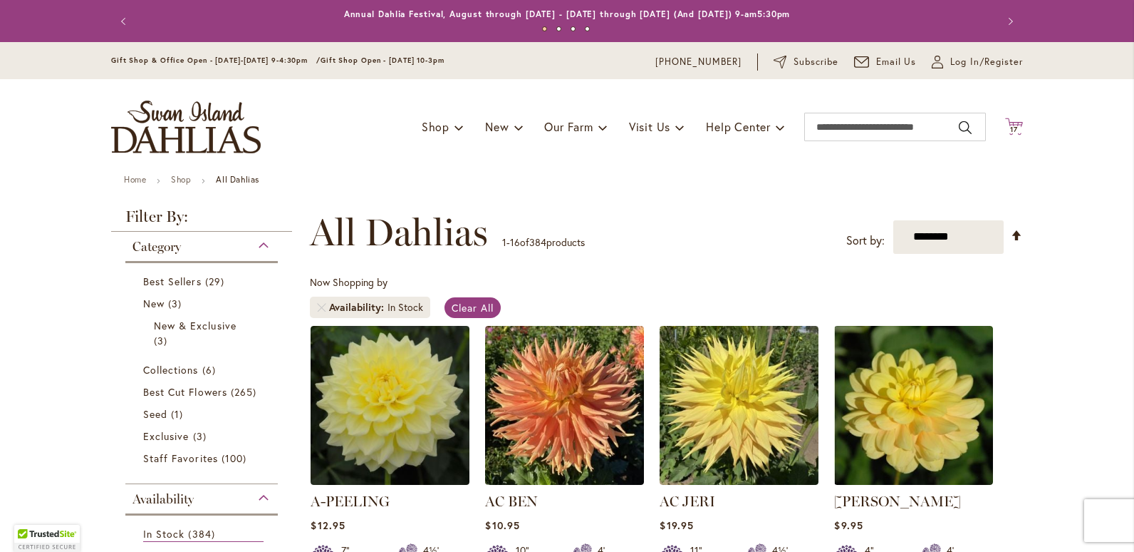
click at [1010, 124] on icon at bounding box center [1014, 126] width 18 height 17
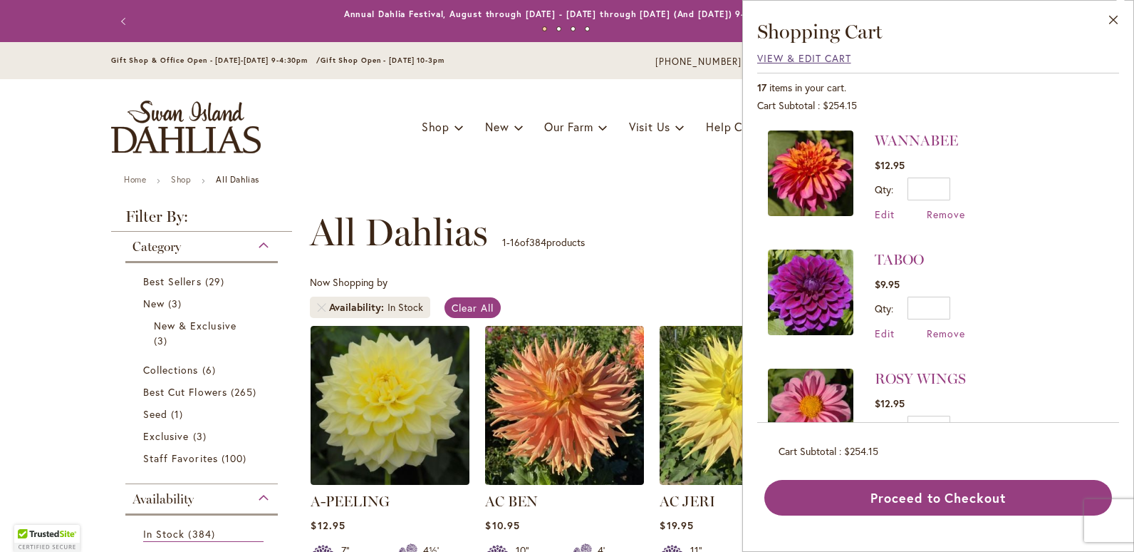
click at [810, 60] on span "View & Edit Cart" at bounding box center [804, 58] width 94 height 14
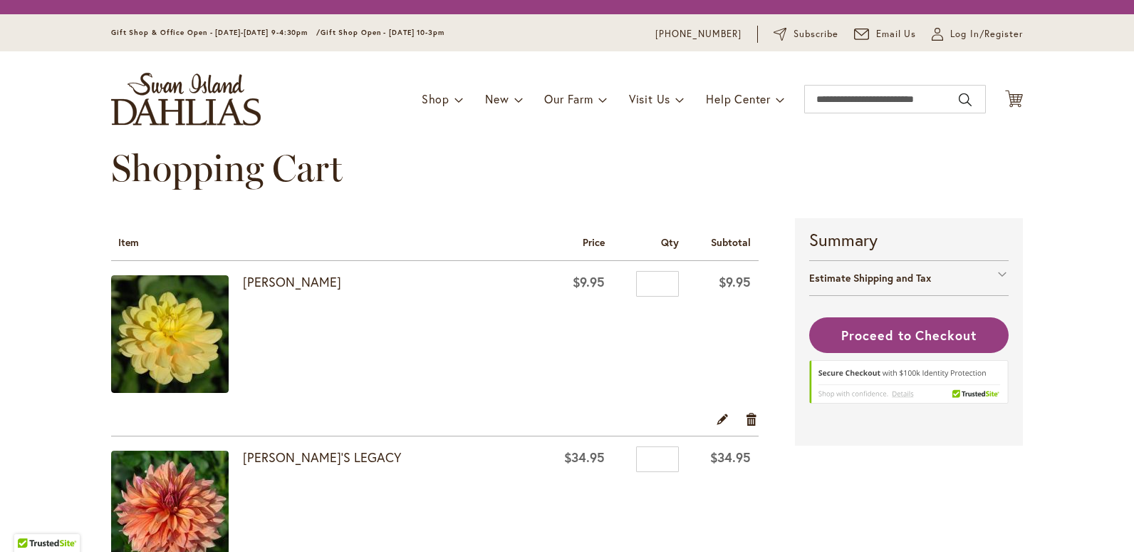
click at [815, 55] on div "Toggle Nav Shop Dahlia Tubers Collections Fresh Cut Dahlias Gardening Supplies …" at bounding box center [567, 98] width 941 height 95
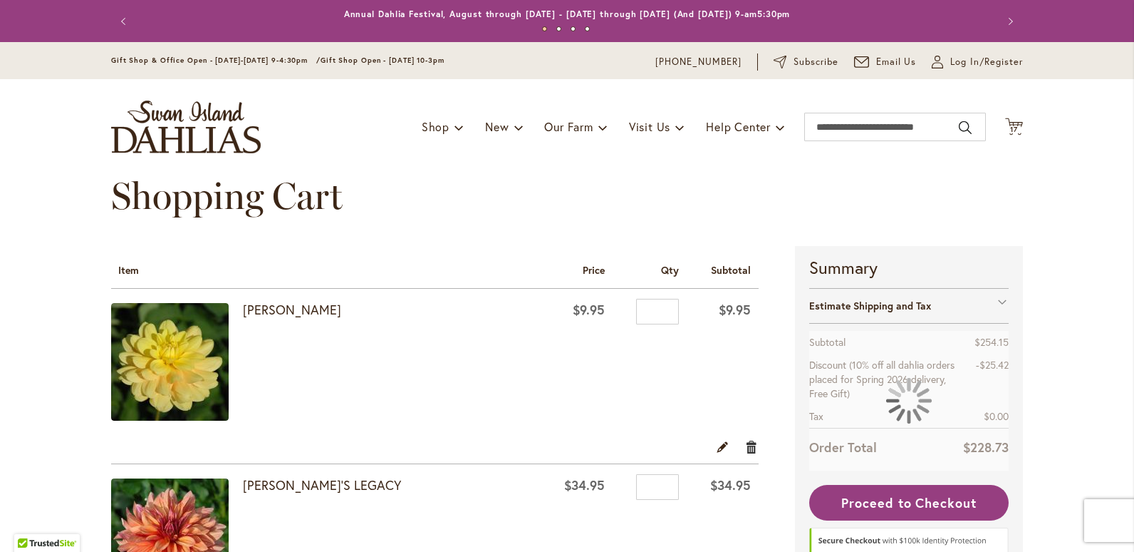
click at [748, 445] on link "Remove item" at bounding box center [752, 446] width 14 height 16
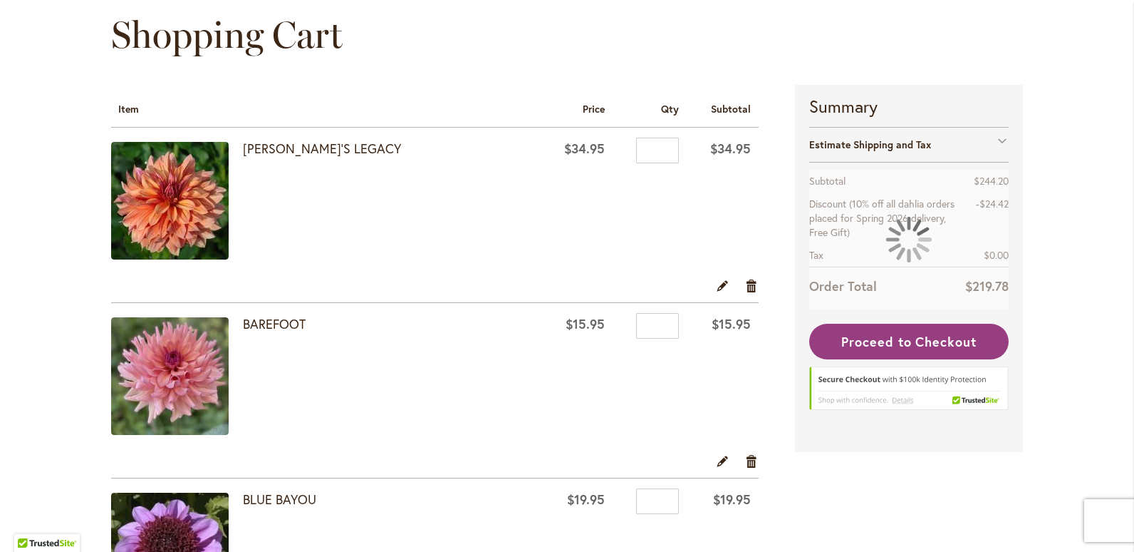
scroll to position [214, 0]
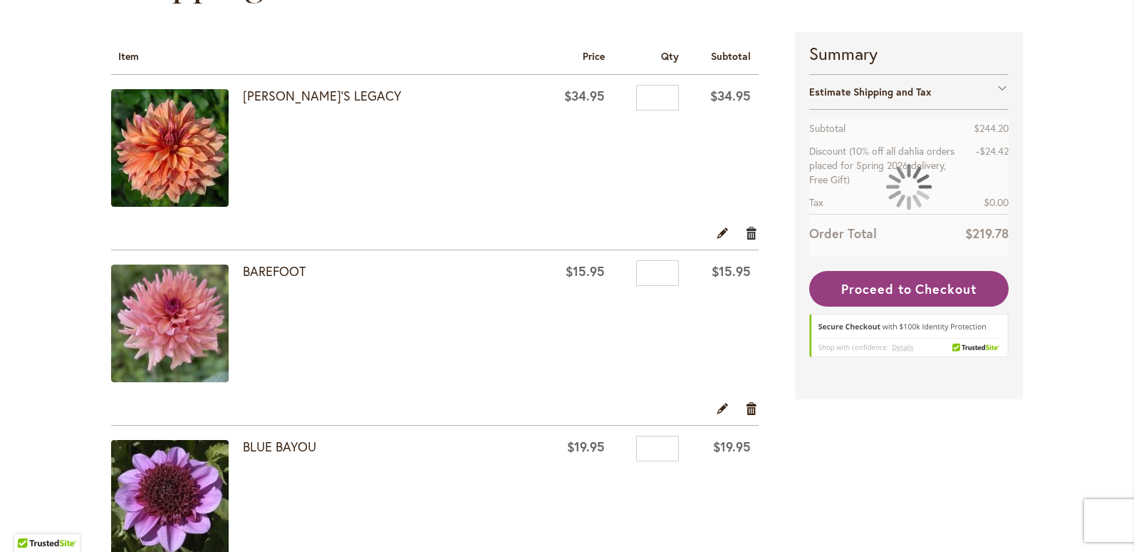
click at [747, 234] on link "Remove item" at bounding box center [752, 232] width 14 height 16
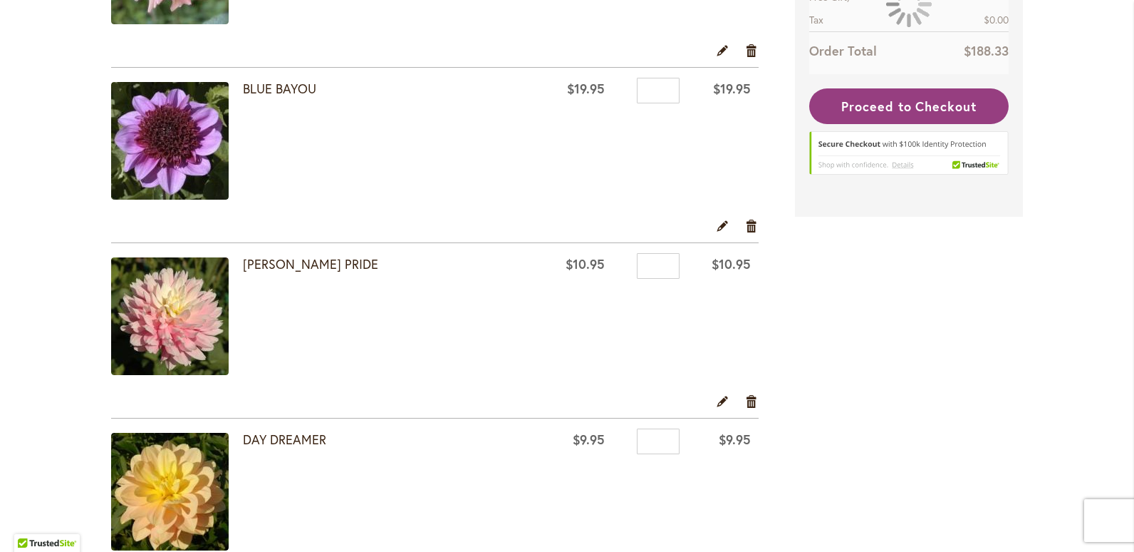
scroll to position [428, 0]
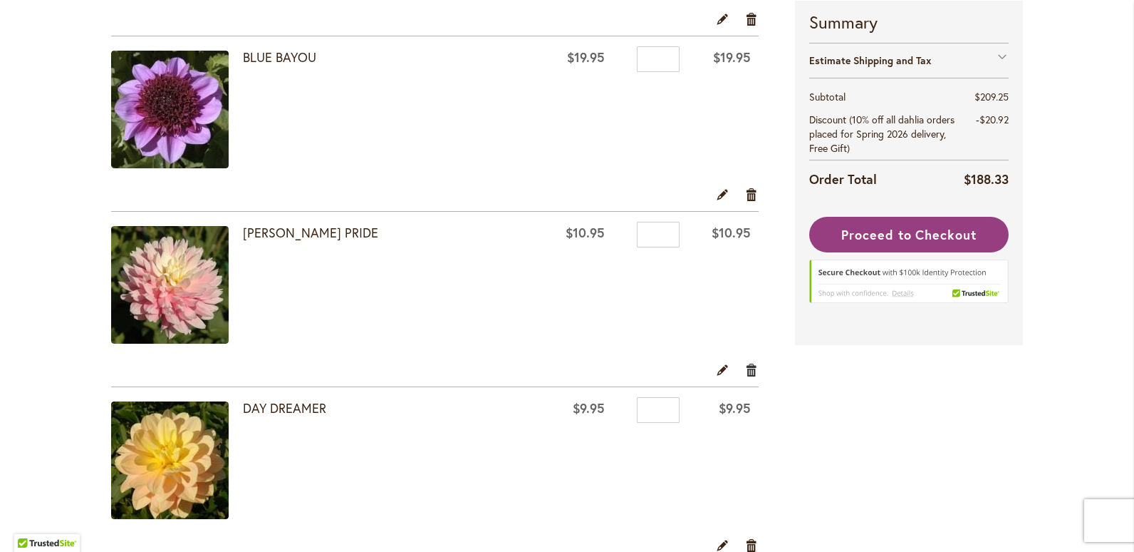
click at [745, 368] on link "Remove item" at bounding box center [752, 369] width 14 height 16
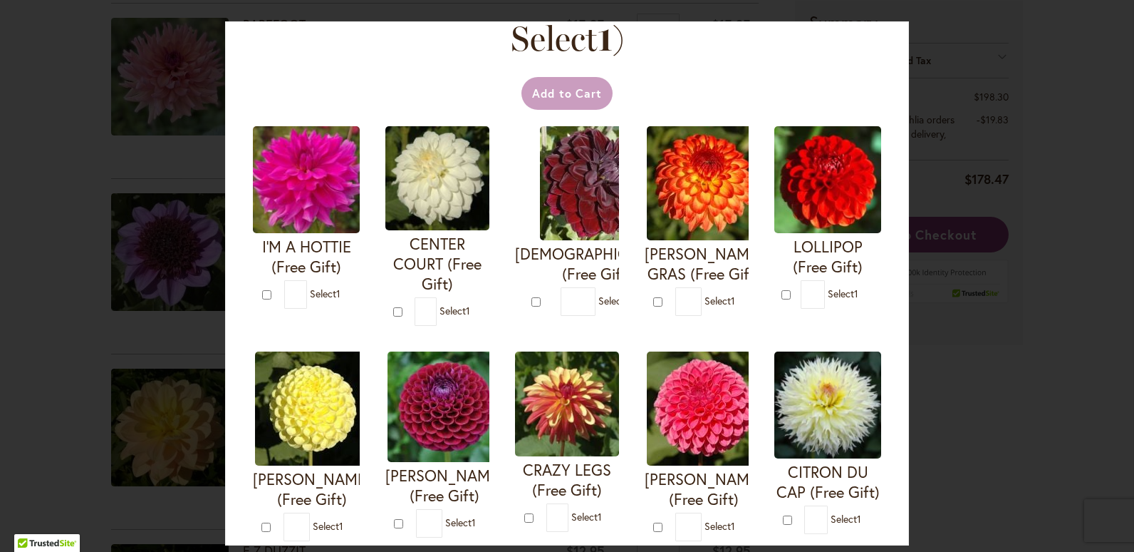
scroll to position [214, 0]
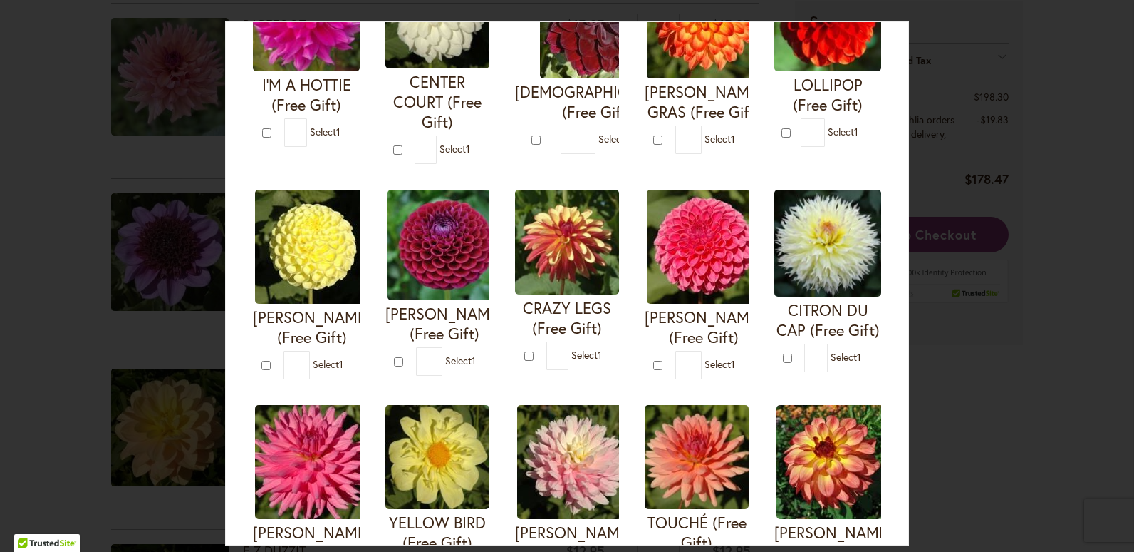
click at [53, 196] on div "Your Order Qualifies for Bonus Dahlias ( Select 1 ) Add to Cart I'M A HOTTIE (F…" at bounding box center [567, 276] width 1134 height 552
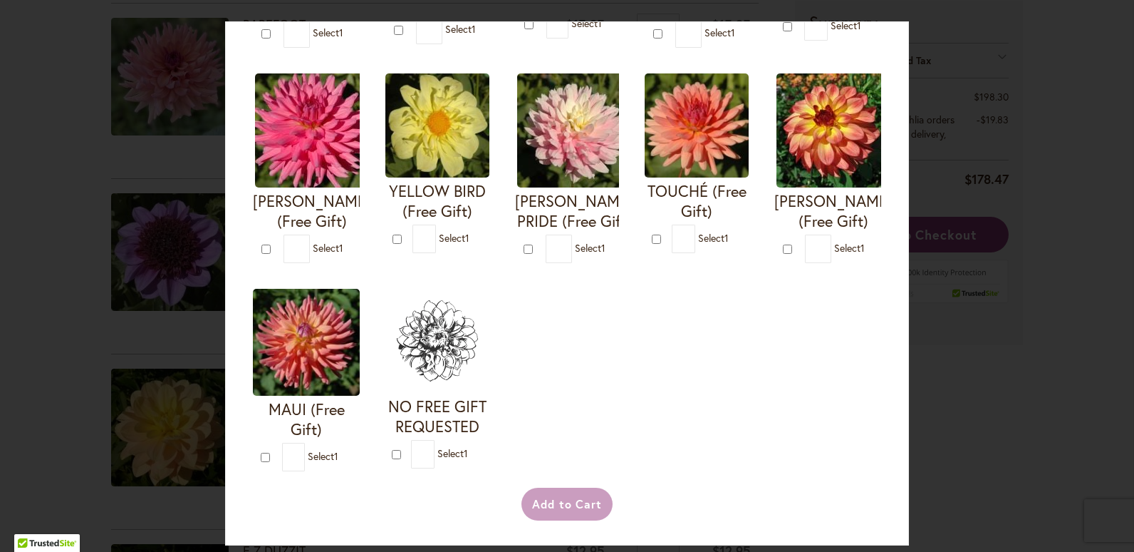
scroll to position [758, 0]
type input "*"
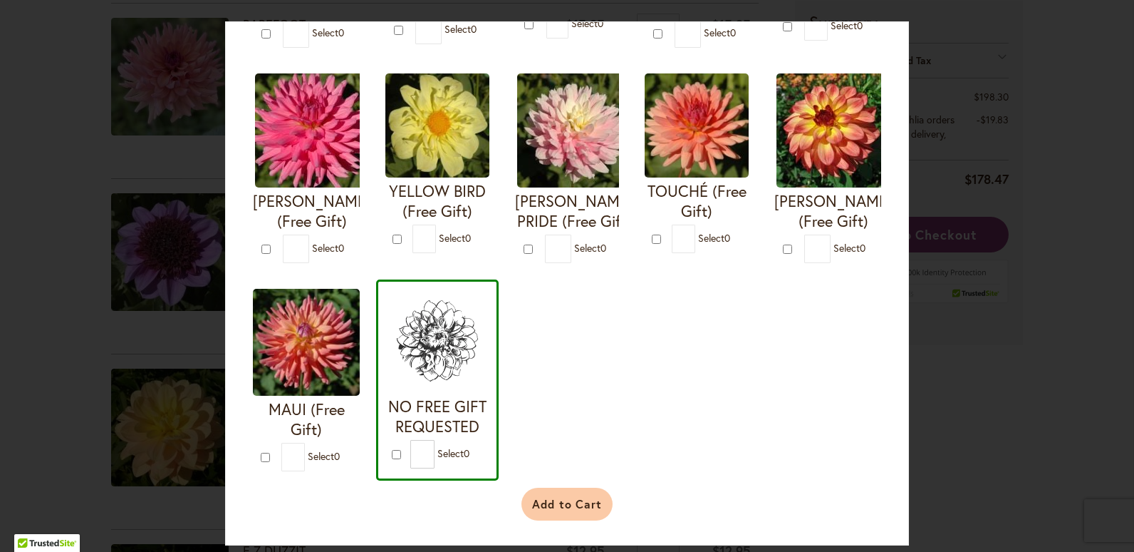
click at [554, 505] on button "Add to Cart" at bounding box center [568, 503] width 92 height 33
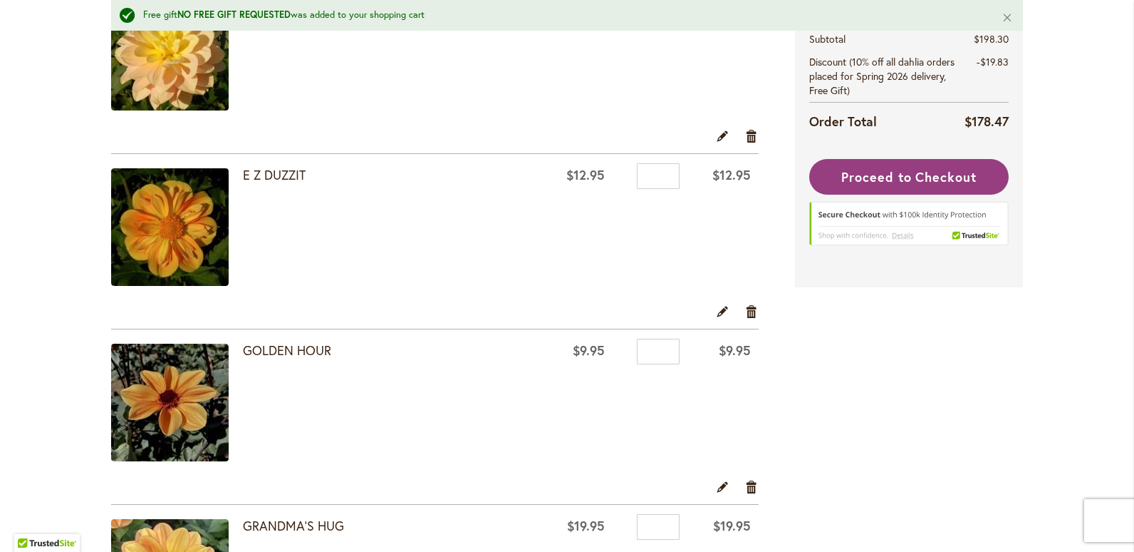
scroll to position [570, 0]
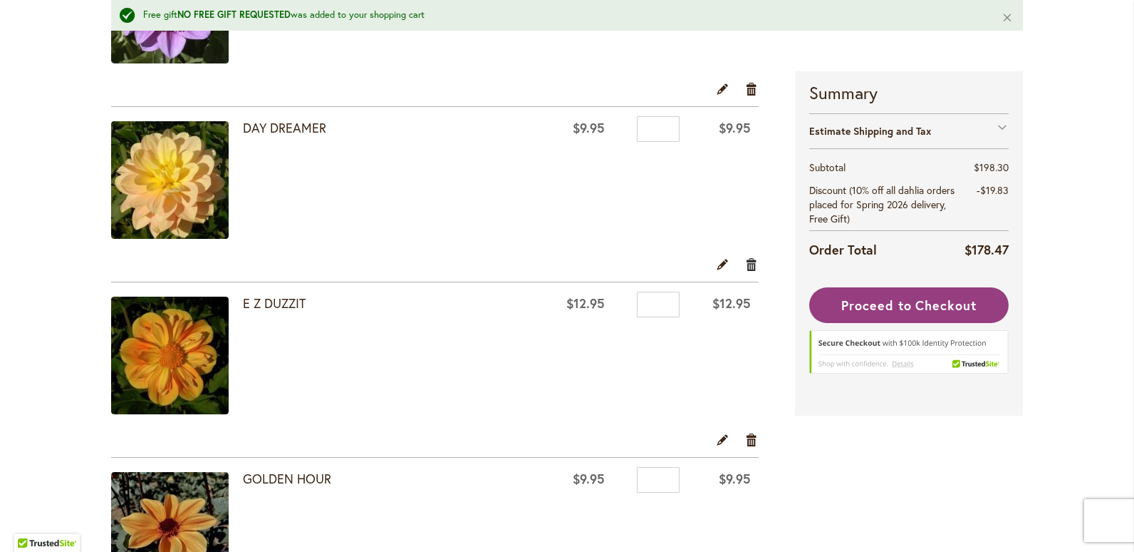
click at [747, 264] on link "Remove item" at bounding box center [752, 265] width 14 height 16
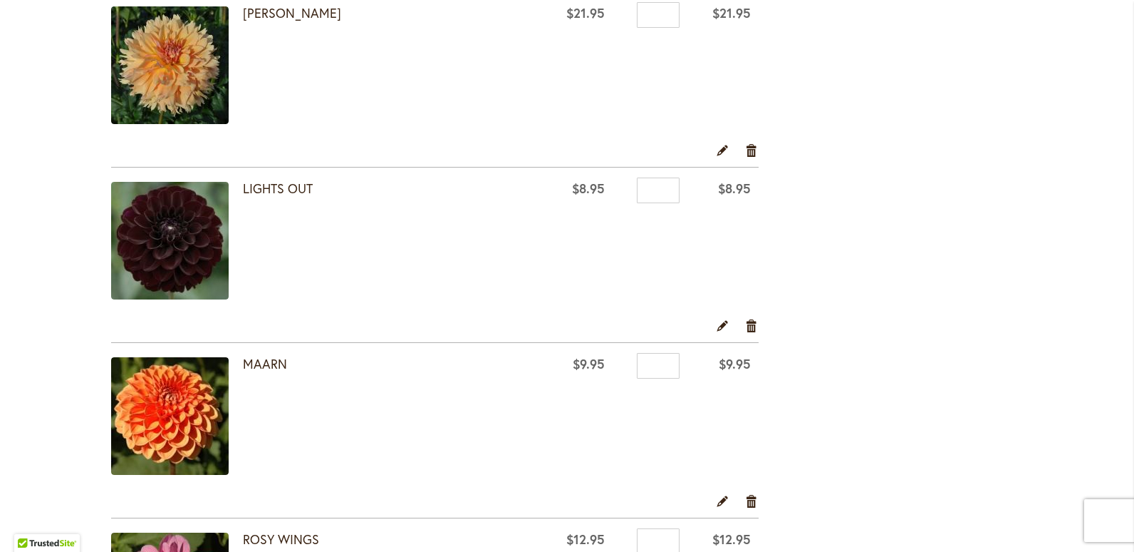
scroll to position [1568, 0]
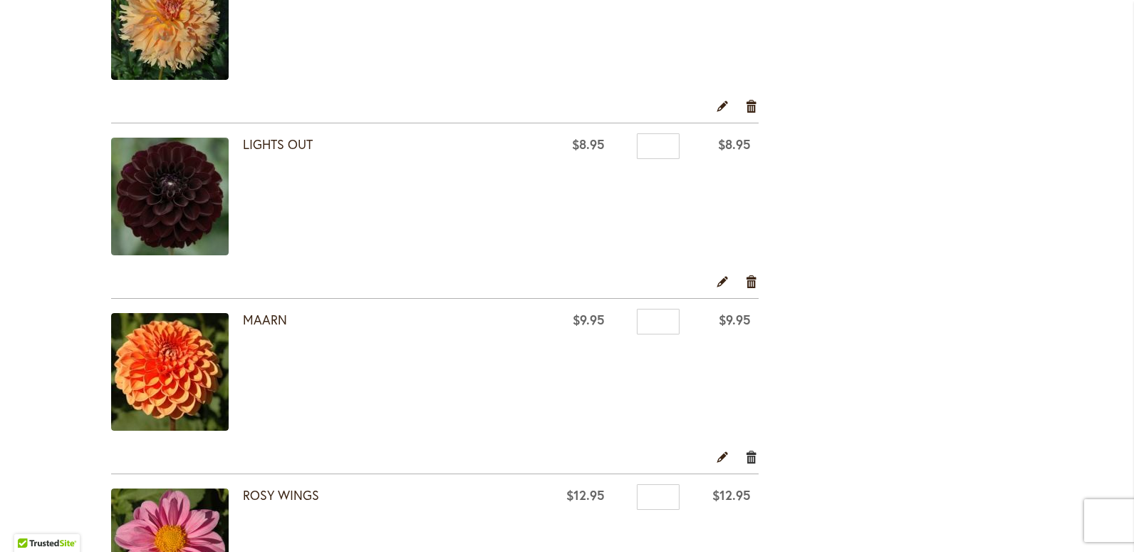
click at [745, 455] on link "Remove item" at bounding box center [752, 456] width 14 height 16
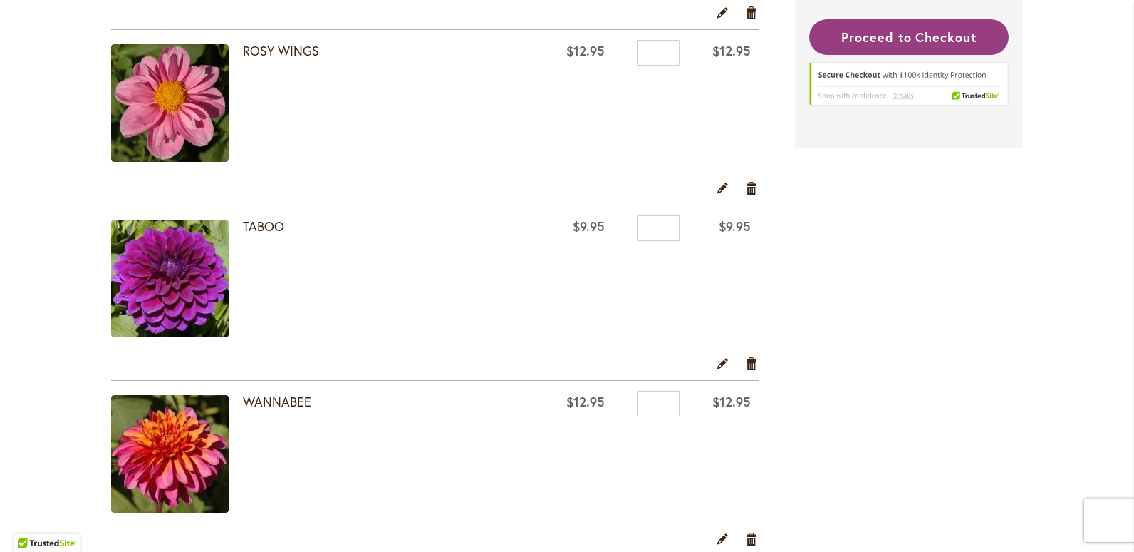
scroll to position [1853, 0]
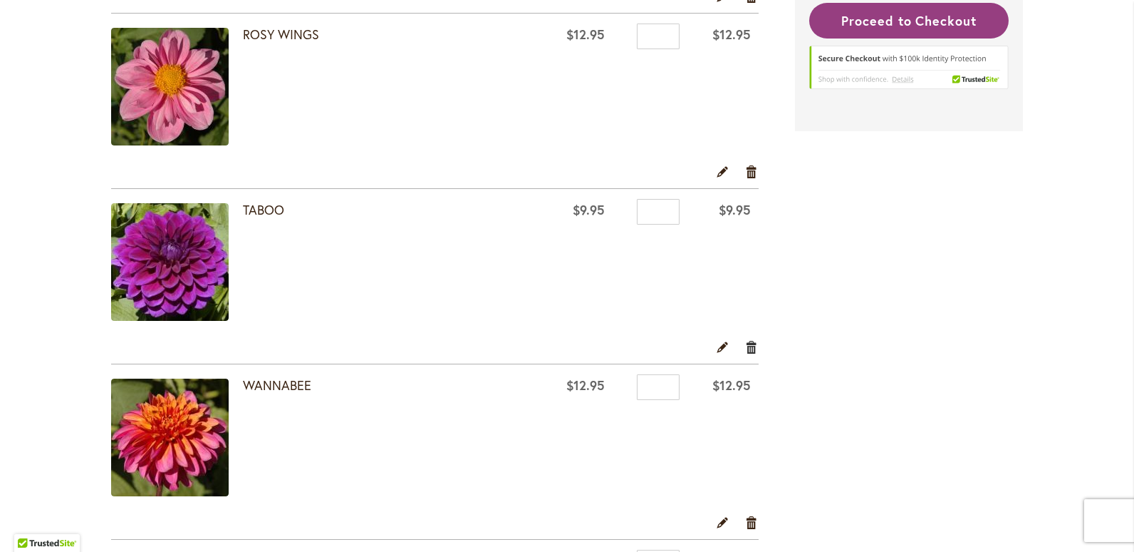
click at [745, 347] on link "Remove item" at bounding box center [752, 346] width 14 height 16
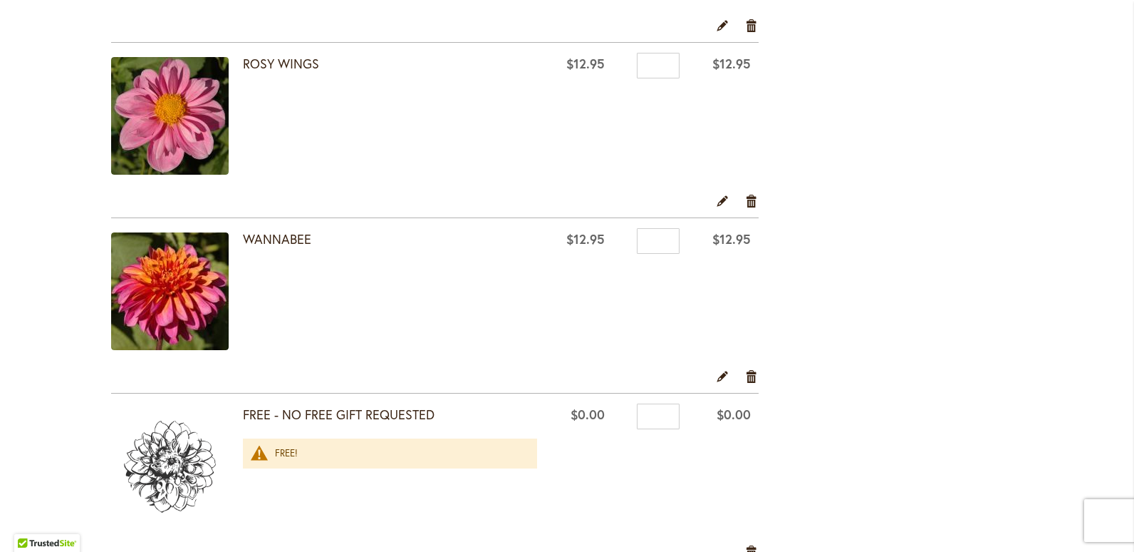
scroll to position [1924, 0]
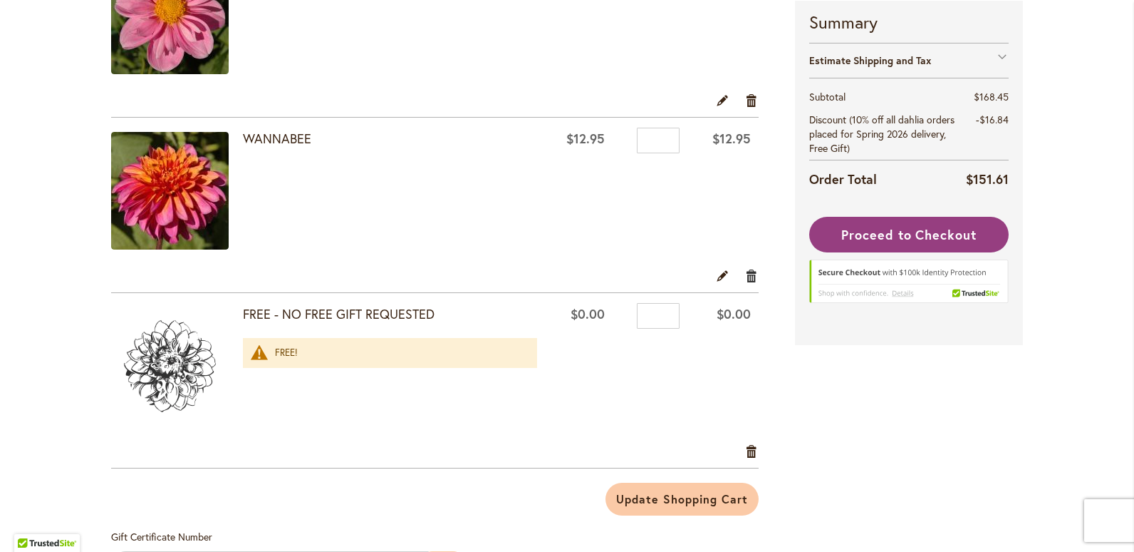
click at [745, 273] on link "Remove item" at bounding box center [752, 275] width 14 height 16
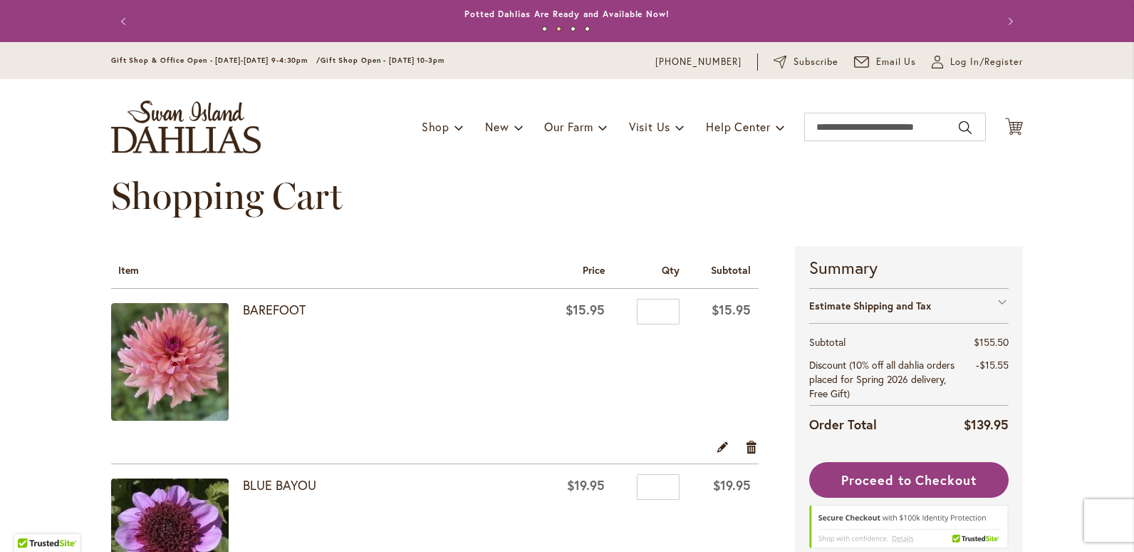
click at [157, 368] on img at bounding box center [170, 362] width 118 height 118
click at [269, 309] on link "BAREFOOT" at bounding box center [274, 309] width 63 height 17
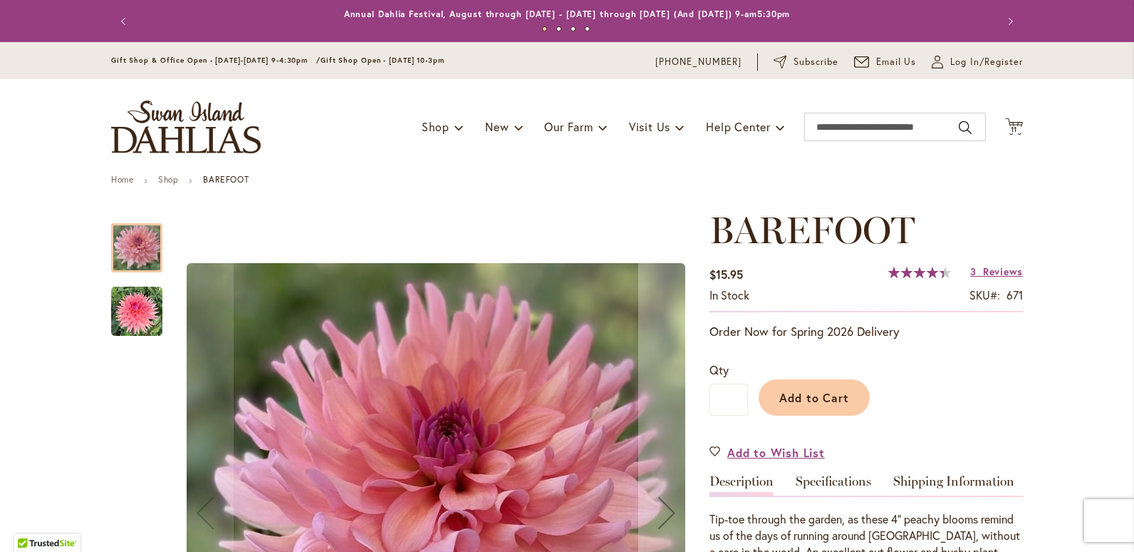
click at [133, 314] on img "BAREFOOT" at bounding box center [136, 311] width 51 height 51
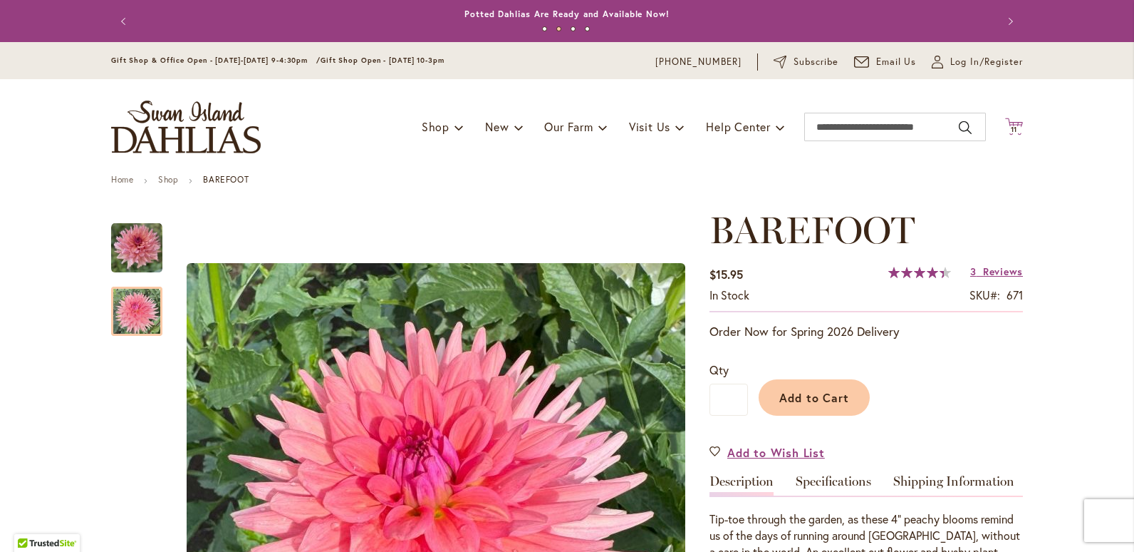
click at [1011, 128] on span "11" at bounding box center [1014, 129] width 7 height 9
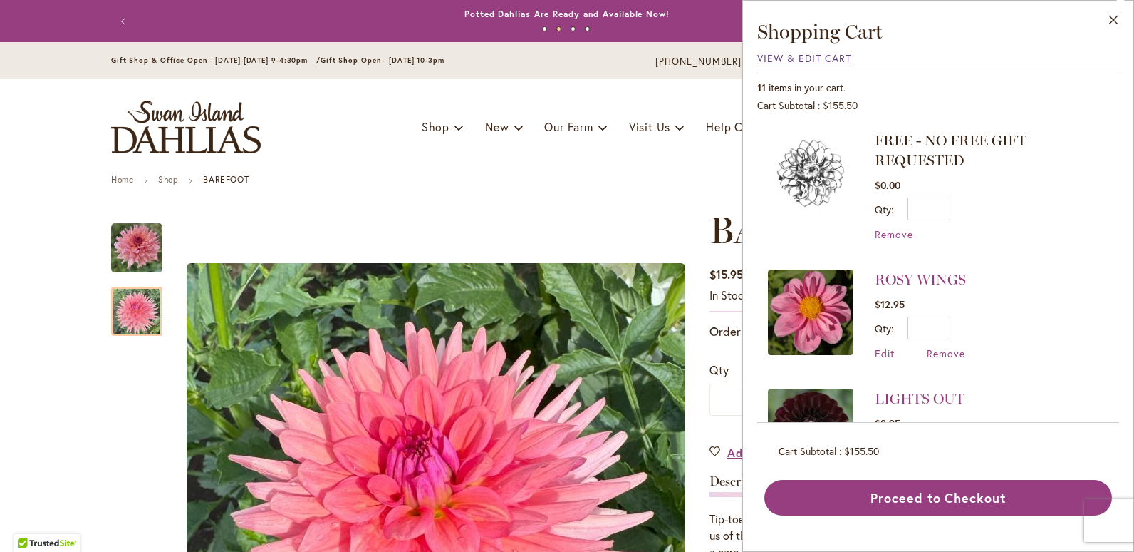
click at [805, 60] on span "View & Edit Cart" at bounding box center [804, 58] width 94 height 14
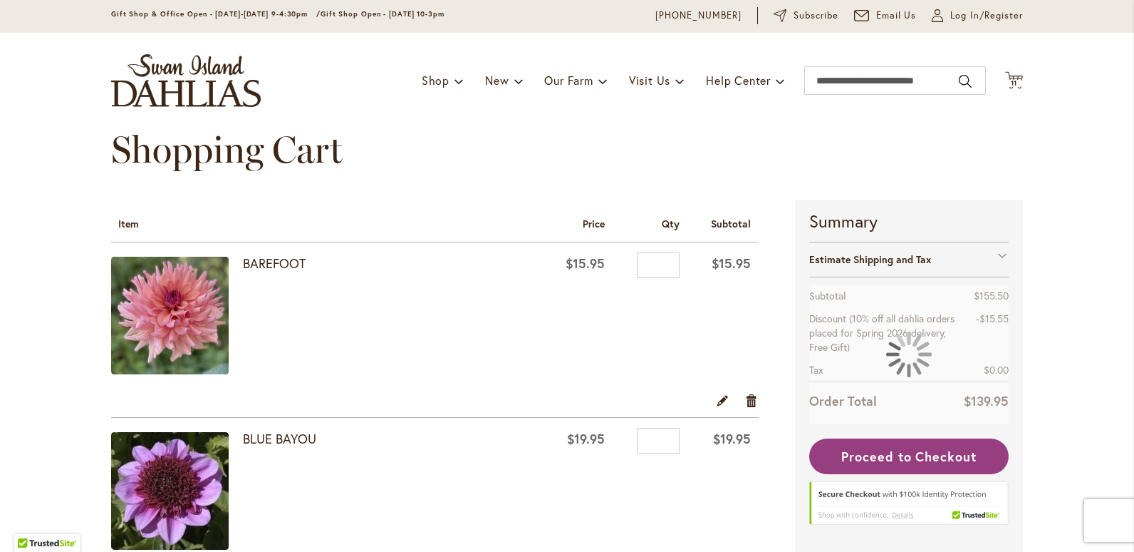
scroll to position [71, 0]
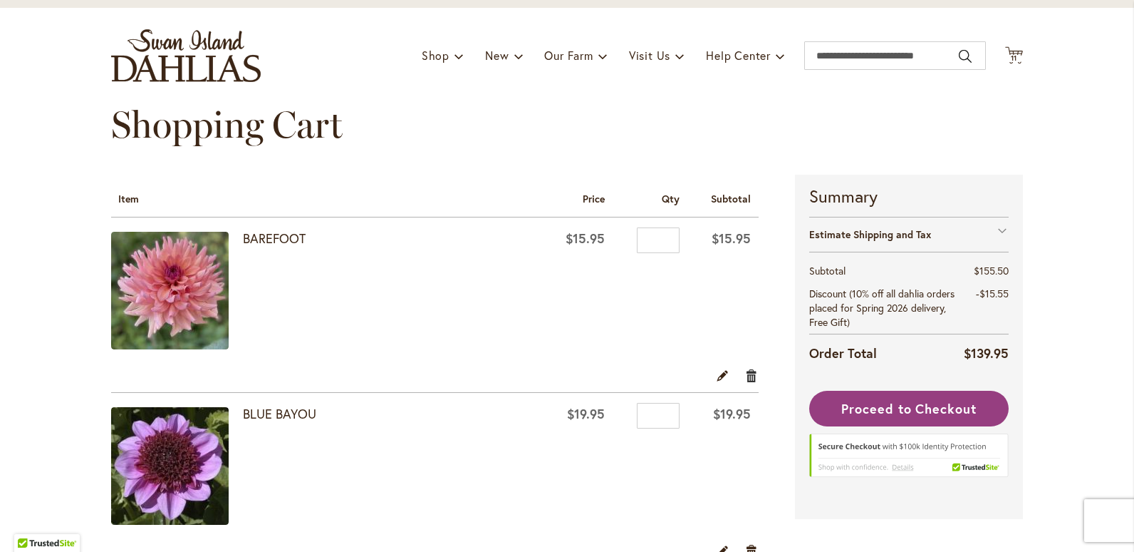
click at [745, 376] on link "Remove item" at bounding box center [752, 375] width 14 height 16
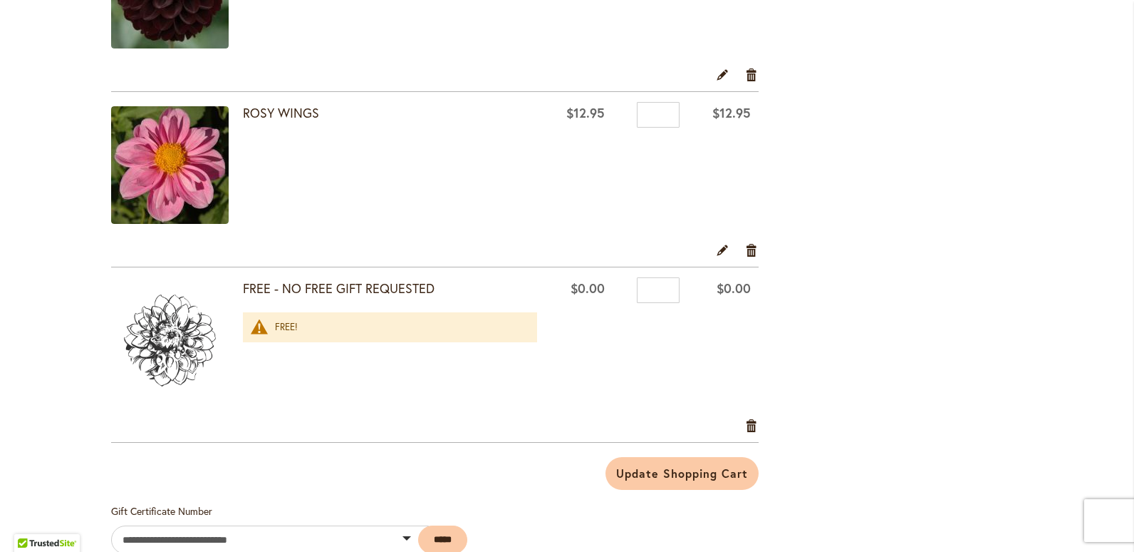
scroll to position [1710, 0]
